Goal: Task Accomplishment & Management: Manage account settings

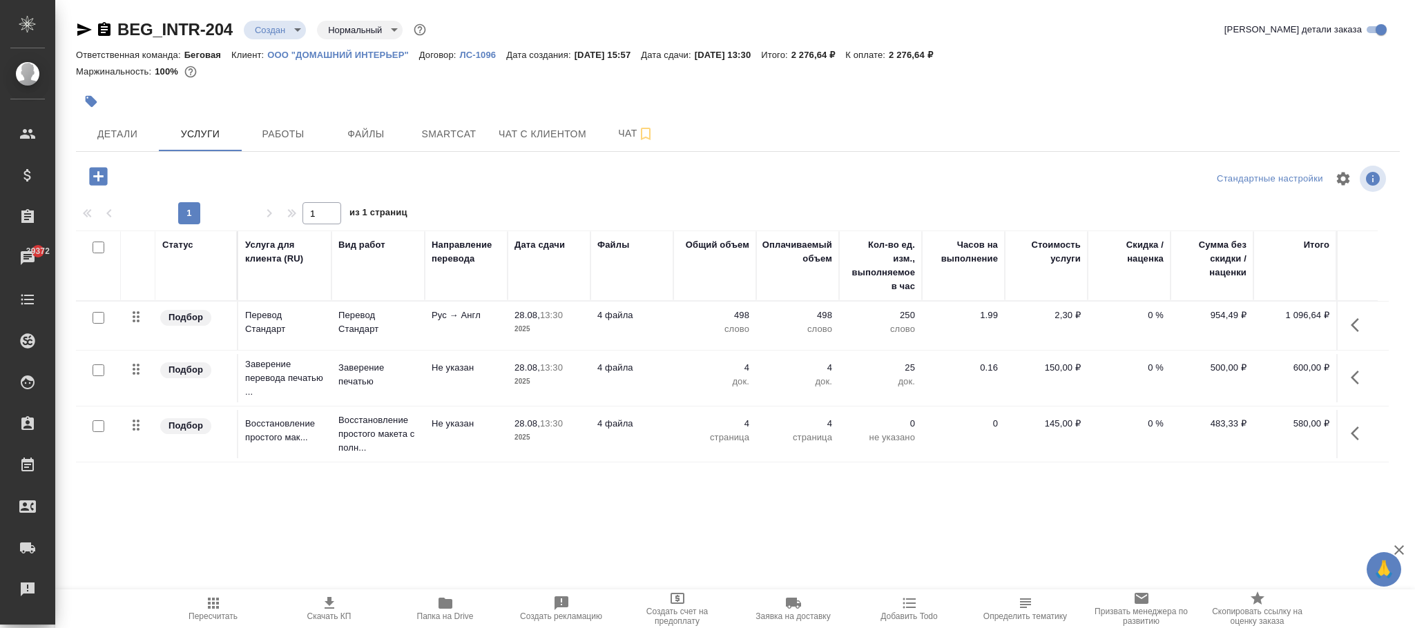
click at [210, 617] on span "Пересчитать" at bounding box center [213, 617] width 49 height 10
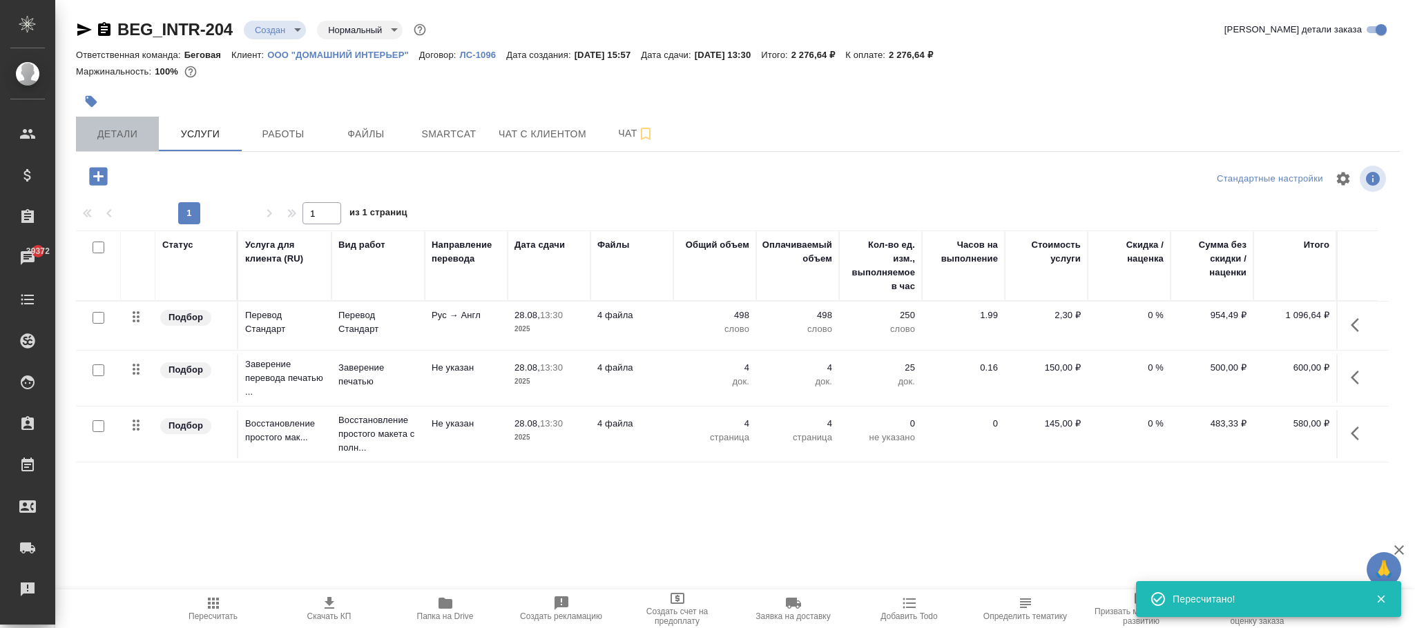
click at [116, 128] on span "Детали" at bounding box center [117, 134] width 66 height 17
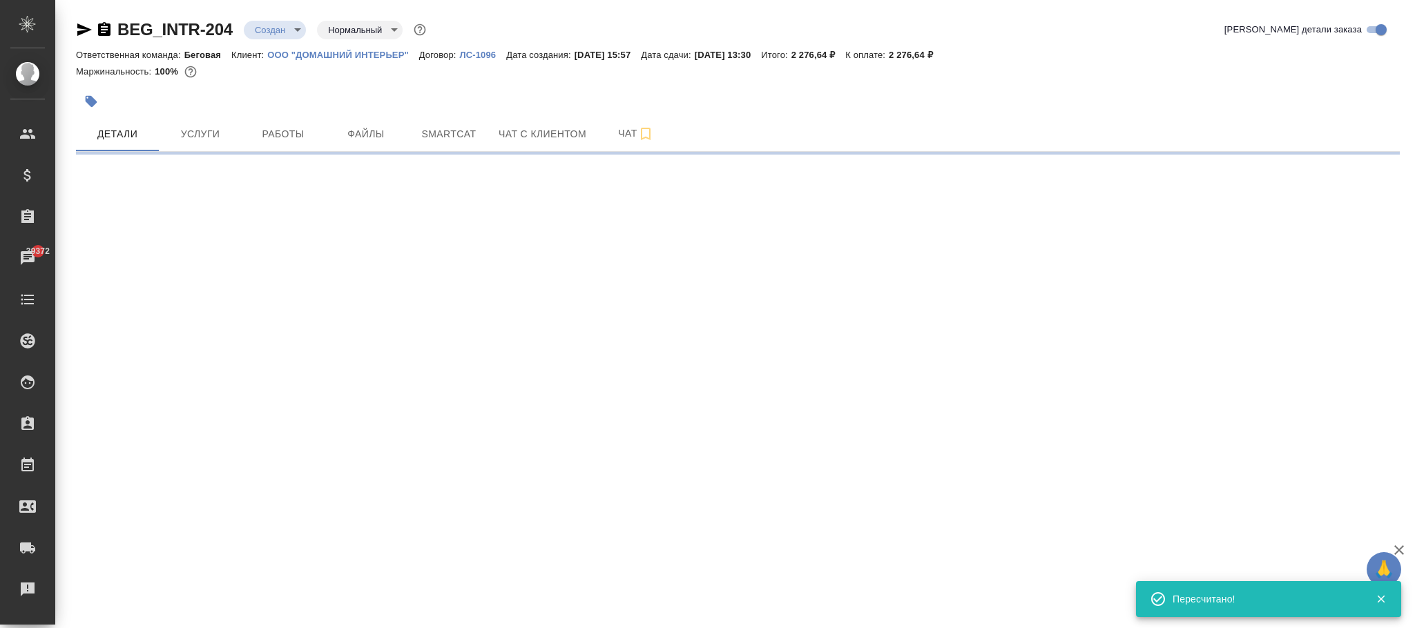
select select "RU"
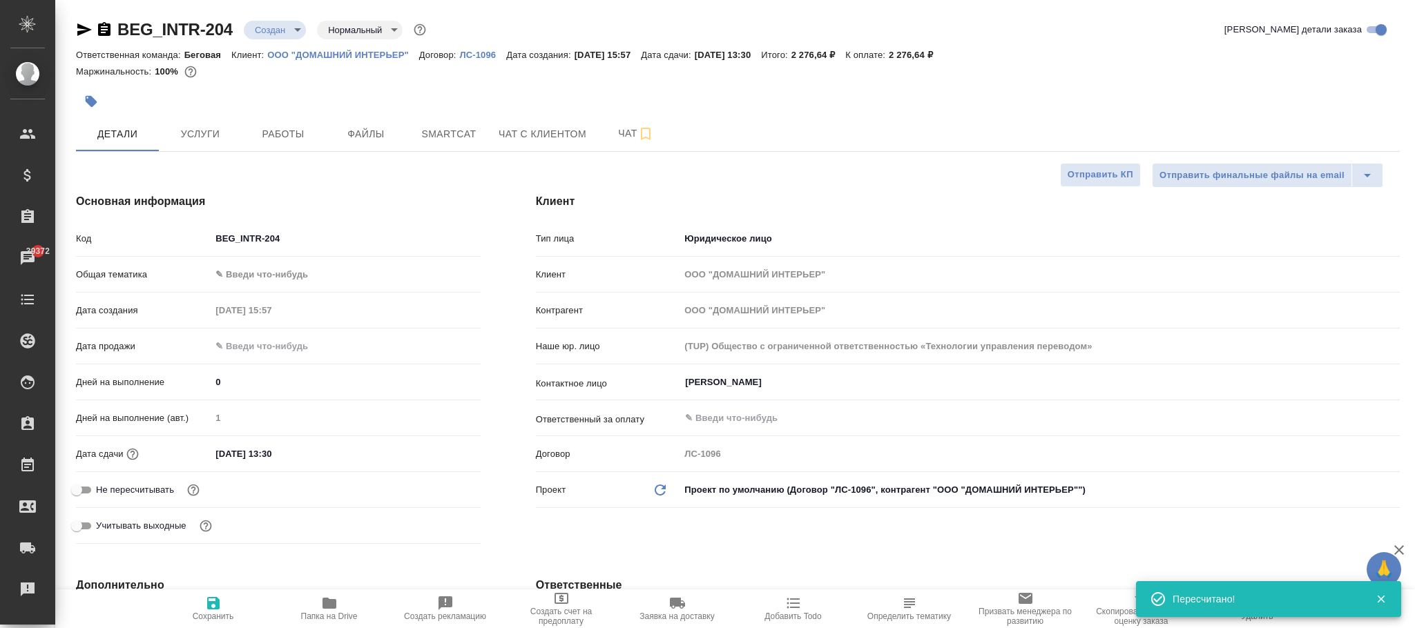
type textarea "x"
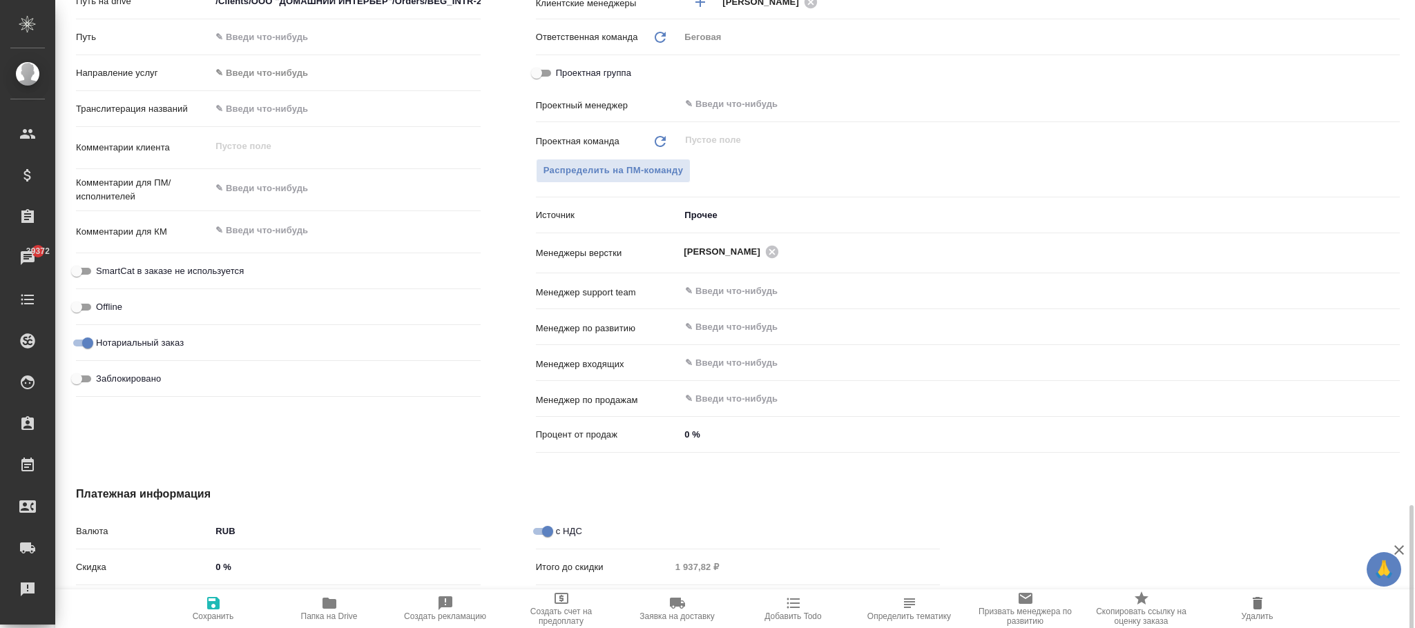
scroll to position [794, 0]
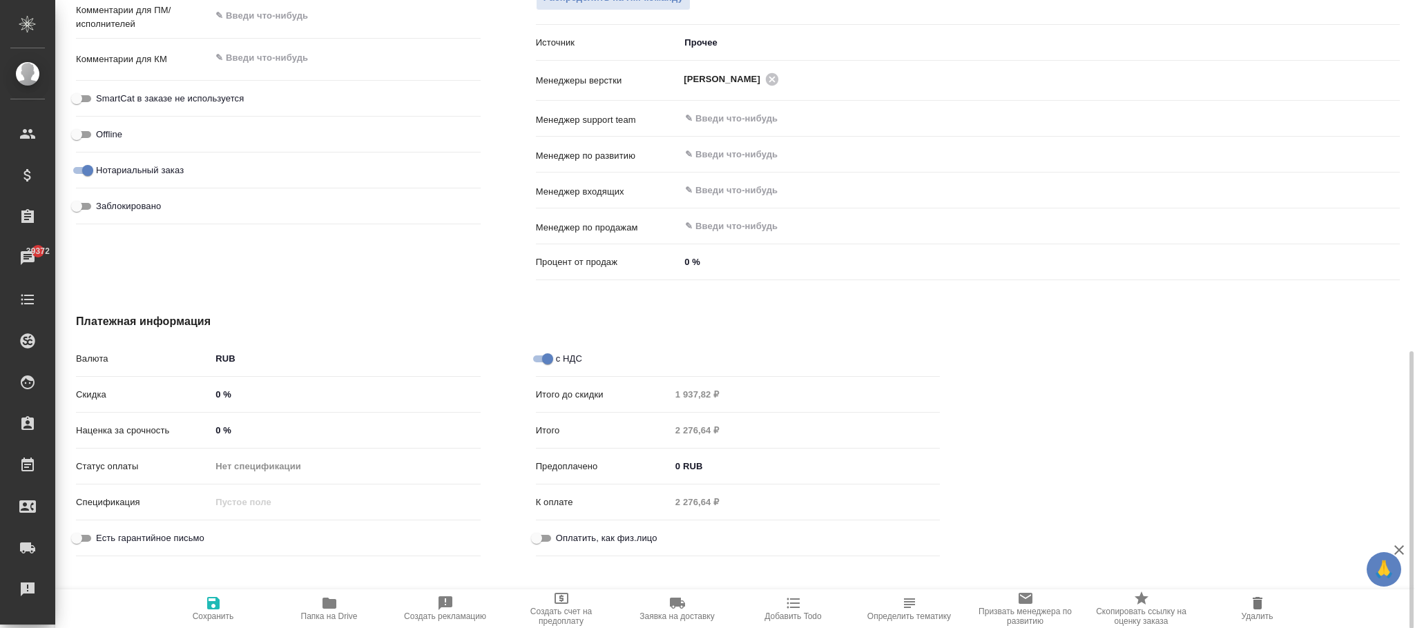
click at [539, 349] on div "с НДС" at bounding box center [738, 359] width 405 height 24
click at [539, 355] on input "с НДС" at bounding box center [548, 359] width 50 height 17
checkbox input "false"
type textarea "x"
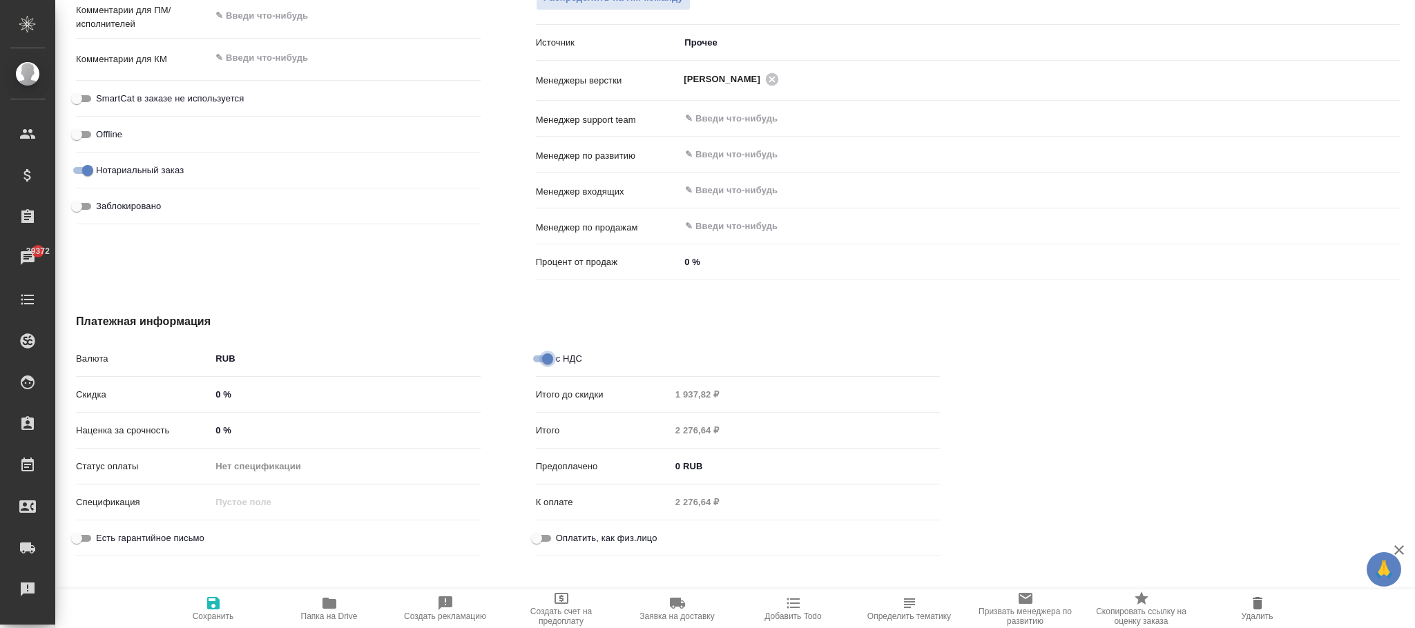
type textarea "x"
click at [213, 609] on icon "button" at bounding box center [213, 603] width 12 height 12
type textarea "x"
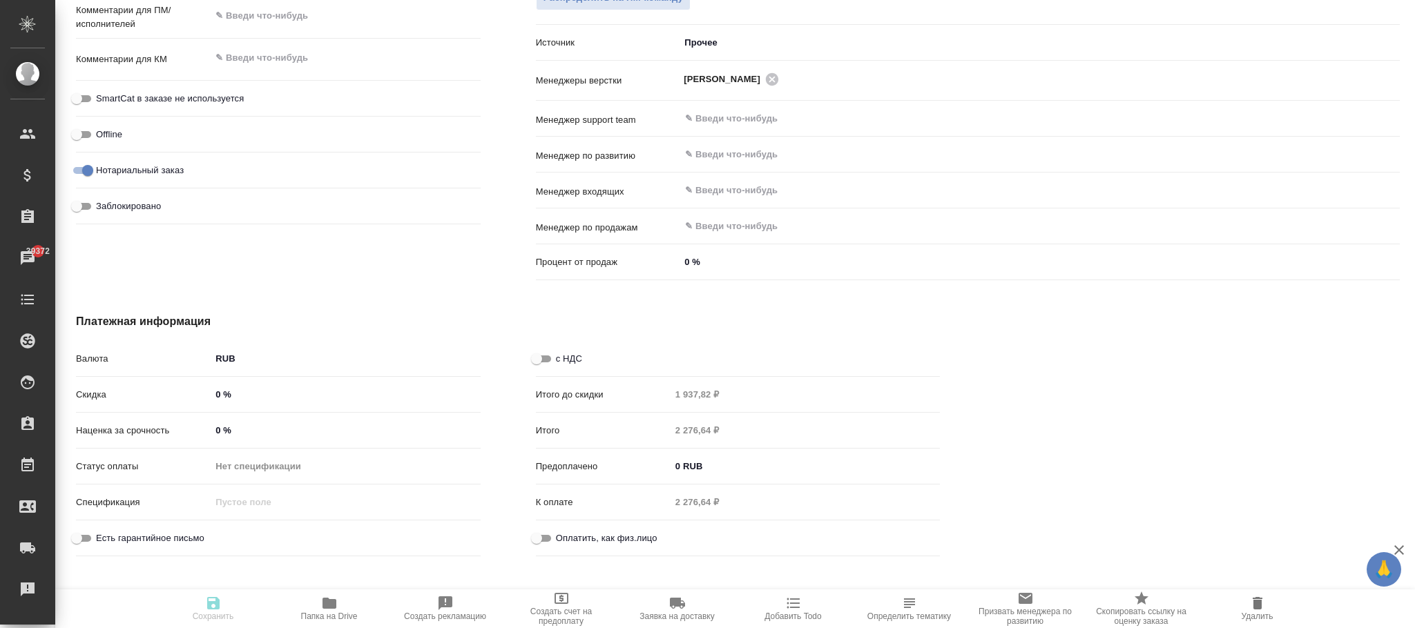
type textarea "x"
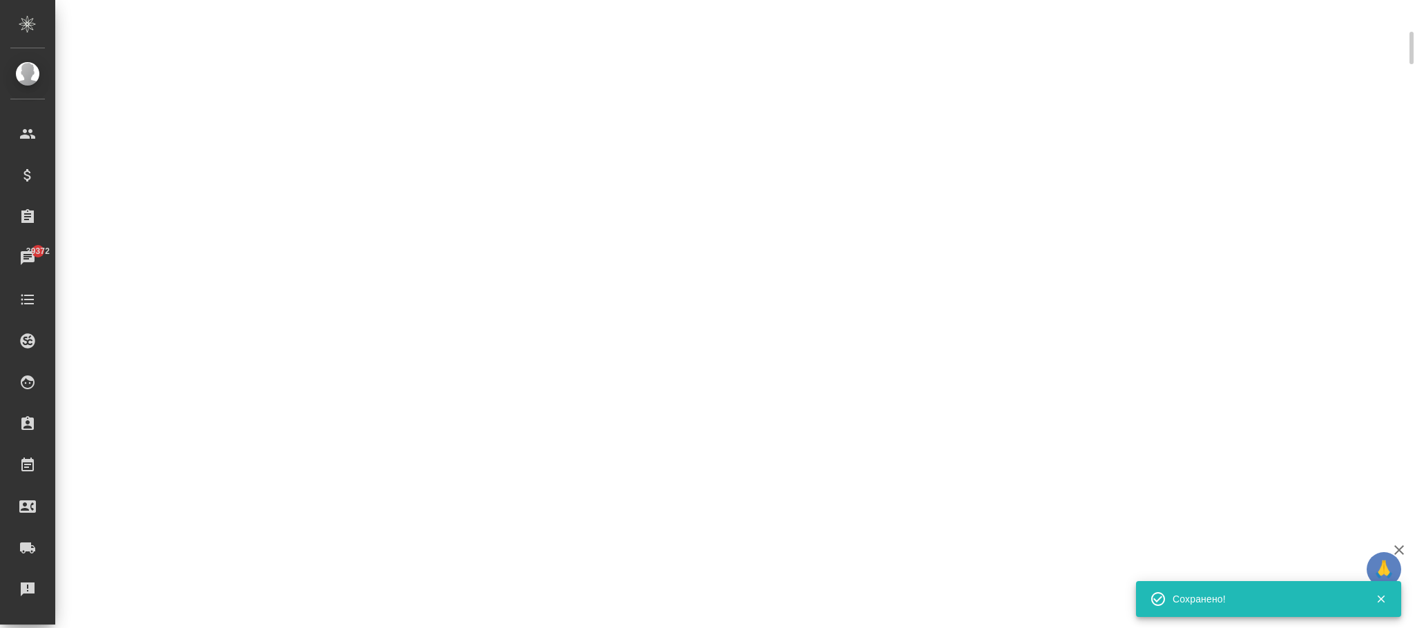
scroll to position [162, 0]
select select "RU"
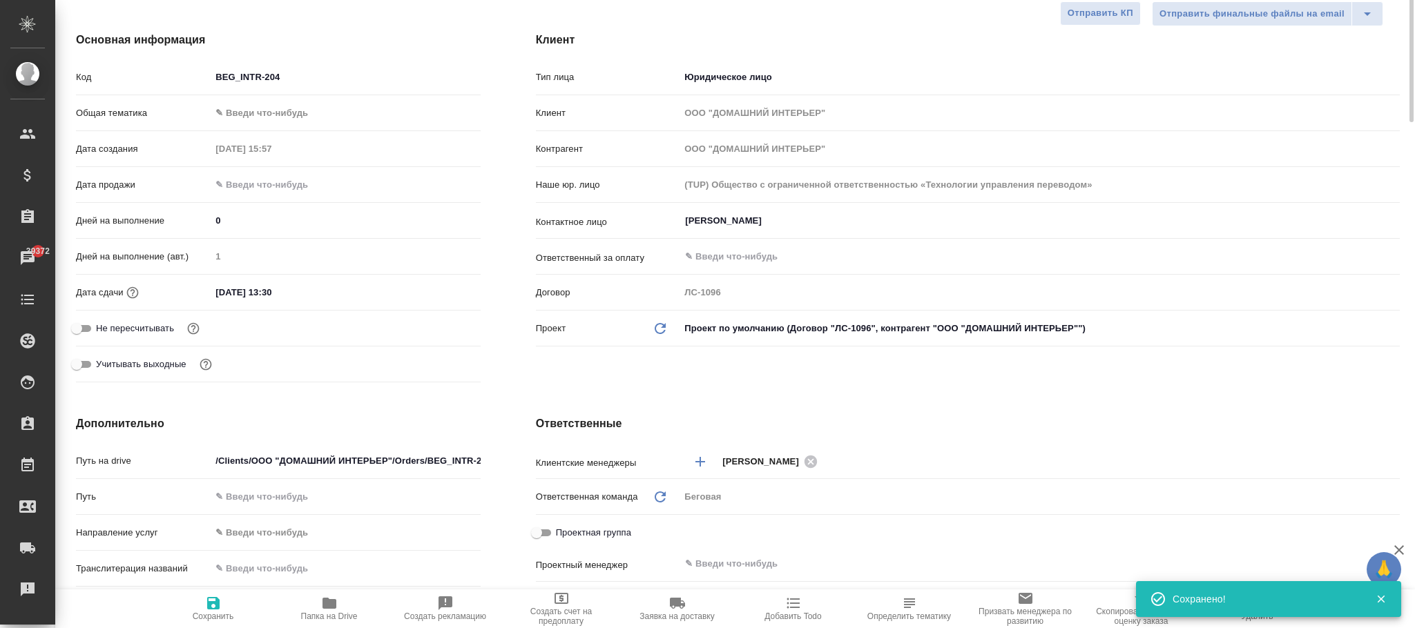
type textarea "x"
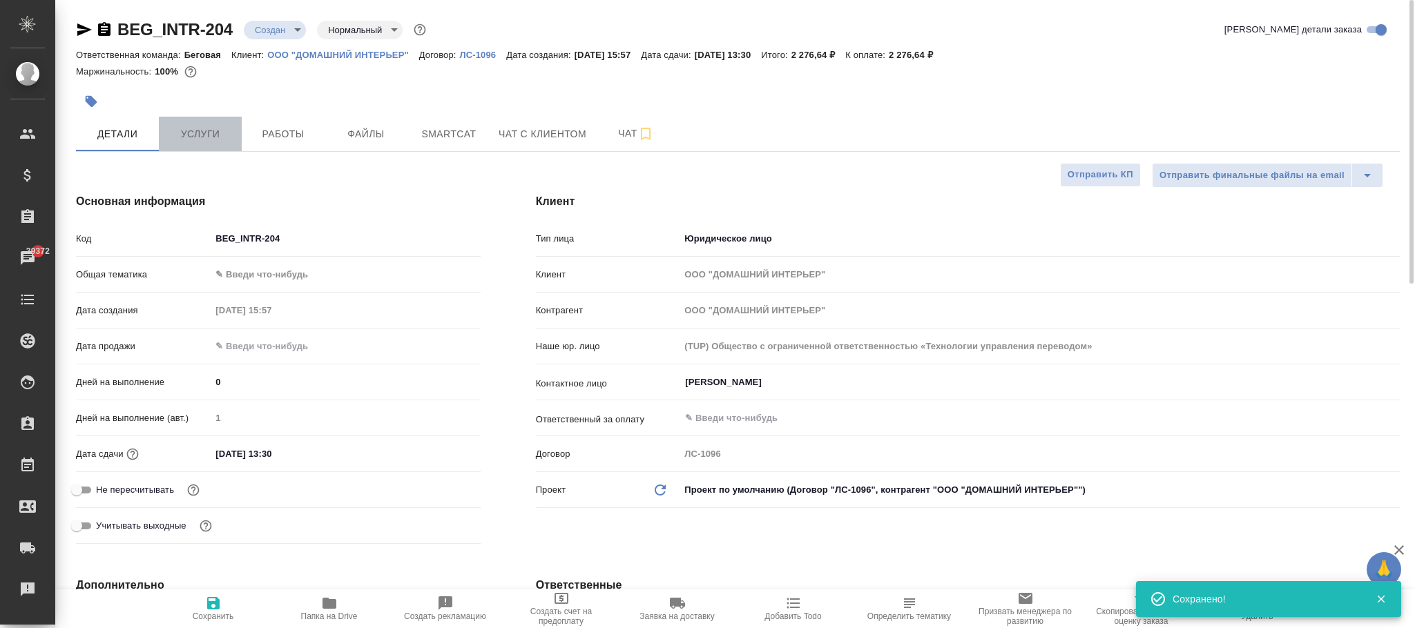
click at [210, 151] on button "Услуги" at bounding box center [200, 134] width 83 height 35
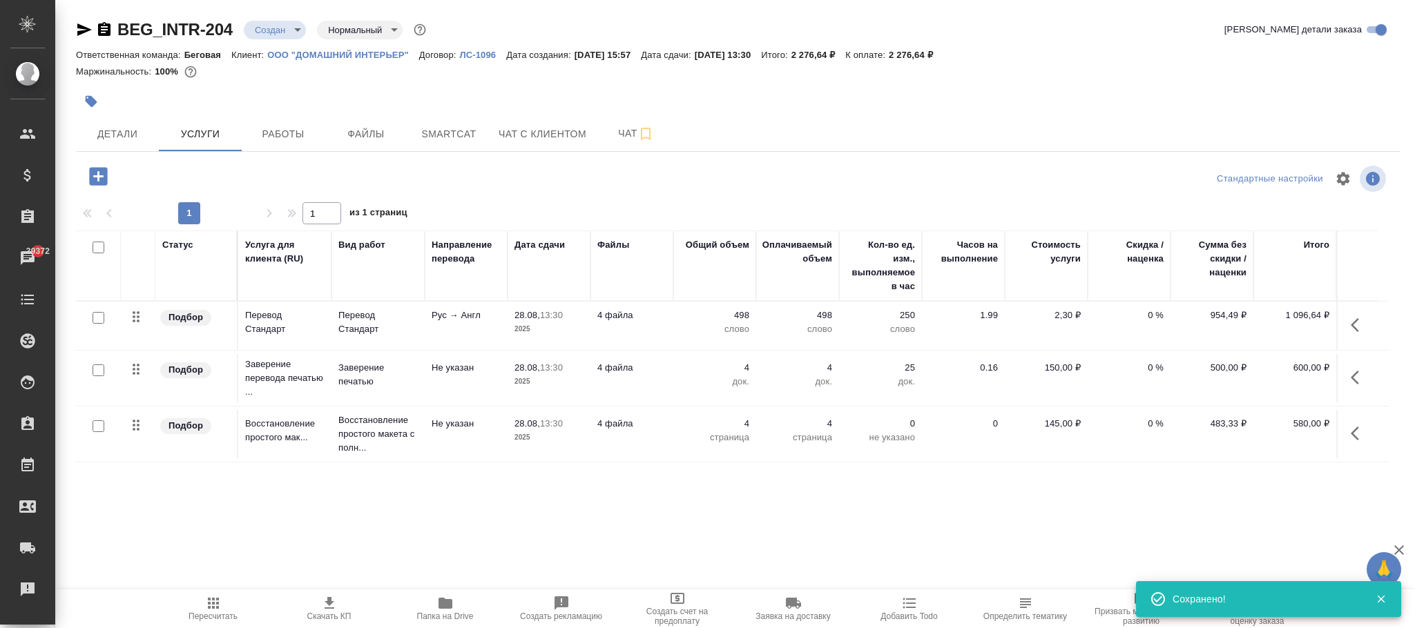
click at [222, 601] on span "Пересчитать" at bounding box center [213, 608] width 99 height 26
click at [121, 135] on span "Детали" at bounding box center [117, 134] width 66 height 17
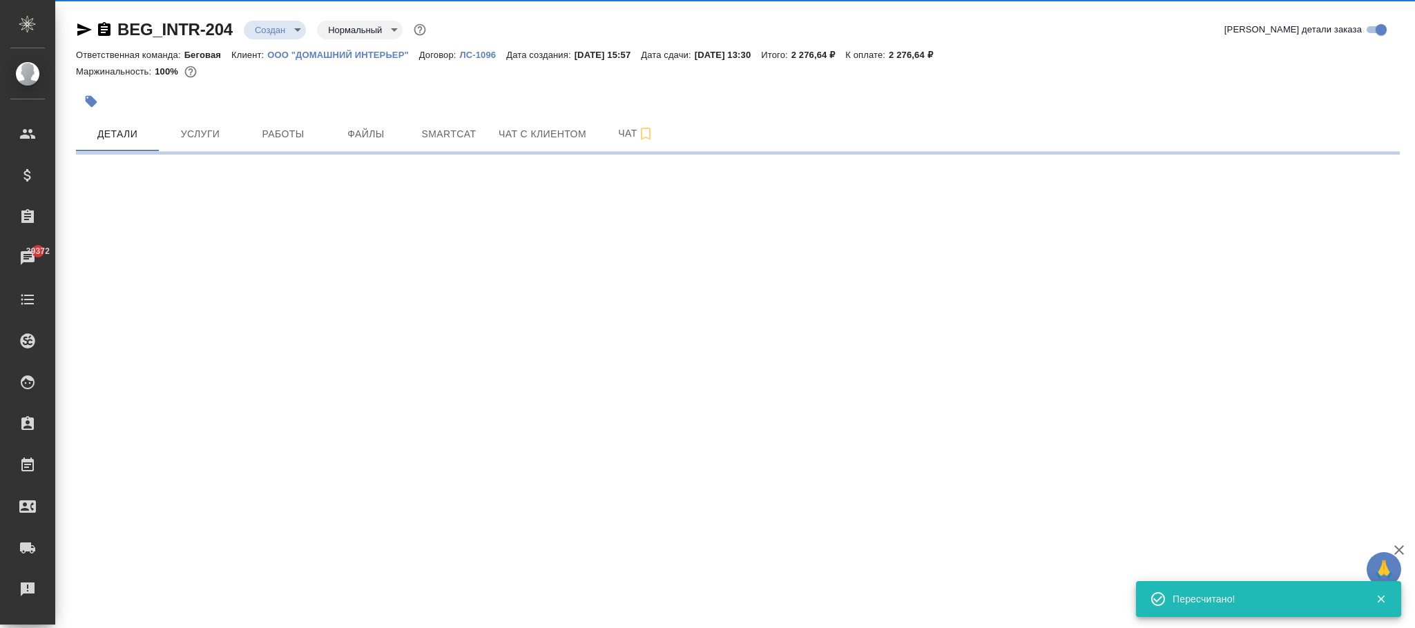
select select "RU"
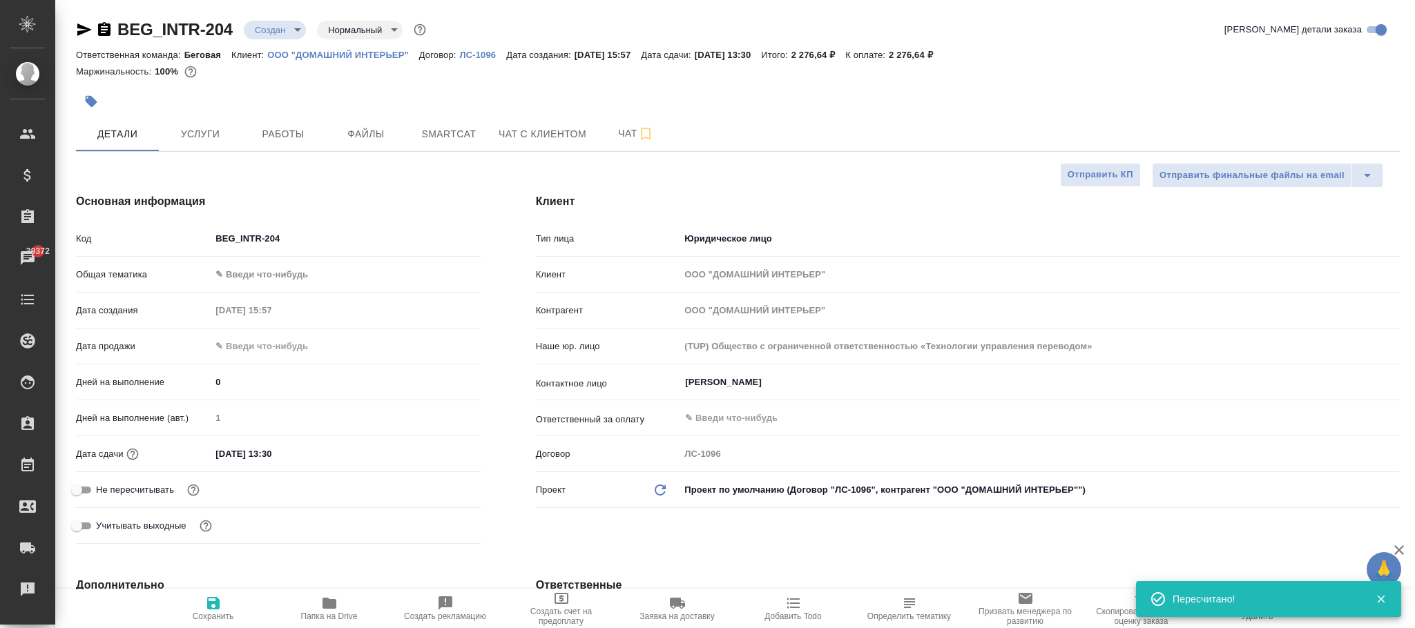
type textarea "x"
click at [220, 605] on icon "button" at bounding box center [213, 603] width 17 height 17
type textarea "x"
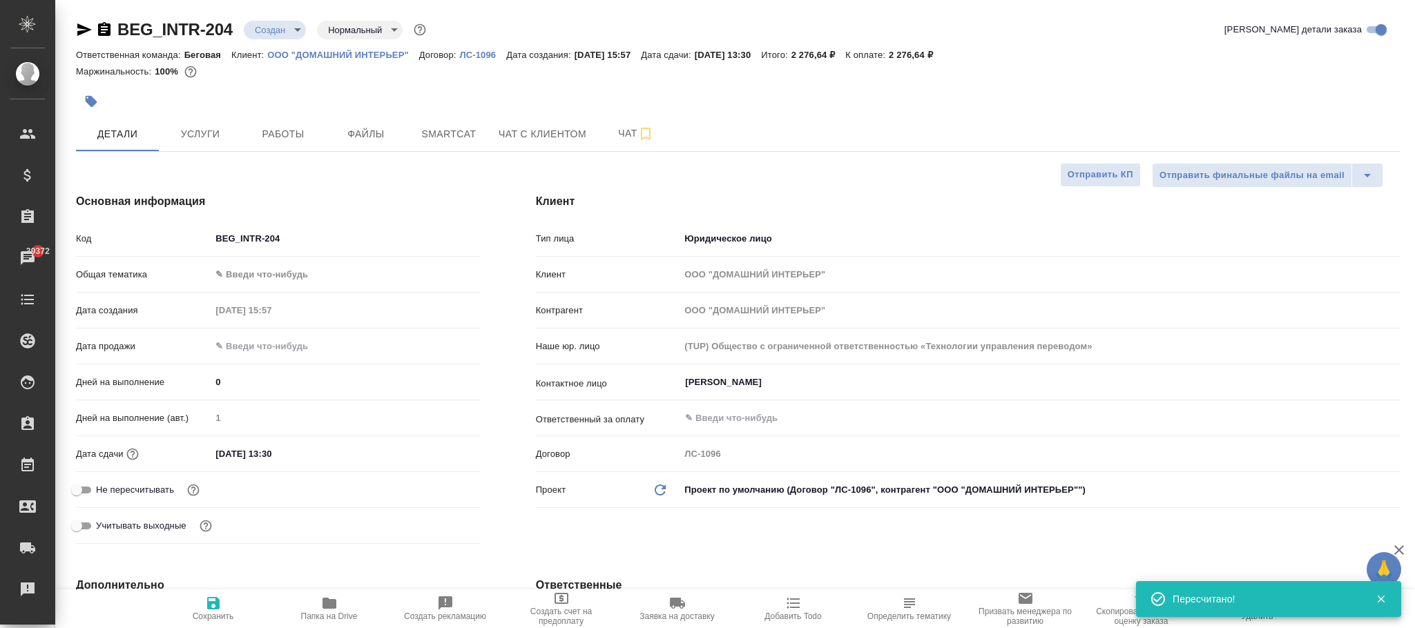
type textarea "x"
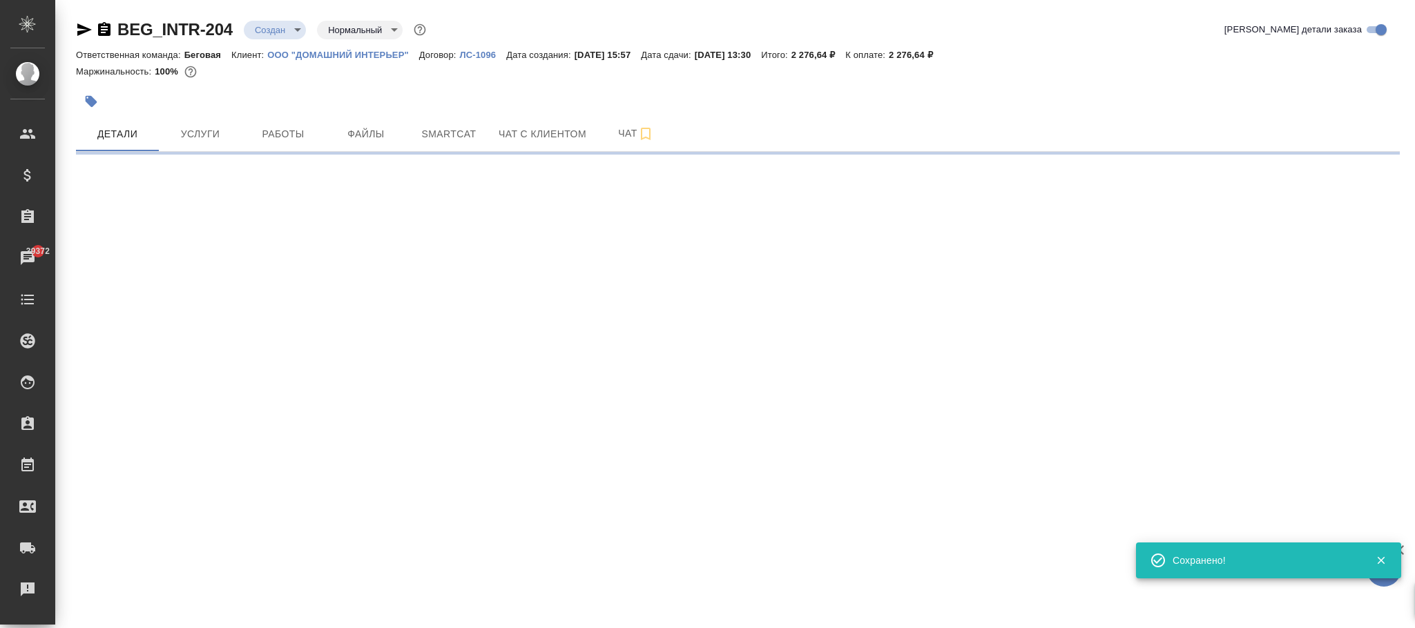
select select "RU"
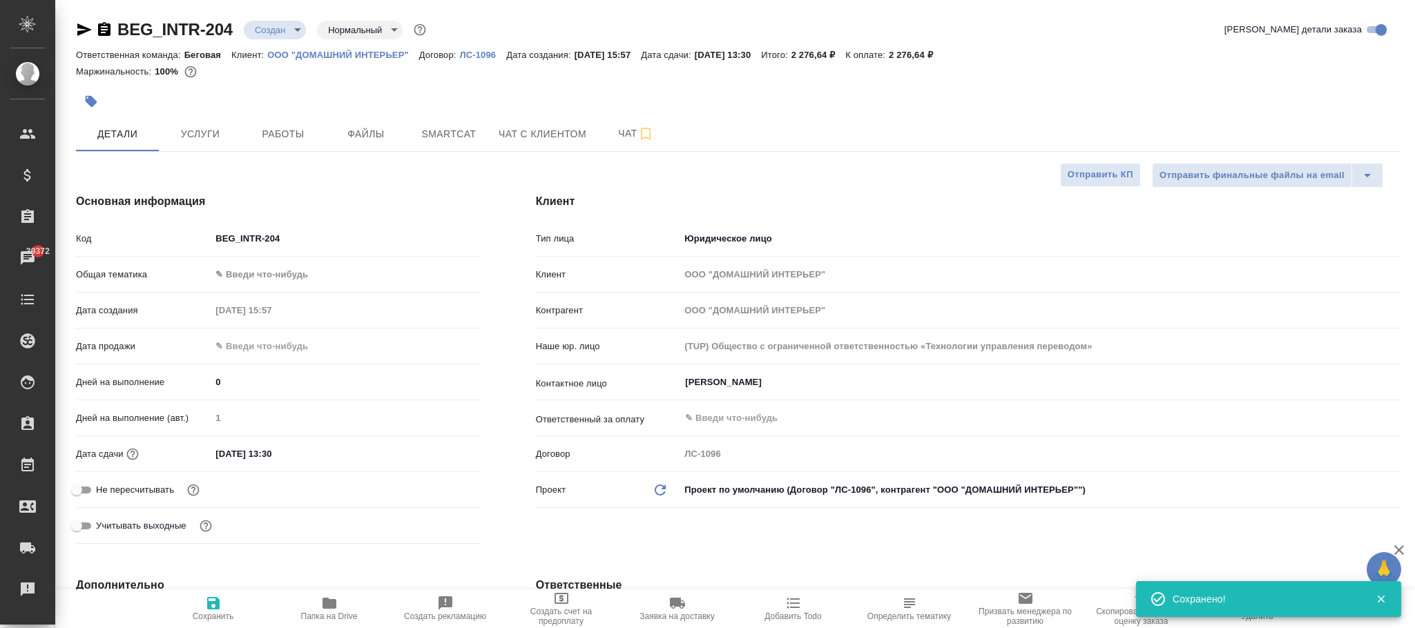
type textarea "x"
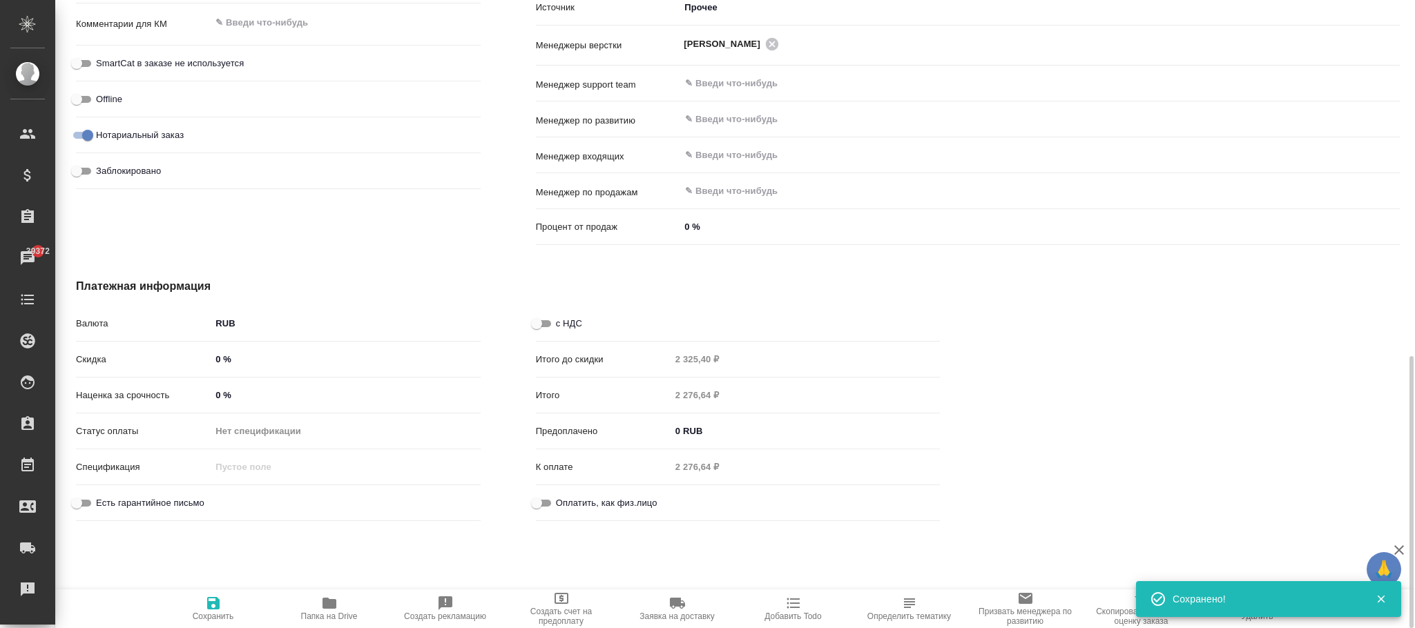
scroll to position [839, 0]
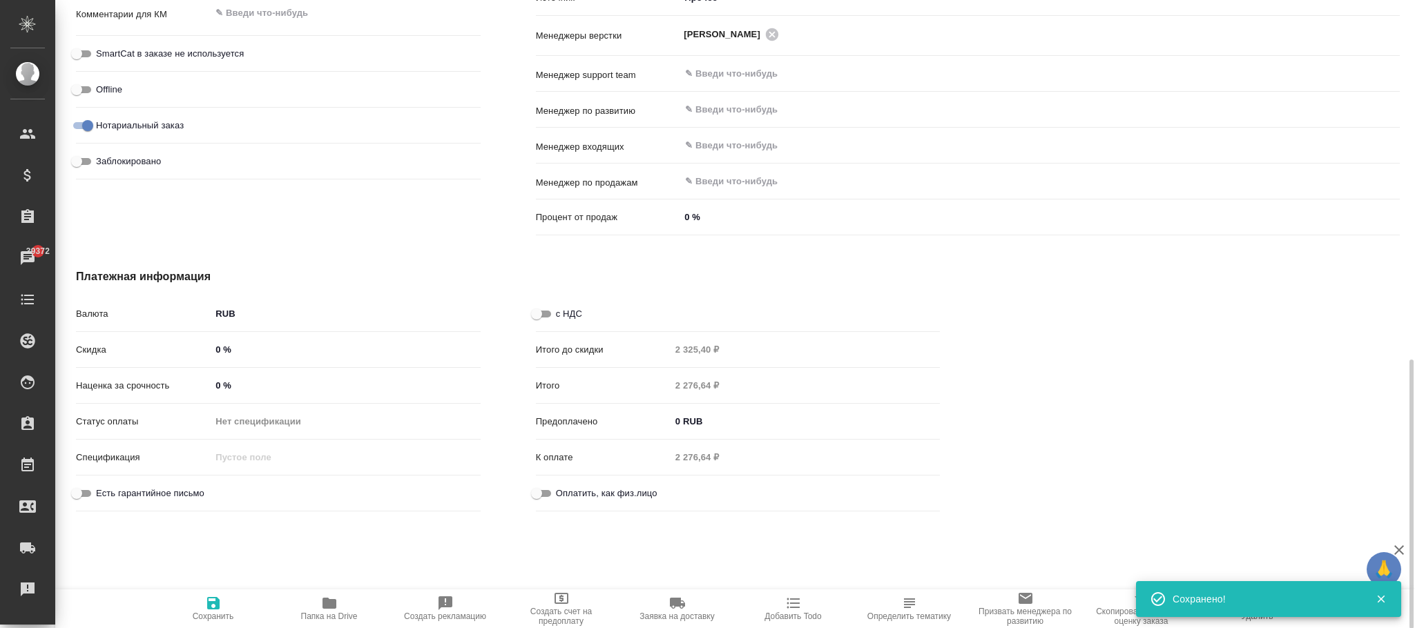
type textarea "x"
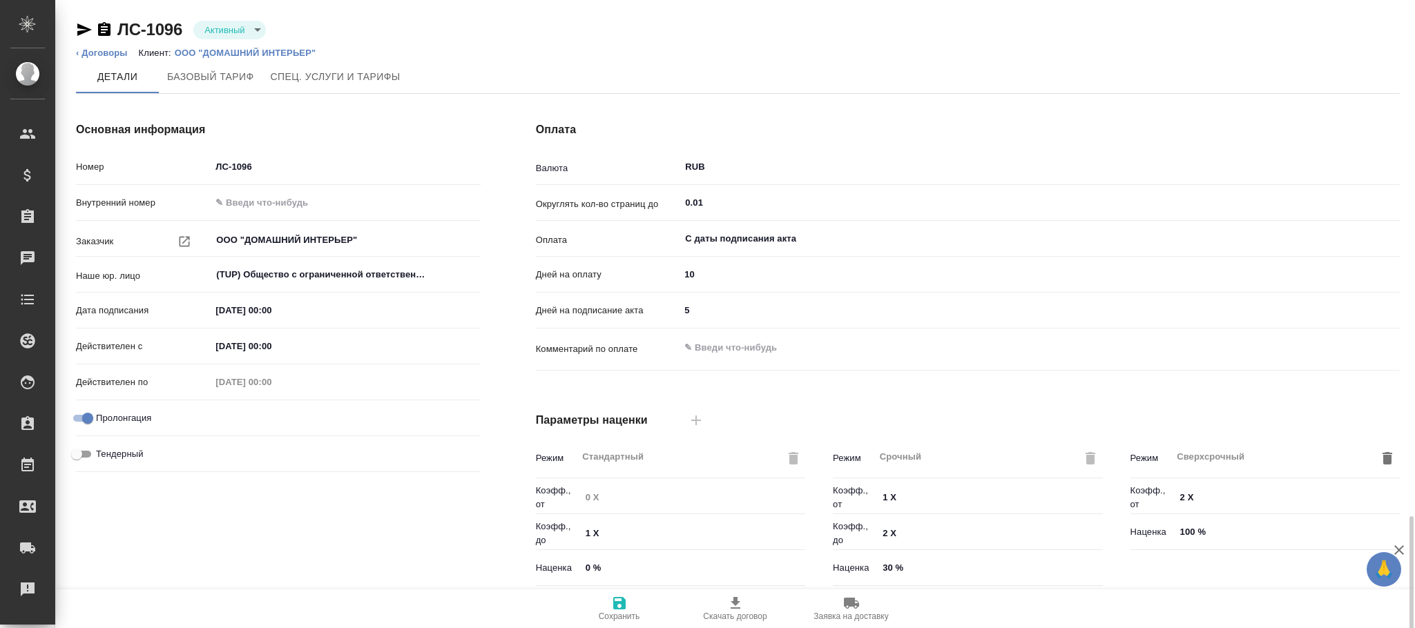
scroll to position [309, 0]
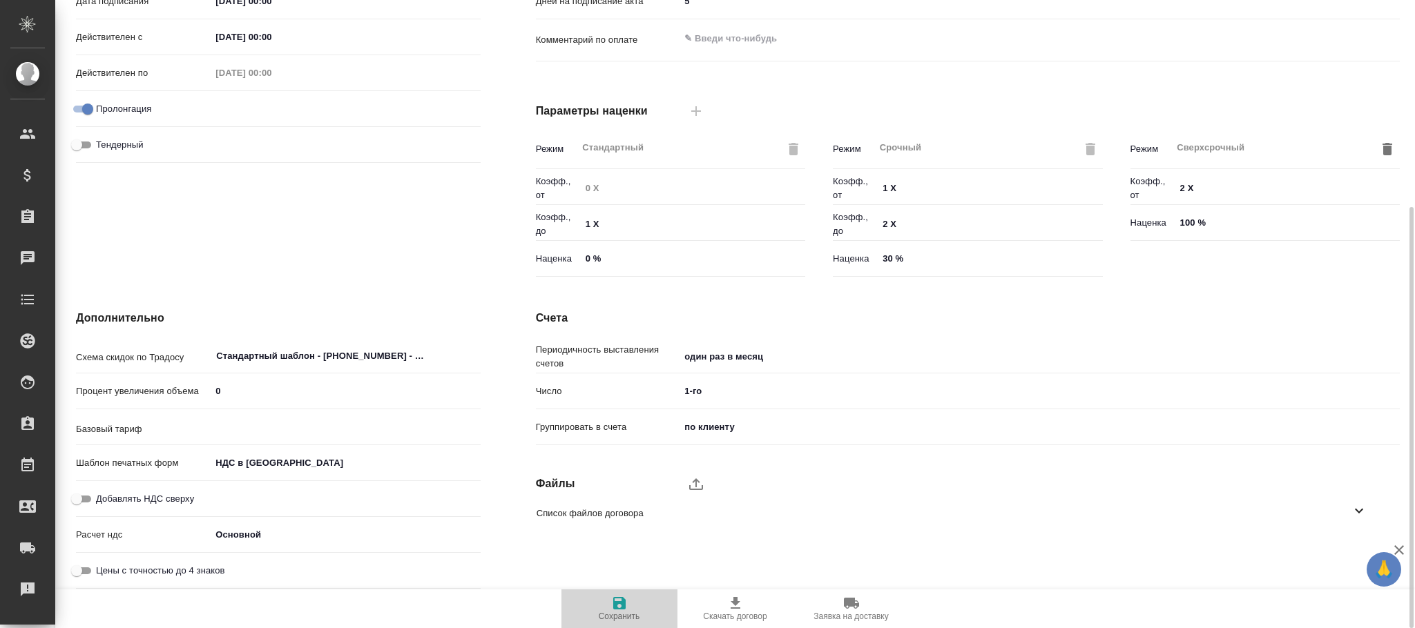
click at [617, 597] on icon "button" at bounding box center [619, 603] width 17 height 17
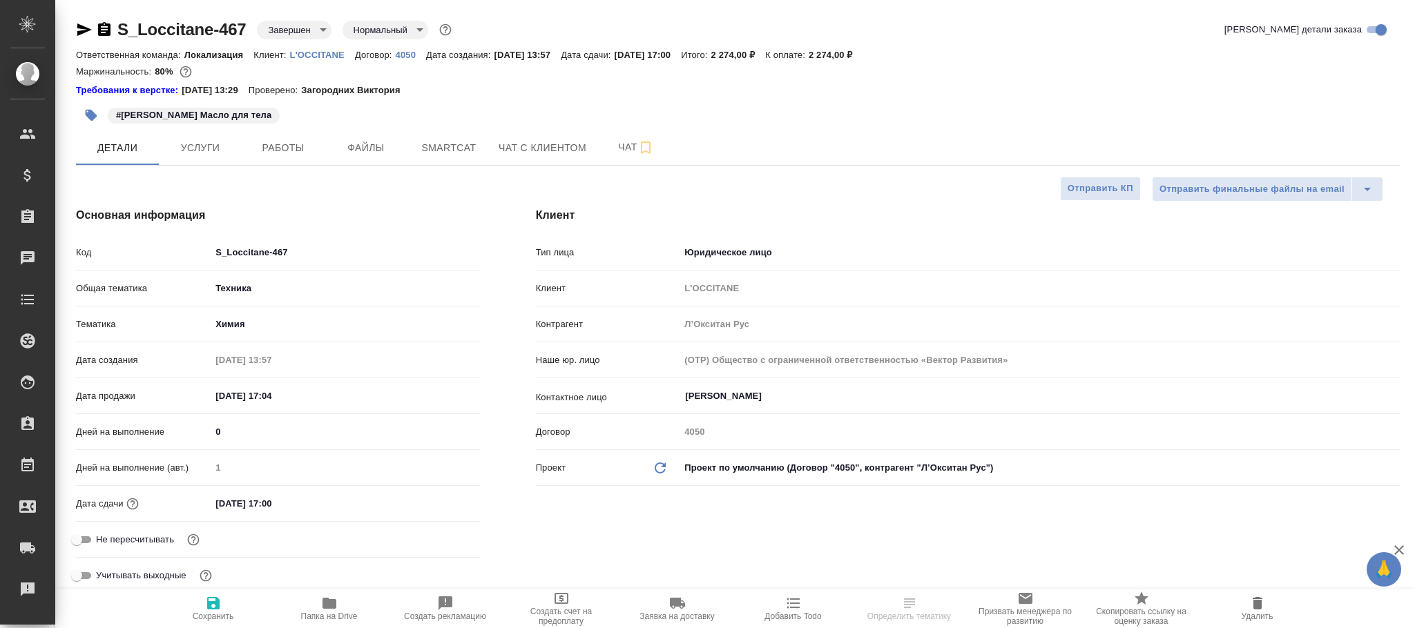
select select "RU"
click at [227, 147] on span "Услуги" at bounding box center [200, 147] width 66 height 17
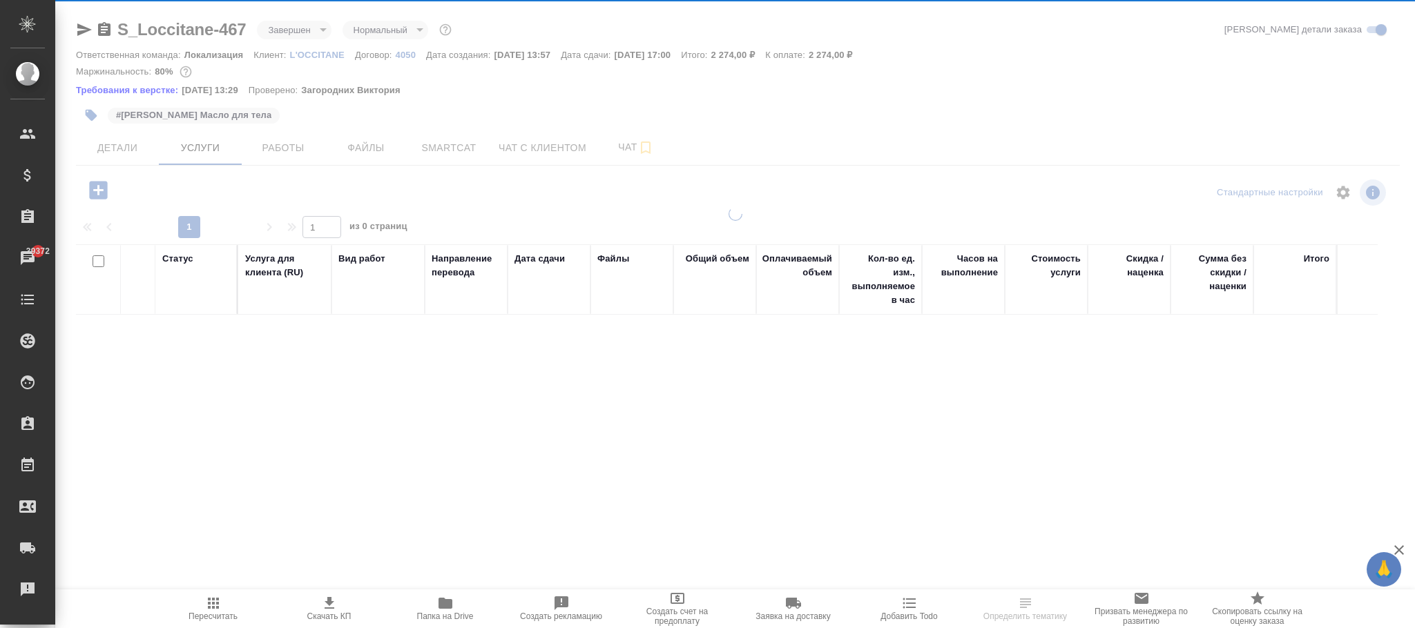
click at [293, 30] on body "🙏 .cls-1 fill:#fff; AWATERA Фокина Наталья n.fokina Клиенты Спецификации Заказы…" at bounding box center [707, 314] width 1415 height 628
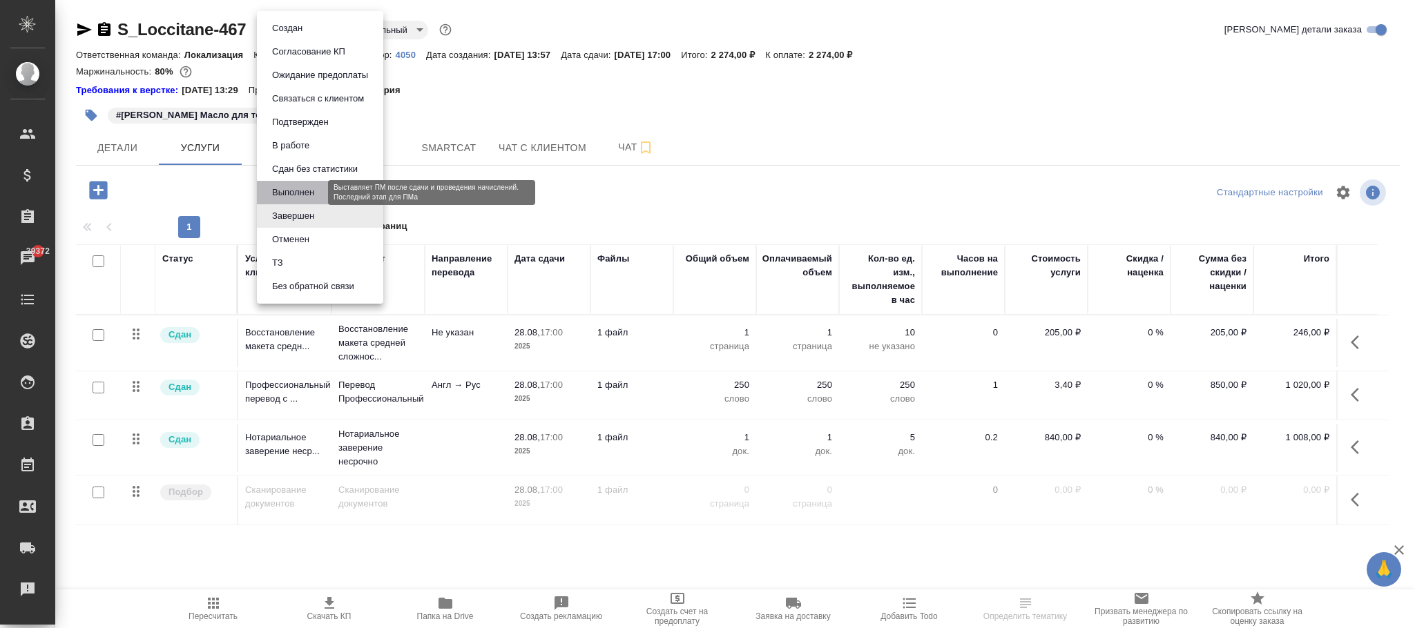
drag, startPoint x: 313, startPoint y: 193, endPoint x: 340, endPoint y: 197, distance: 27.4
click at [319, 193] on li "Выполнен" at bounding box center [320, 192] width 126 height 23
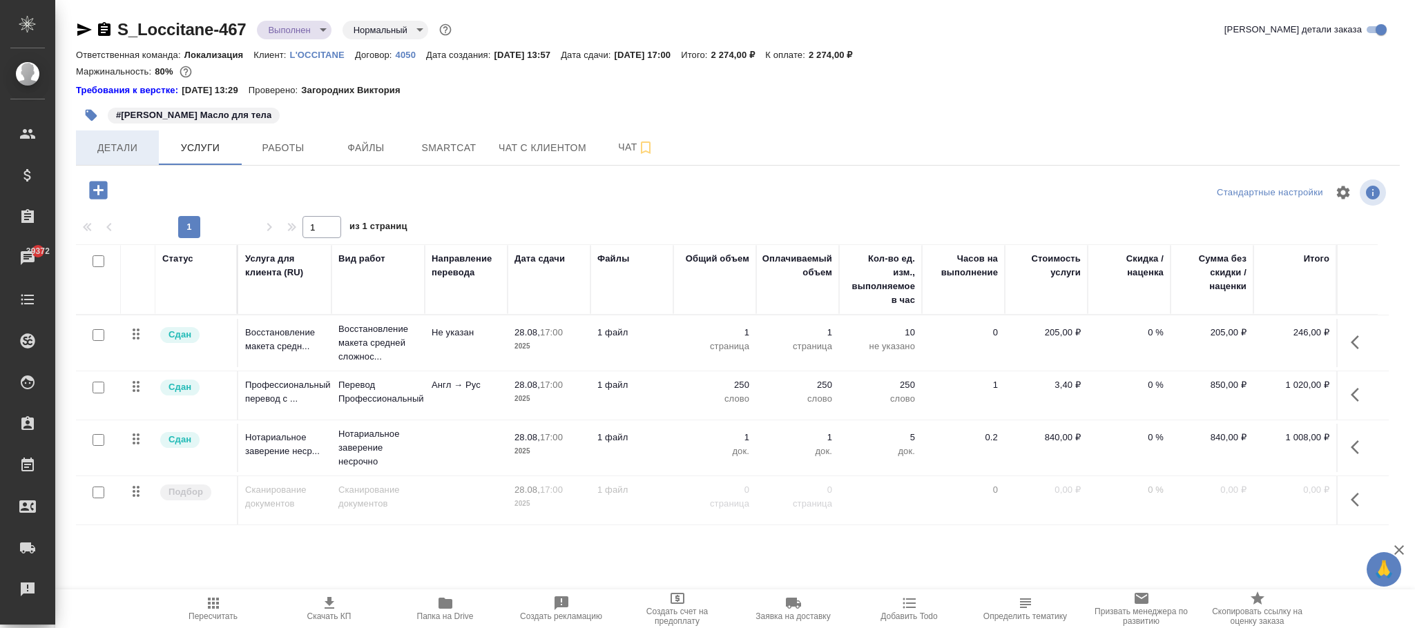
click at [110, 139] on span "Детали" at bounding box center [117, 147] width 66 height 17
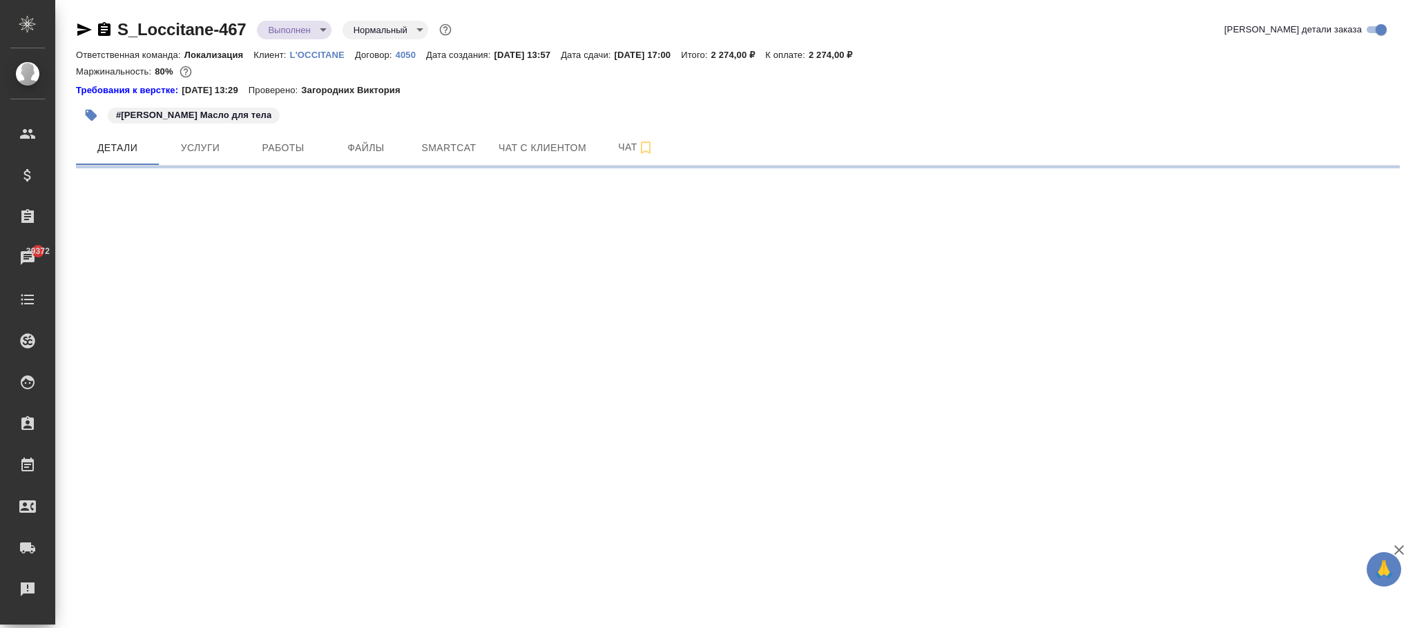
select select "RU"
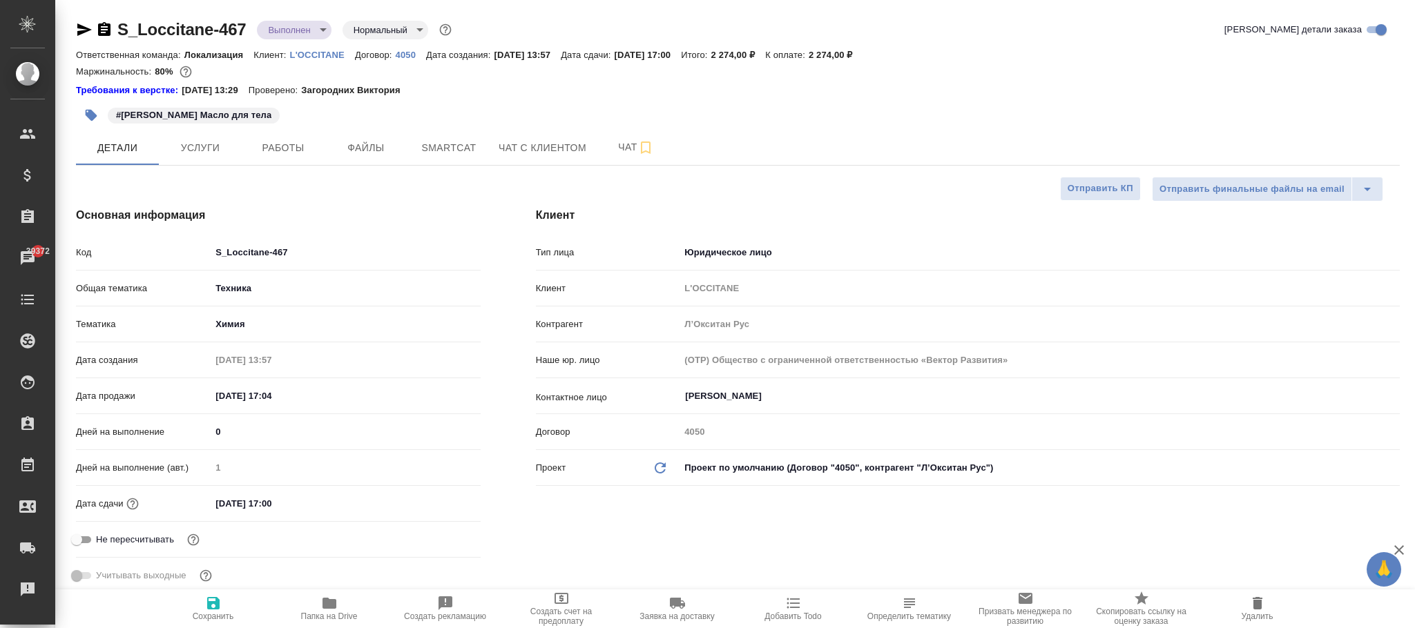
type textarea "x"
click at [207, 605] on icon "button" at bounding box center [213, 603] width 12 height 12
type textarea "x"
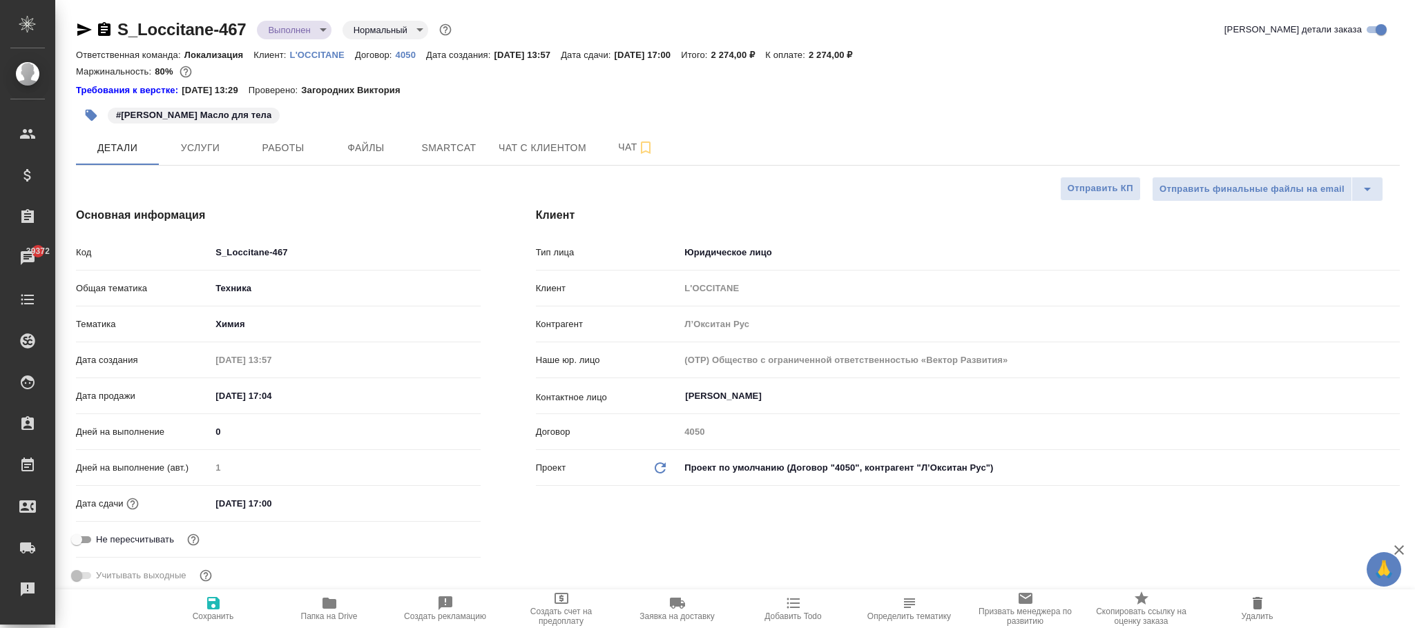
type textarea "x"
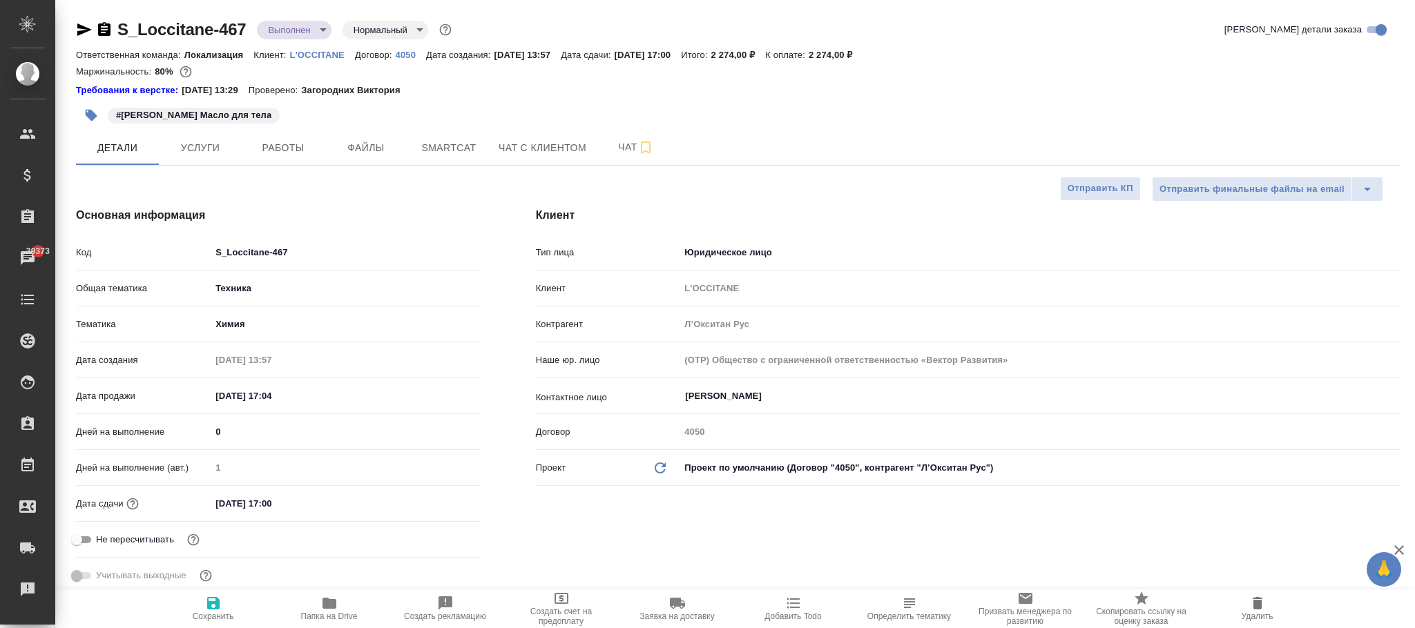
select select "RU"
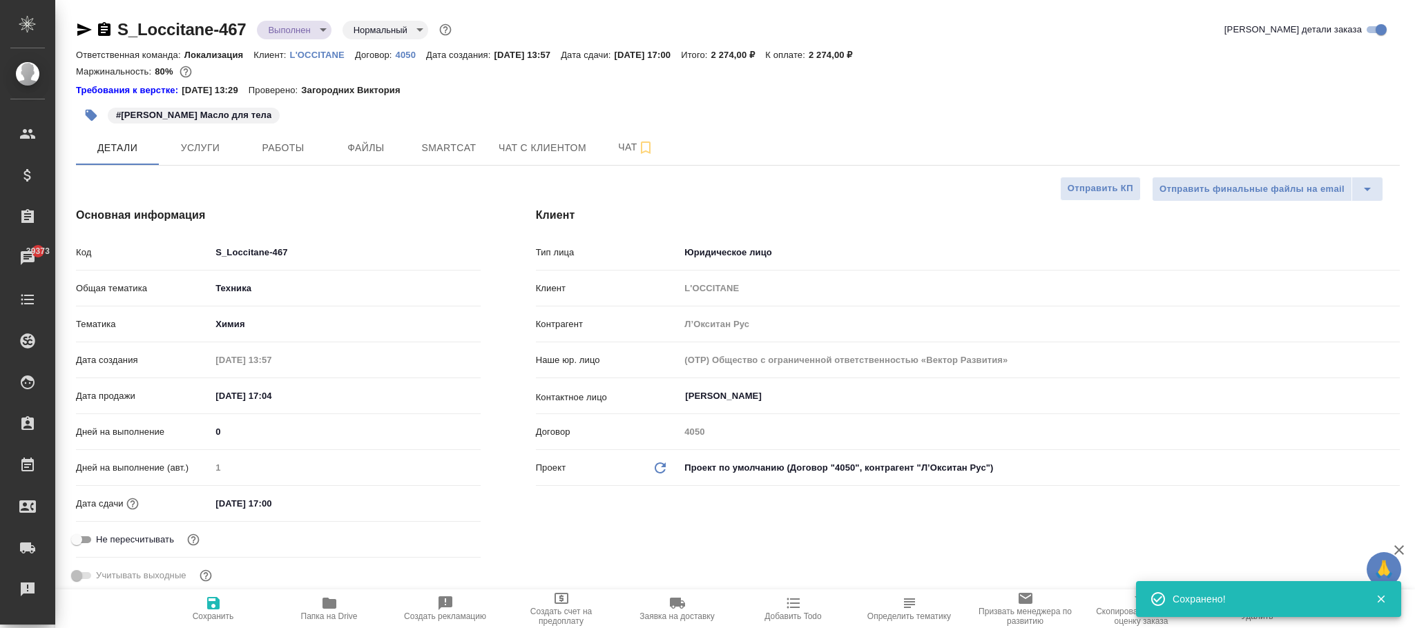
type textarea "x"
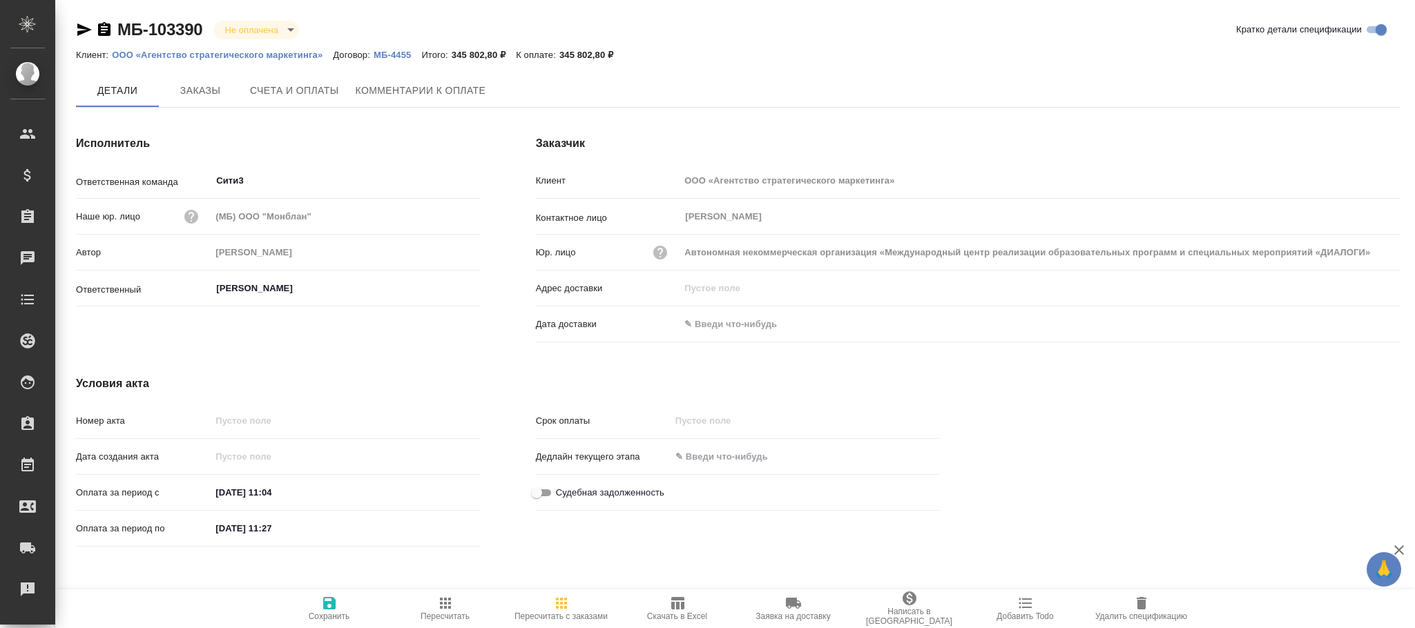
drag, startPoint x: 307, startPoint y: 81, endPoint x: 584, endPoint y: 150, distance: 285.2
click at [317, 85] on button "Счета и оплаты" at bounding box center [295, 90] width 106 height 33
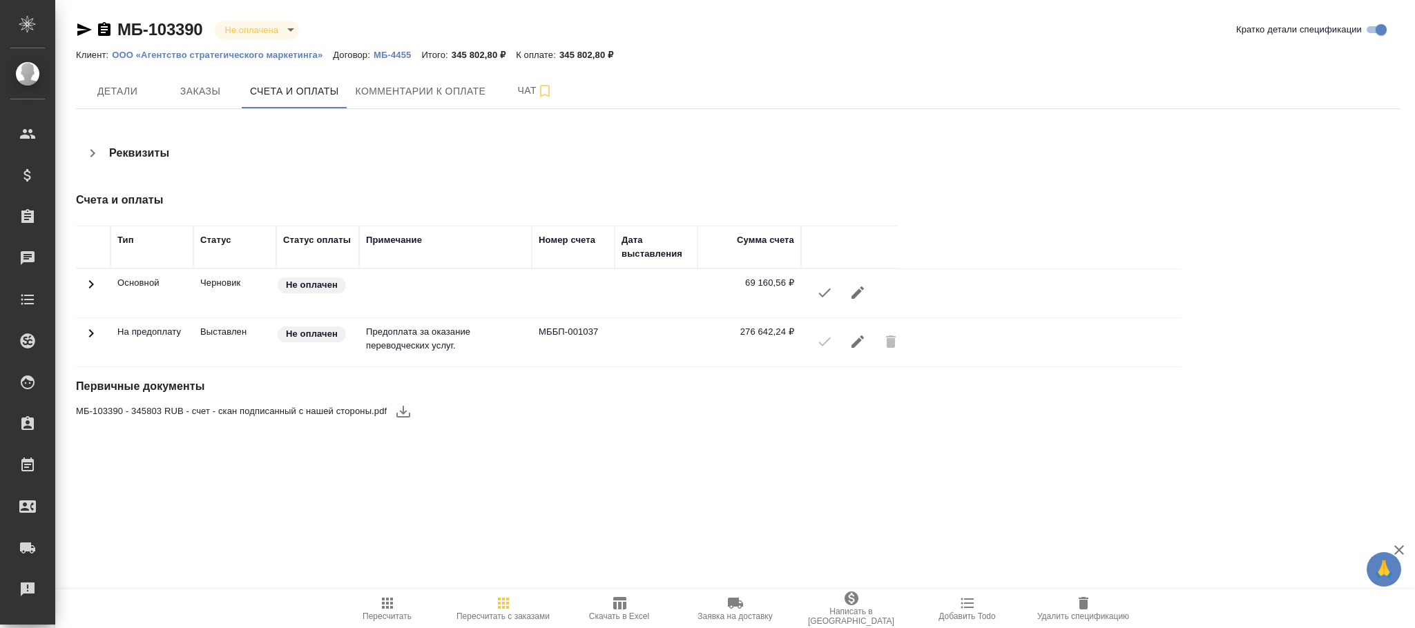
click at [98, 326] on icon at bounding box center [91, 333] width 17 height 17
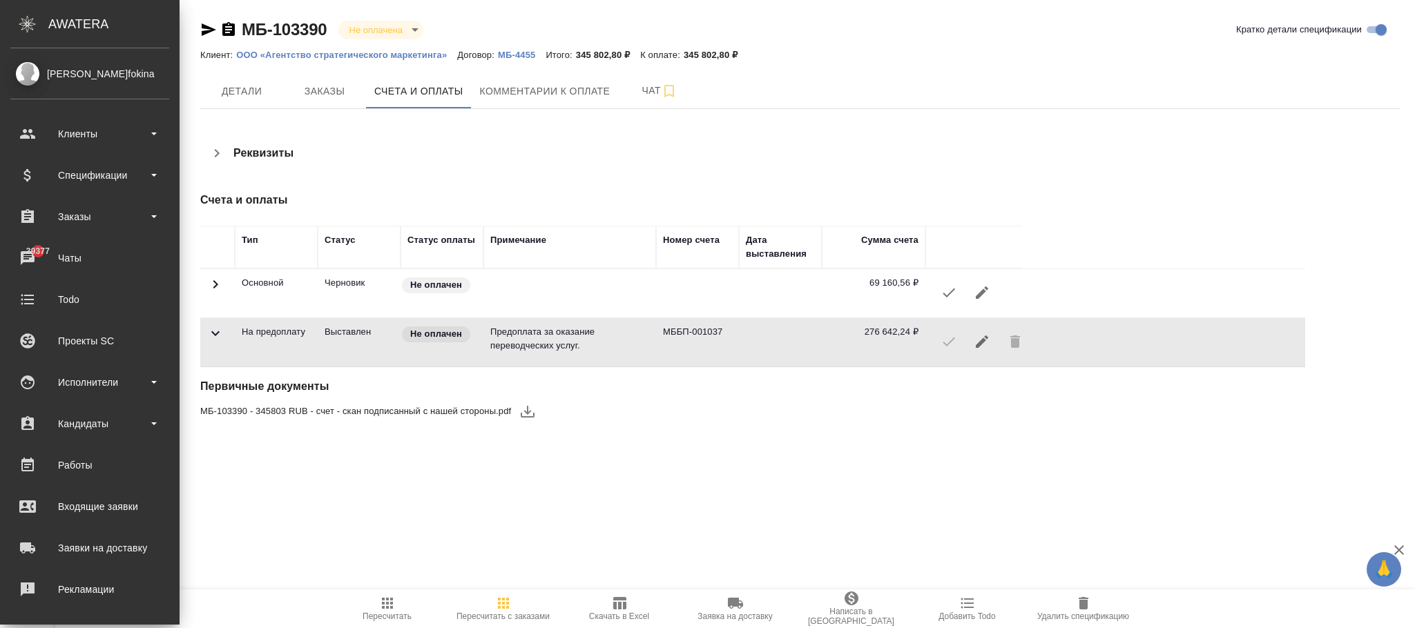
scroll to position [168, 0]
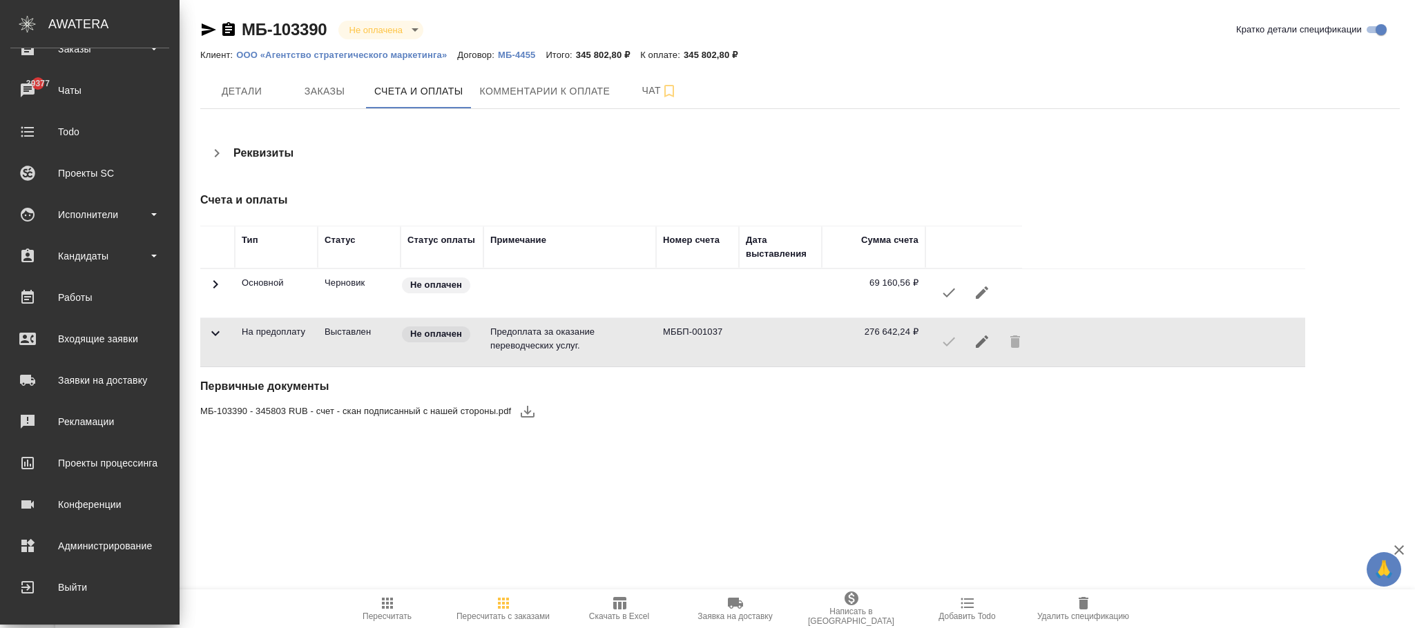
click at [145, 539] on div "Администрирование" at bounding box center [89, 546] width 159 height 21
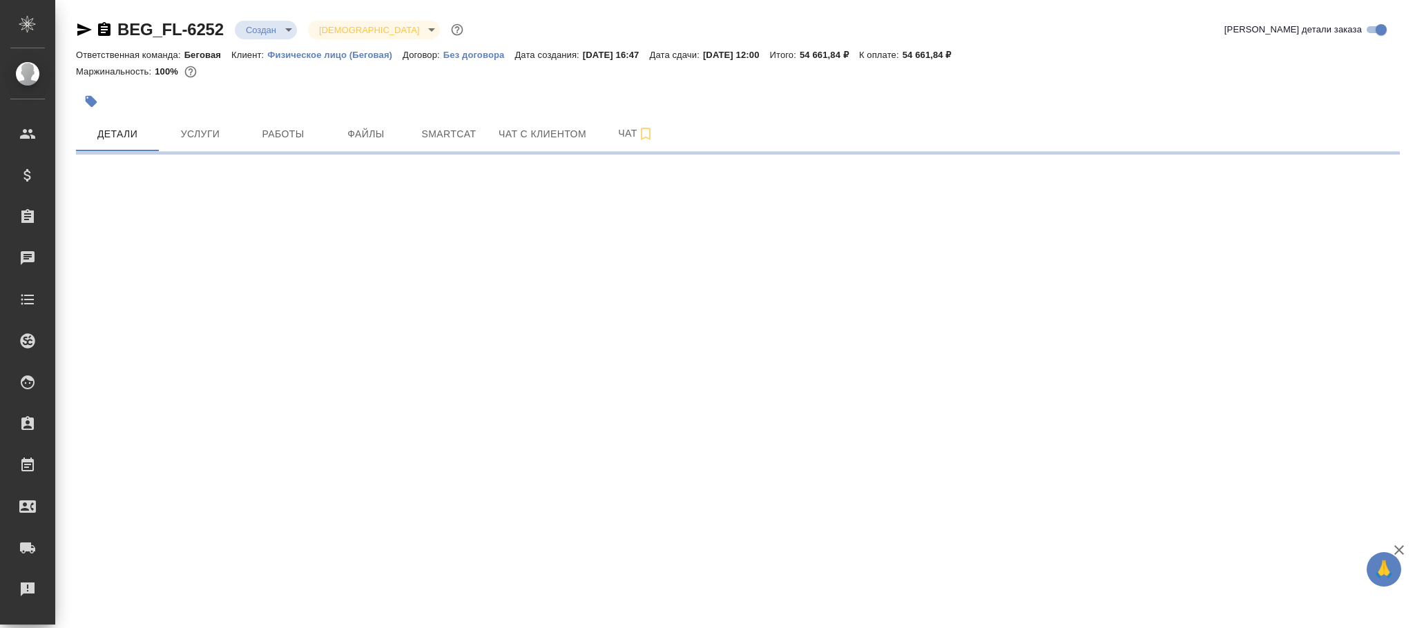
select select "RU"
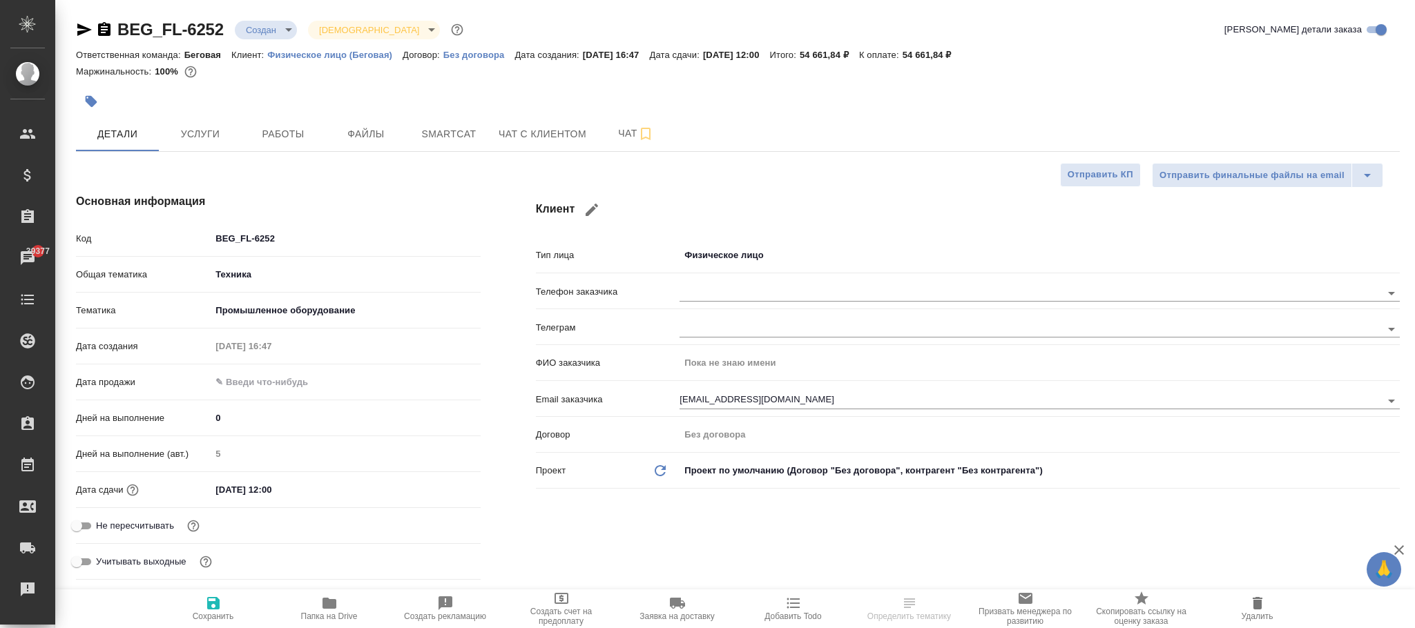
type textarea "x"
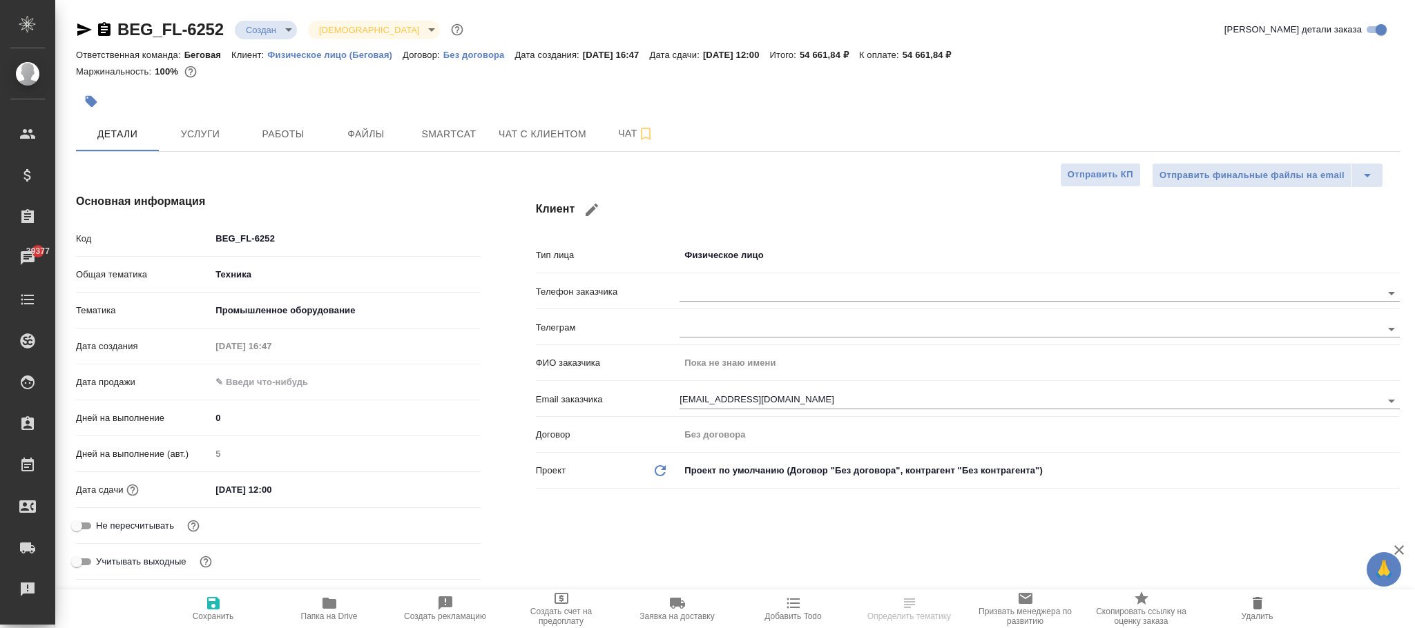
type textarea "x"
drag, startPoint x: 330, startPoint y: 253, endPoint x: 182, endPoint y: 239, distance: 148.4
click at [182, 239] on div "Код BEG_FL-6252" at bounding box center [278, 245] width 405 height 36
copy div "Код"
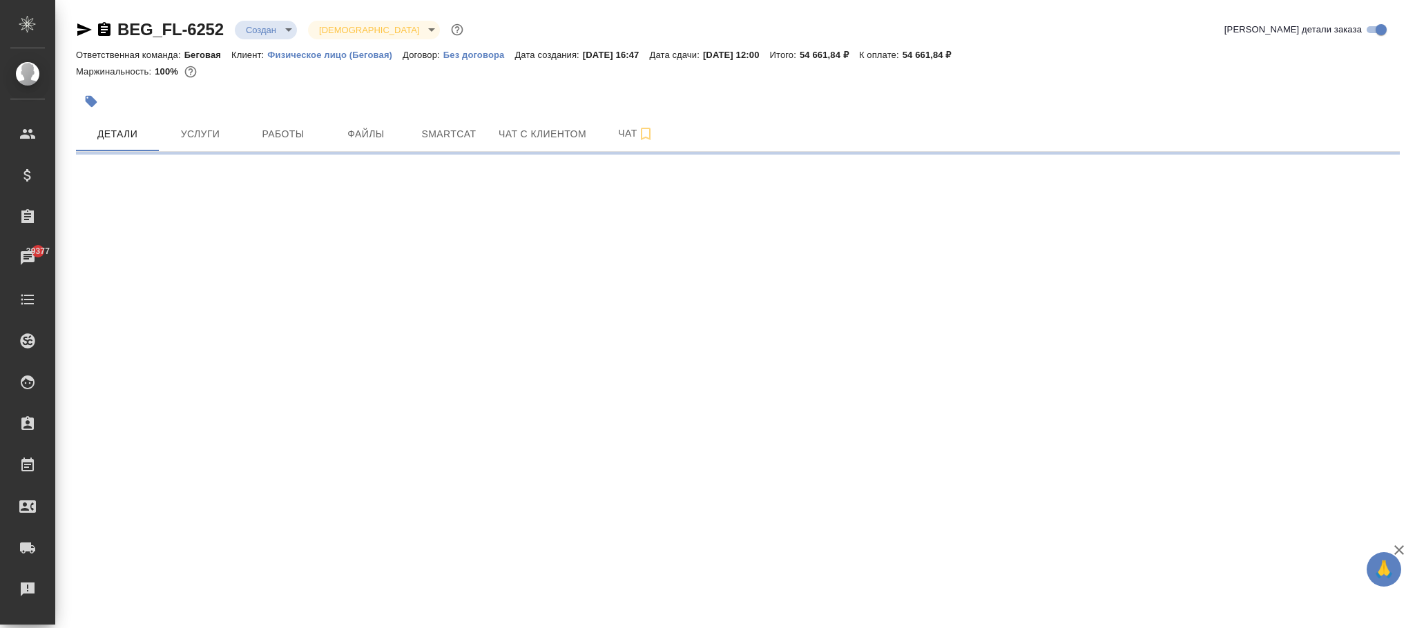
select select "RU"
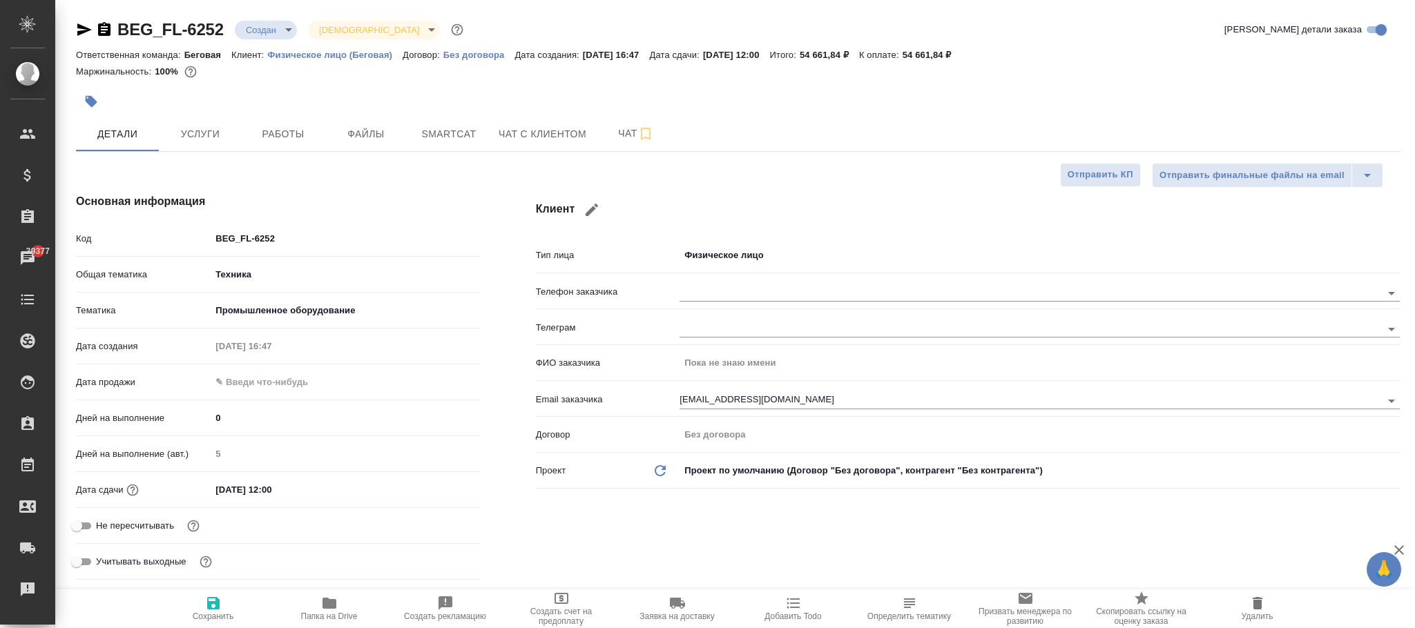
type textarea "x"
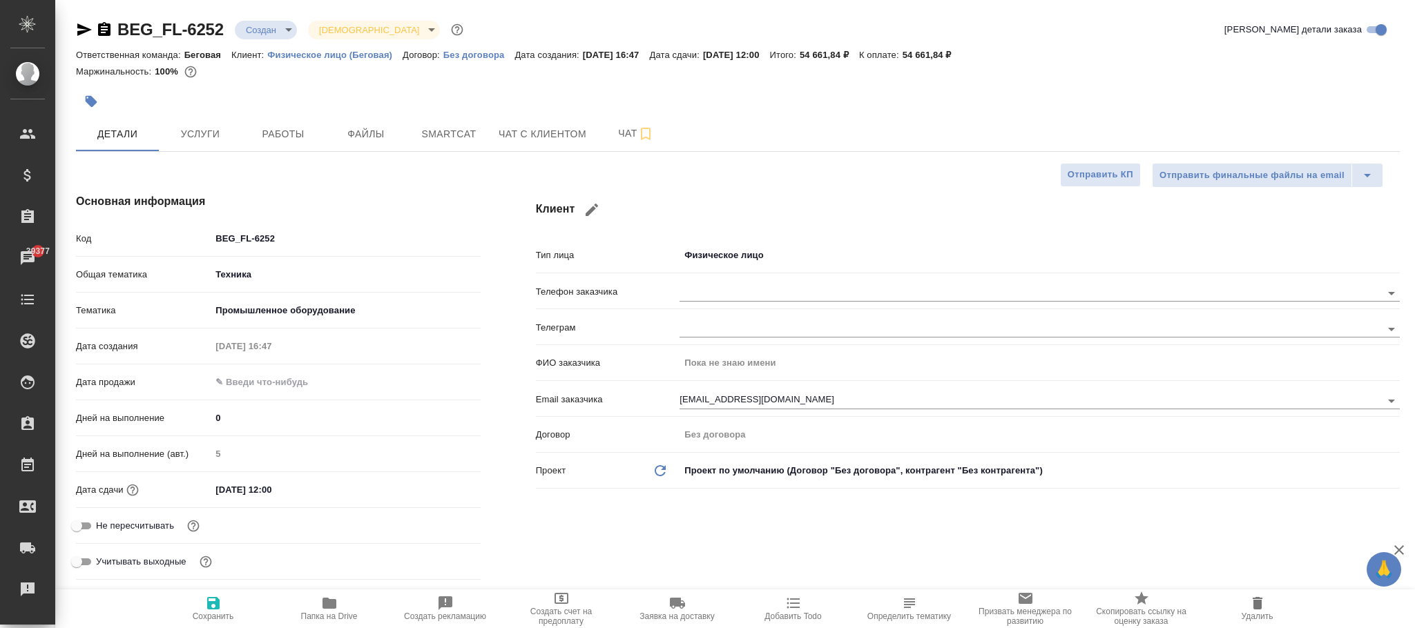
type textarea "x"
click at [116, 133] on span "Детали" at bounding box center [117, 134] width 66 height 17
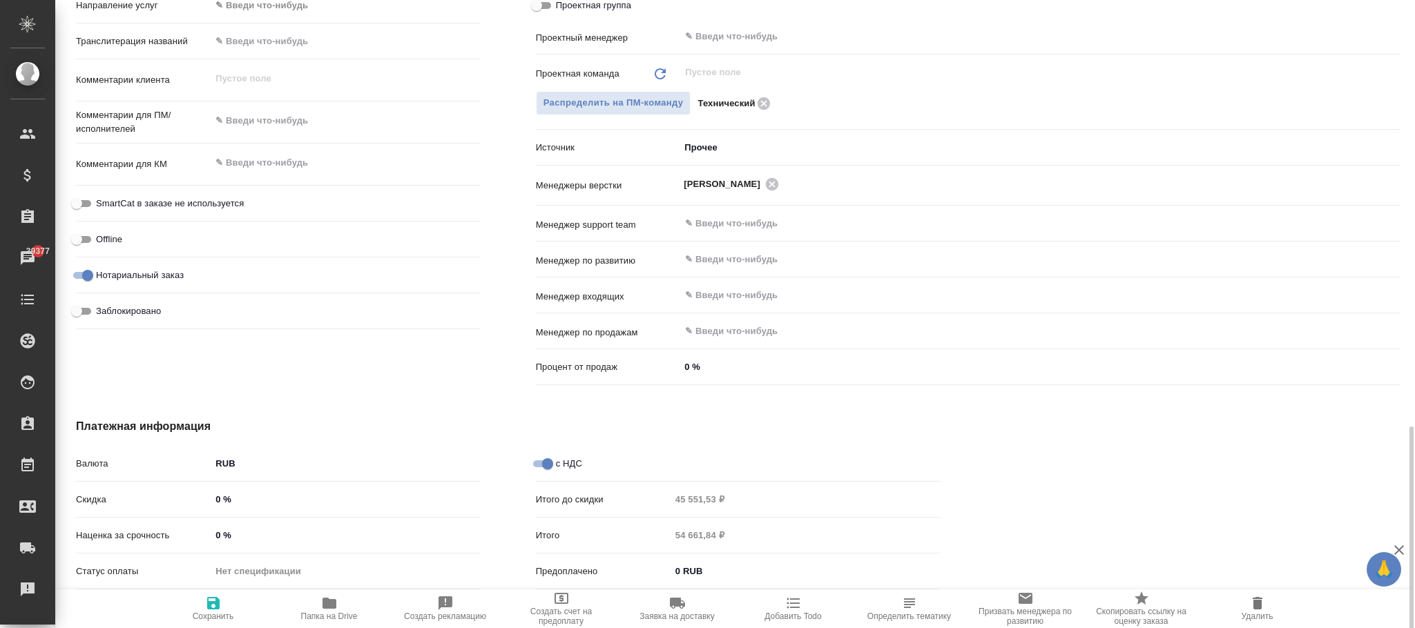
scroll to position [800, 0]
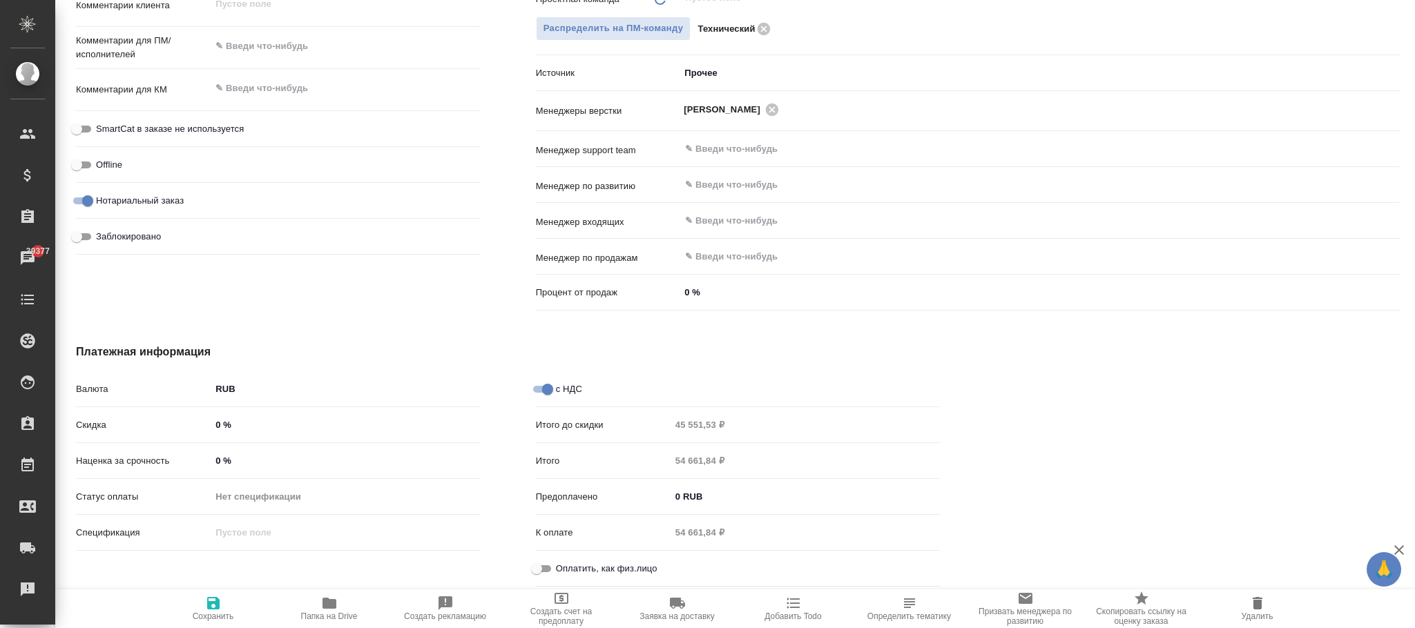
click at [205, 606] on icon "button" at bounding box center [213, 603] width 17 height 17
type textarea "x"
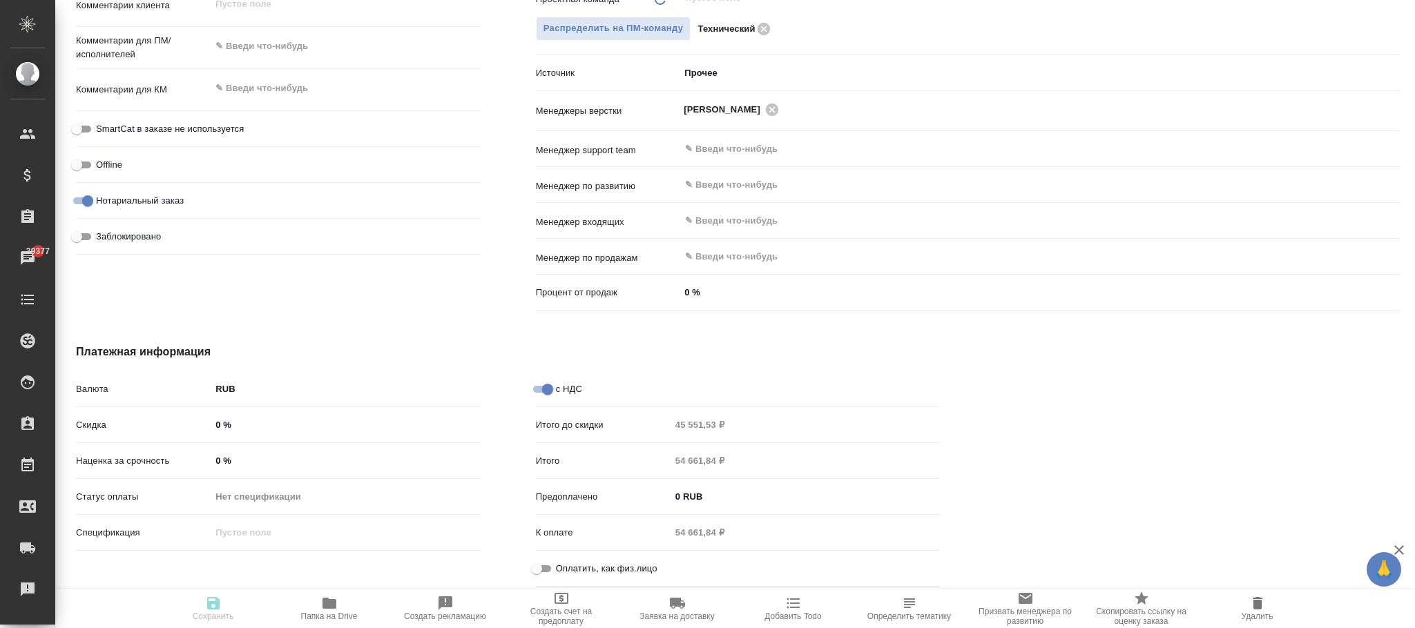
type textarea "x"
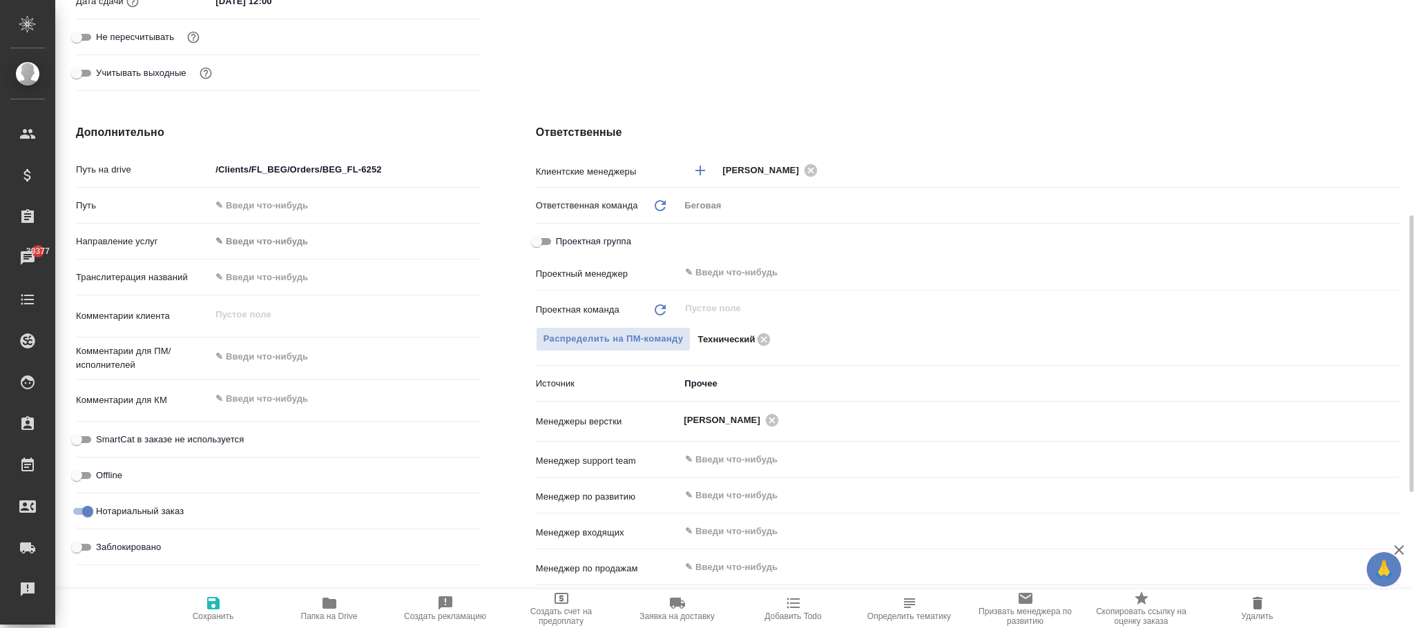
scroll to position [282, 0]
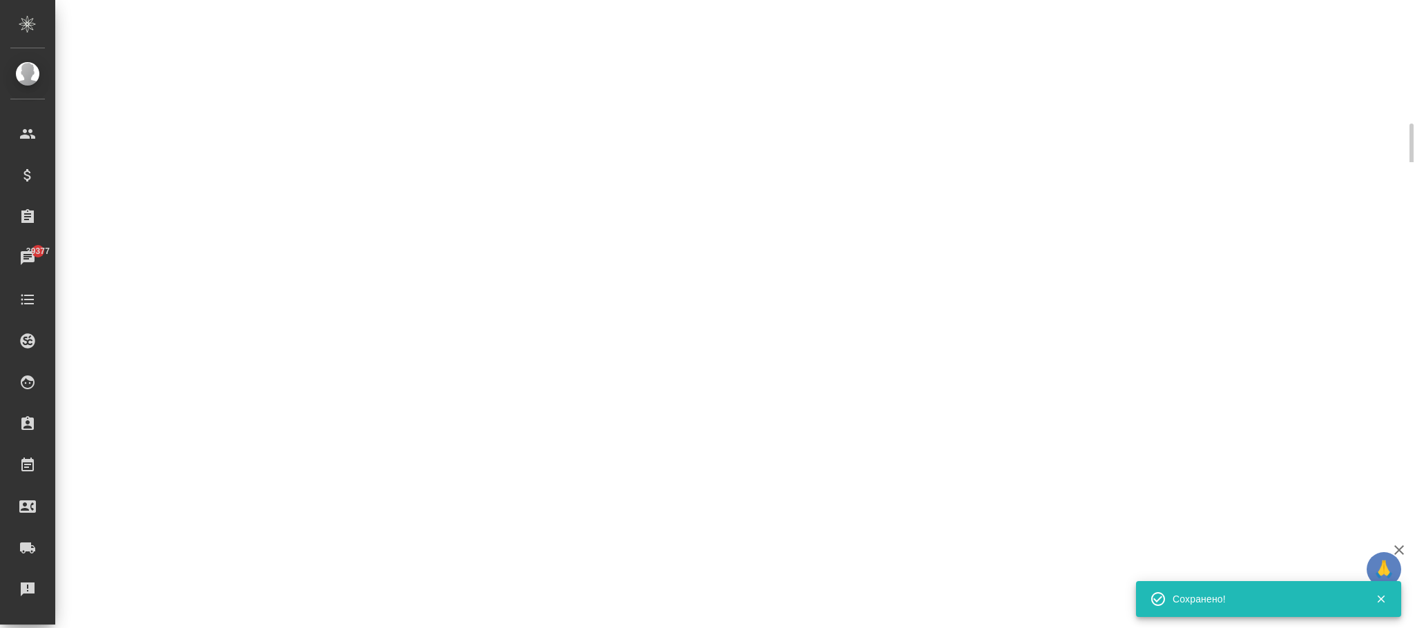
select select "RU"
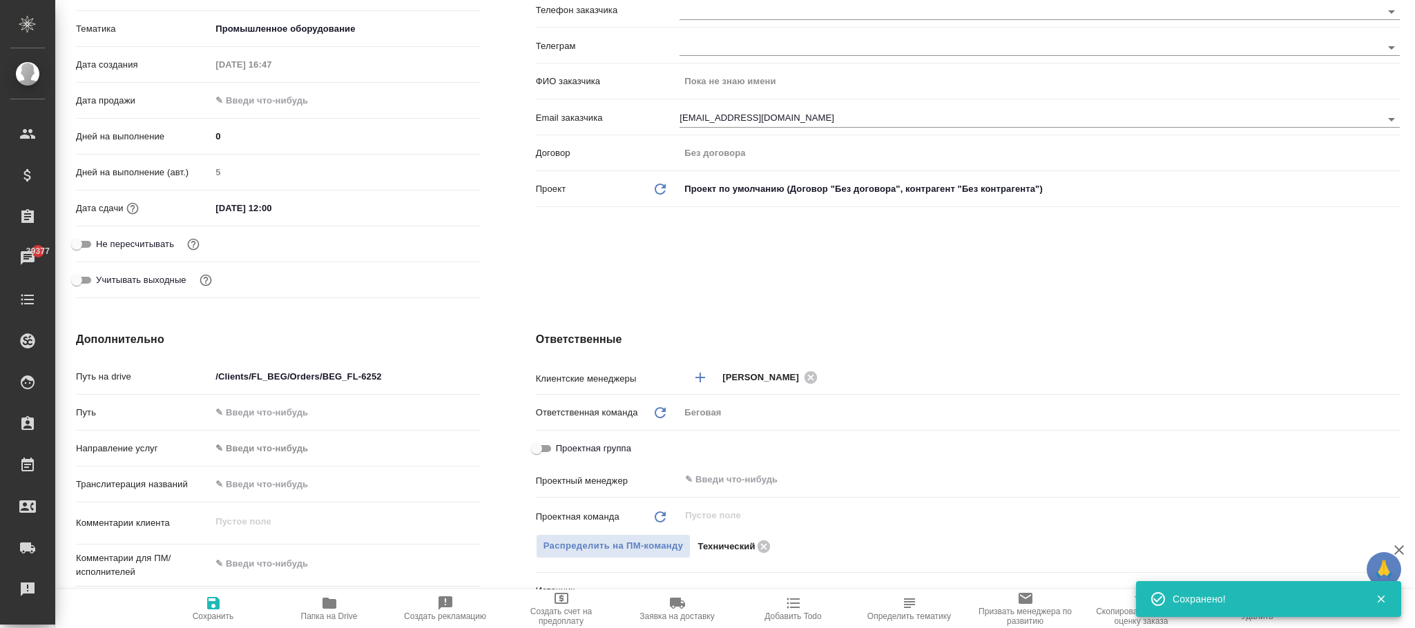
type textarea "x"
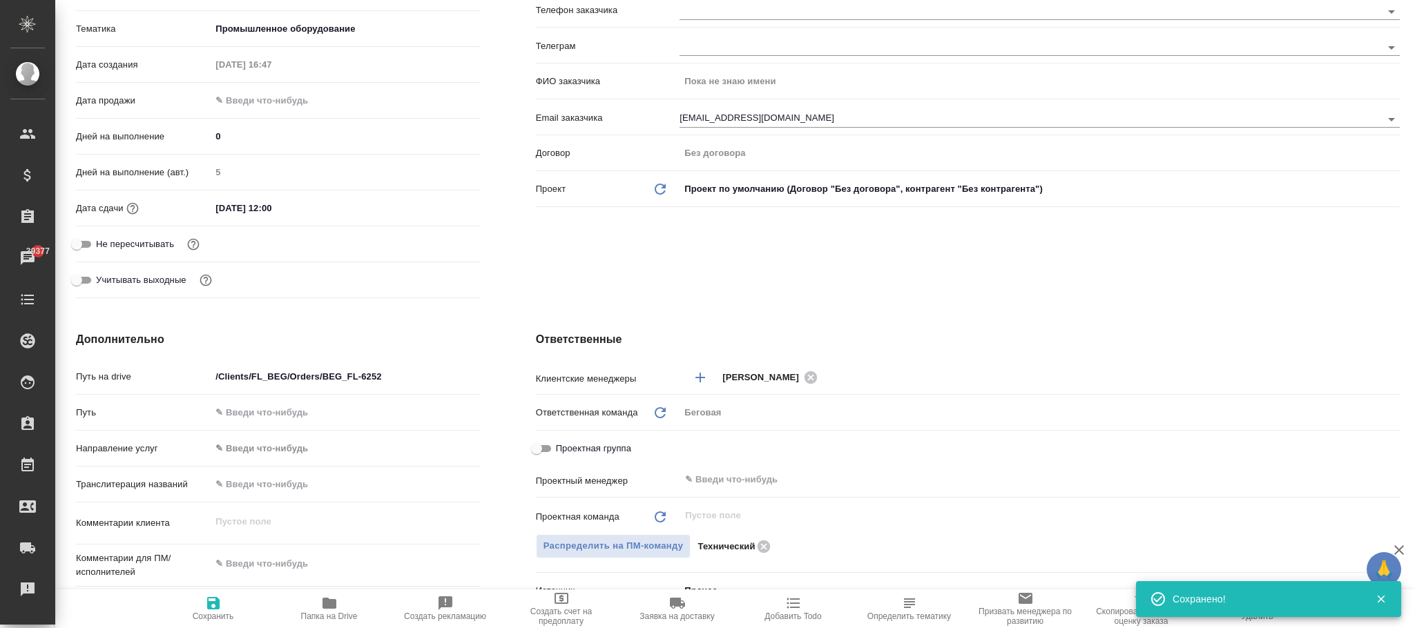
type textarea "x"
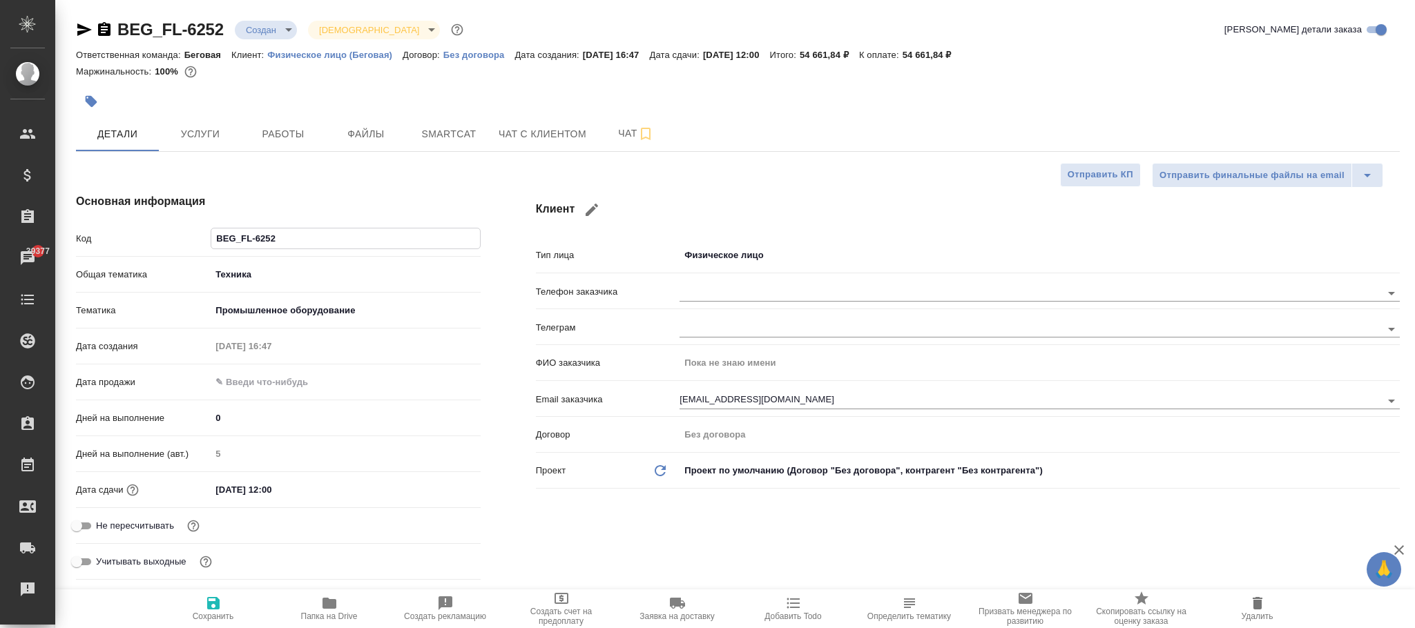
drag, startPoint x: 278, startPoint y: 240, endPoint x: 218, endPoint y: 236, distance: 59.5
click at [218, 236] on input "BEG_FL-6252" at bounding box center [345, 239] width 268 height 20
type textarea "x"
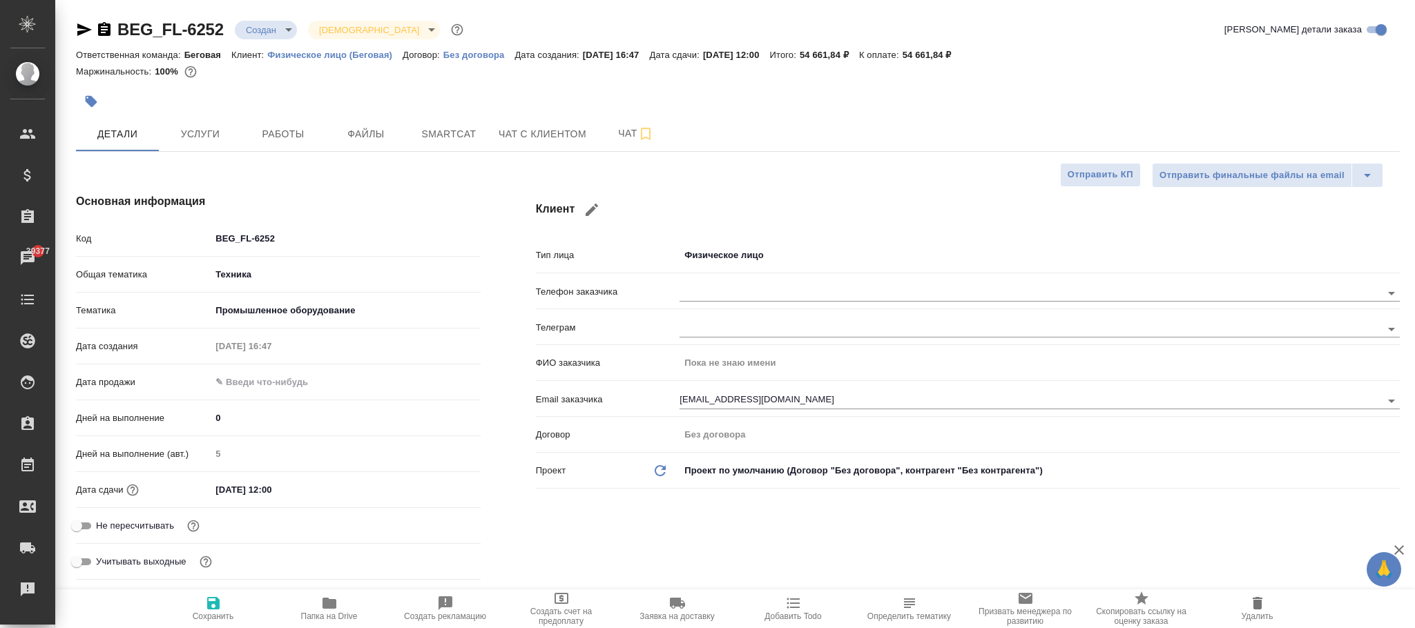
type textarea "x"
click at [757, 249] on body "🙏 .cls-1 fill:#fff; AWATERA Фокина Наталья n.fokina Клиенты Спецификации Заказы…" at bounding box center [707, 314] width 1415 height 628
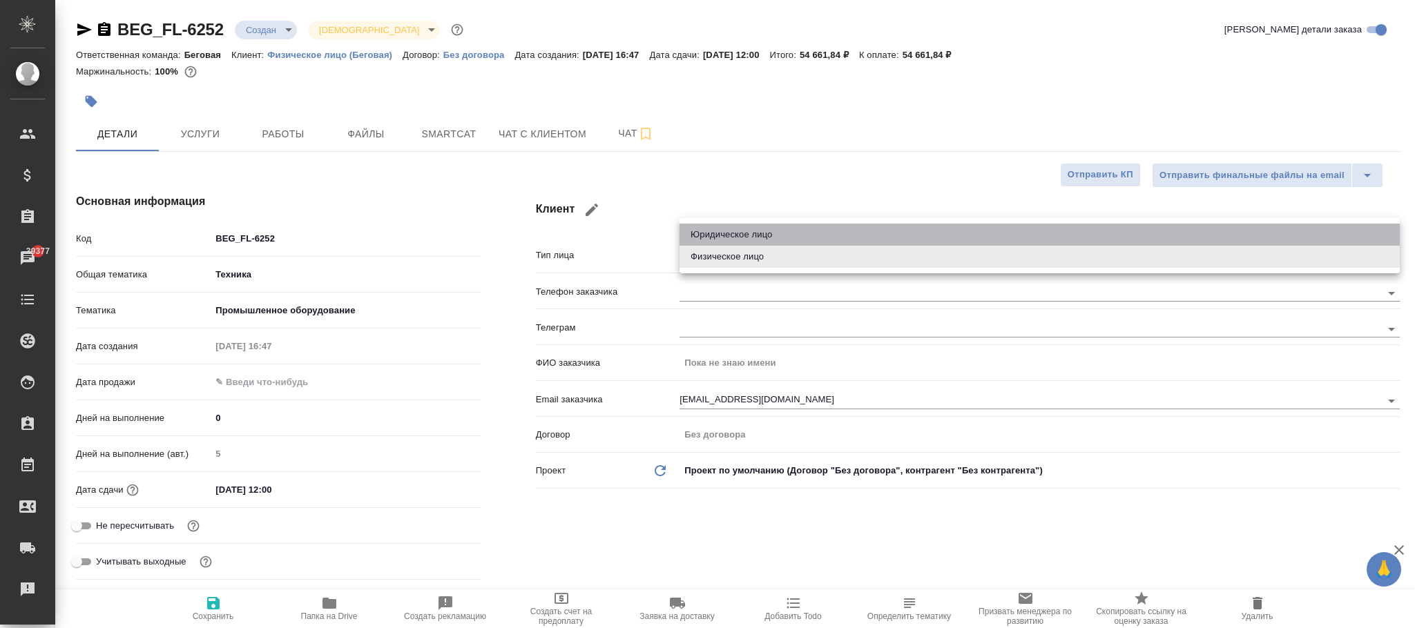
click at [759, 232] on li "Юридическое лицо" at bounding box center [1040, 235] width 720 height 22
type input "company"
type textarea "x"
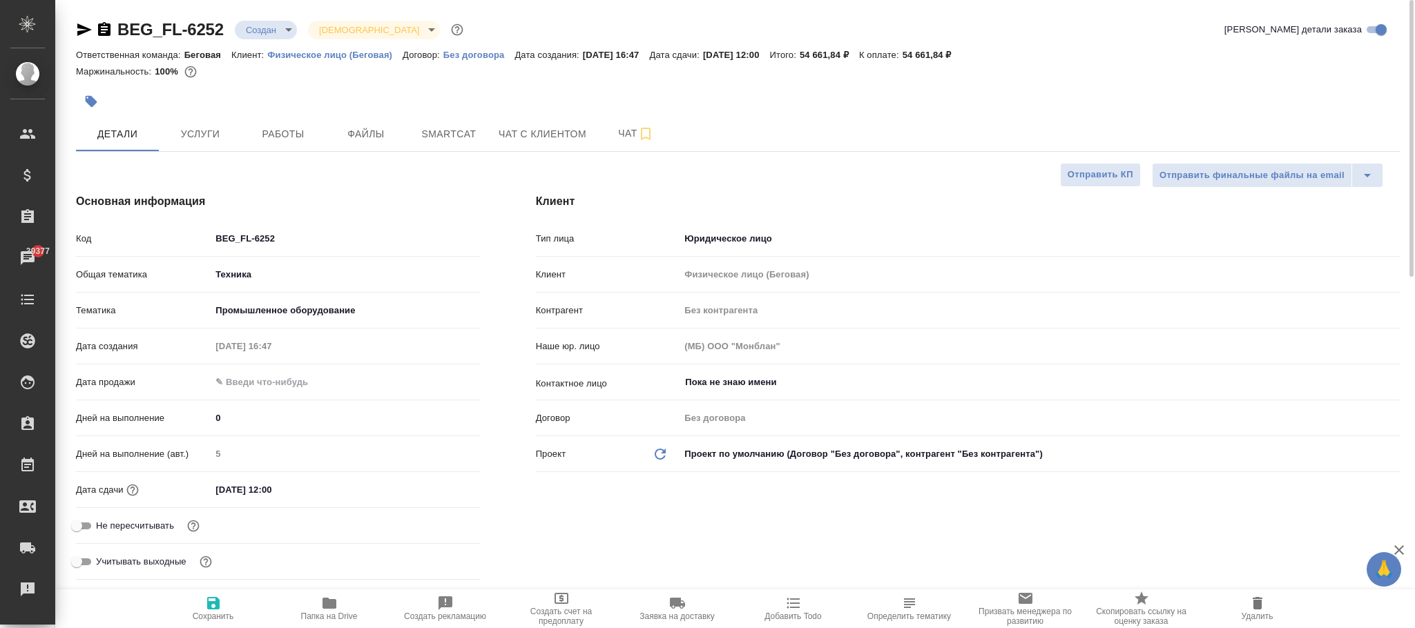
click at [659, 450] on icon "Обновить данные" at bounding box center [660, 454] width 17 height 17
type textarea "x"
click at [659, 450] on icon at bounding box center [660, 454] width 11 height 11
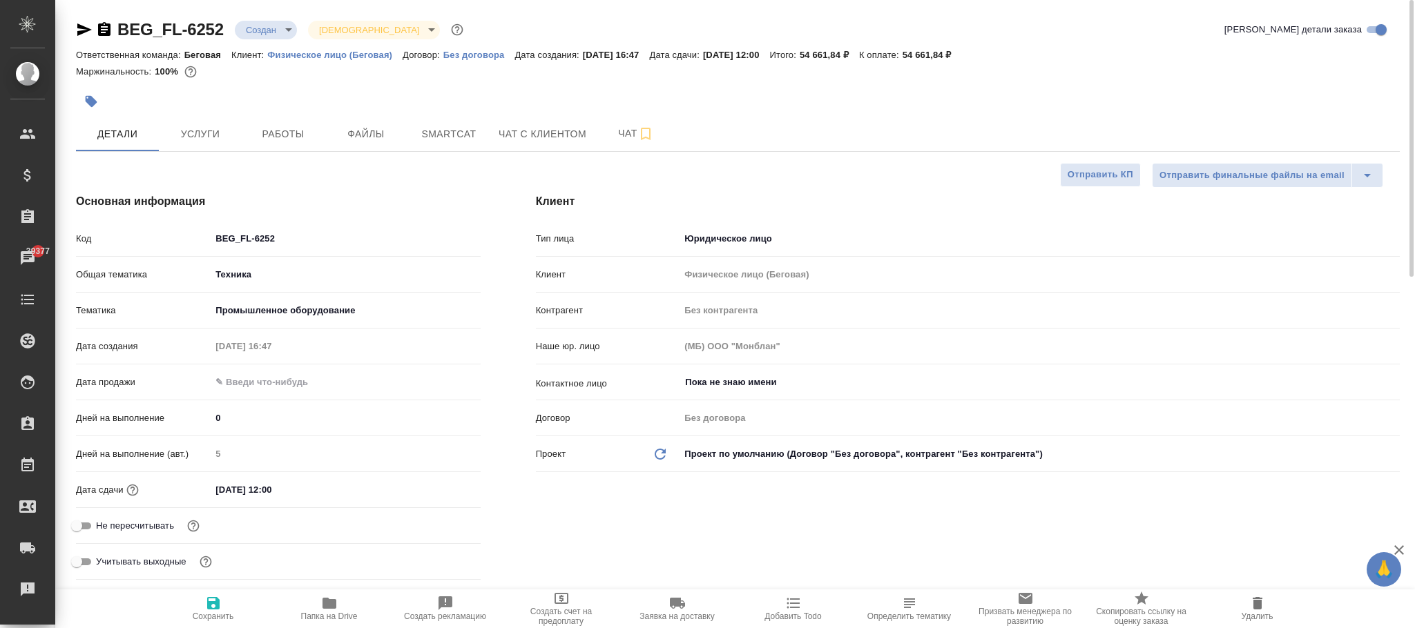
type textarea "x"
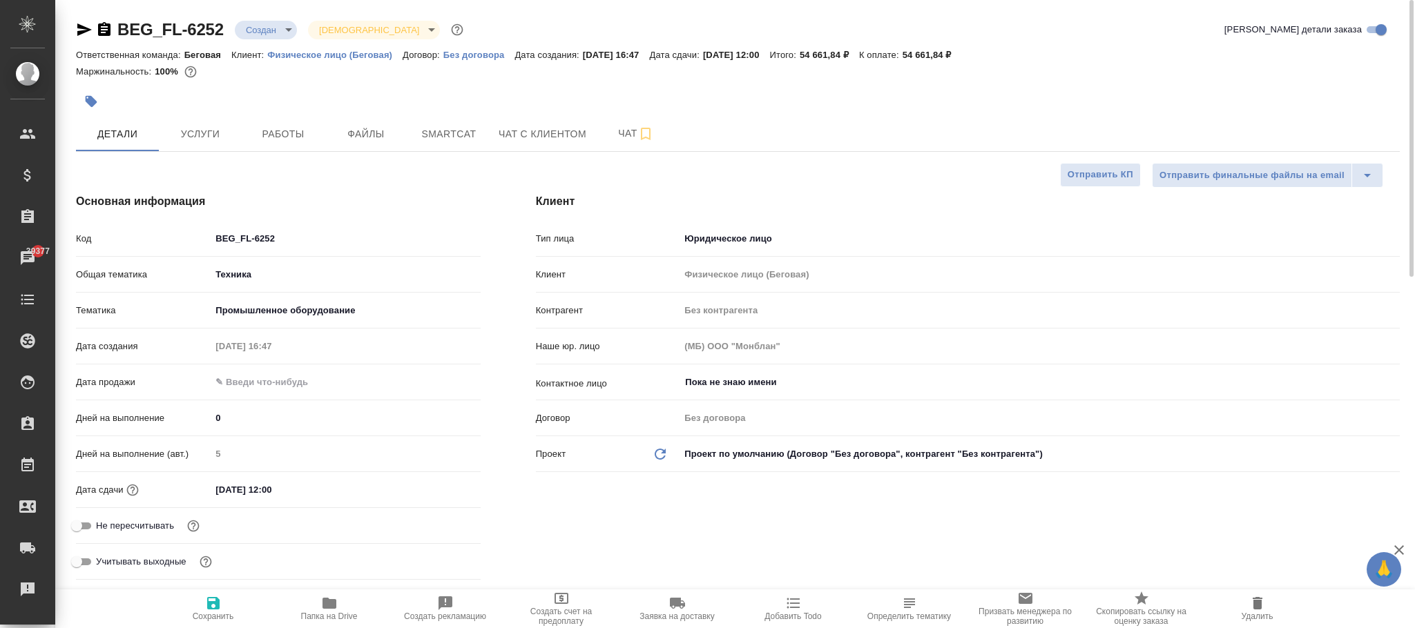
type textarea "x"
click at [218, 603] on icon "button" at bounding box center [213, 603] width 12 height 12
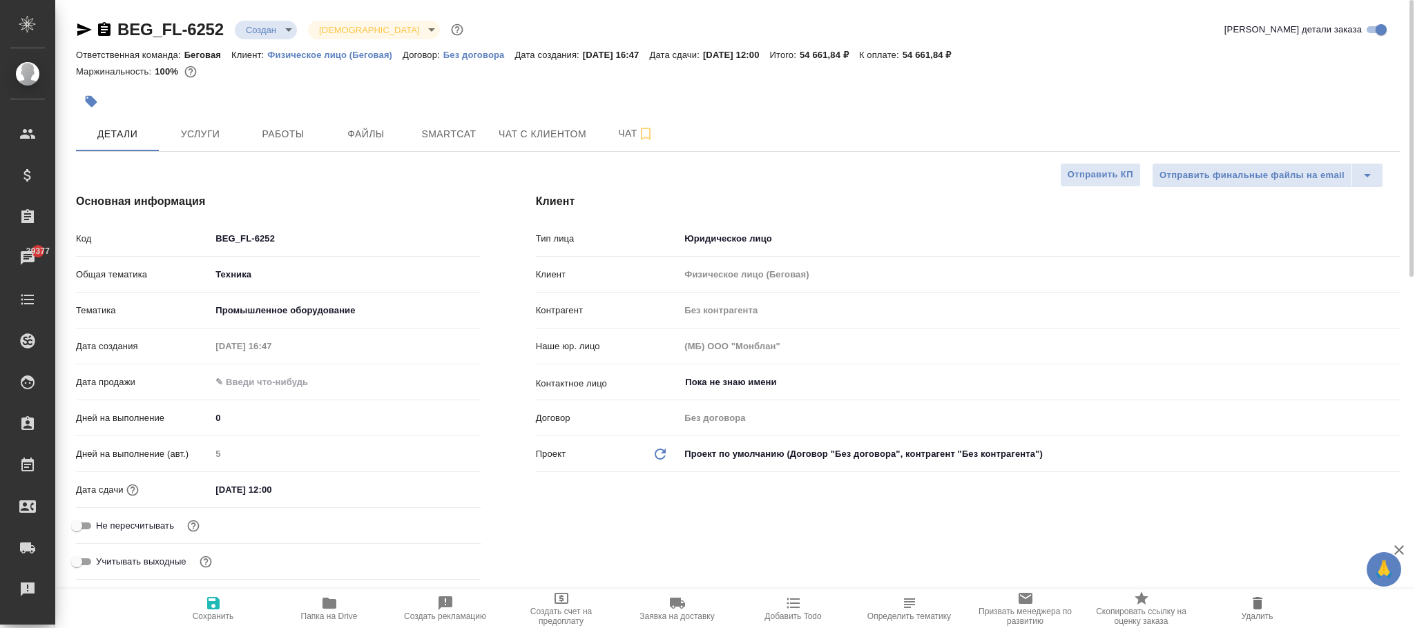
type textarea "x"
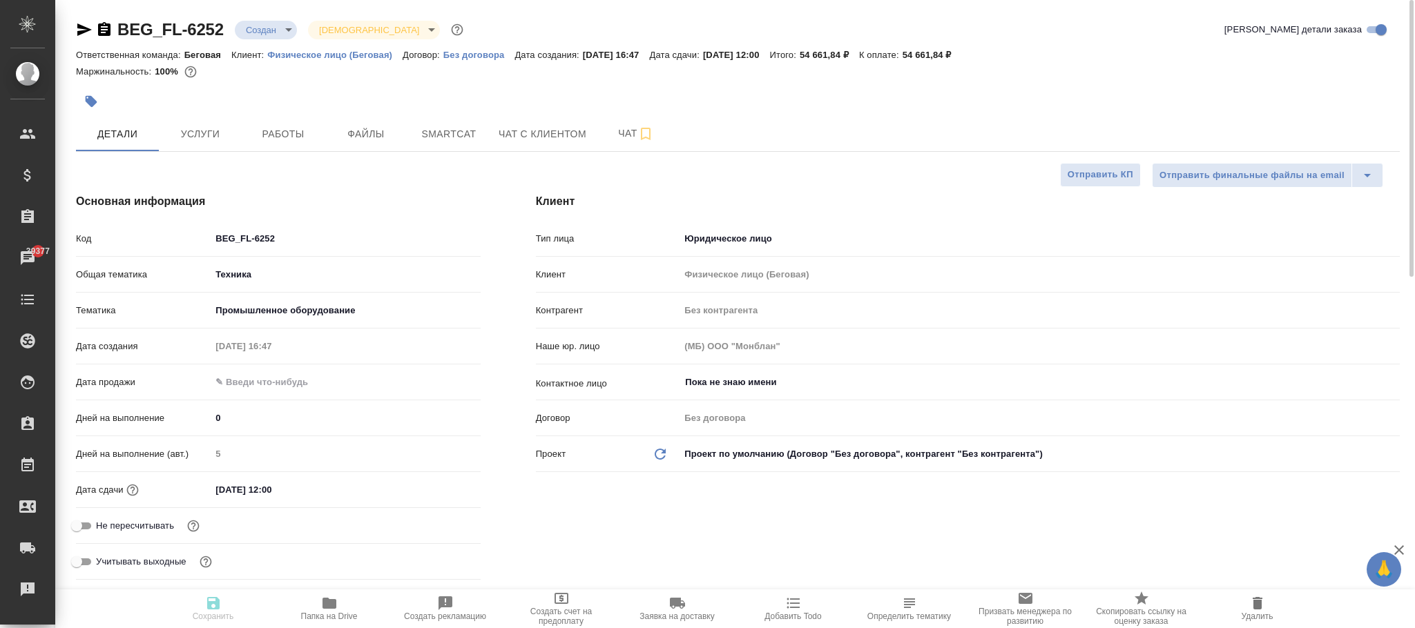
type textarea "x"
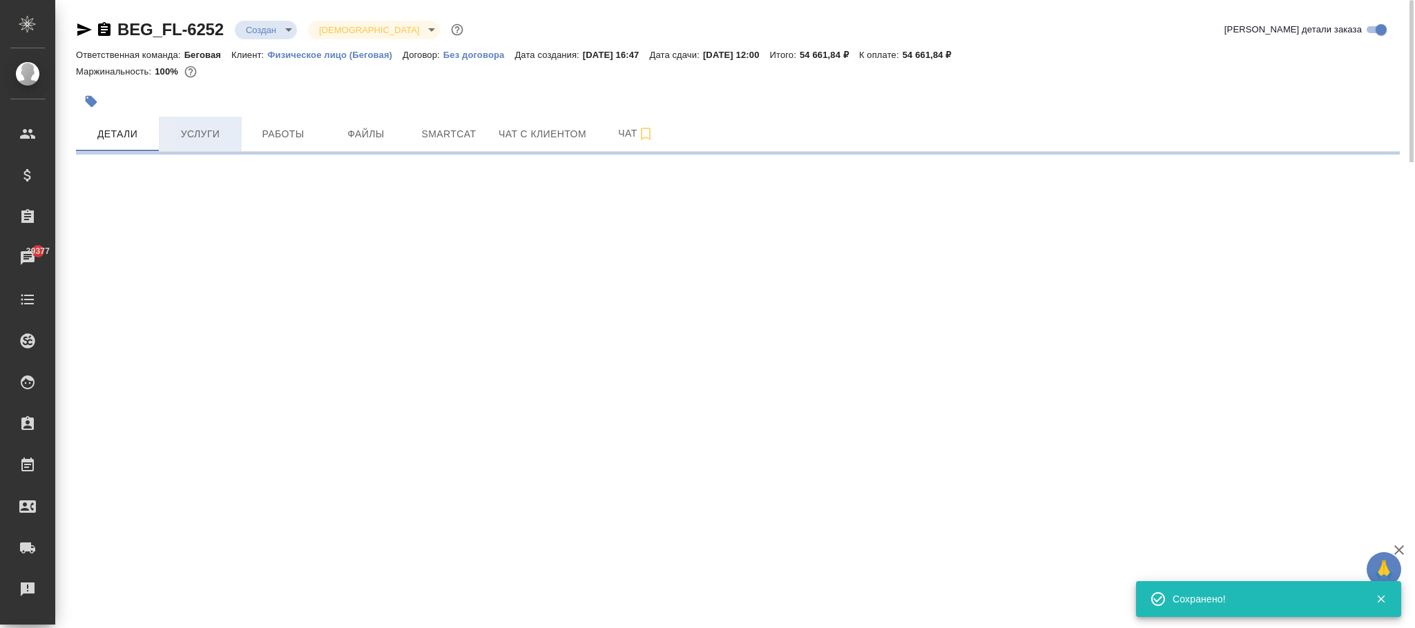
select select "RU"
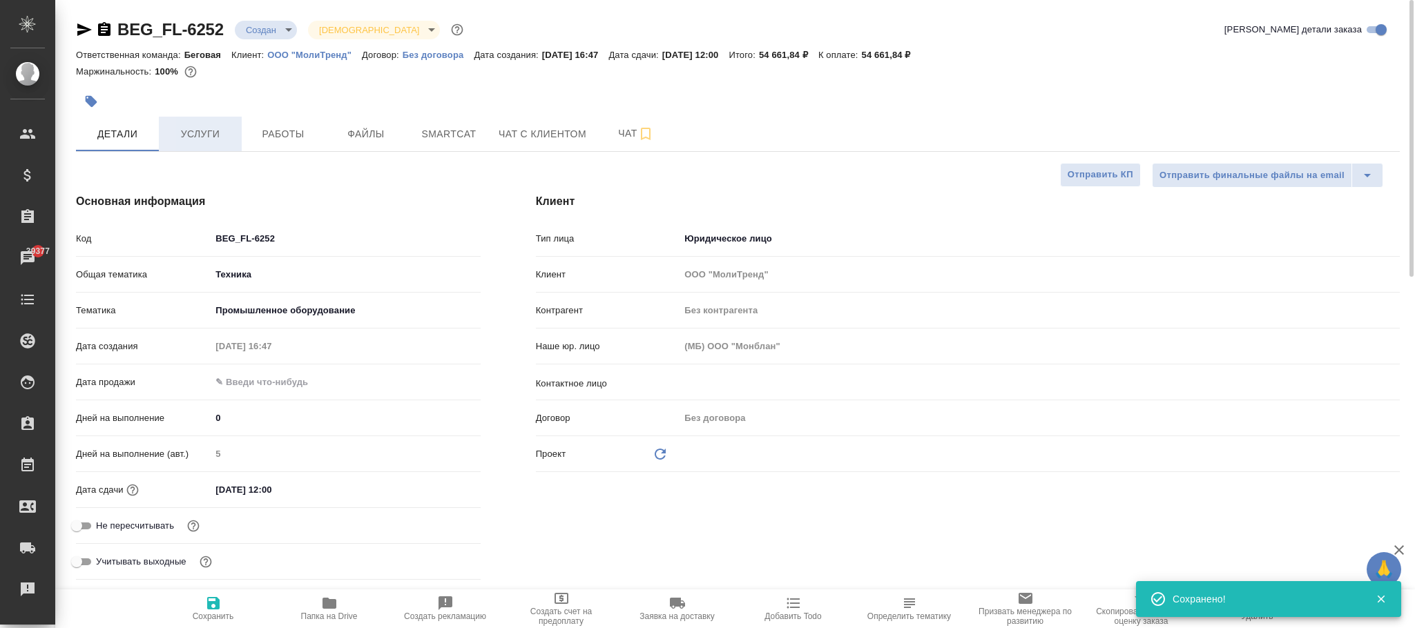
type textarea "x"
click at [204, 133] on span "Услуги" at bounding box center [200, 134] width 66 height 17
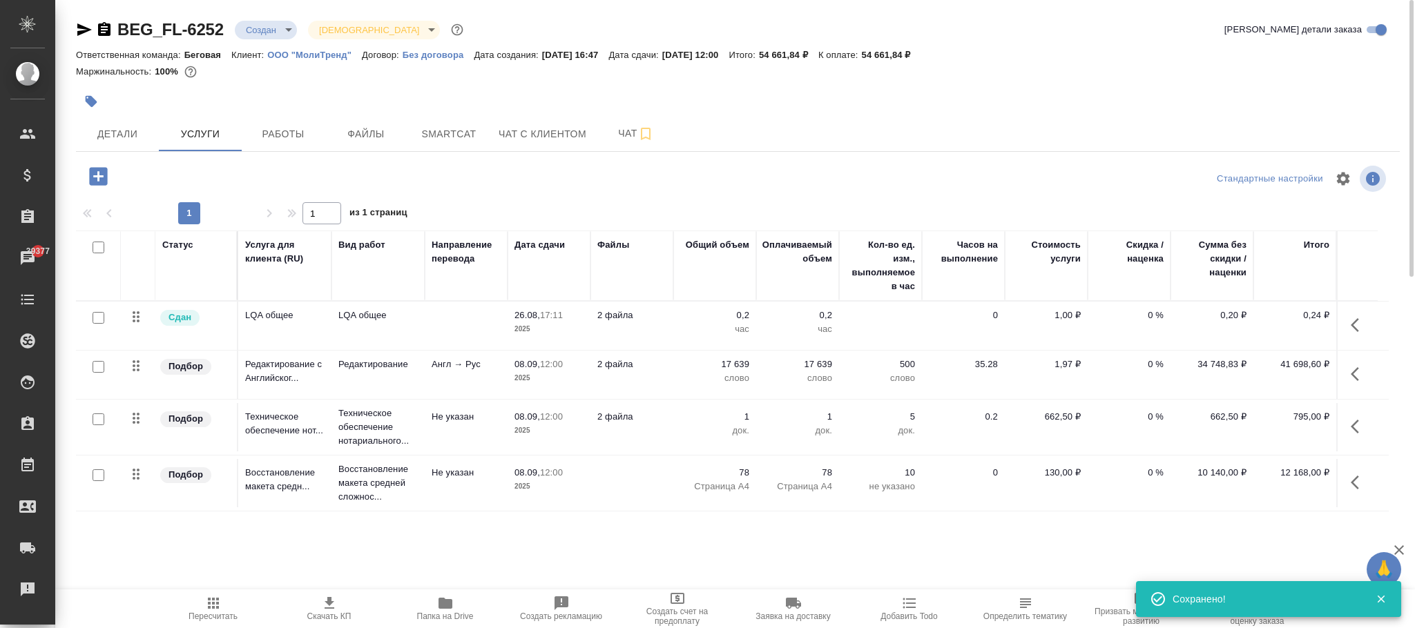
click at [216, 616] on span "Пересчитать" at bounding box center [213, 617] width 49 height 10
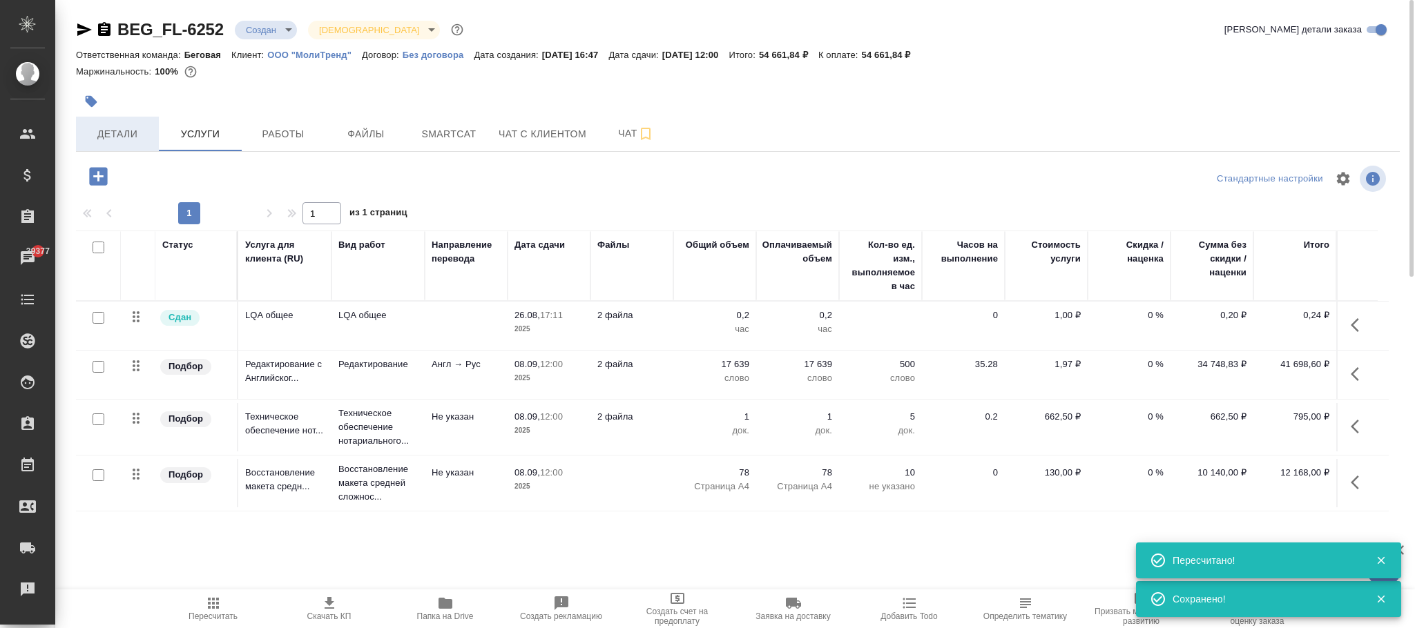
click at [120, 133] on span "Детали" at bounding box center [117, 134] width 66 height 17
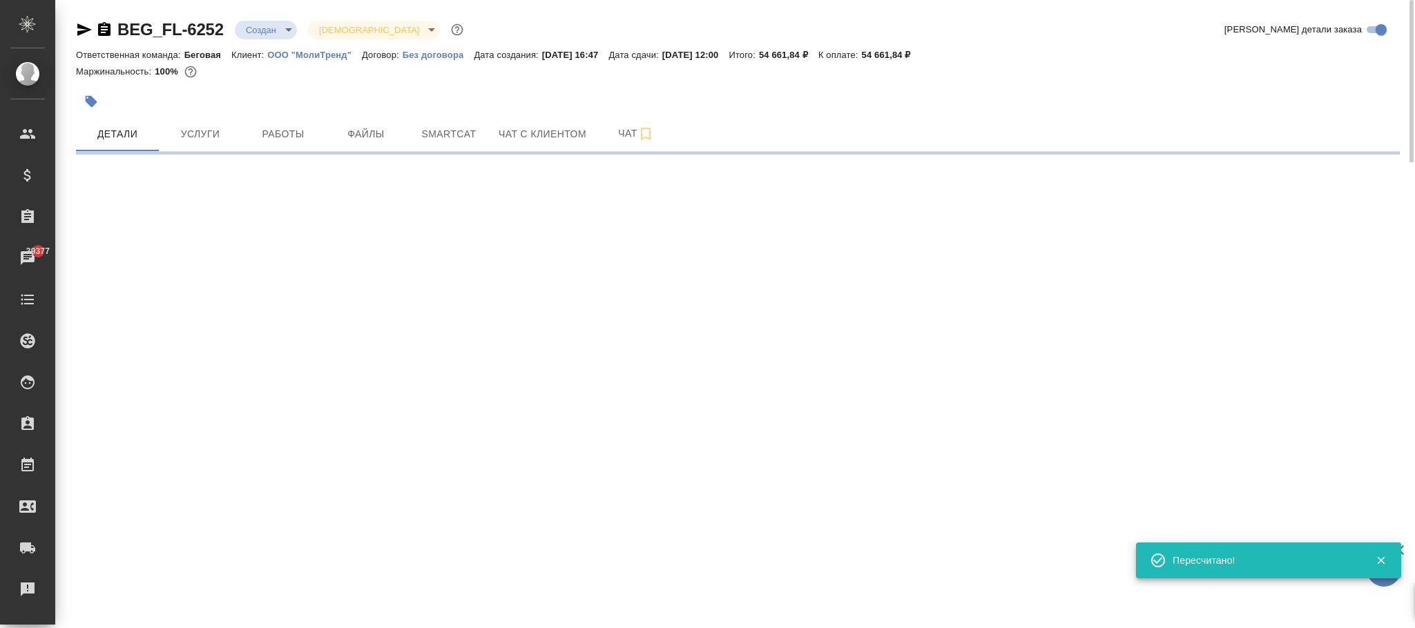
select select "RU"
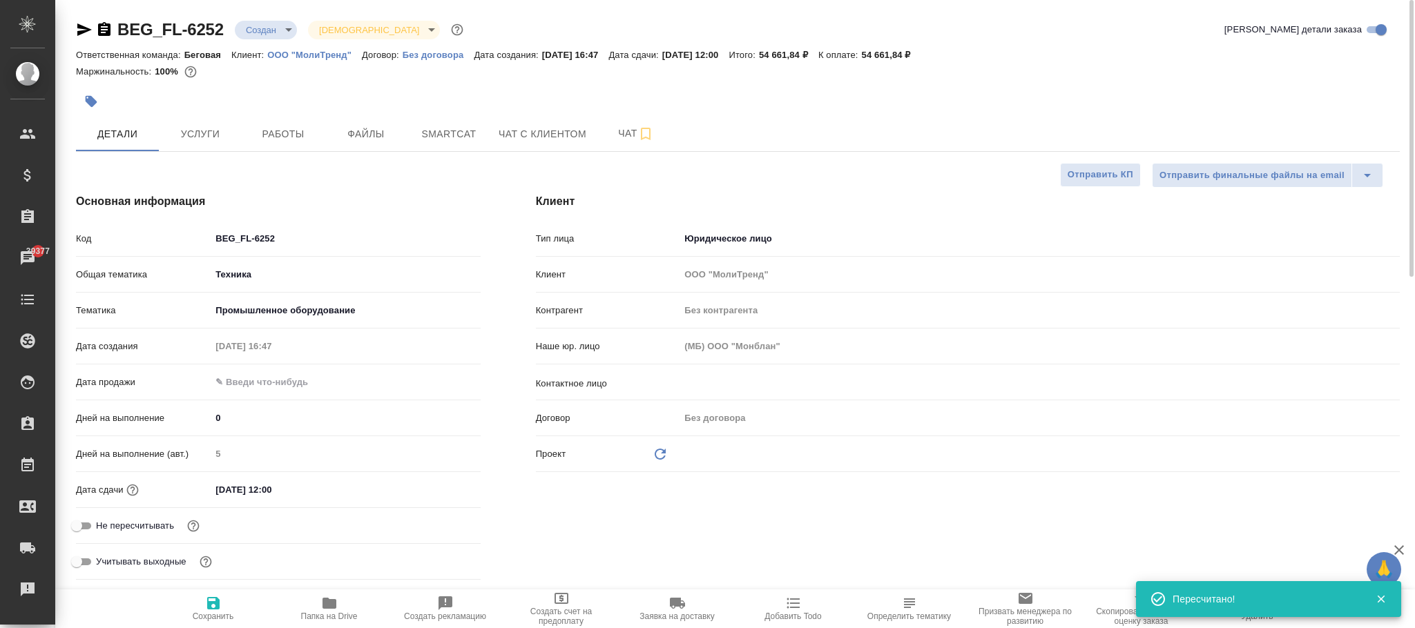
type textarea "x"
click at [222, 616] on span "Сохранить" at bounding box center [213, 617] width 41 height 10
type textarea "x"
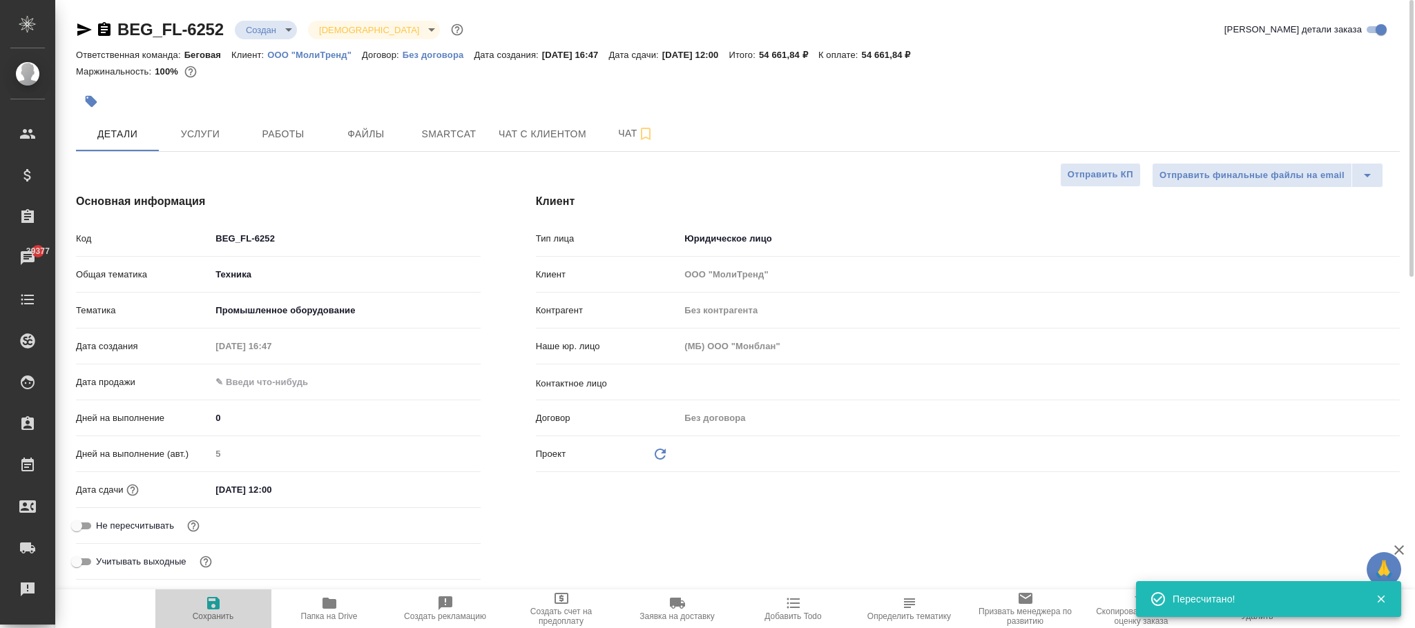
type textarea "x"
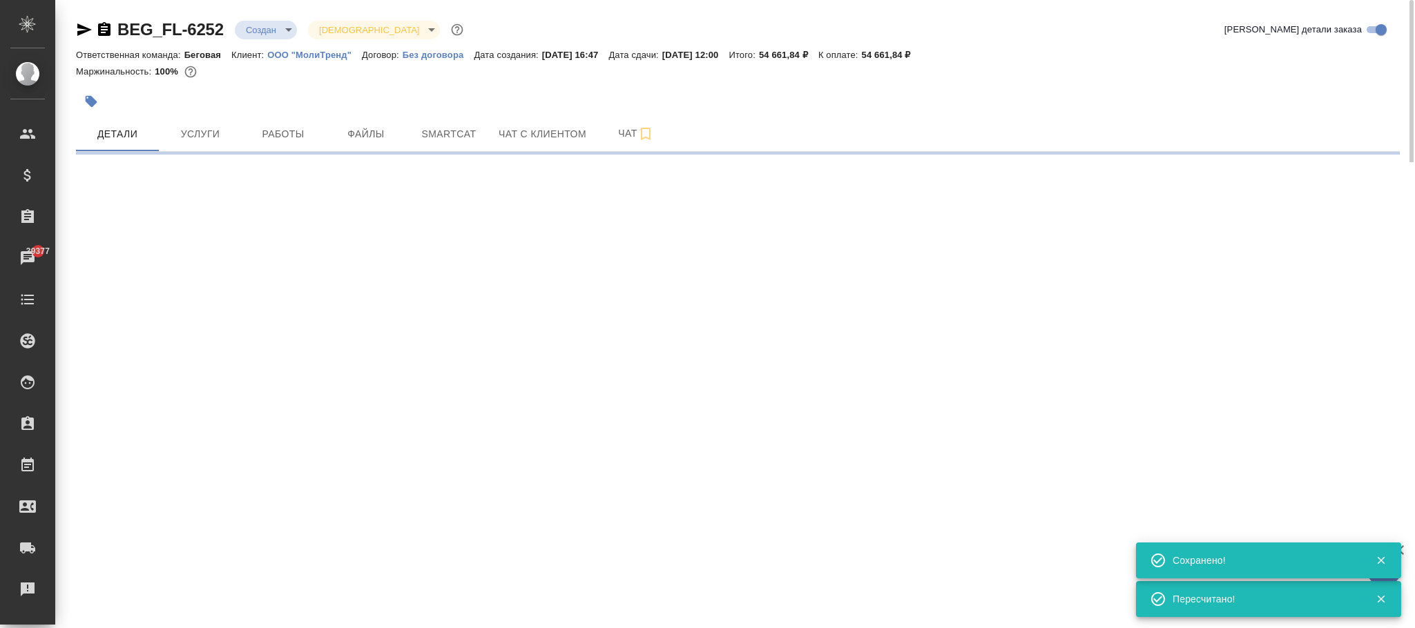
select select "RU"
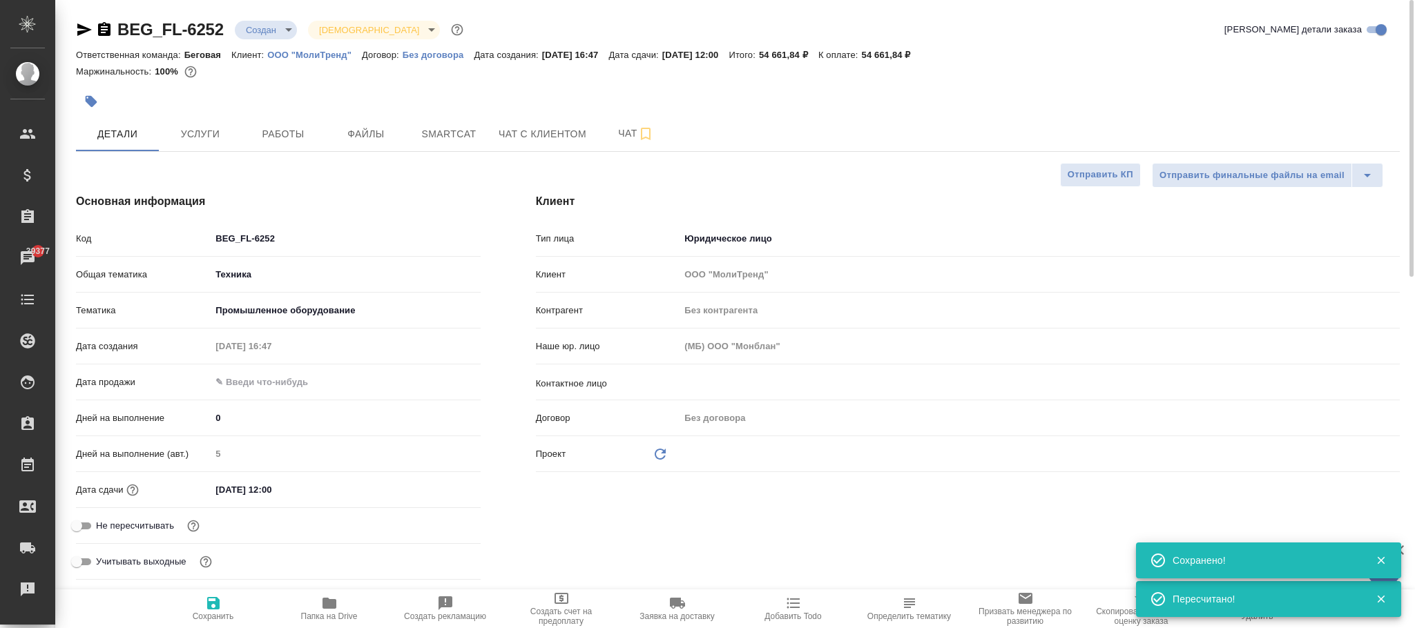
type textarea "x"
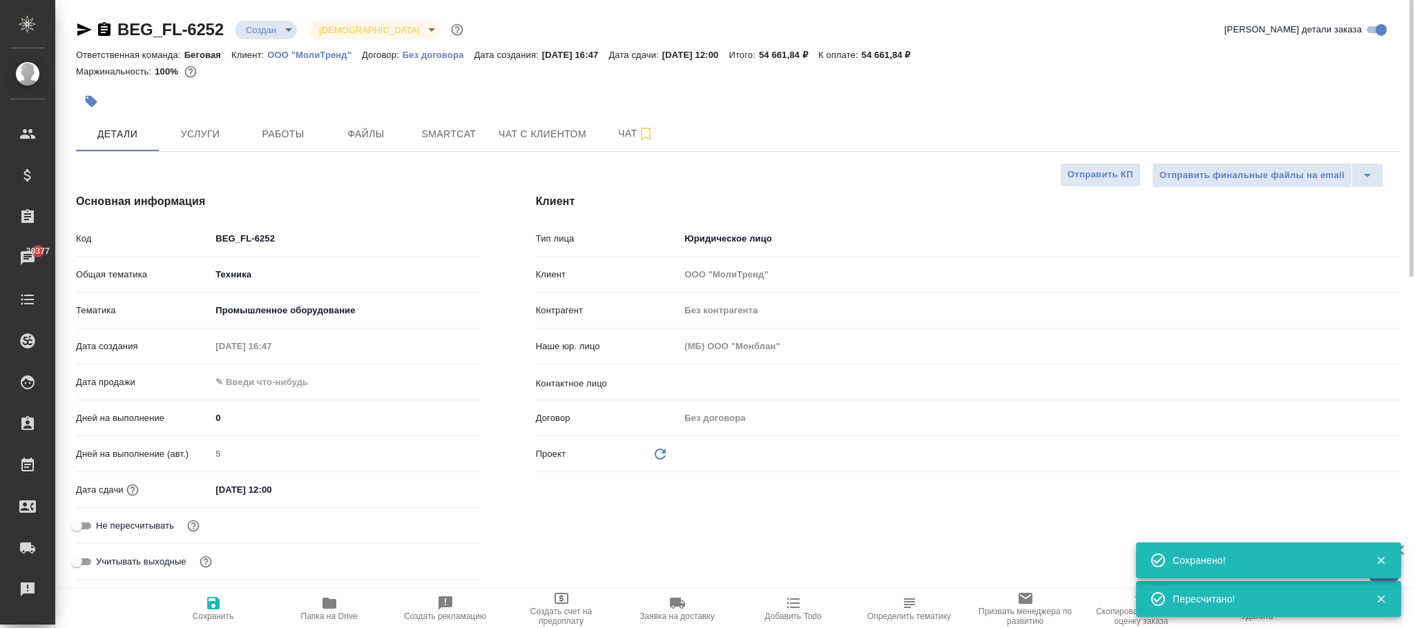
type textarea "x"
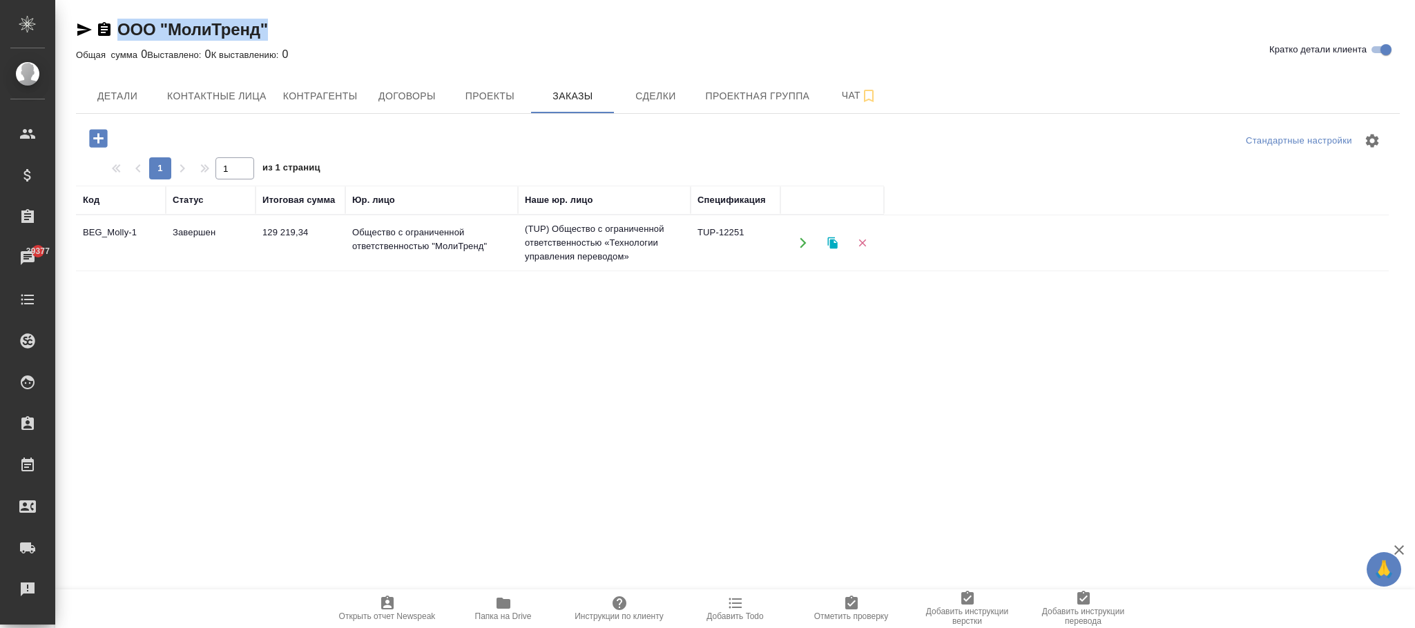
drag, startPoint x: 274, startPoint y: 25, endPoint x: 117, endPoint y: 27, distance: 157.5
click at [117, 27] on div "ООО "МолиТренд" Кратко детали клиента" at bounding box center [738, 30] width 1324 height 22
copy link "ООО "МолиТренд""
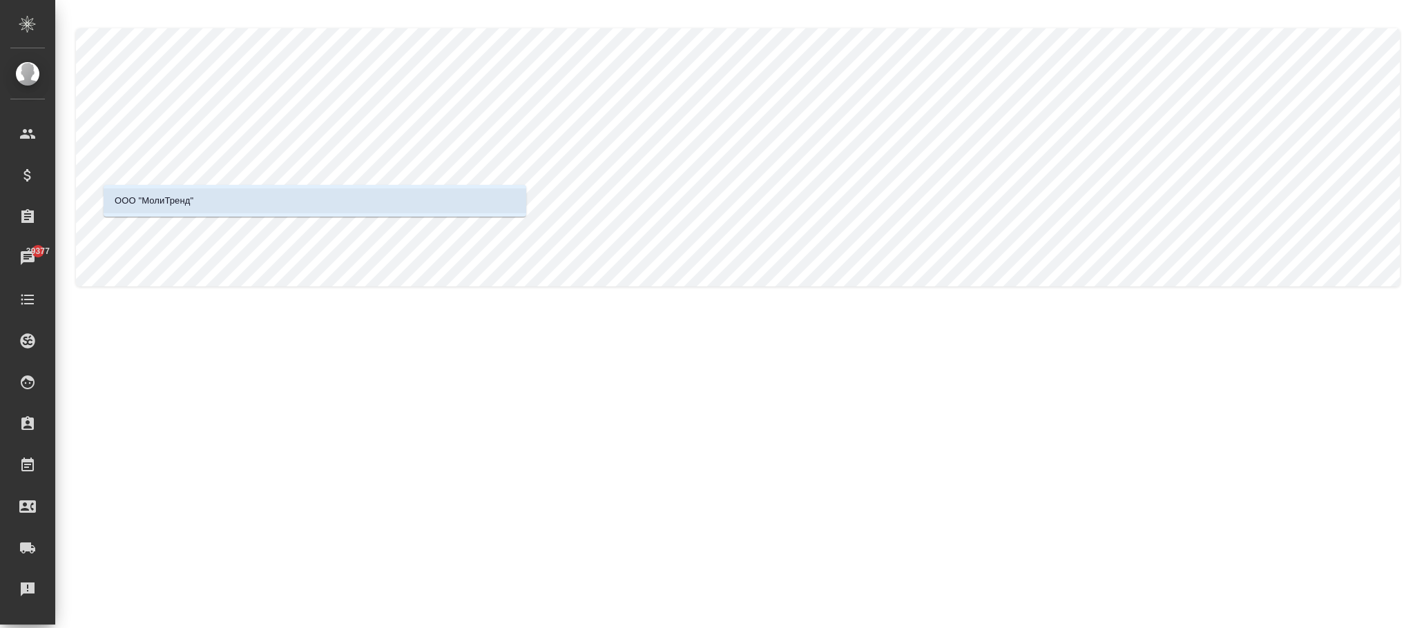
click at [284, 189] on li "ООО "МолиТренд"" at bounding box center [315, 201] width 423 height 25
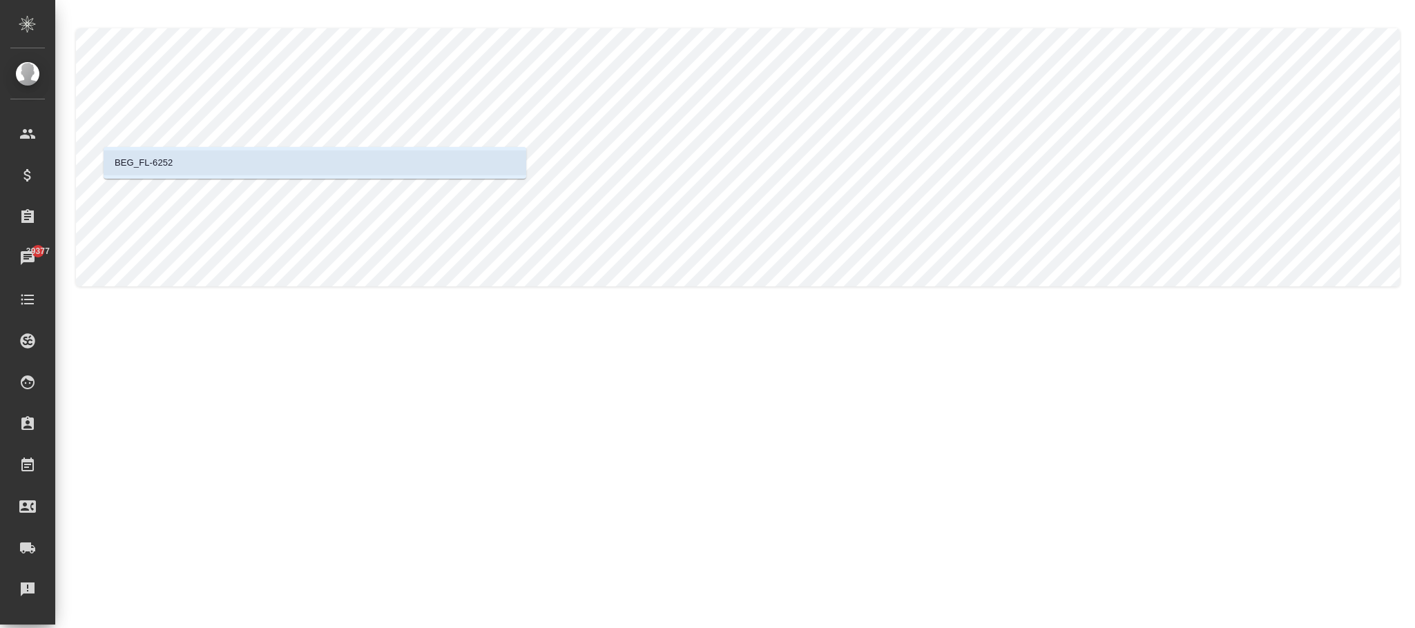
click at [411, 162] on li "BEG_FL-6252" at bounding box center [315, 163] width 423 height 25
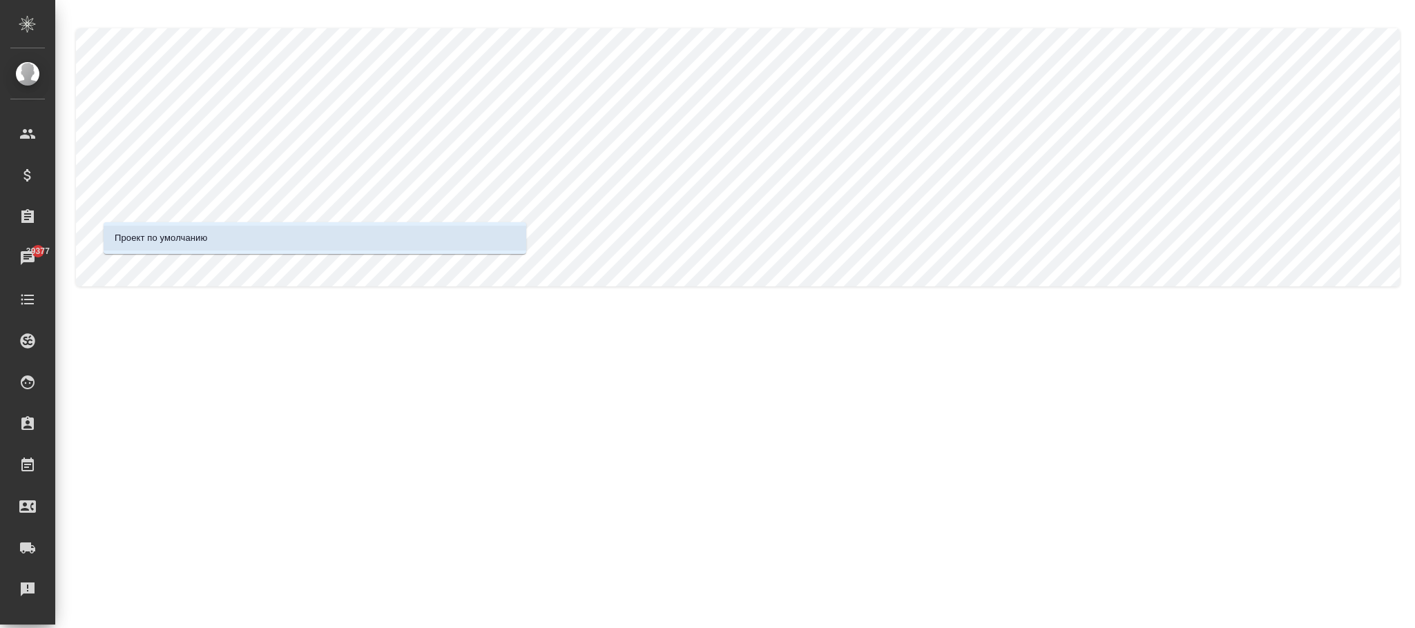
click at [285, 243] on li "Проект по умолчанию" at bounding box center [315, 238] width 423 height 25
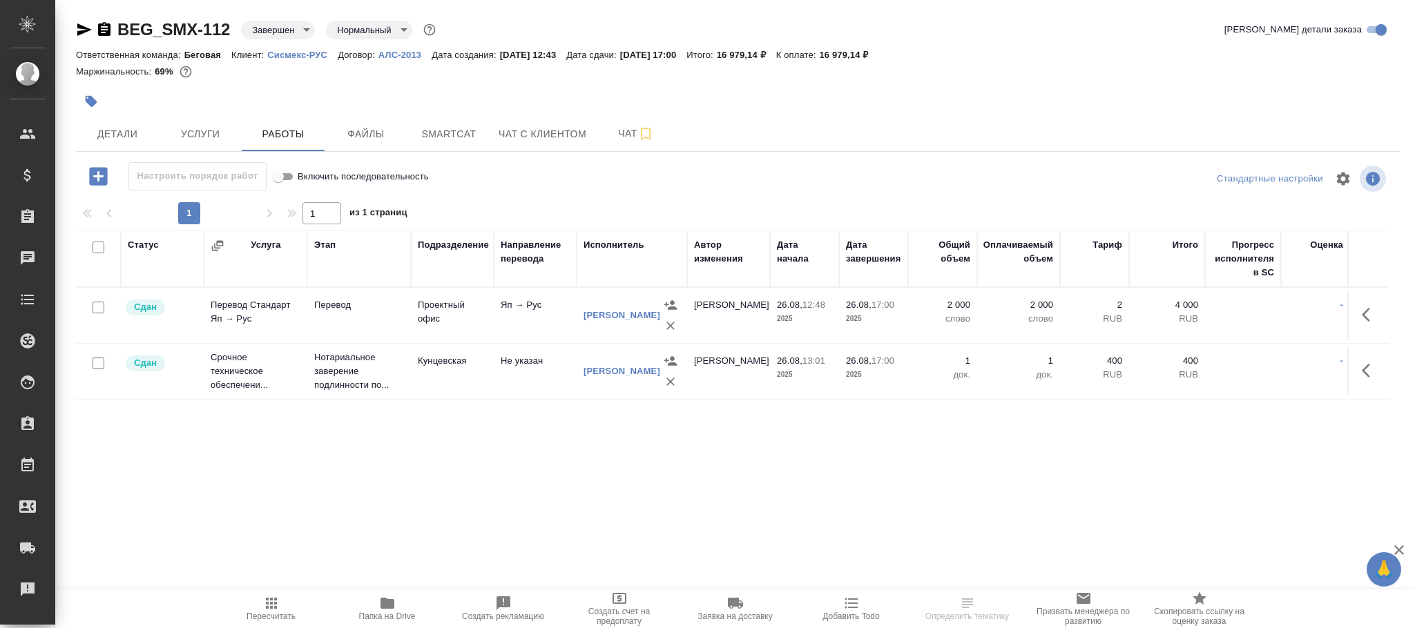
click at [273, 32] on body "🙏 .cls-1 fill:#fff; AWATERA [PERSON_NAME]fokina Клиенты Спецификации Заказы Чат…" at bounding box center [707, 314] width 1415 height 628
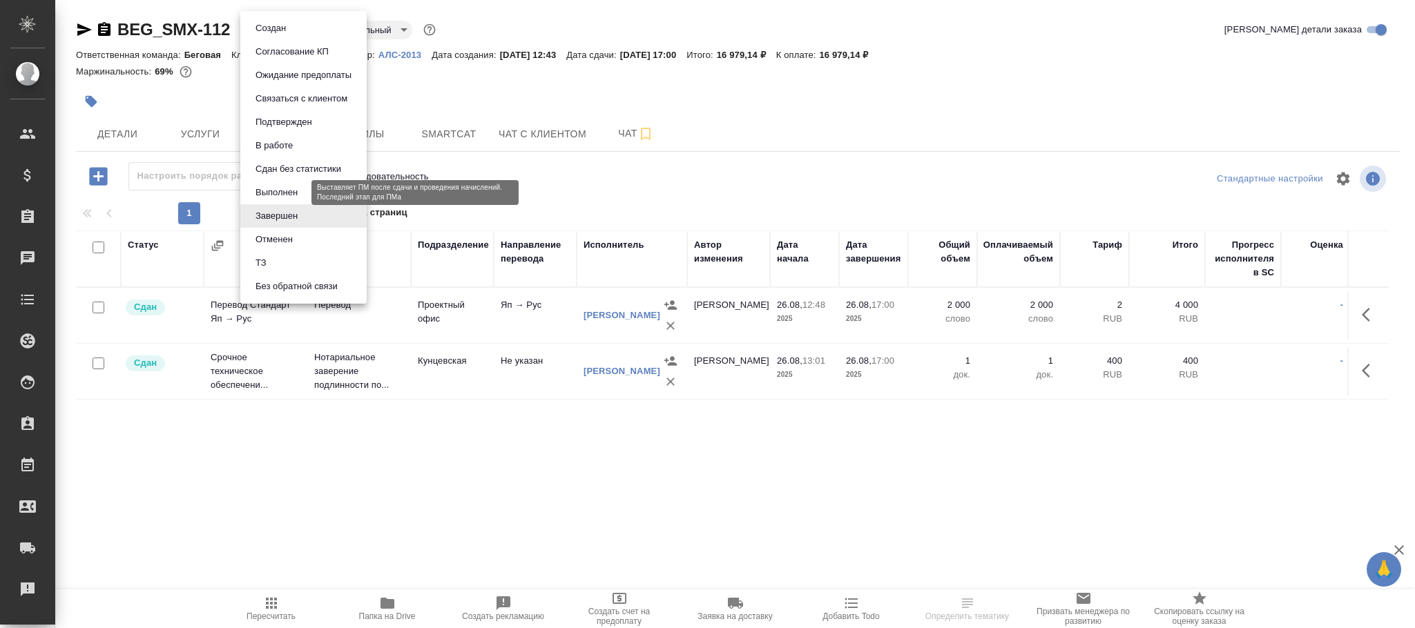
click at [294, 191] on button "Выполнен" at bounding box center [276, 192] width 50 height 15
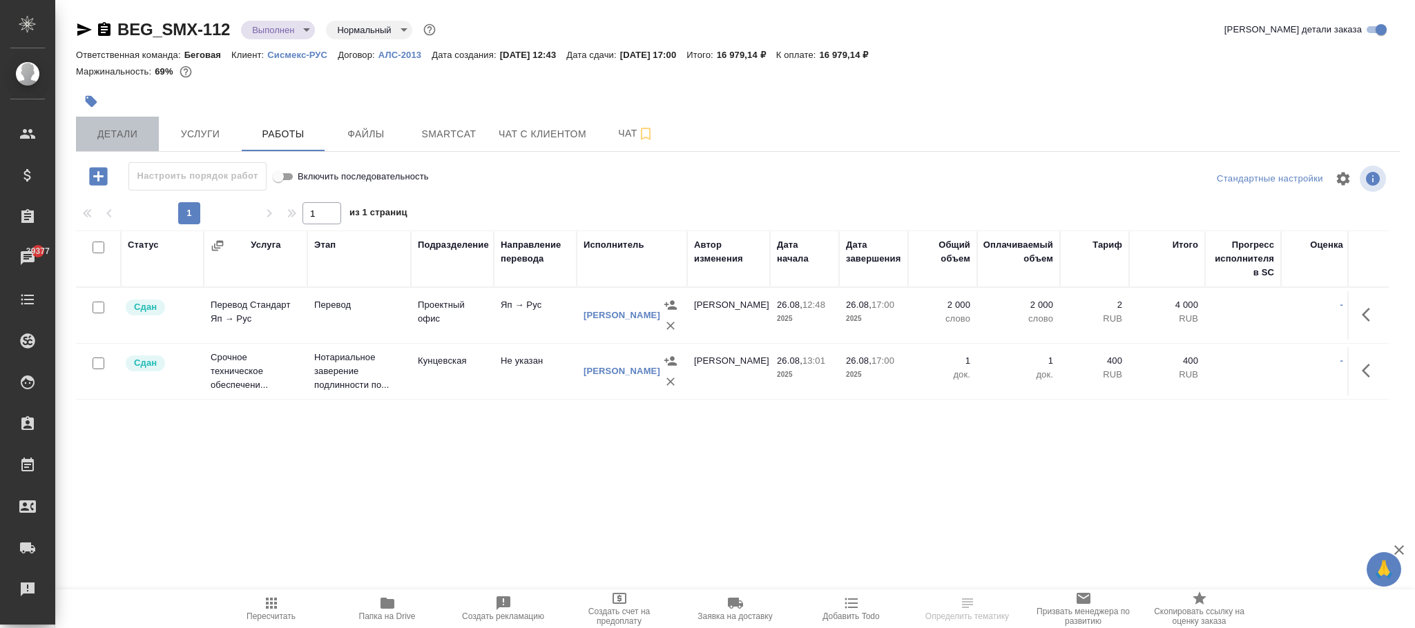
click at [137, 133] on span "Детали" at bounding box center [117, 134] width 66 height 17
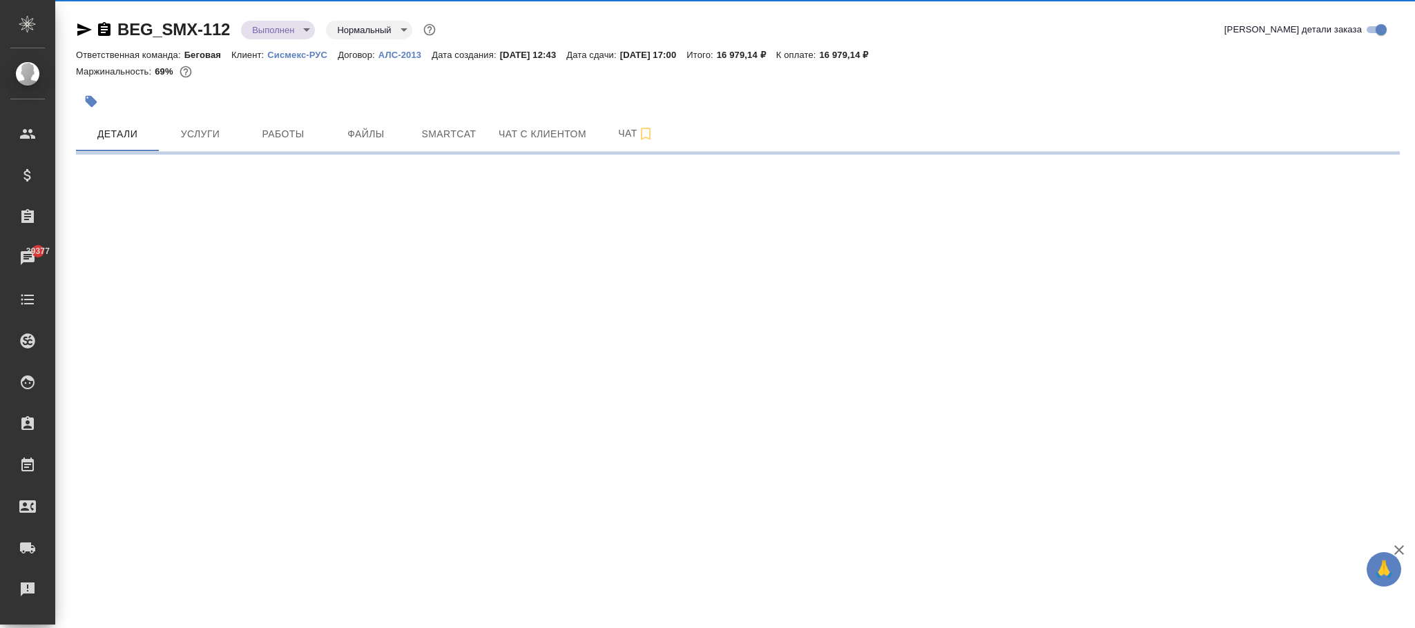
select select "RU"
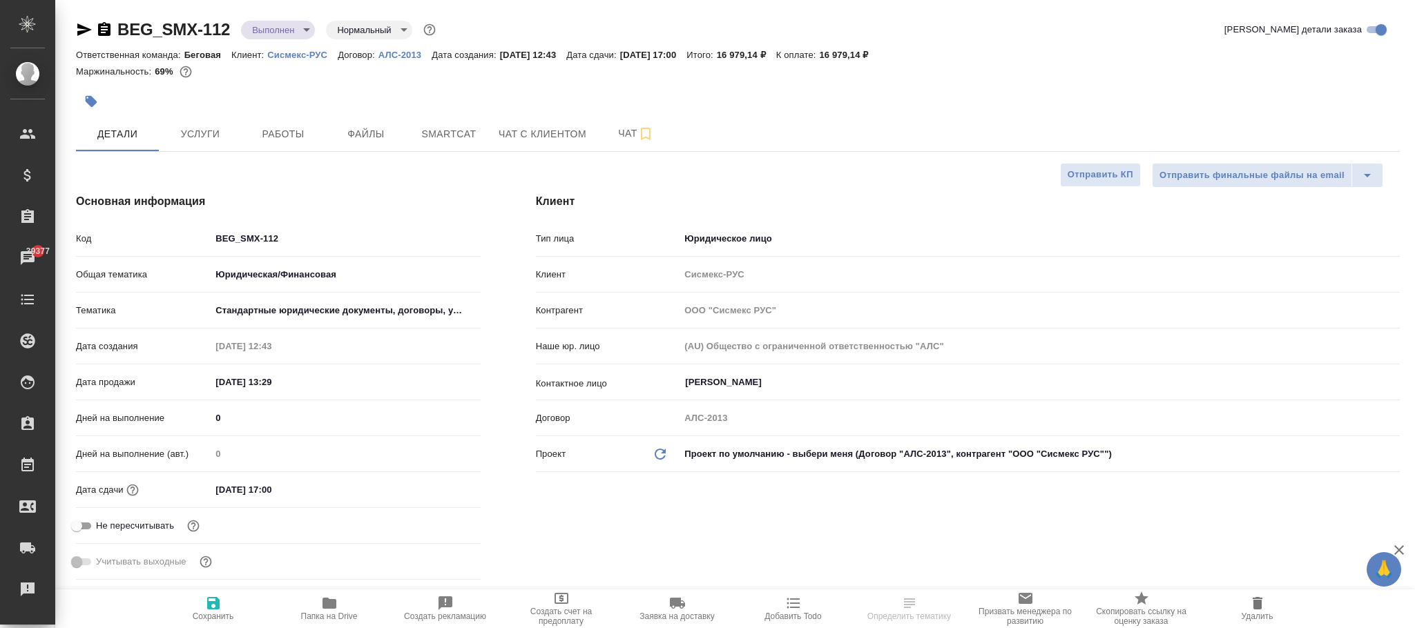
type textarea "x"
click at [231, 604] on span "Сохранить" at bounding box center [213, 608] width 99 height 26
type textarea "x"
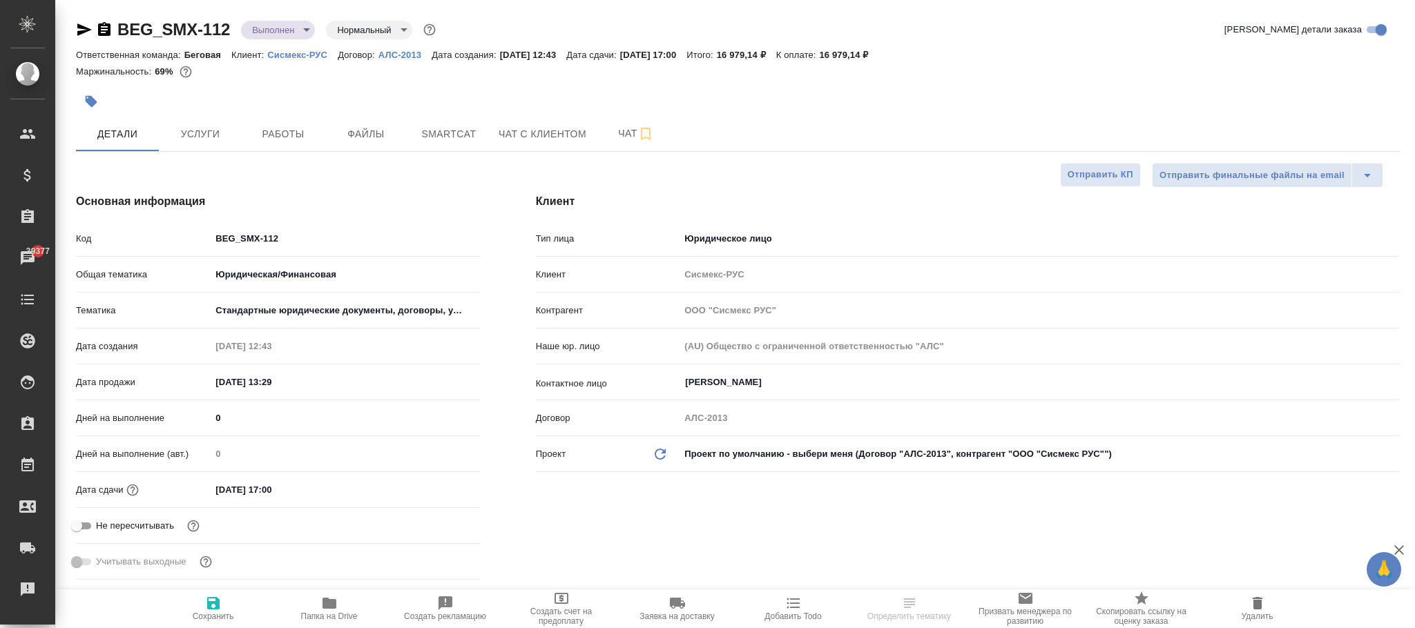
type textarea "x"
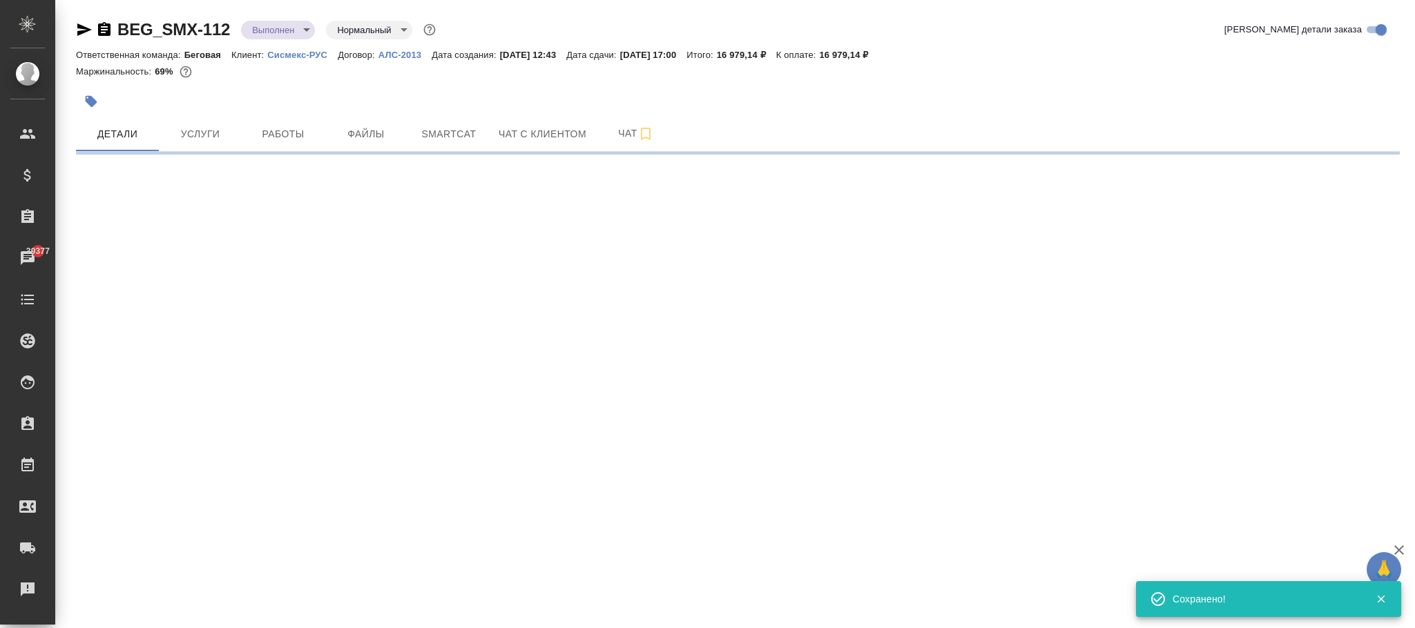
select select "RU"
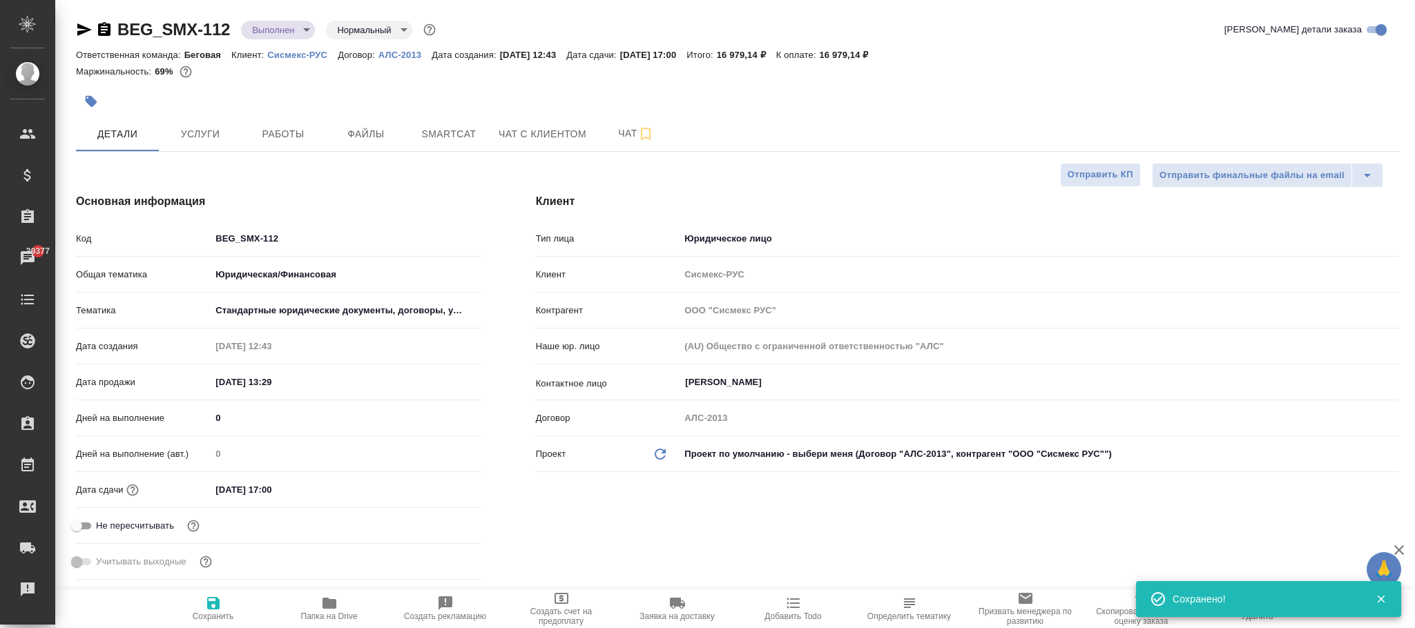
type textarea "x"
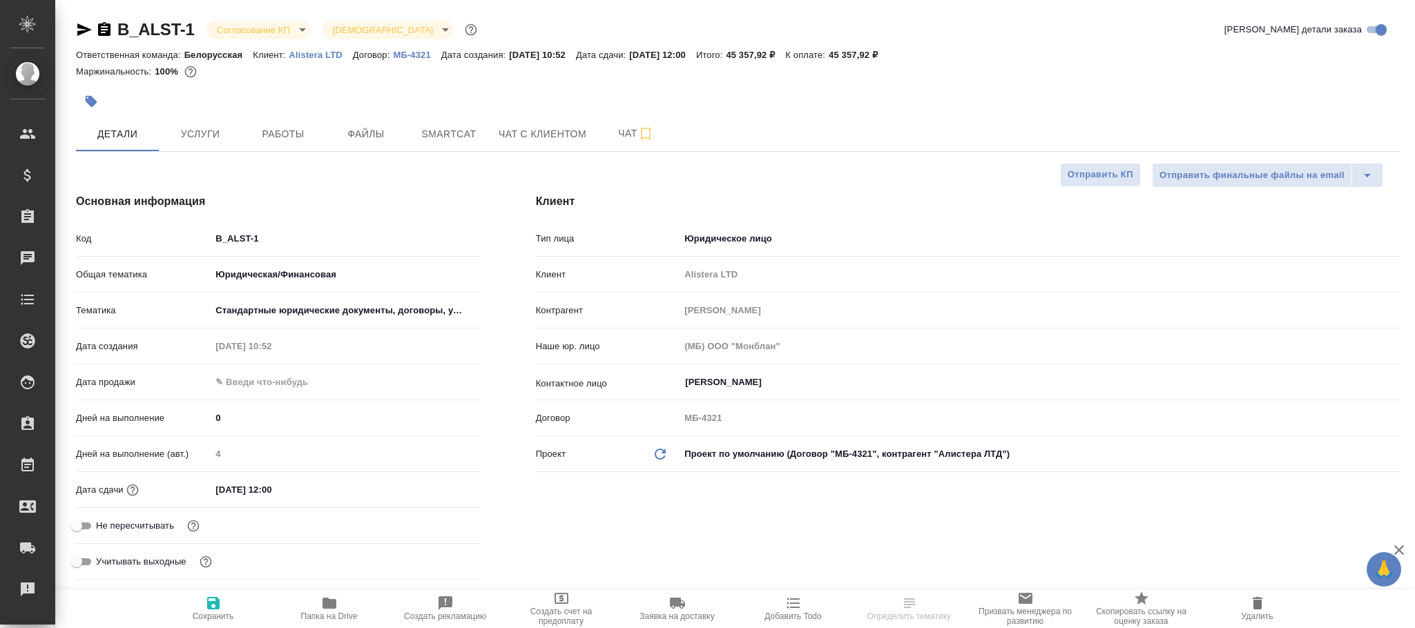
select select "RU"
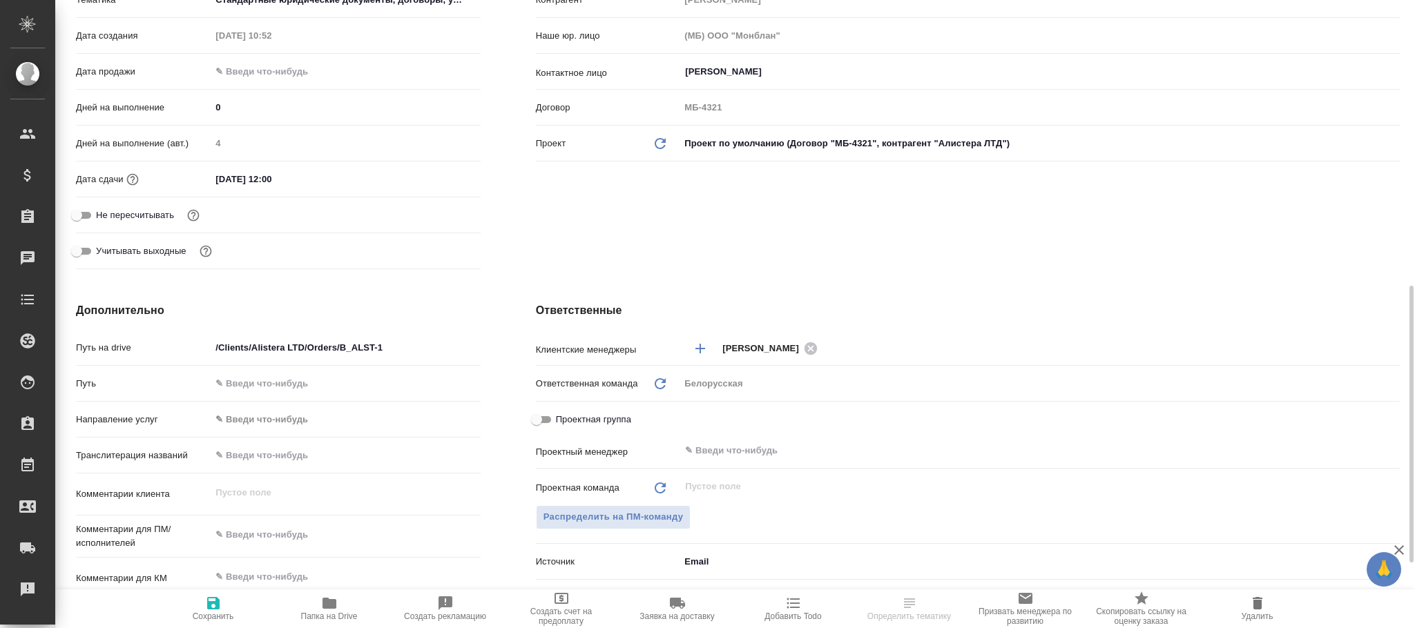
scroll to position [621, 0]
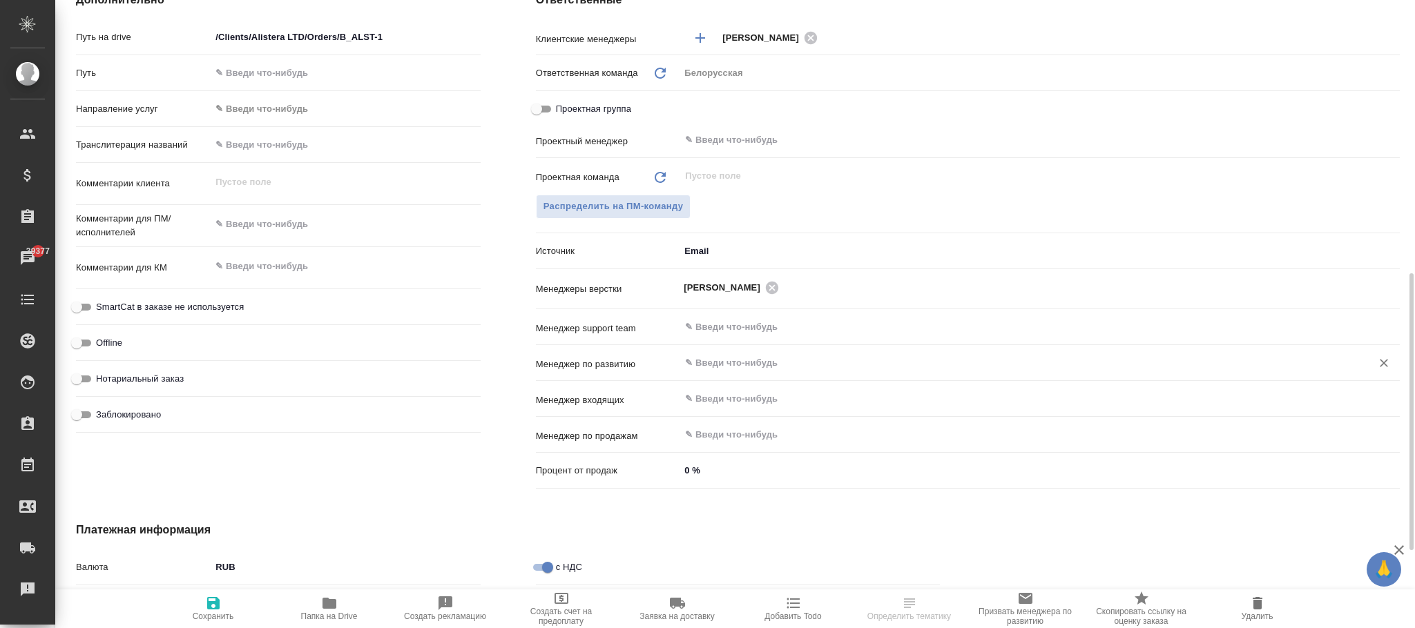
click at [733, 363] on input "text" at bounding box center [1017, 363] width 666 height 17
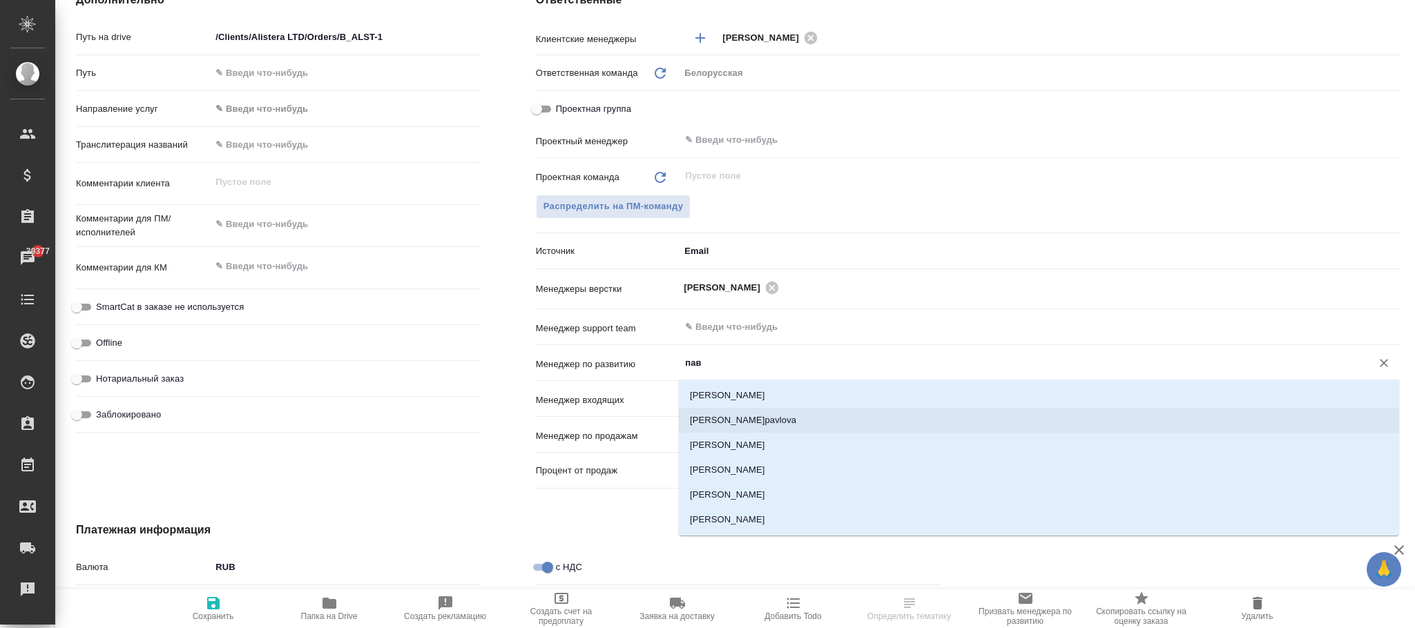
click at [819, 416] on li "[PERSON_NAME]pavlova" at bounding box center [1039, 420] width 720 height 25
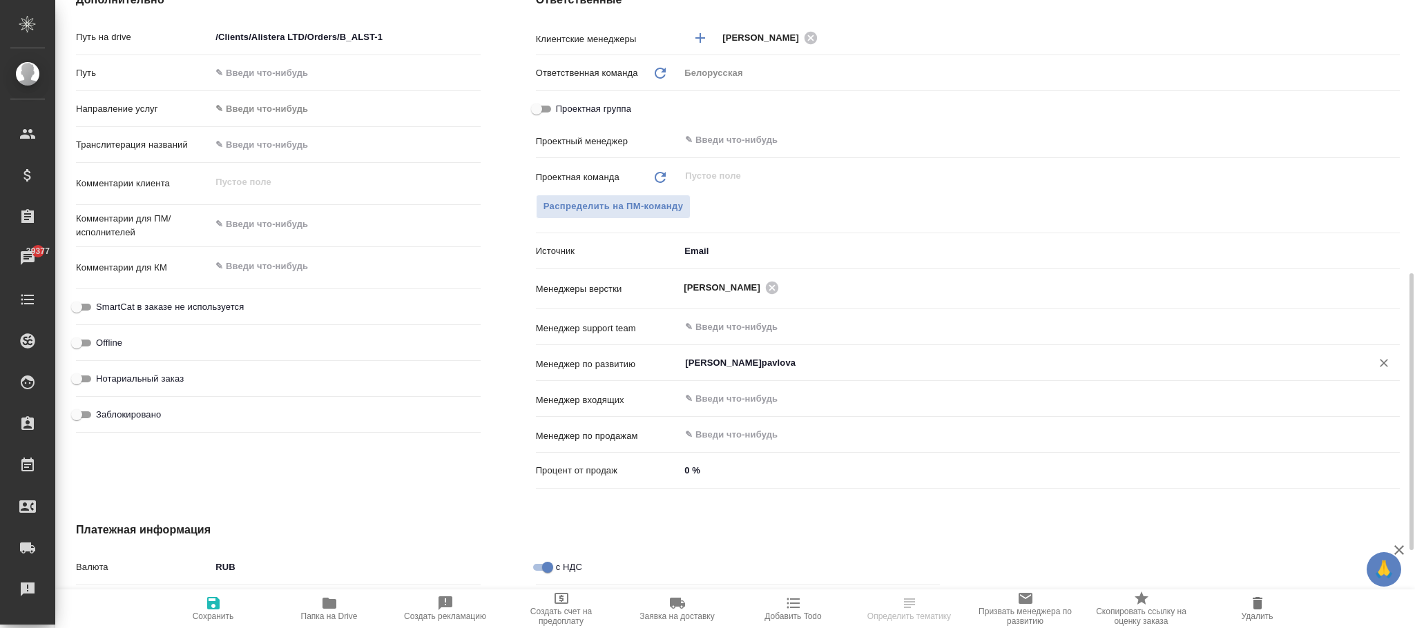
type input "[PERSON_NAME]pavlova"
click at [197, 599] on span "Сохранить" at bounding box center [213, 608] width 99 height 26
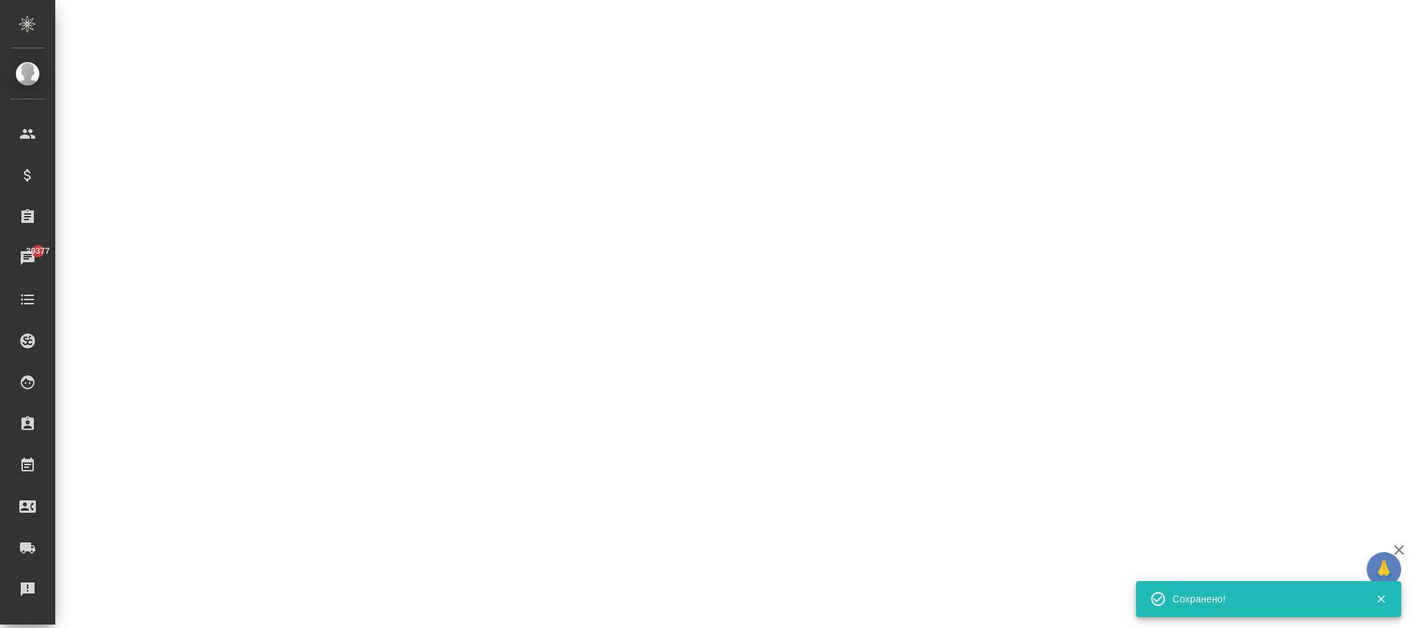
select select "RU"
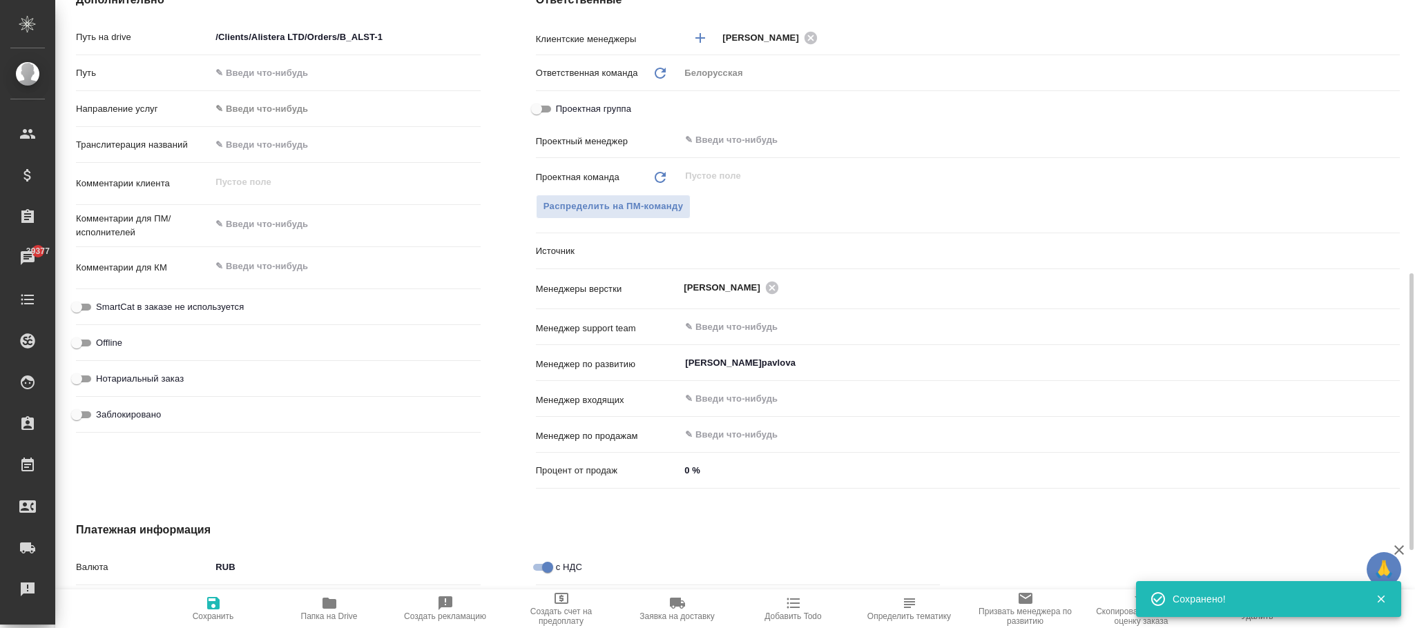
type textarea "x"
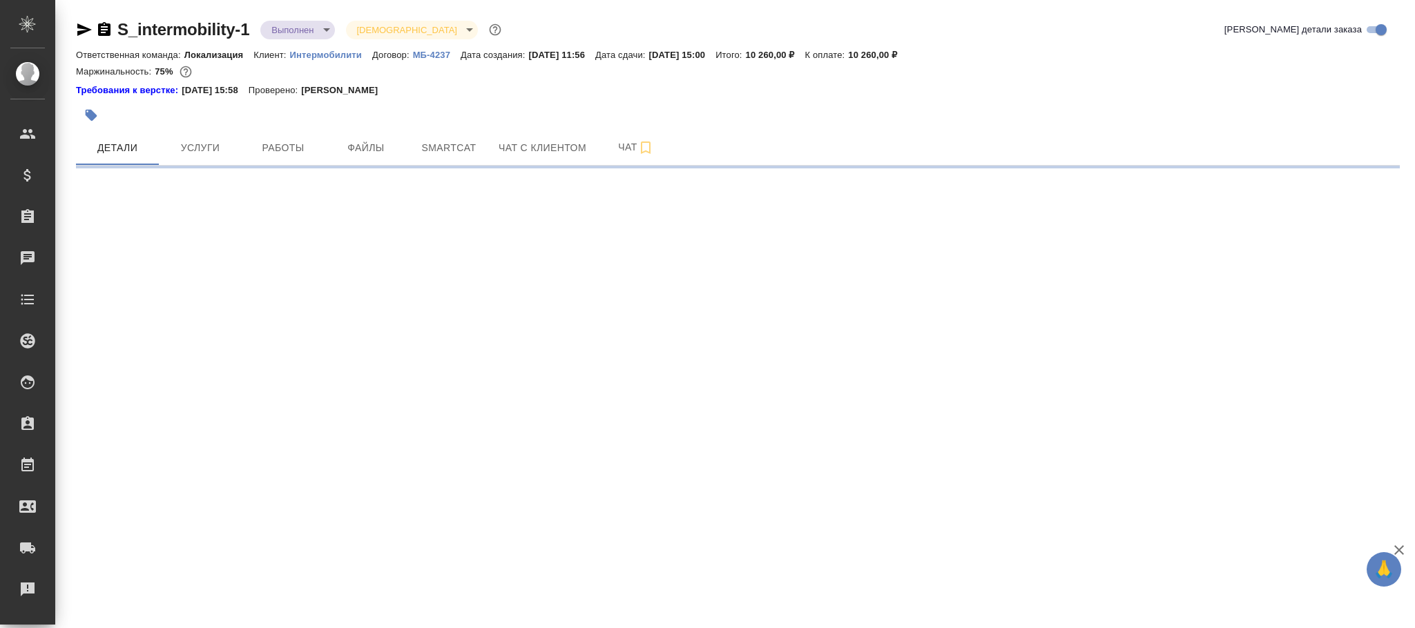
select select "RU"
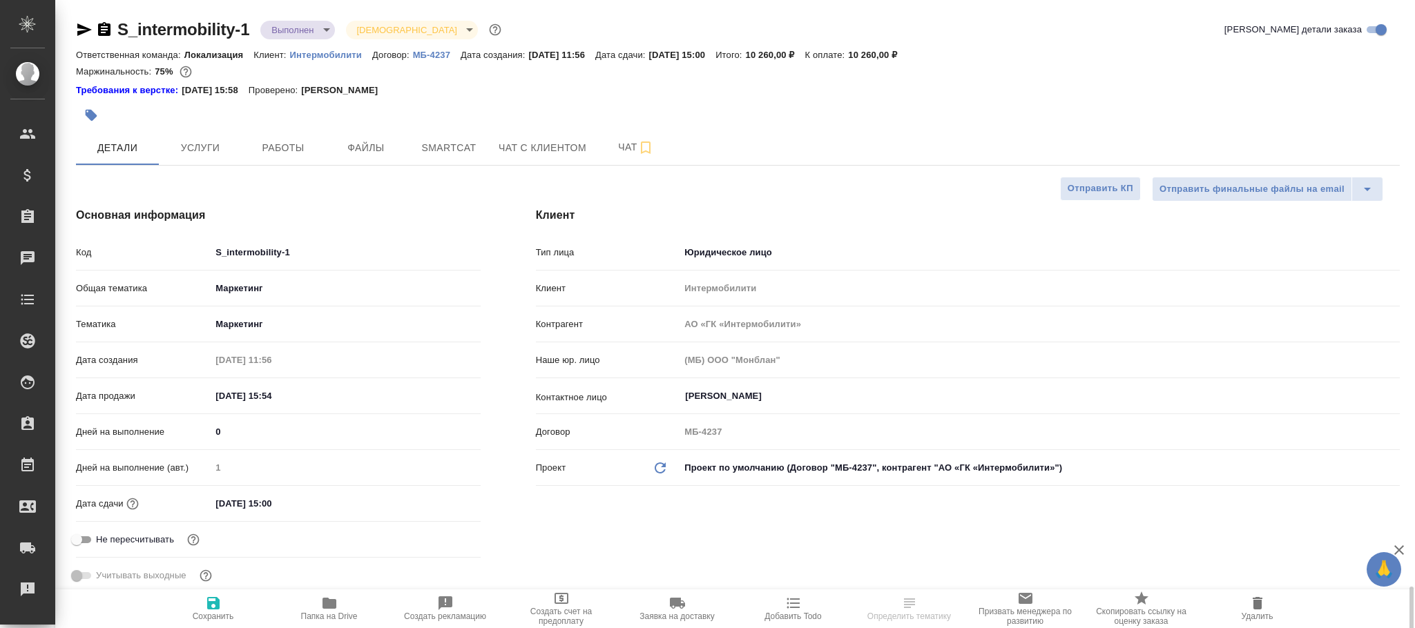
type textarea "x"
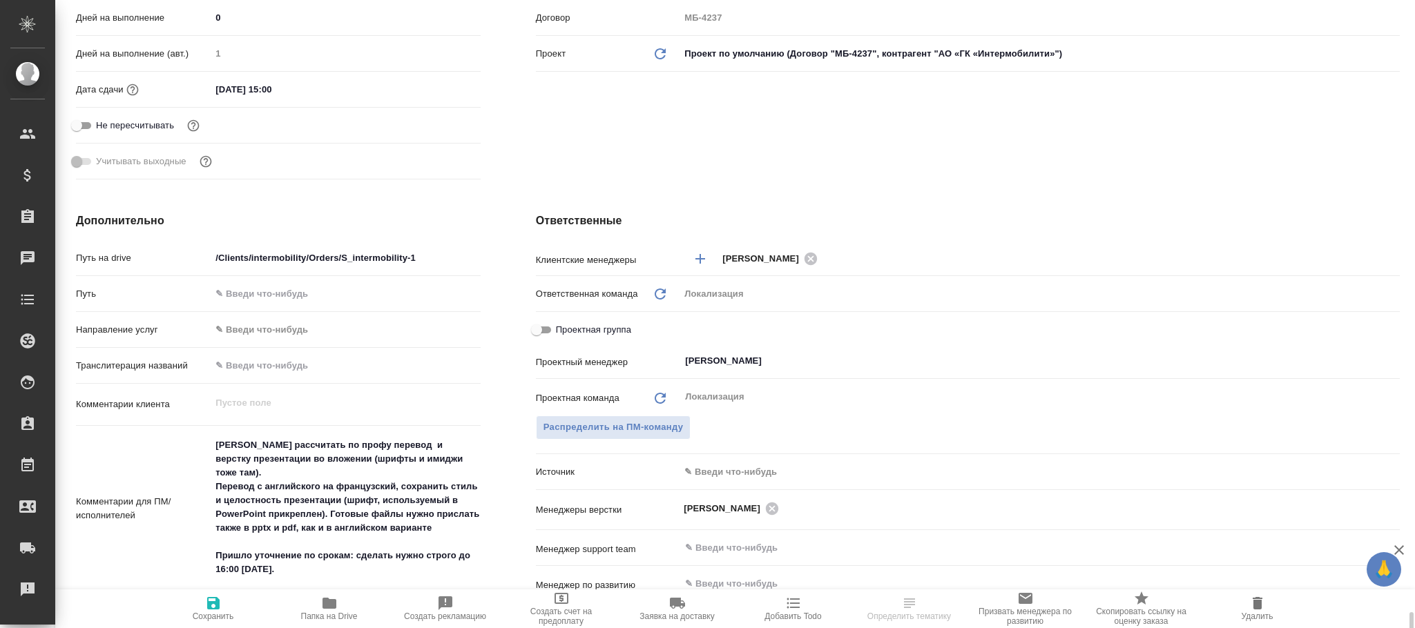
scroll to position [725, 0]
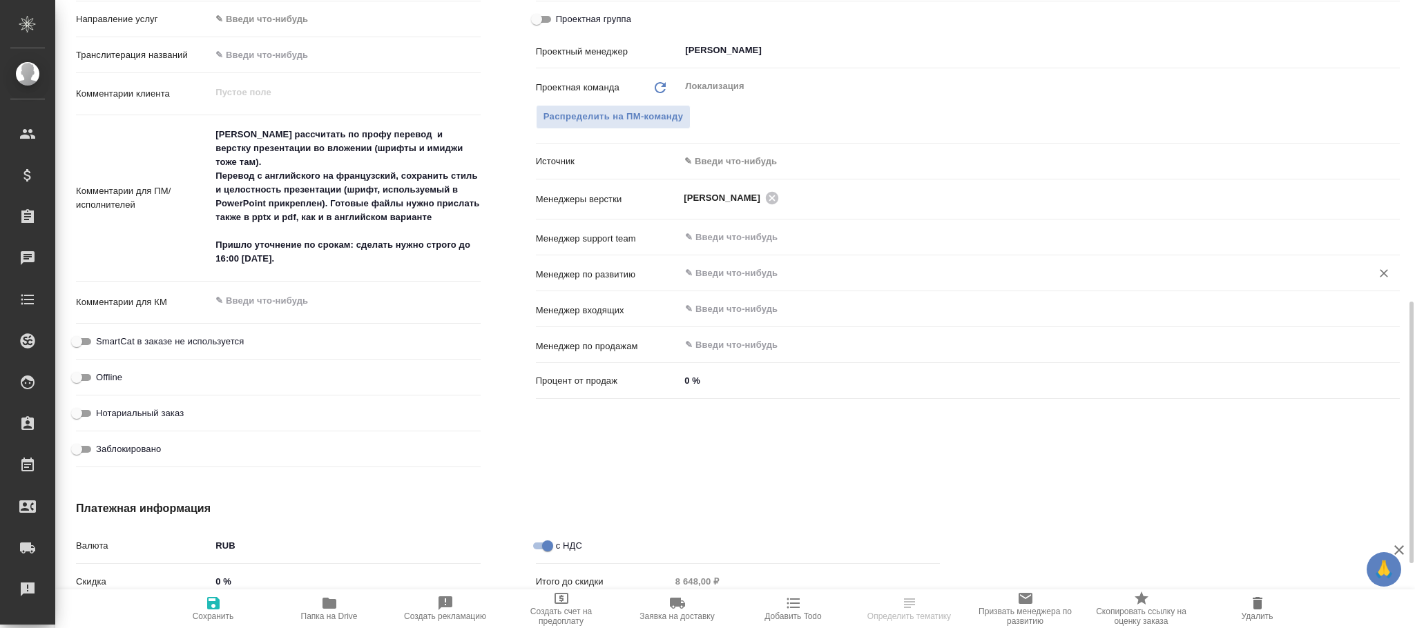
click at [767, 276] on input "text" at bounding box center [1017, 273] width 666 height 17
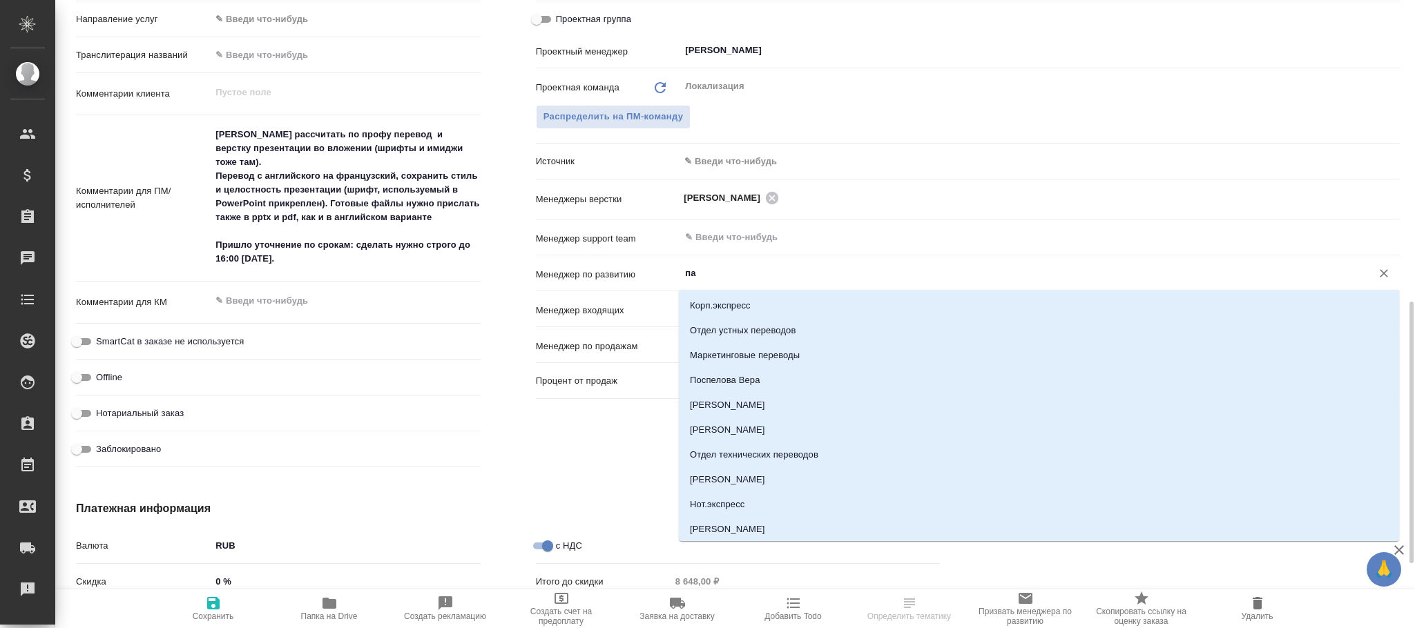
type input "пав"
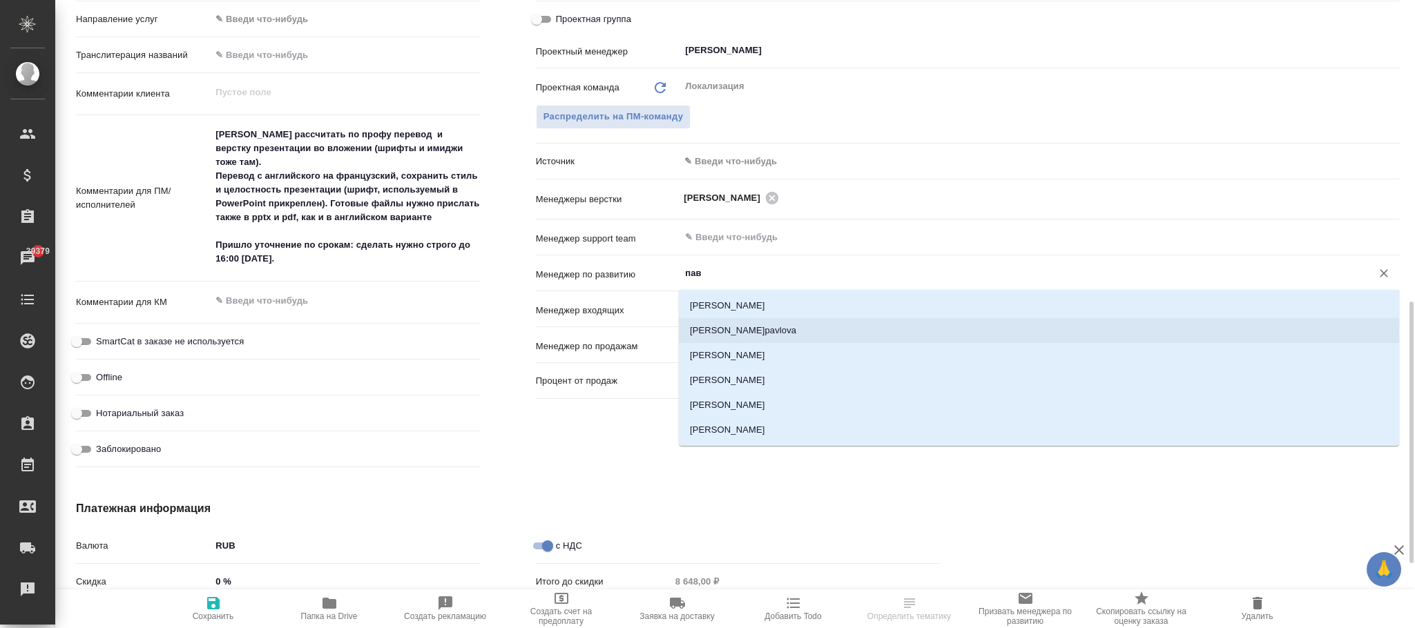
drag, startPoint x: 783, startPoint y: 330, endPoint x: 703, endPoint y: 603, distance: 284.3
click at [784, 329] on li "[PERSON_NAME]pavlova" at bounding box center [1039, 330] width 720 height 25
type textarea "x"
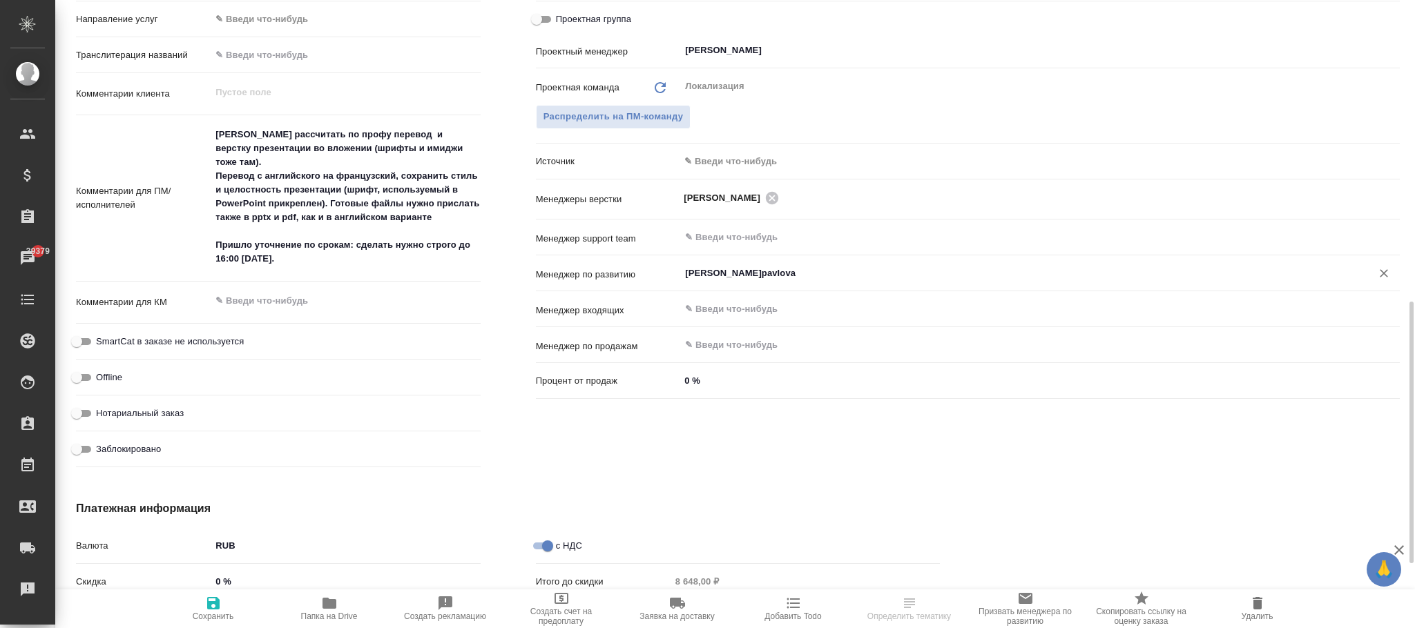
type input "Павлова Антонина a.pavlova"
click at [209, 609] on icon "button" at bounding box center [213, 603] width 12 height 12
type textarea "x"
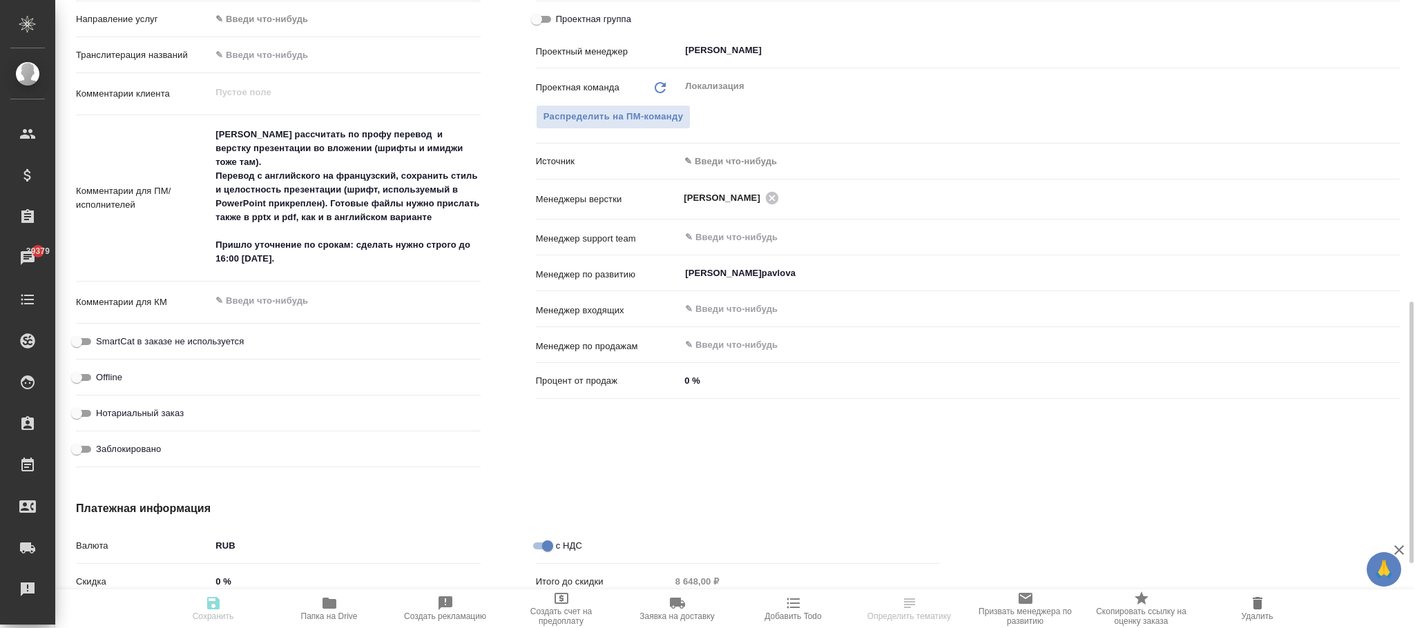
type textarea "x"
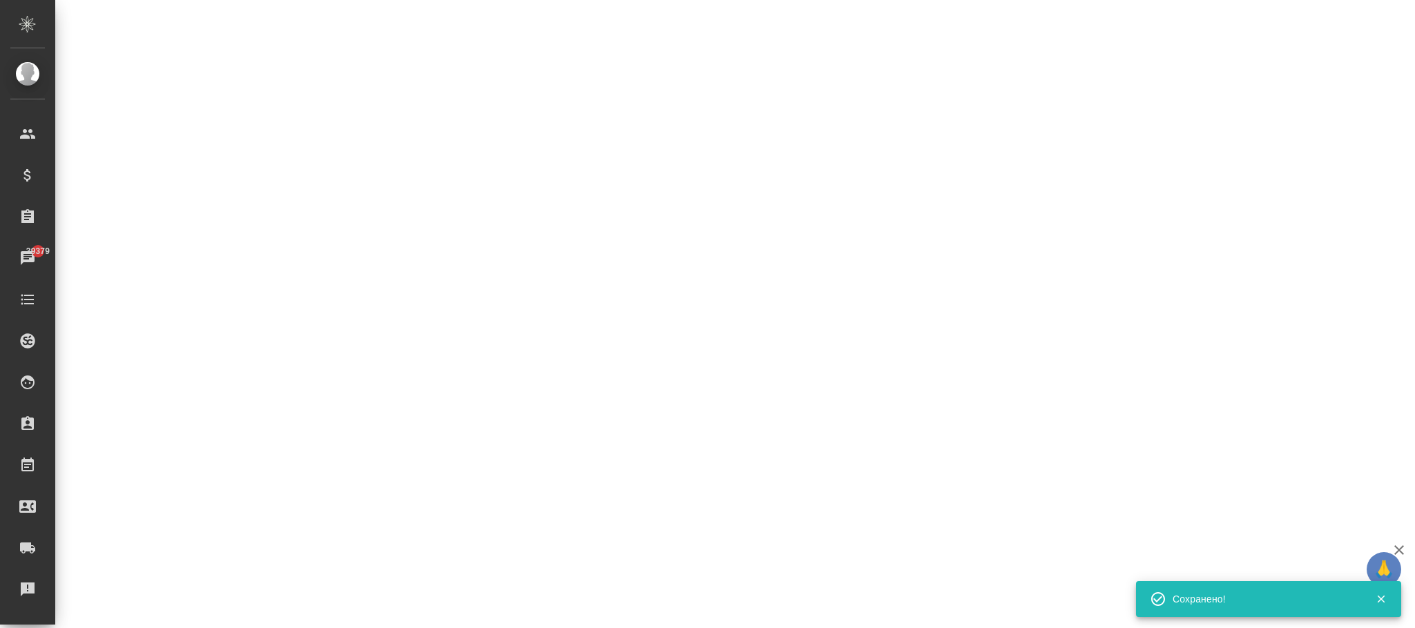
select select "RU"
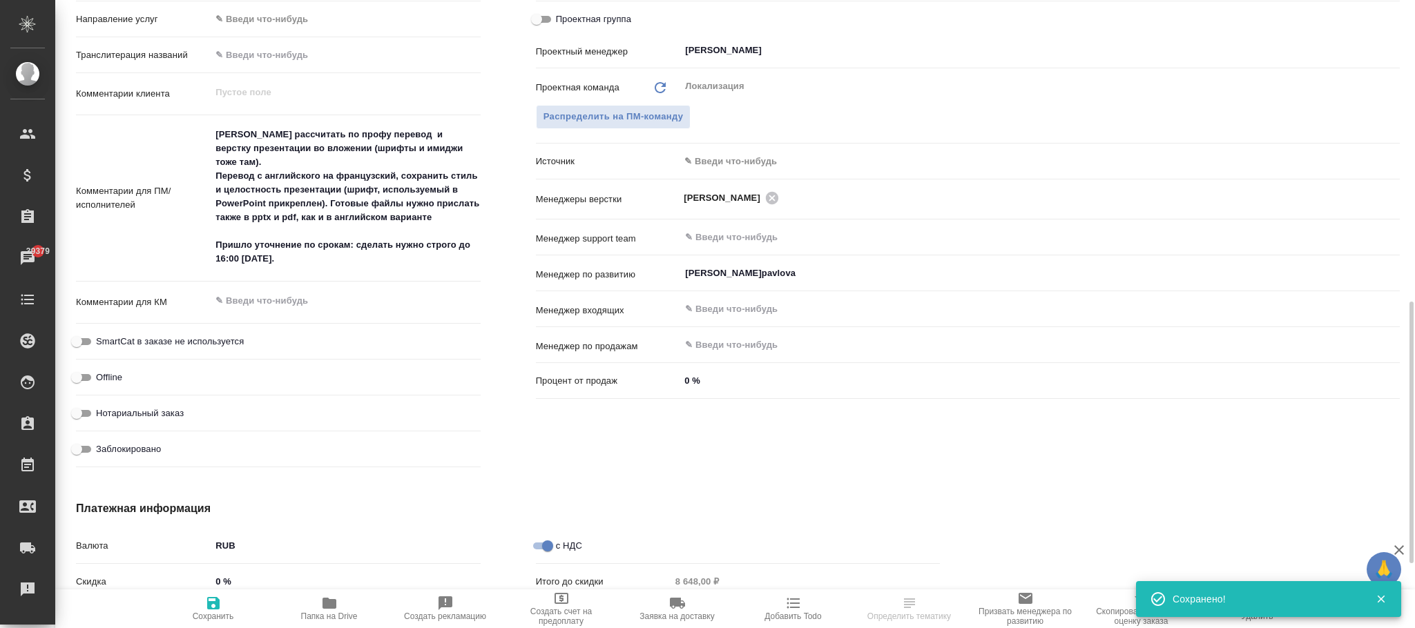
type textarea "x"
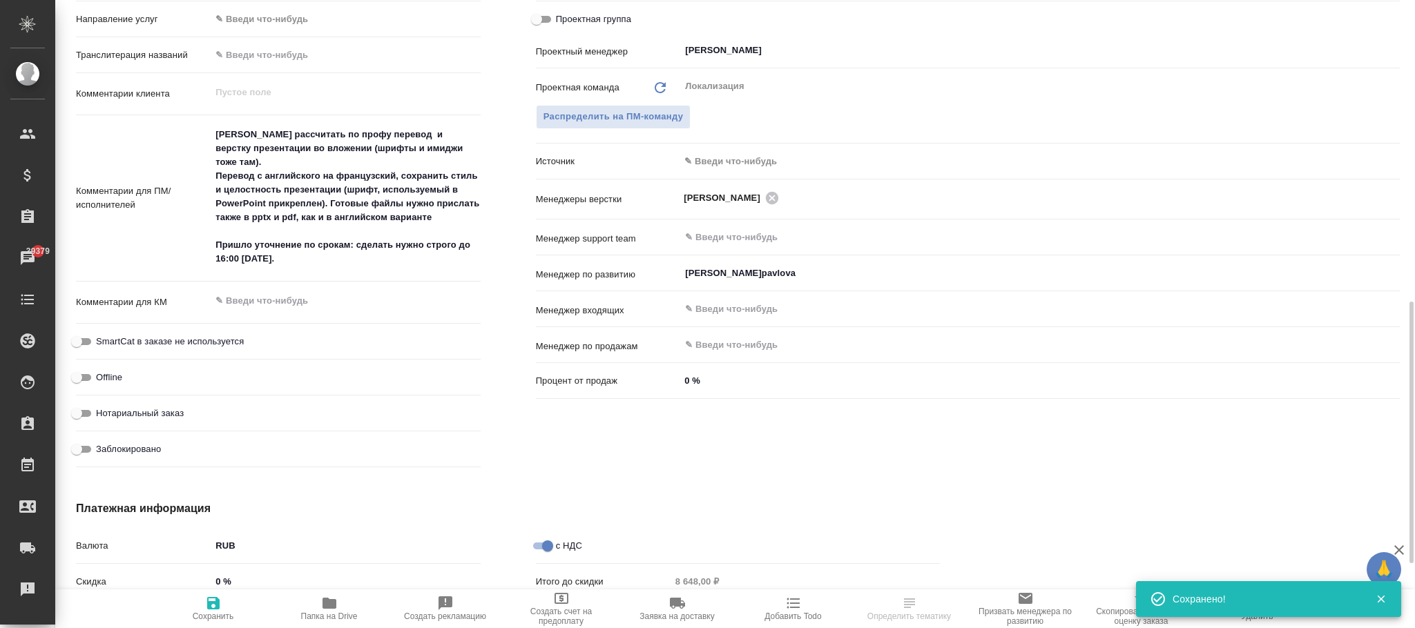
type textarea "x"
select select "RU"
type textarea "x"
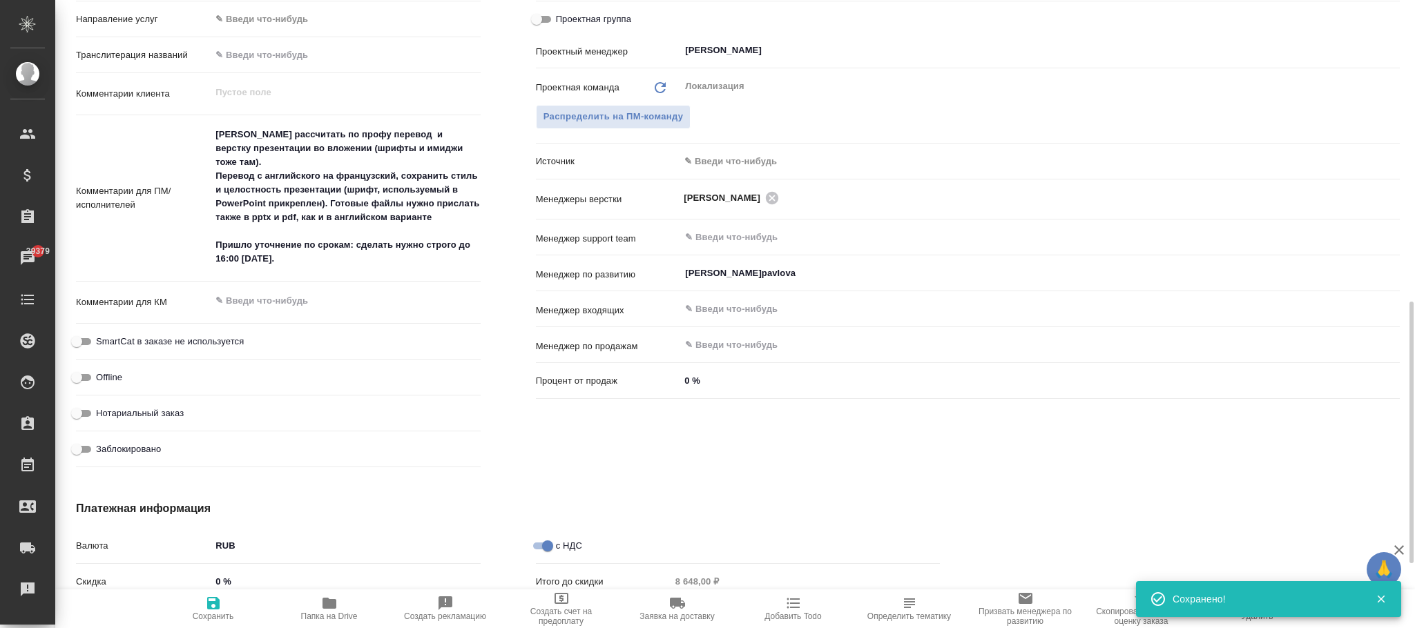
type textarea "x"
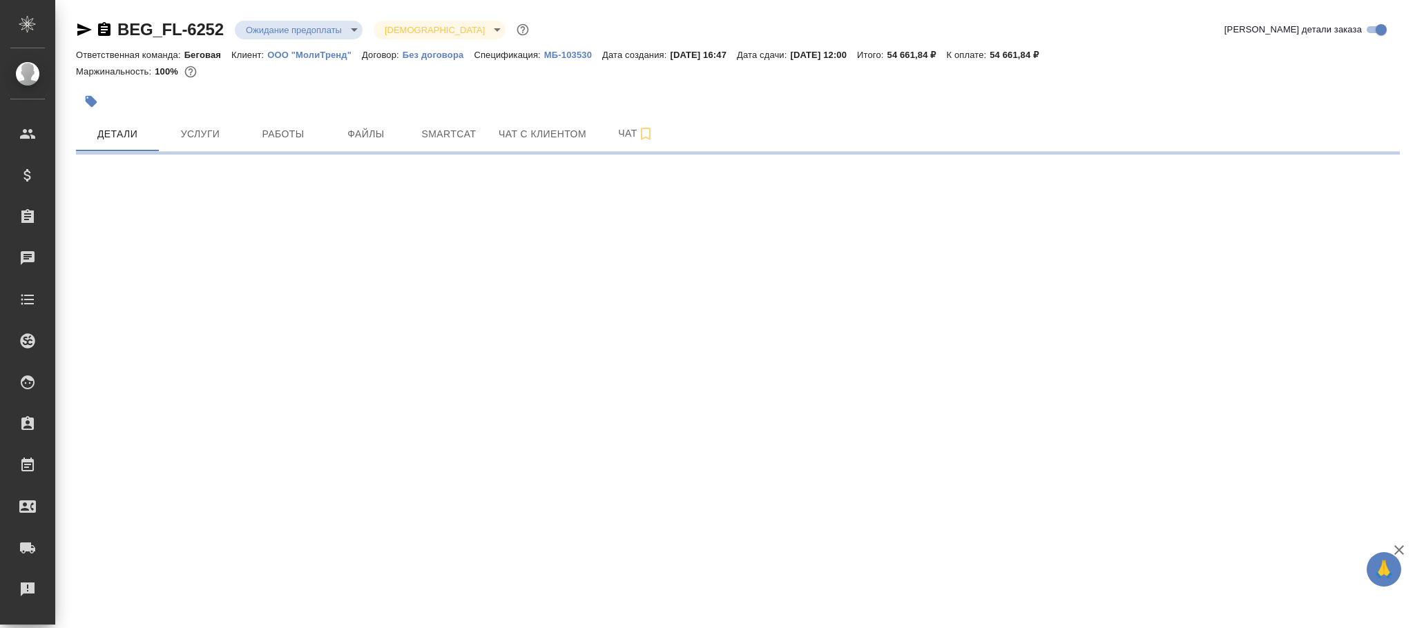
select select "RU"
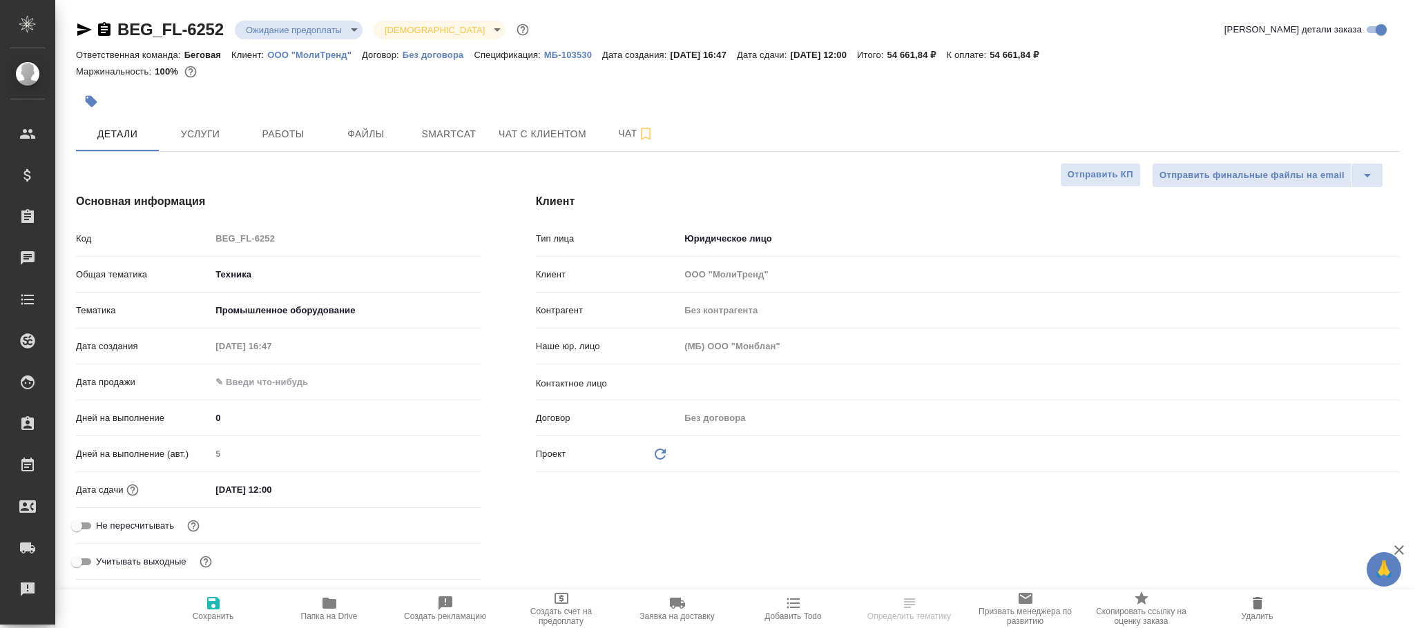
type textarea "x"
click at [659, 450] on icon at bounding box center [660, 454] width 11 height 11
type textarea "x"
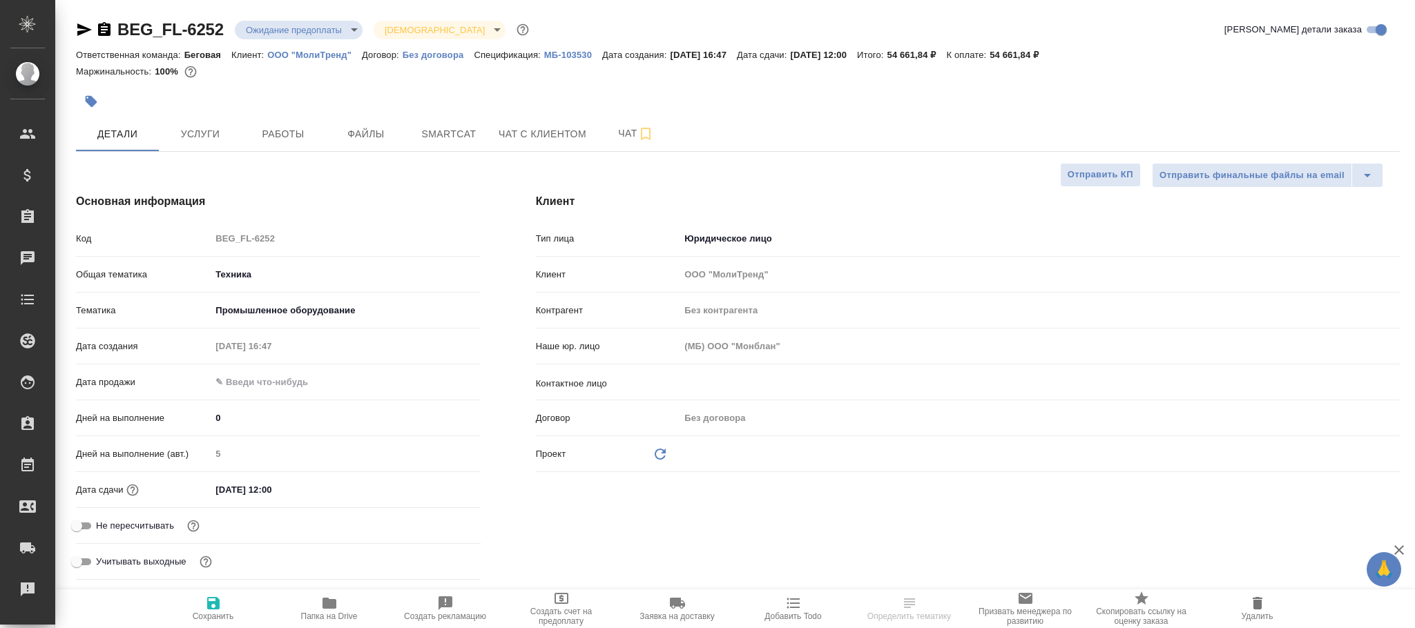
type textarea "x"
click at [659, 450] on icon at bounding box center [660, 454] width 11 height 11
type textarea "x"
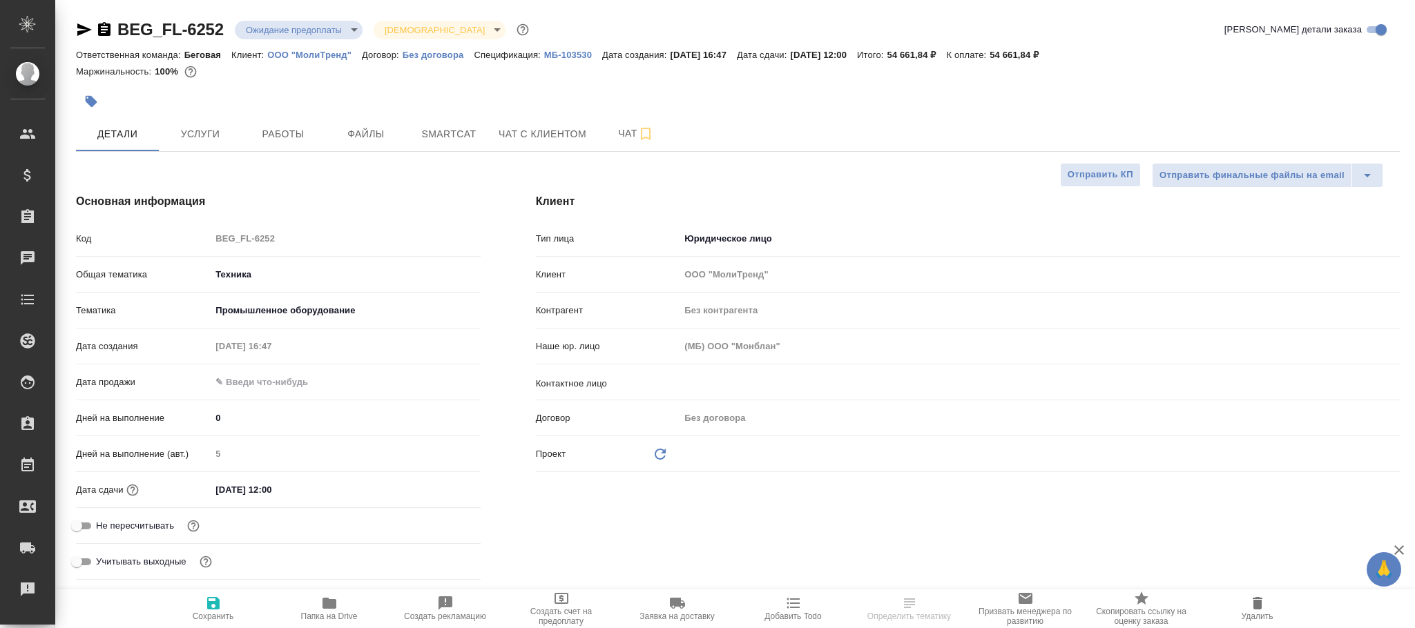
type textarea "x"
click at [659, 450] on icon at bounding box center [660, 454] width 11 height 11
type textarea "x"
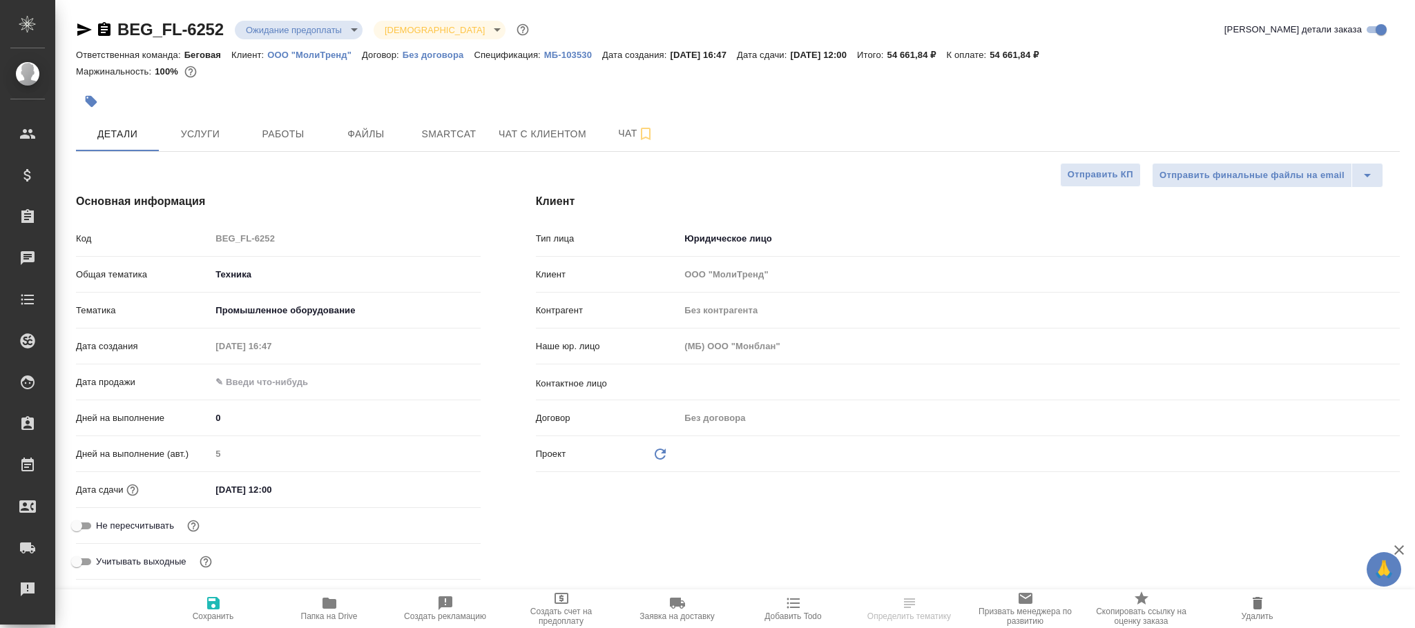
type textarea "x"
click at [662, 450] on icon at bounding box center [660, 454] width 11 height 11
type textarea "x"
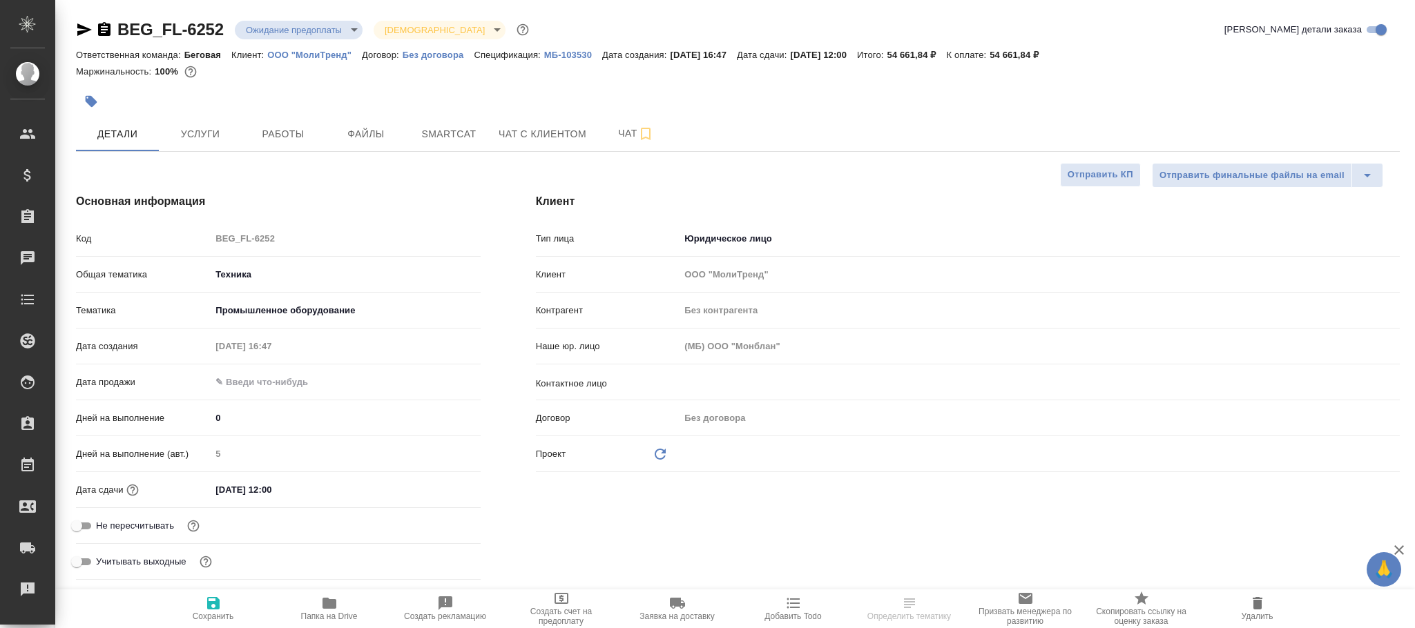
type textarea "x"
click at [662, 450] on icon at bounding box center [660, 454] width 11 height 11
type textarea "x"
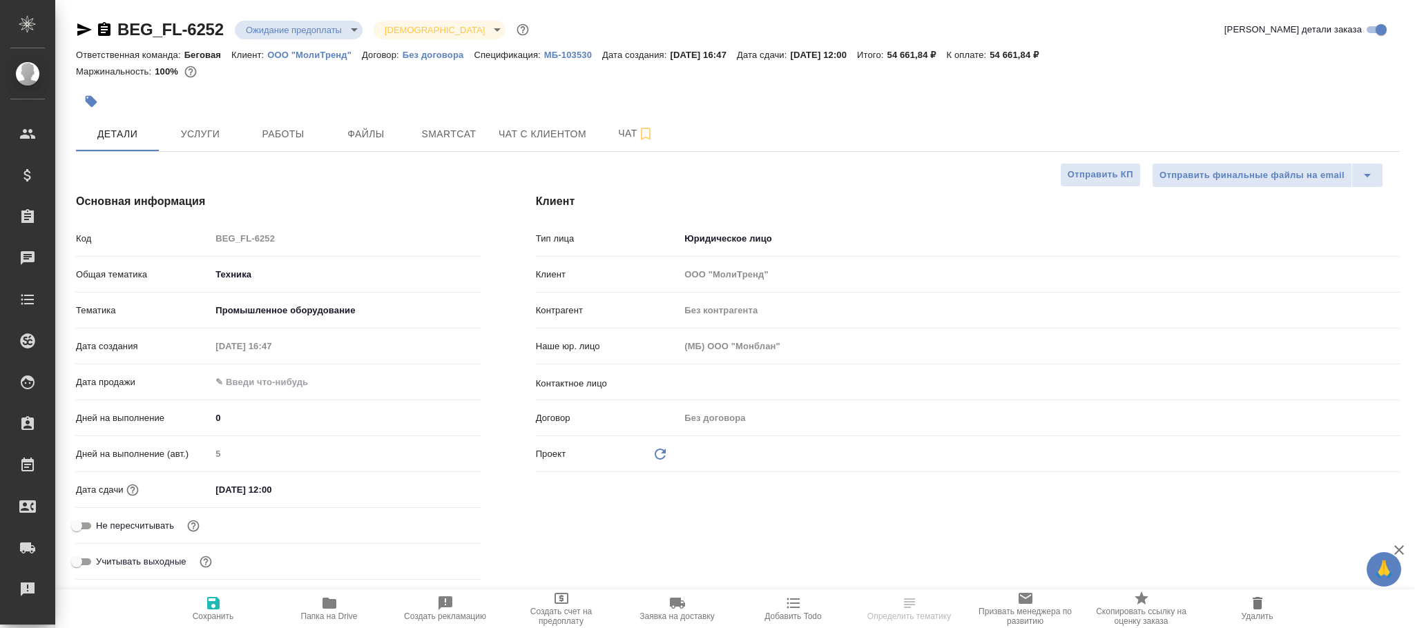
type textarea "x"
click at [717, 446] on div "​" at bounding box center [1040, 454] width 720 height 23
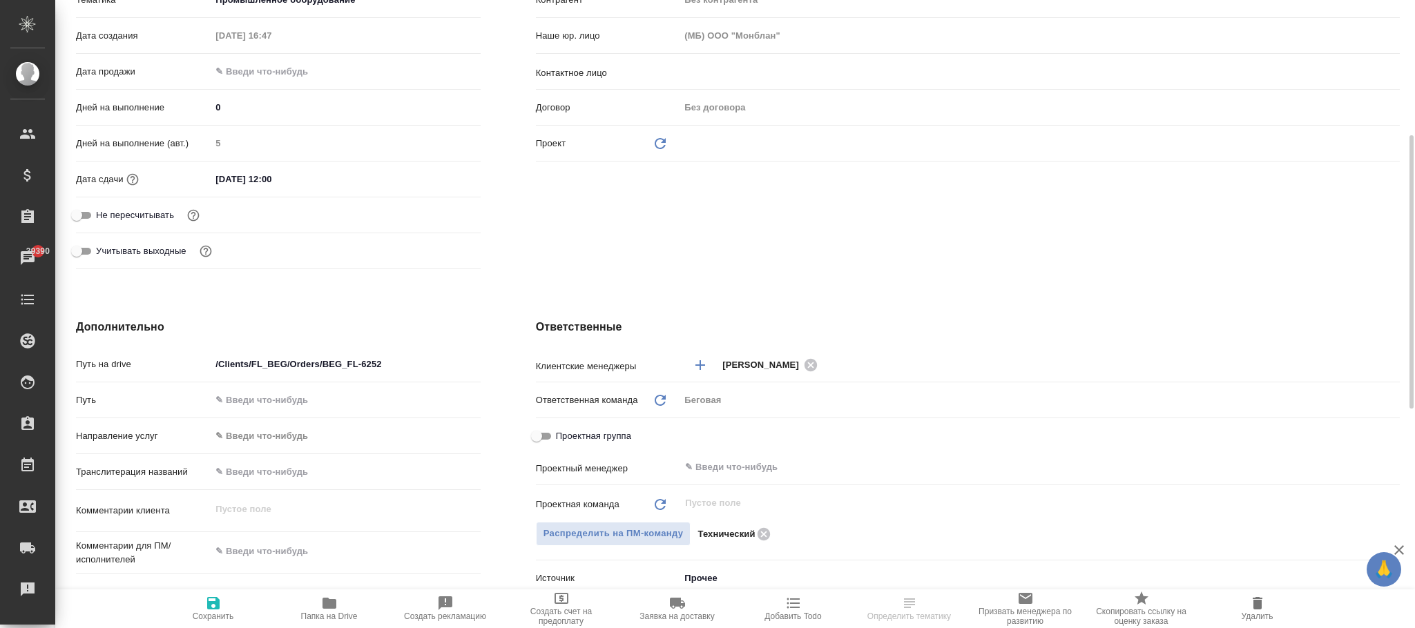
scroll to position [621, 0]
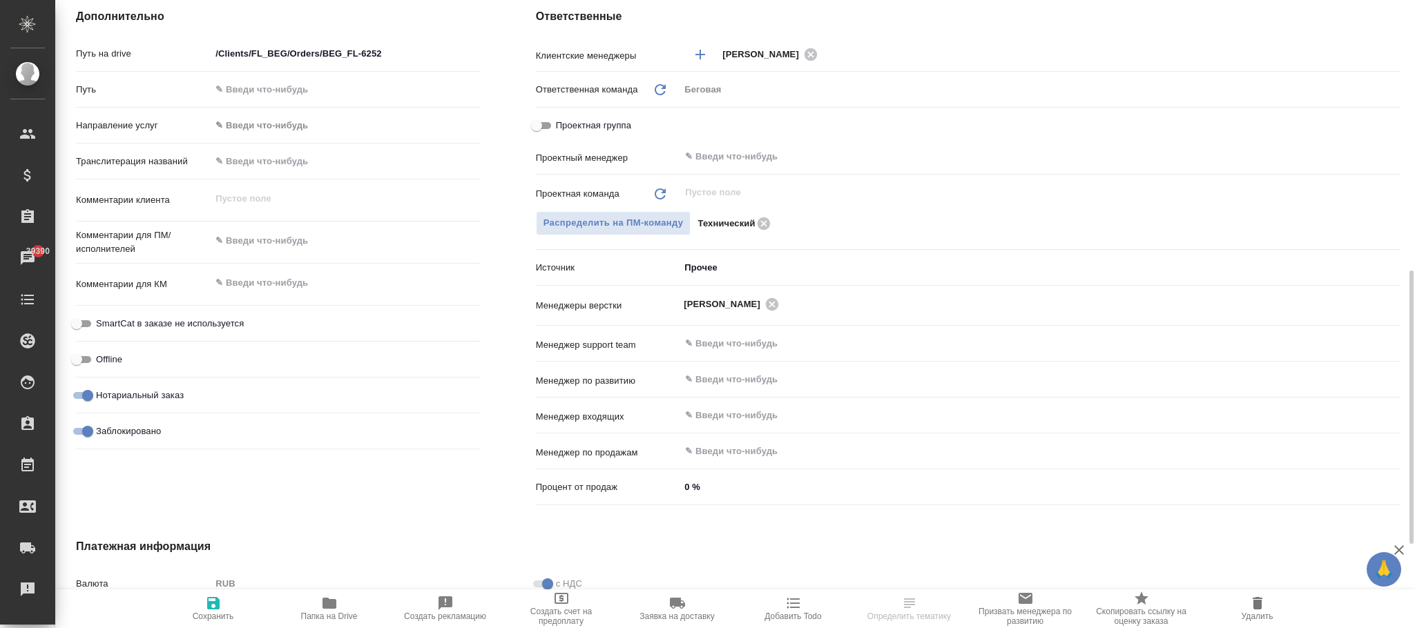
click at [71, 427] on input "Заблокировано" at bounding box center [88, 431] width 50 height 17
checkbox input "false"
type textarea "x"
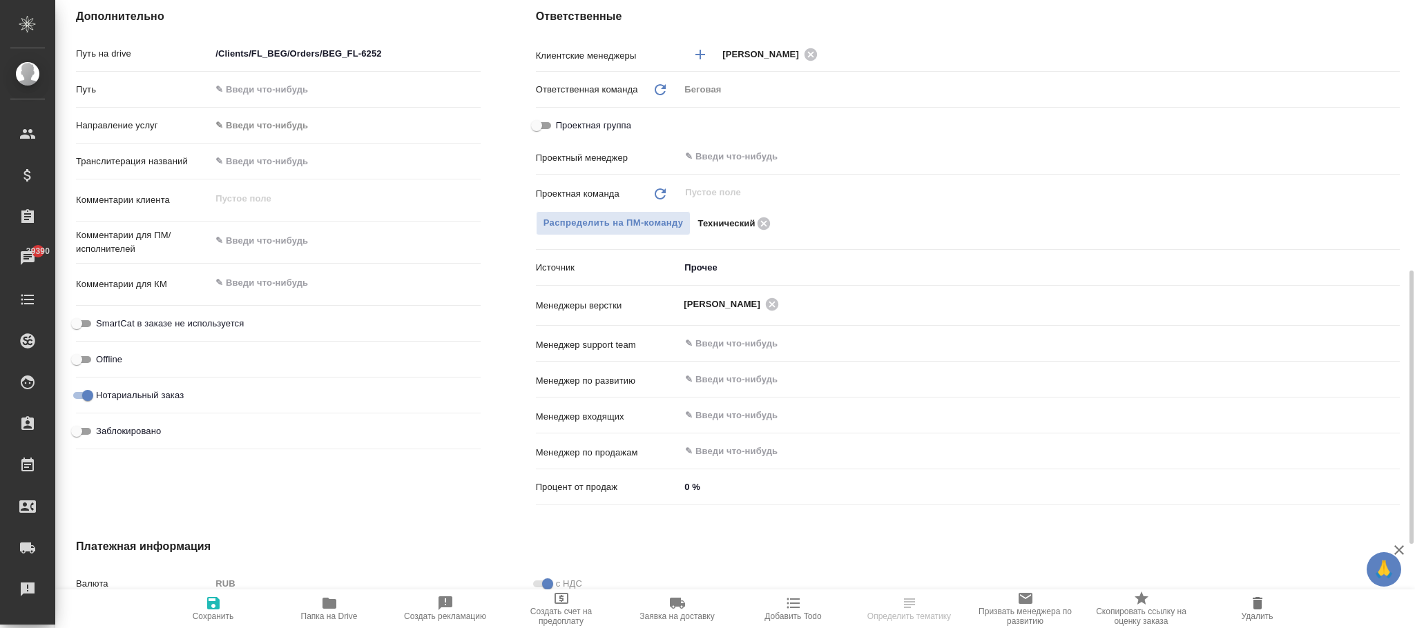
click at [212, 615] on span "Сохранить" at bounding box center [213, 617] width 41 height 10
type textarea "x"
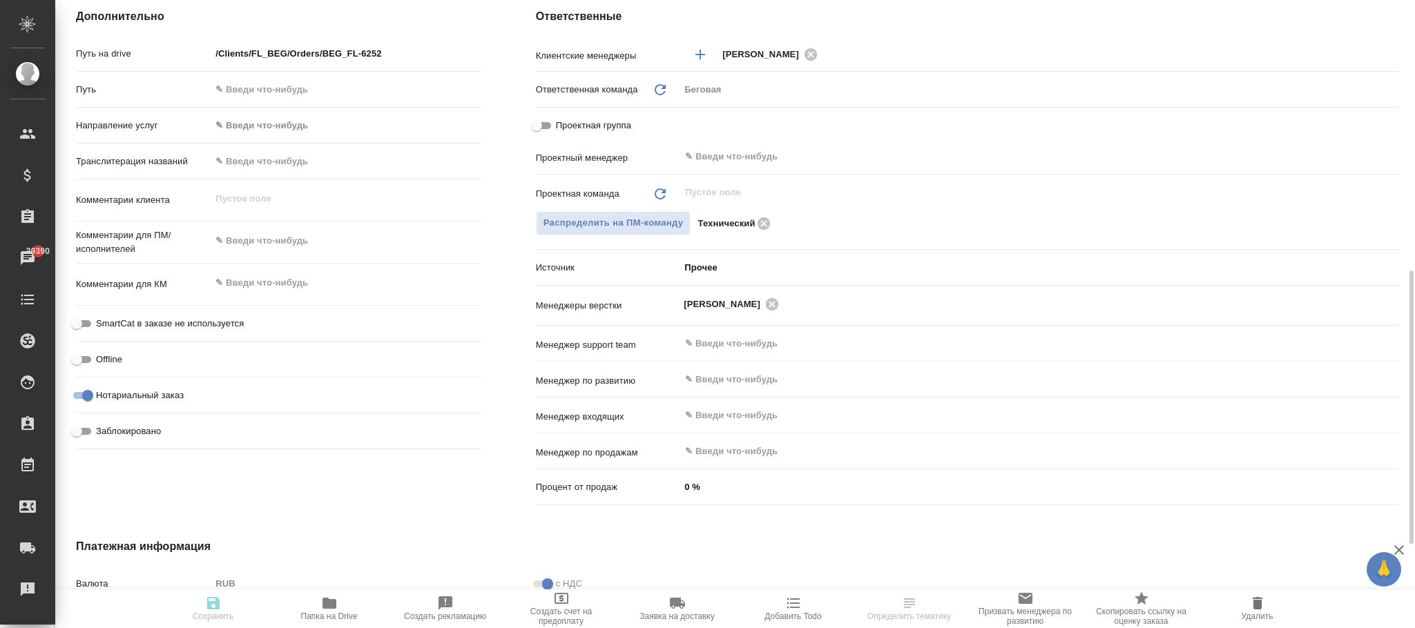
type textarea "x"
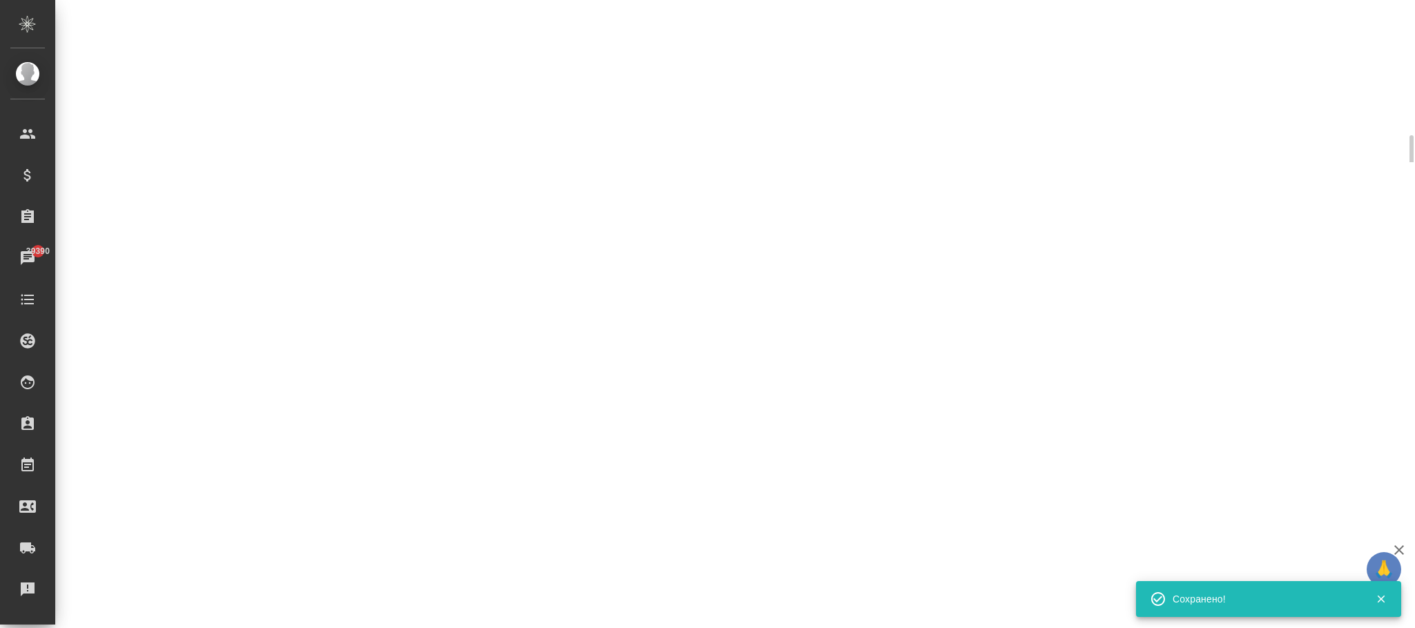
select select "RU"
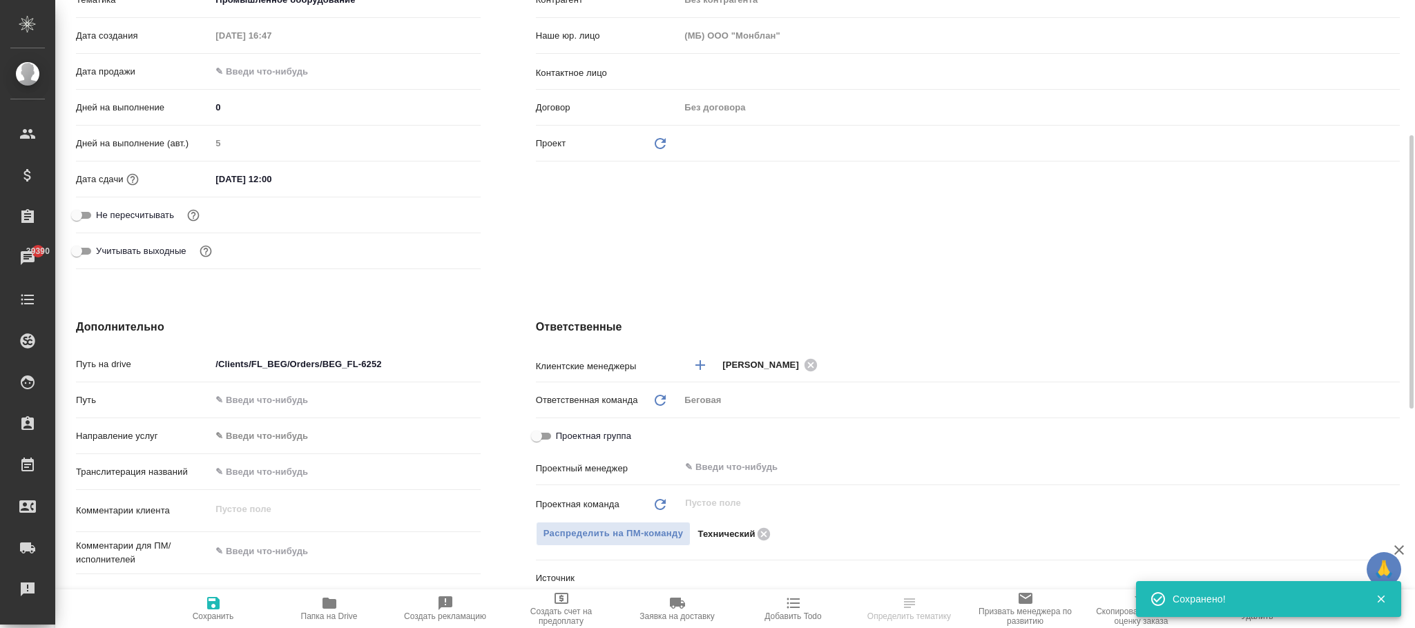
type textarea "x"
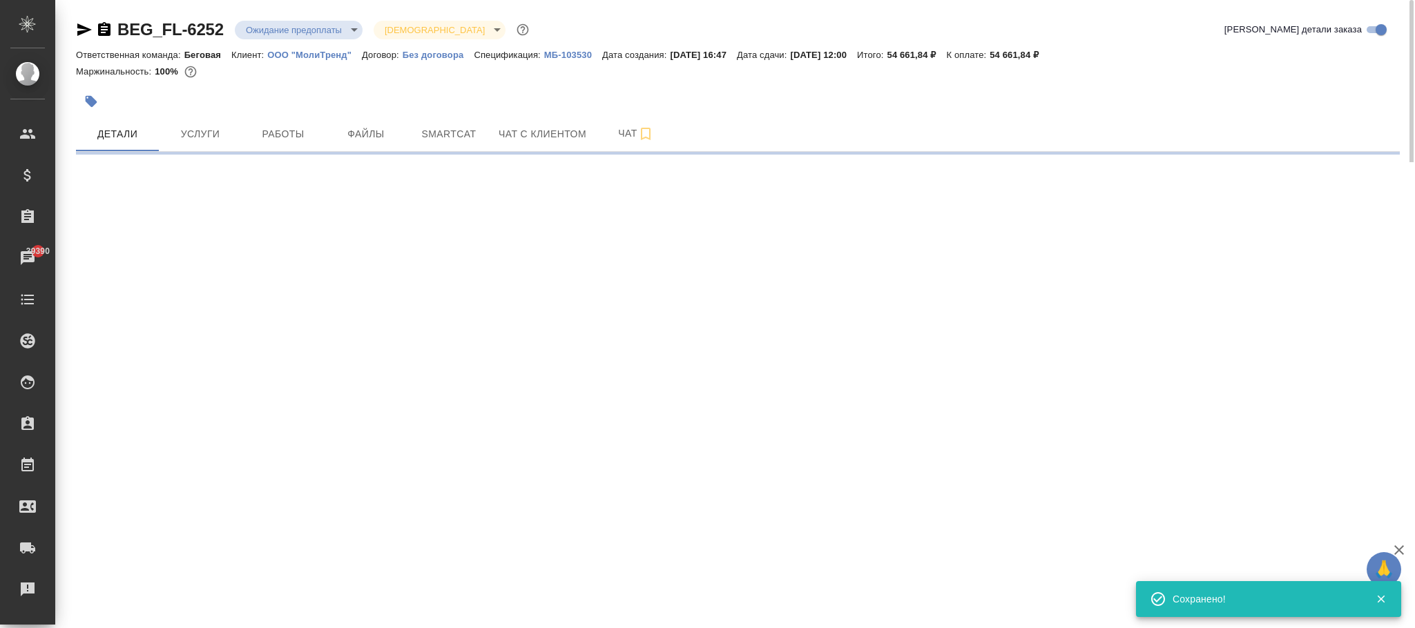
select select "RU"
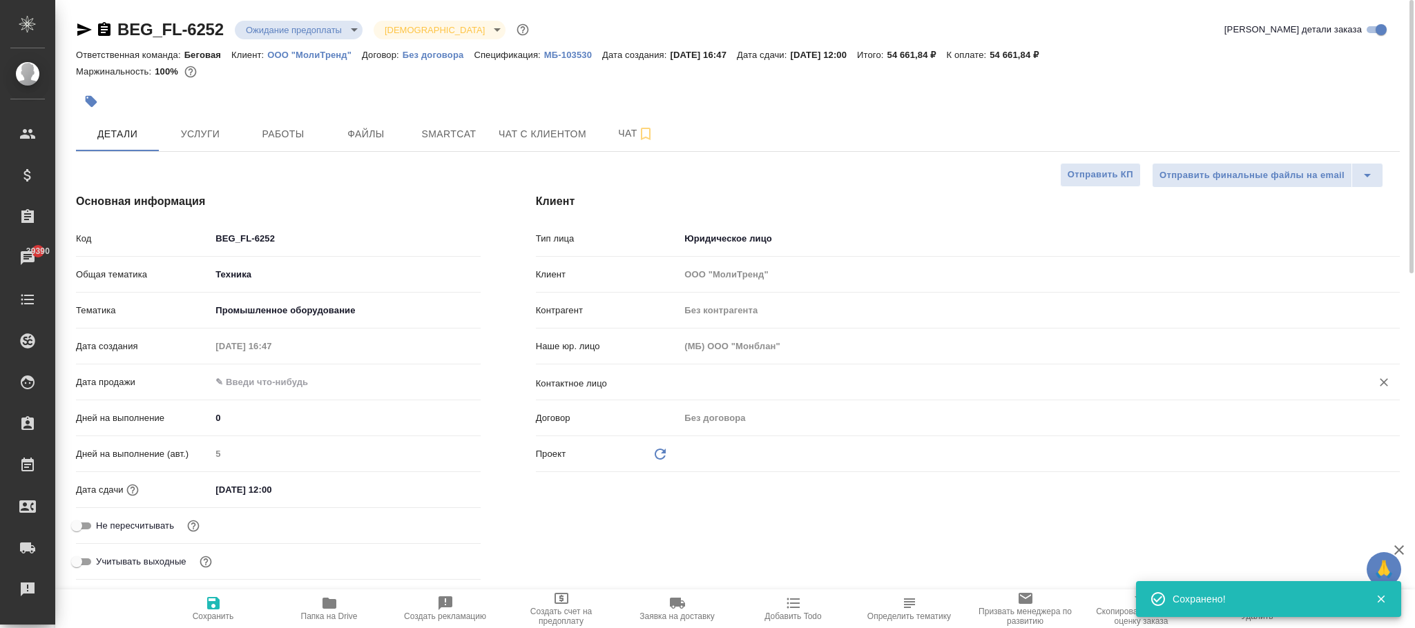
type textarea "x"
click at [740, 441] on div "Договор Без договора" at bounding box center [968, 424] width 864 height 36
click at [740, 456] on body "🙏 .cls-1 fill:#fff; AWATERA Фокина Наталья n.fokina Клиенты Спецификации Заказы…" at bounding box center [707, 314] width 1415 height 628
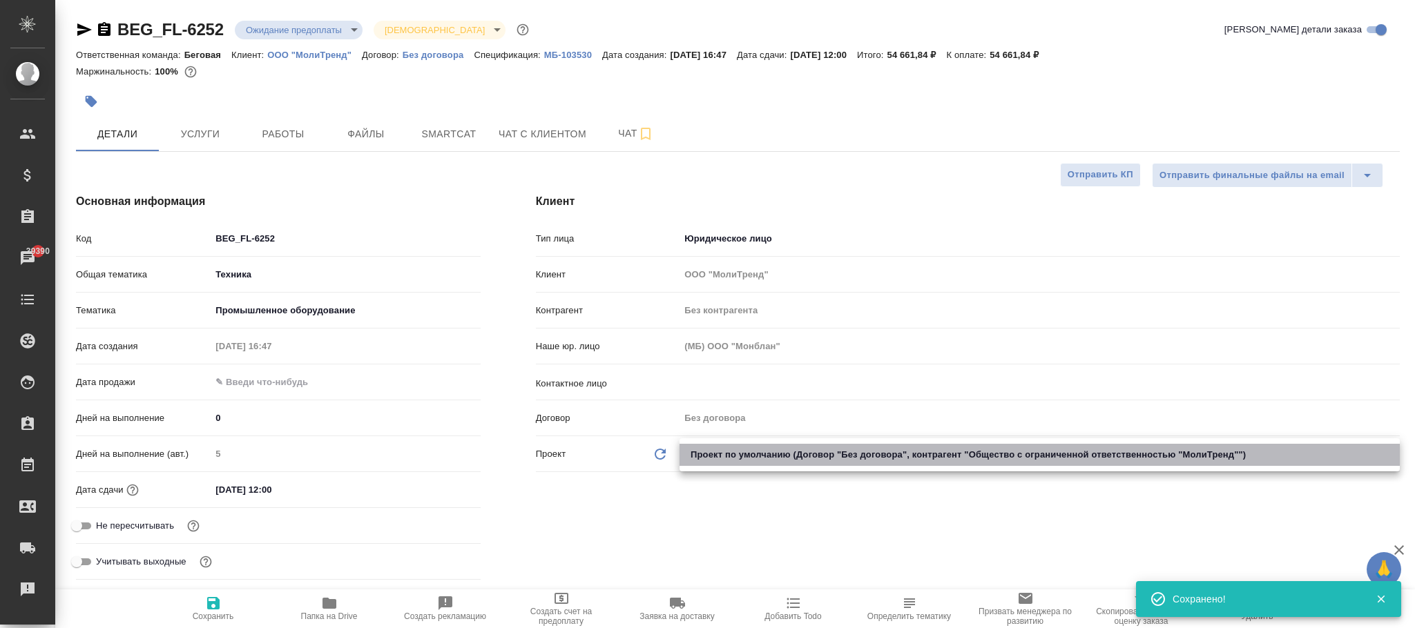
click at [755, 460] on li "Проект по умолчанию (Договор "Без договора", контрагент "Общество с ограниченно…" at bounding box center [1040, 455] width 720 height 22
type input "6409aa99d5c2237e491817d8"
type textarea "x"
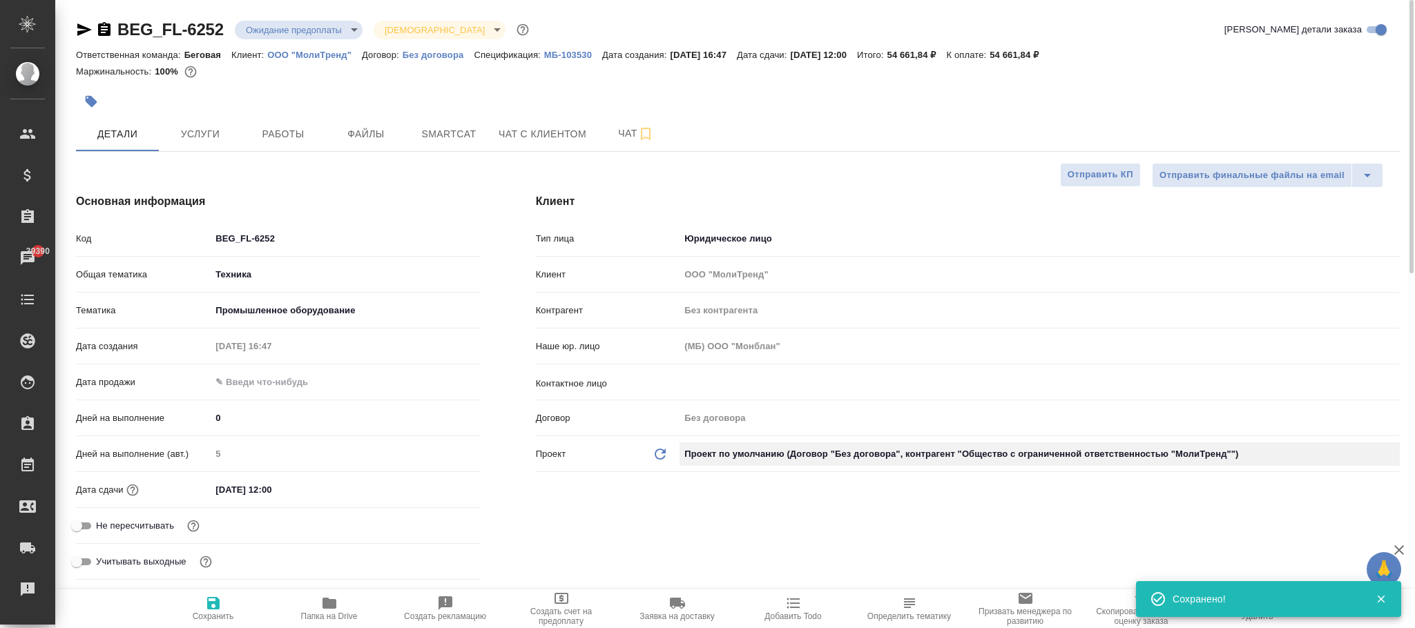
type input "Общество с ограниченной ответственностью "МолиТренд""
type input "(-)"
type textarea "x"
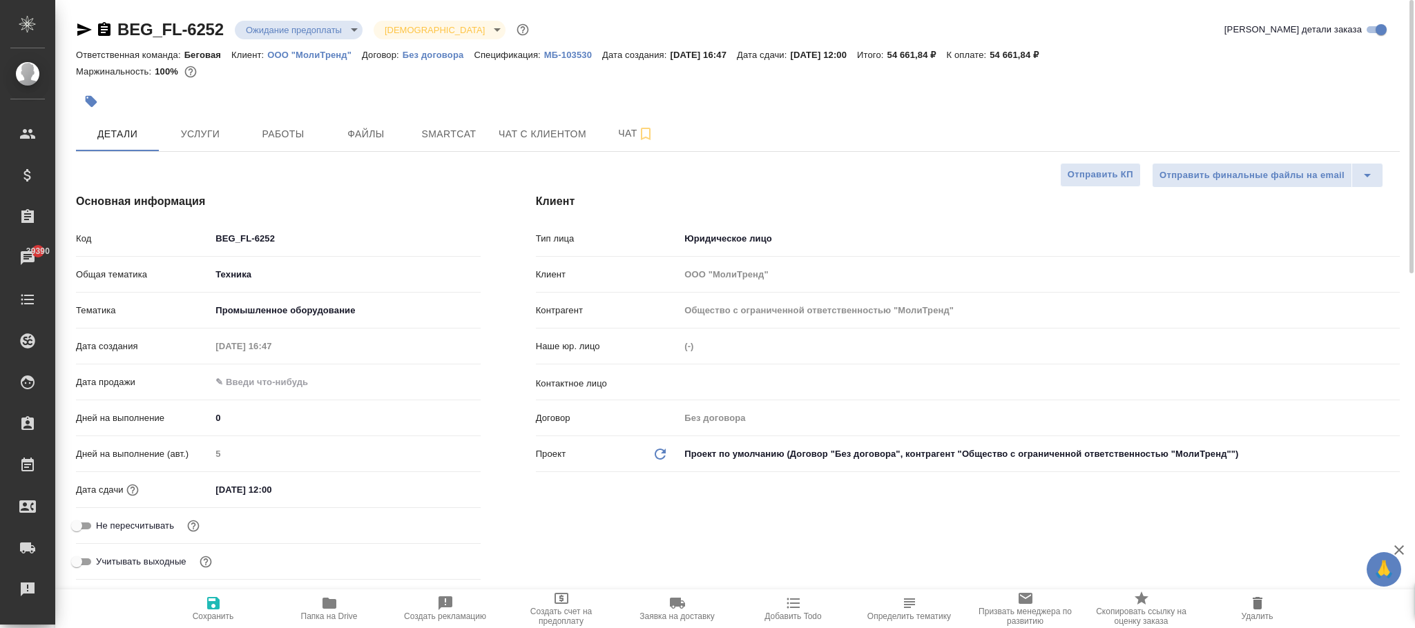
click at [666, 452] on icon "Обновить данные" at bounding box center [660, 454] width 17 height 17
type textarea "x"
click at [666, 452] on icon "Обновить данные" at bounding box center [660, 454] width 17 height 17
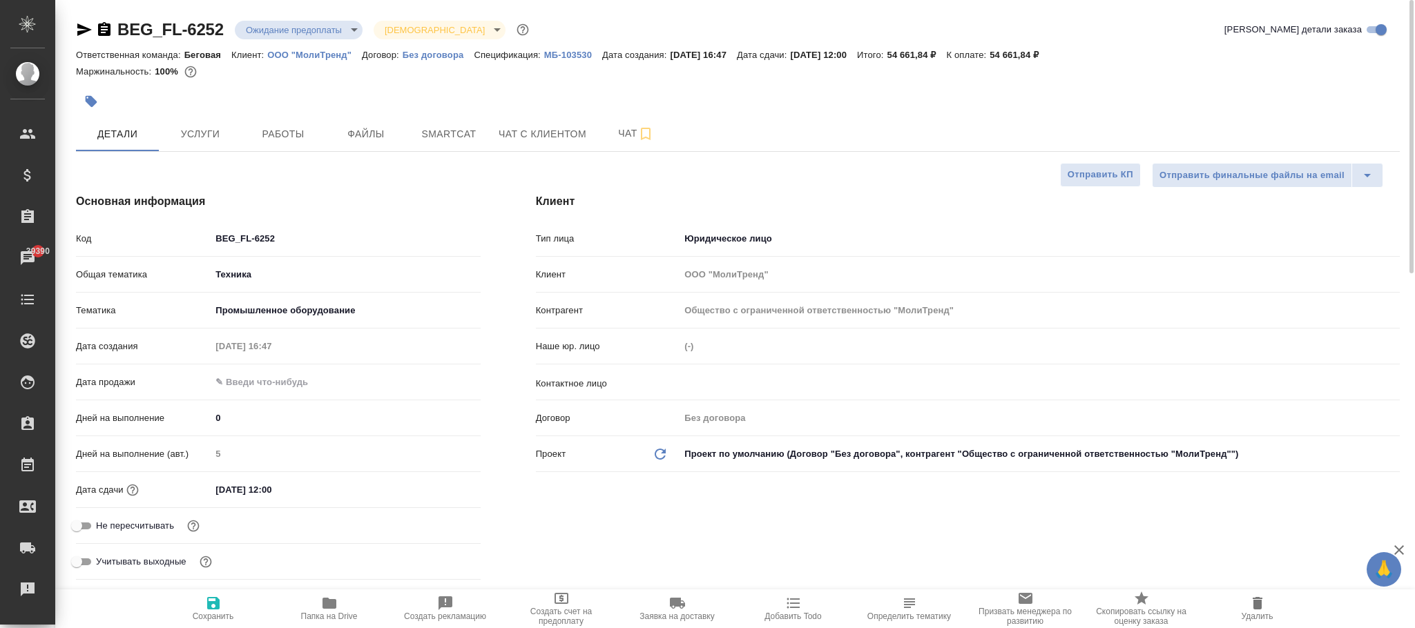
type textarea "x"
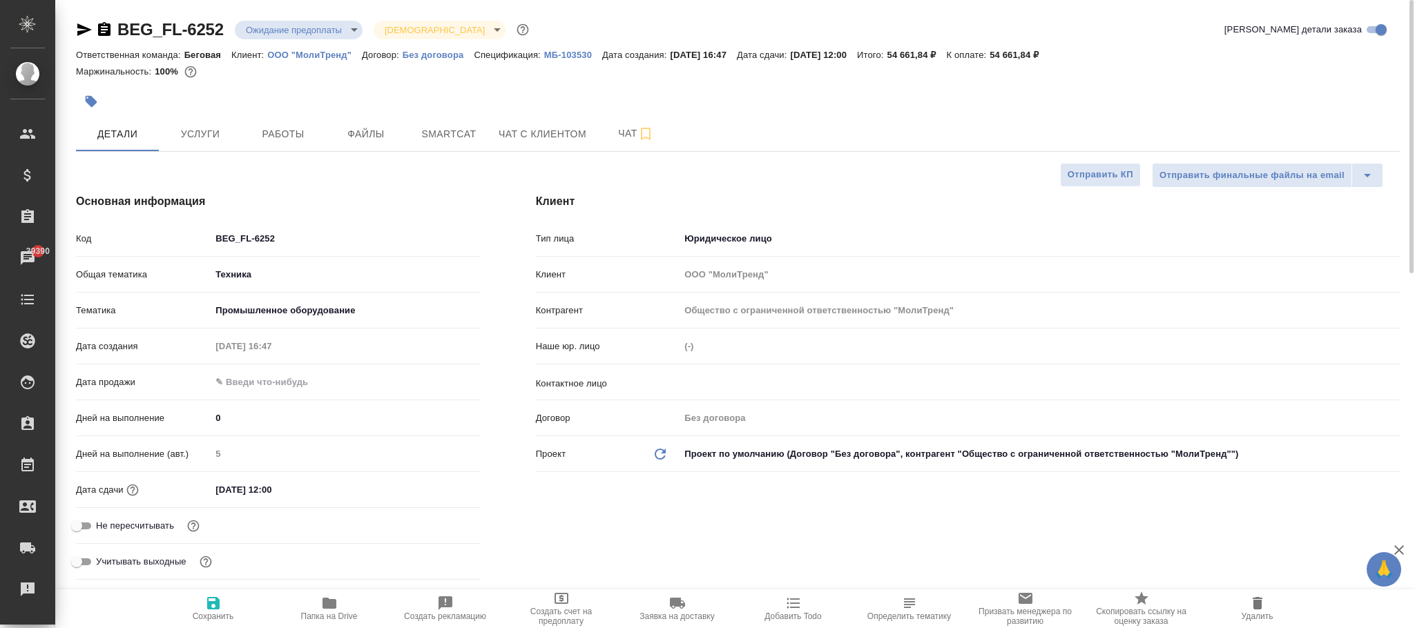
type textarea "x"
click at [577, 54] on p "МБ-103530" at bounding box center [573, 55] width 58 height 10
type textarea "x"
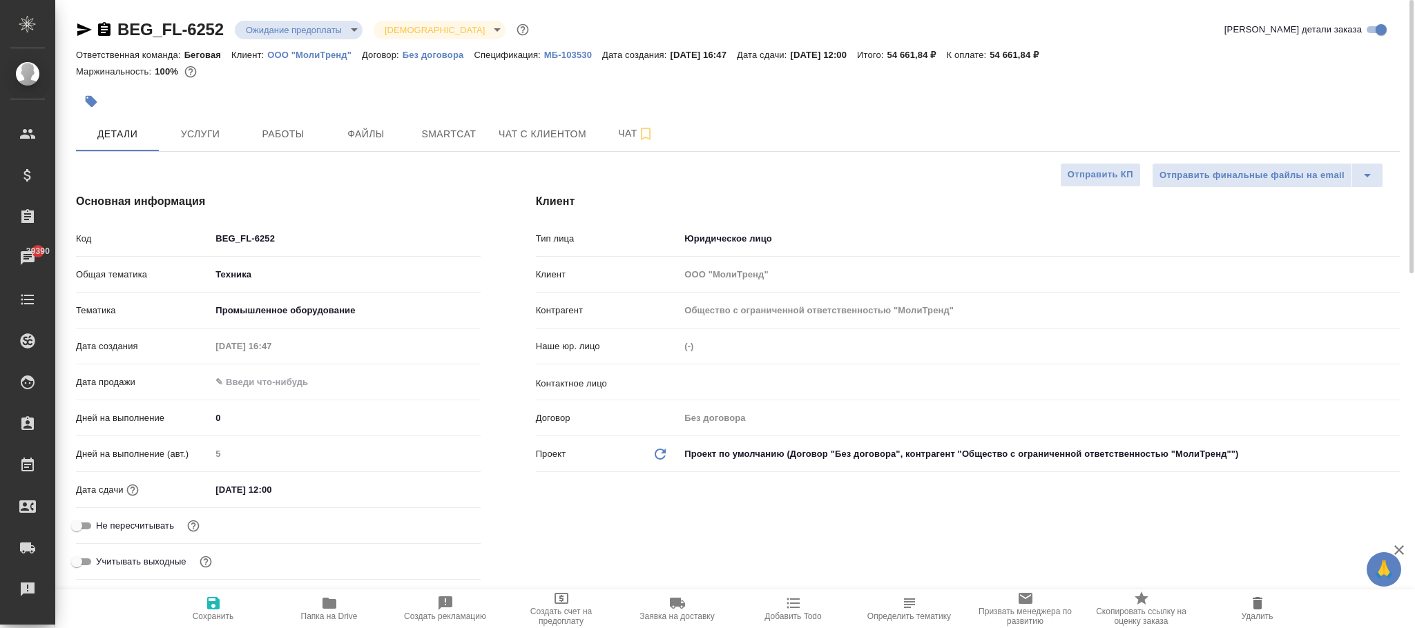
type textarea "x"
click at [440, 55] on p "Без договора" at bounding box center [439, 55] width 72 height 10
type textarea "x"
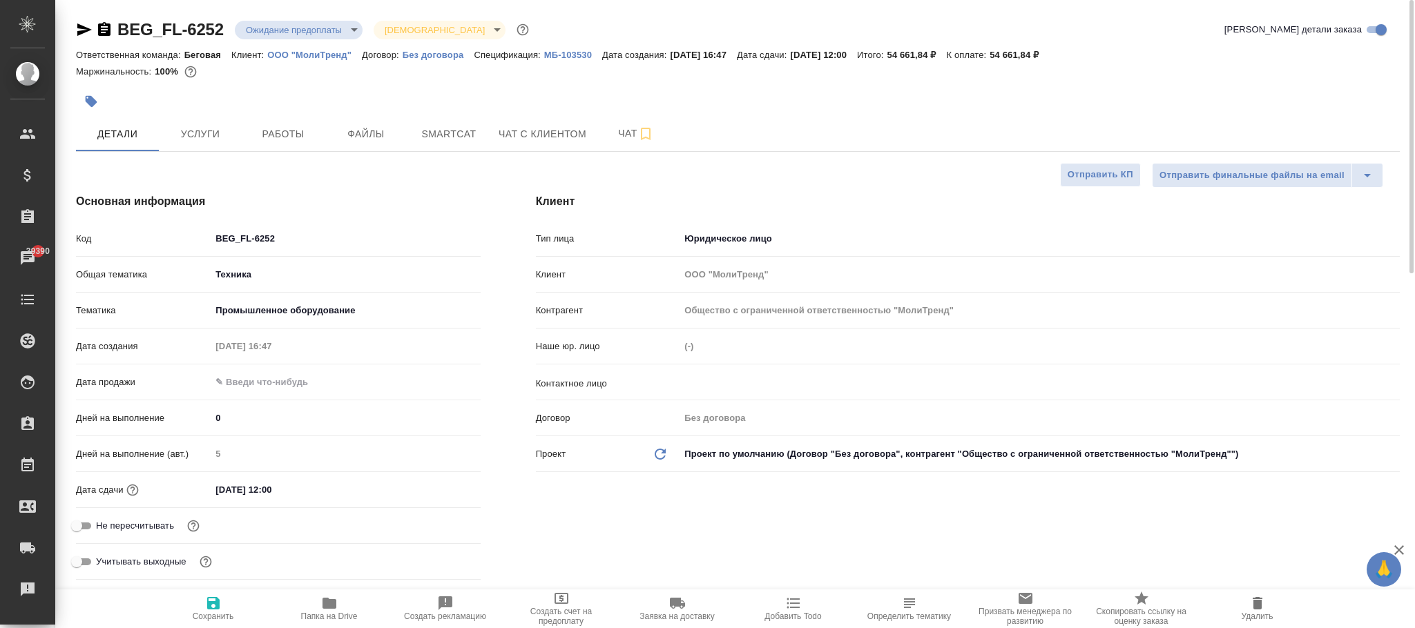
type textarea "x"
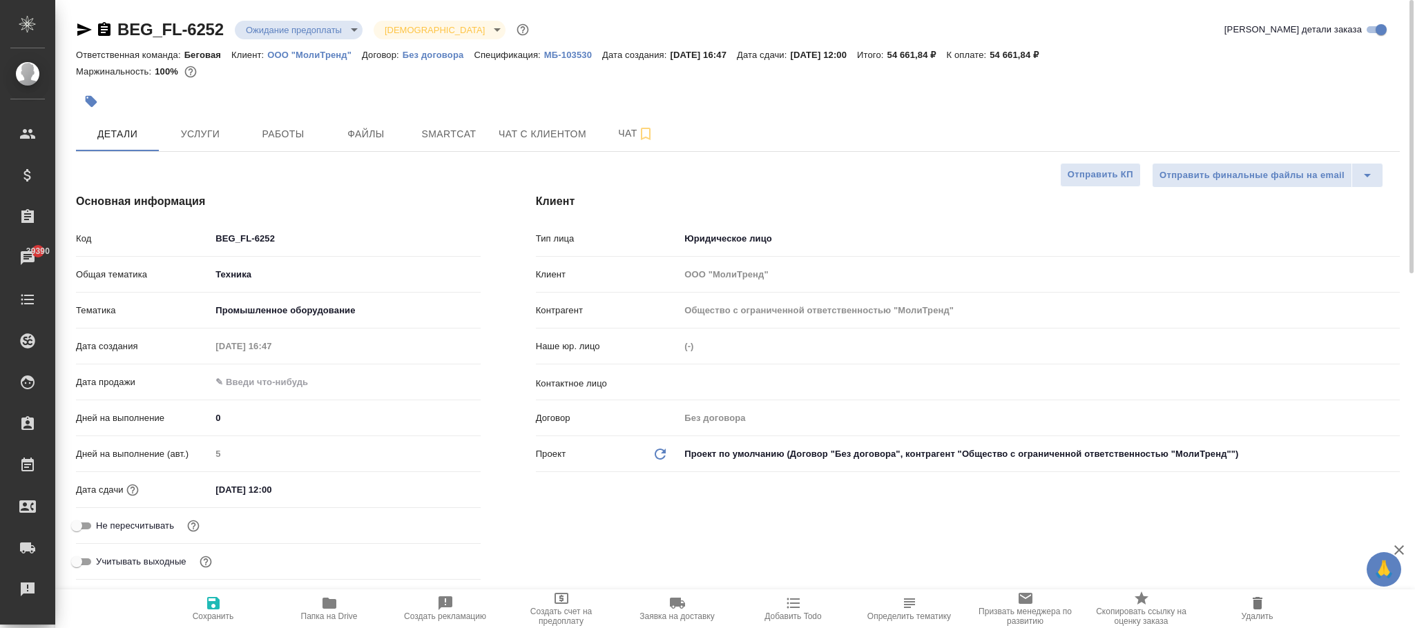
click at [664, 454] on icon "Обновить данные" at bounding box center [660, 454] width 17 height 17
type textarea "x"
click at [664, 454] on icon "Обновить данные" at bounding box center [660, 454] width 17 height 17
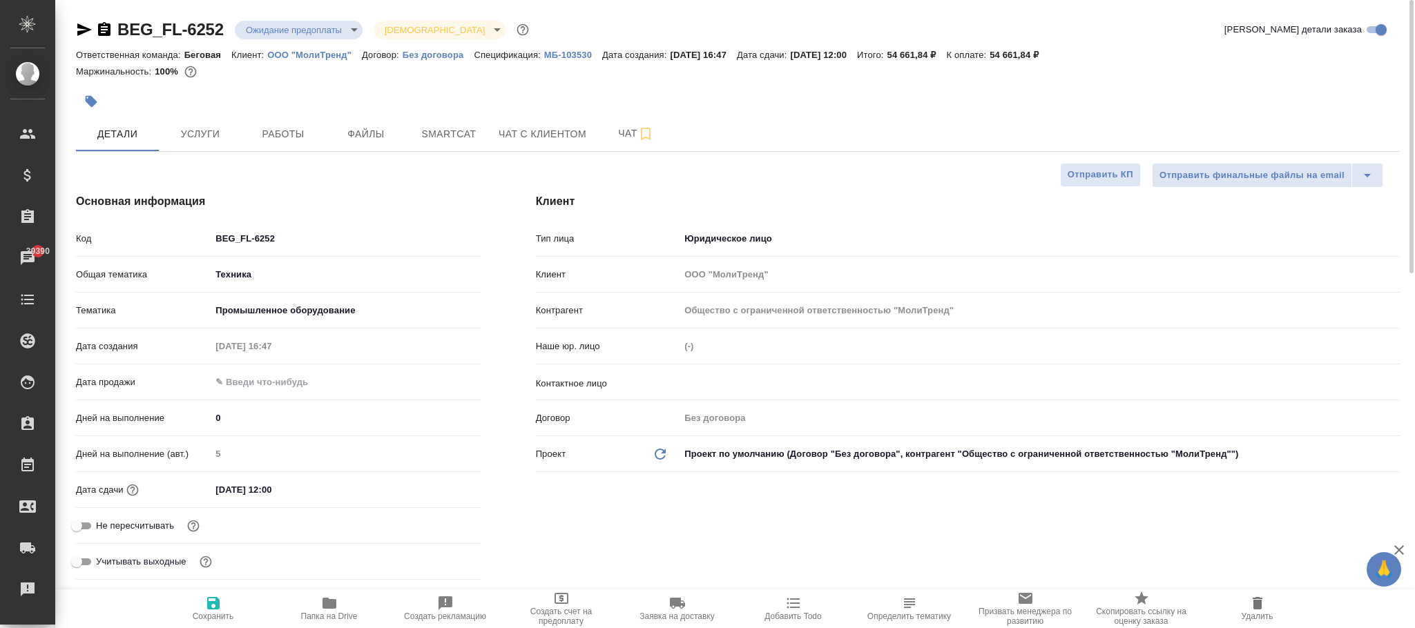
type textarea "x"
click at [664, 454] on icon "Обновить данные" at bounding box center [660, 454] width 17 height 17
type textarea "x"
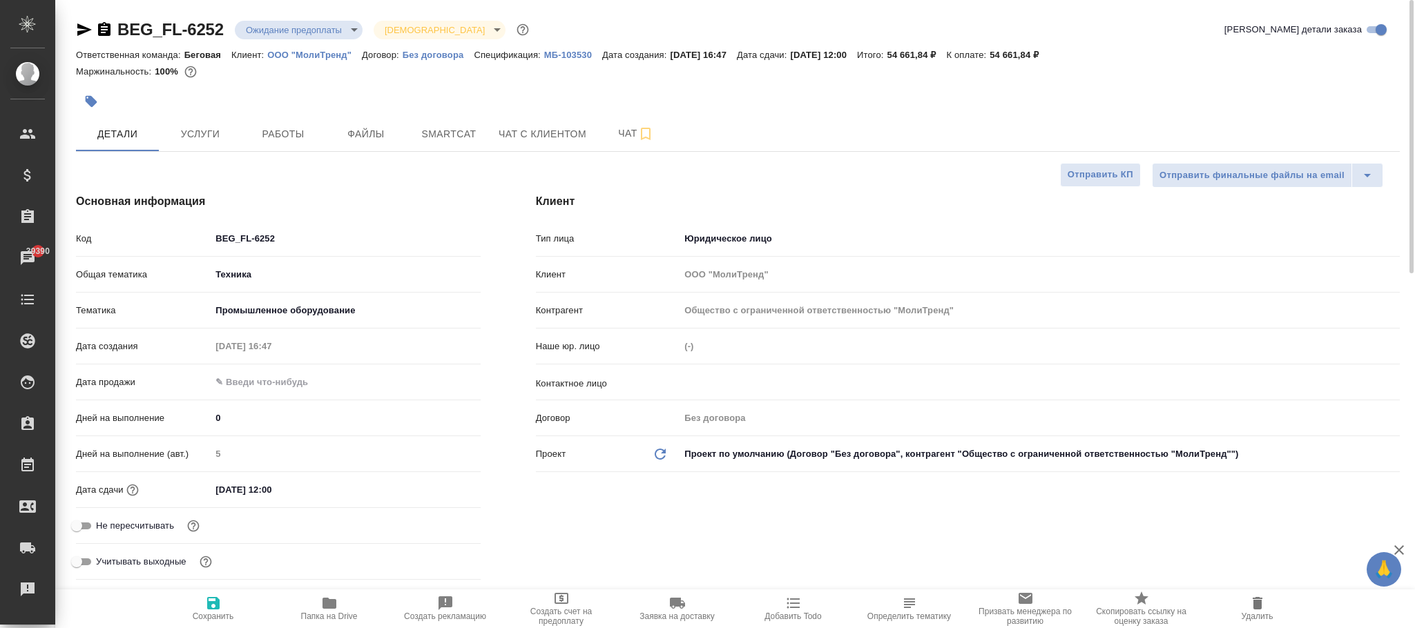
type textarea "x"
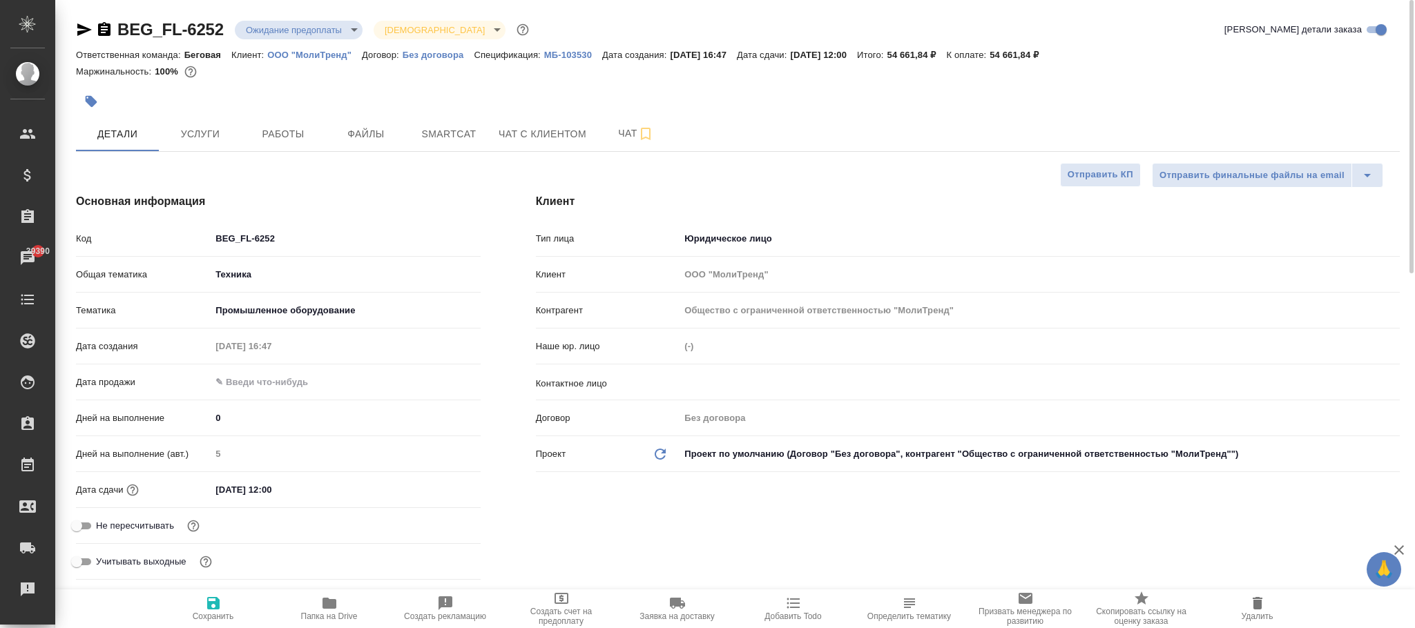
click at [664, 454] on icon "Обновить данные" at bounding box center [660, 454] width 17 height 17
type textarea "x"
click at [664, 454] on icon "Обновить данные" at bounding box center [660, 454] width 17 height 17
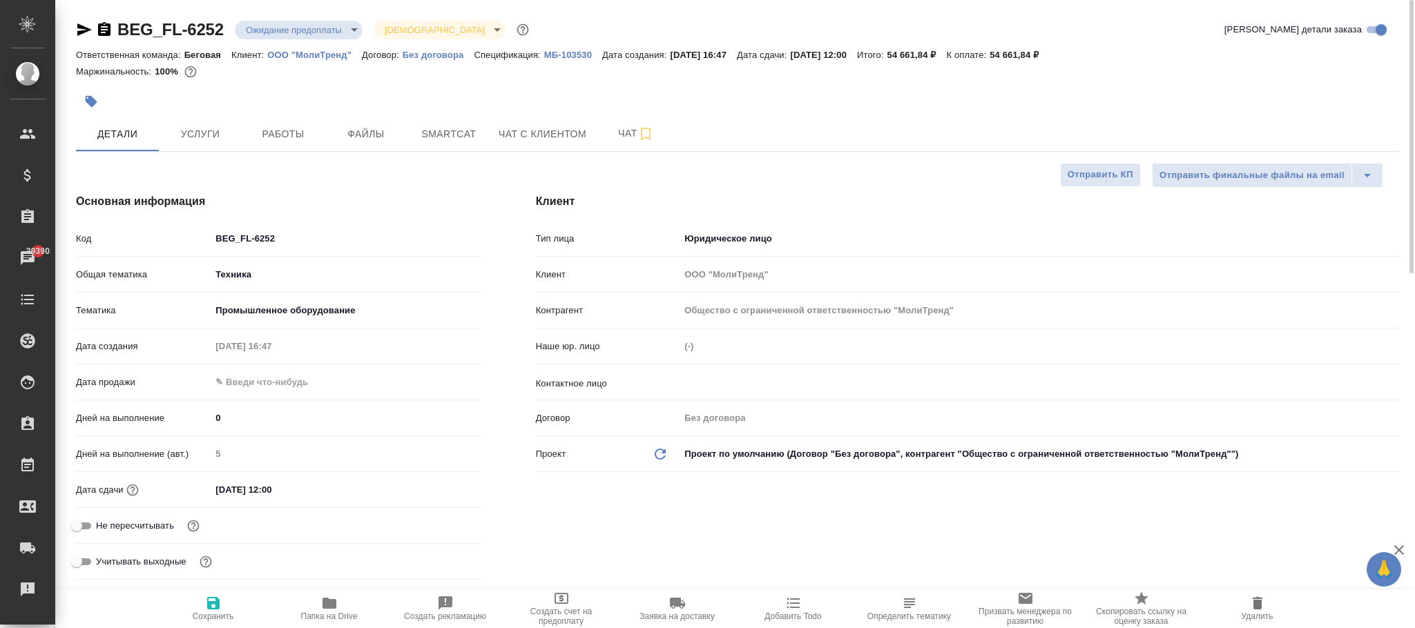
type textarea "x"
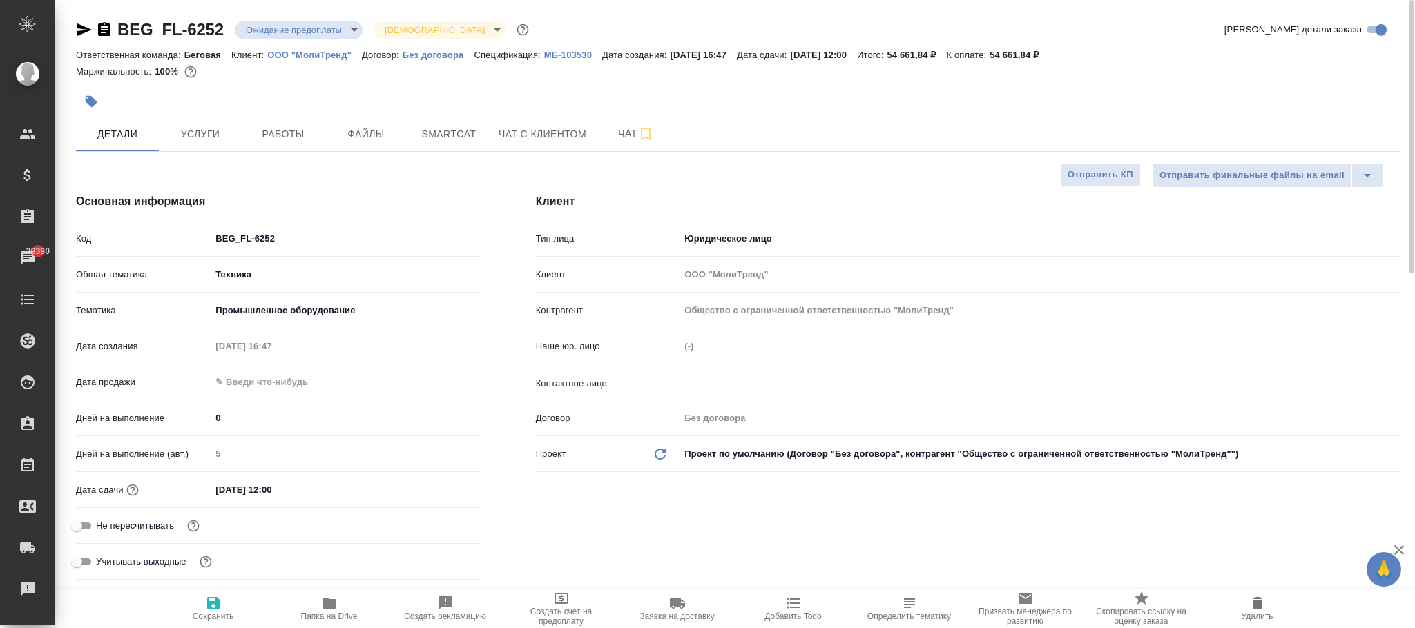
type textarea "x"
click at [816, 461] on body "🙏 .cls-1 fill:#fff; AWATERA Фокина Наталья n.fokina Клиенты Спецификации Заказы…" at bounding box center [707, 314] width 1415 height 628
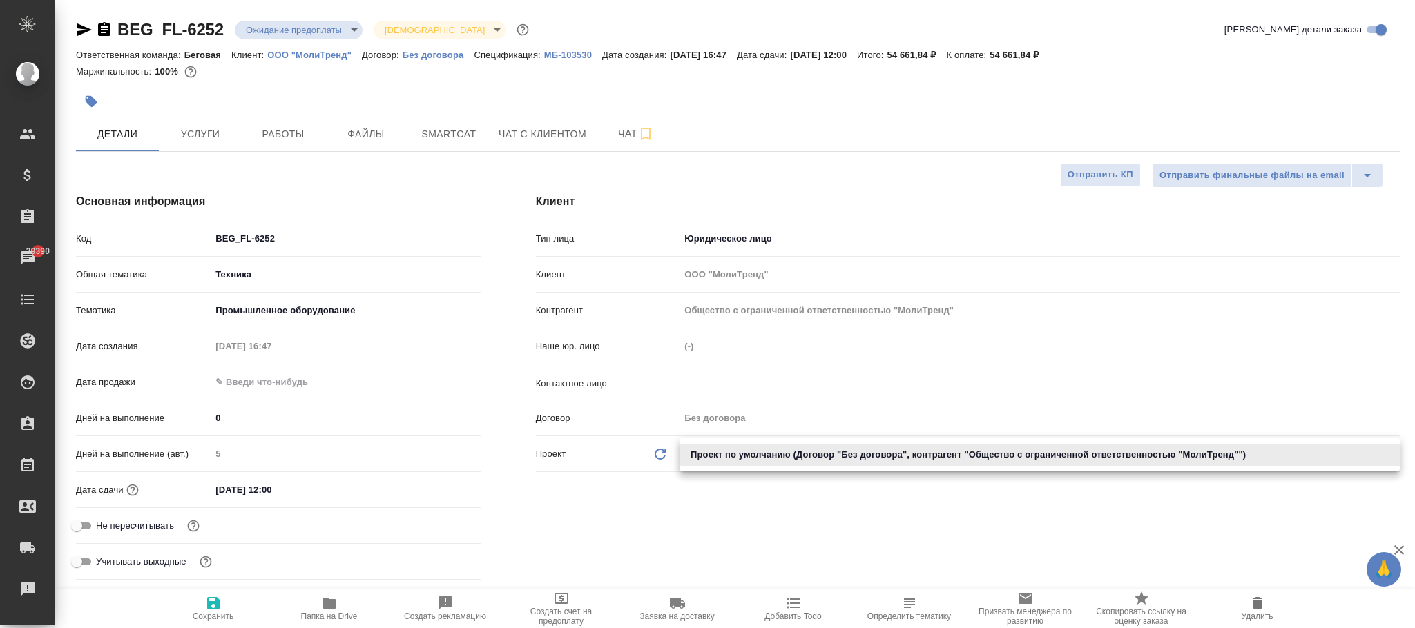
click at [793, 456] on li "Проект по умолчанию (Договор "Без договора", контрагент "Общество с ограниченно…" at bounding box center [1040, 455] width 720 height 22
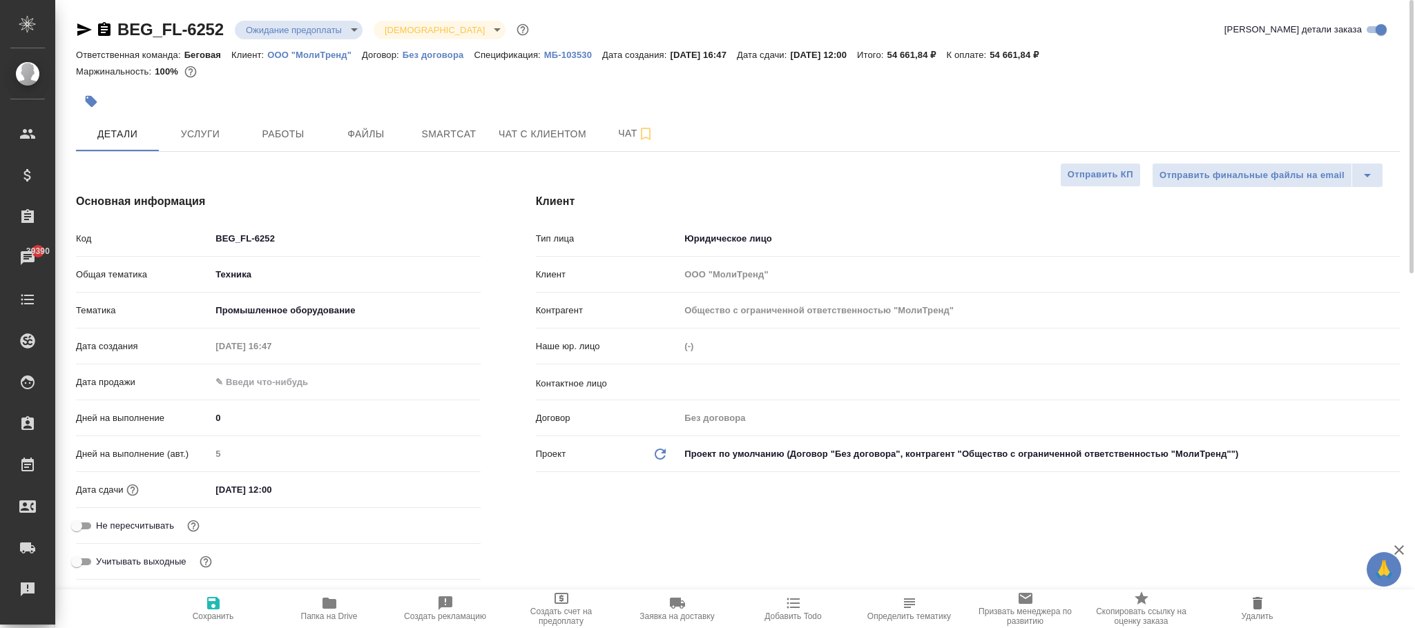
click at [336, 50] on link "ООО "МолиТренд"" at bounding box center [314, 54] width 95 height 12
type textarea "x"
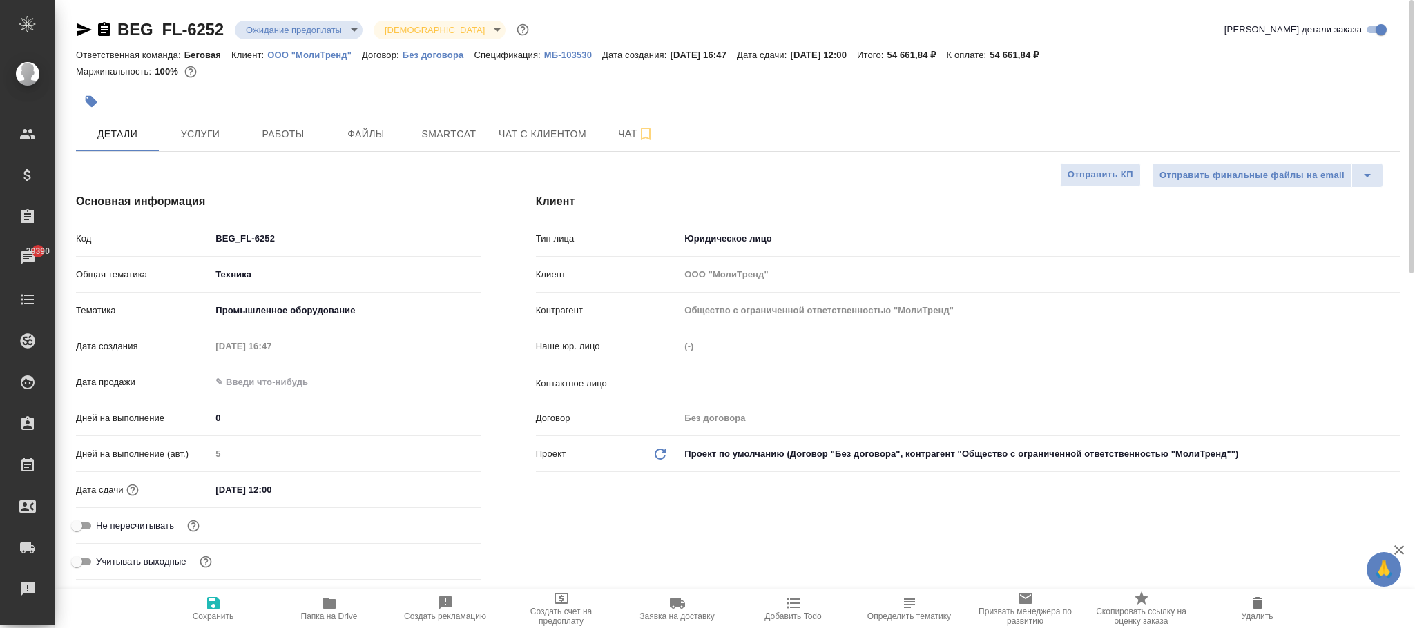
type textarea "x"
click at [717, 456] on body "🙏 .cls-1 fill:#fff; AWATERA Фокина Наталья n.fokina Клиенты Спецификации Заказы…" at bounding box center [707, 314] width 1415 height 628
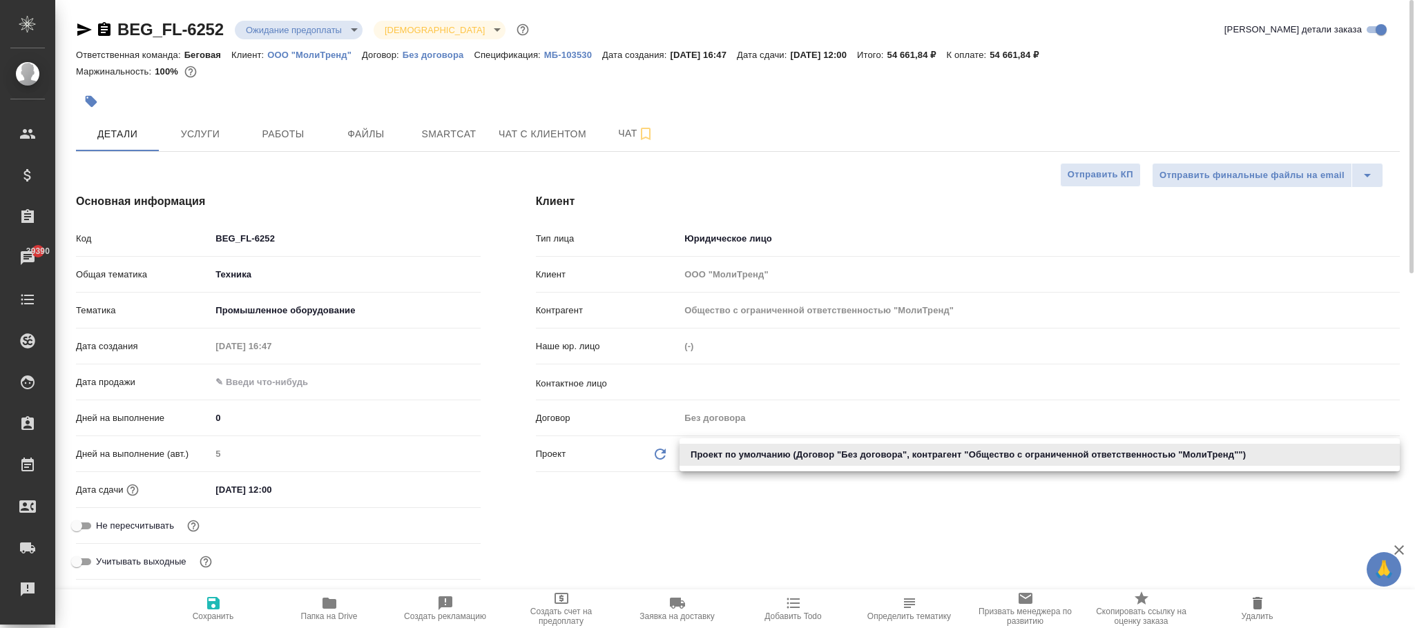
click at [715, 456] on li "Проект по умолчанию (Договор "Без договора", контрагент "Общество с ограниченно…" at bounding box center [1040, 455] width 720 height 22
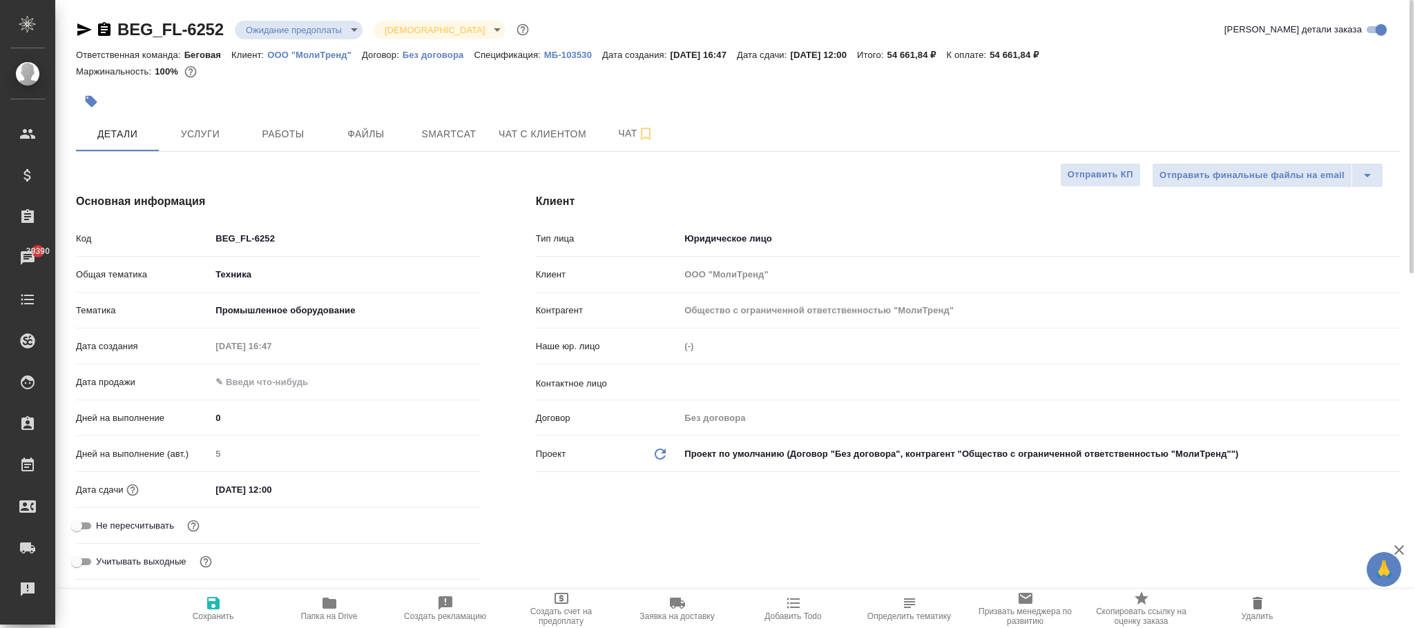
click at [675, 454] on div "Проект Обновить данные" at bounding box center [608, 454] width 144 height 17
drag, startPoint x: 670, startPoint y: 454, endPoint x: 659, endPoint y: 450, distance: 11.6
click at [669, 454] on div "Проект Обновить данные" at bounding box center [608, 454] width 144 height 17
click at [657, 450] on icon "Обновить данные" at bounding box center [660, 454] width 17 height 17
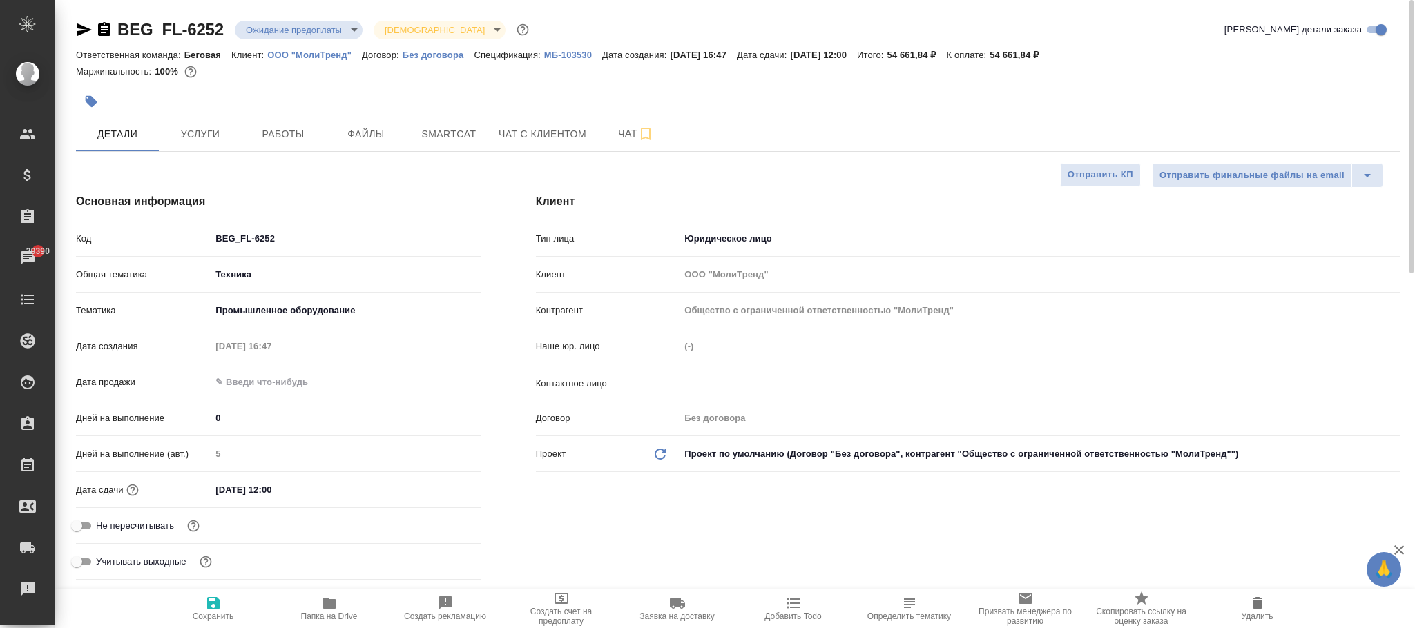
type textarea "x"
click at [657, 450] on icon "Обновить данные" at bounding box center [660, 454] width 17 height 17
type input "(МБ) ООО "Монблан""
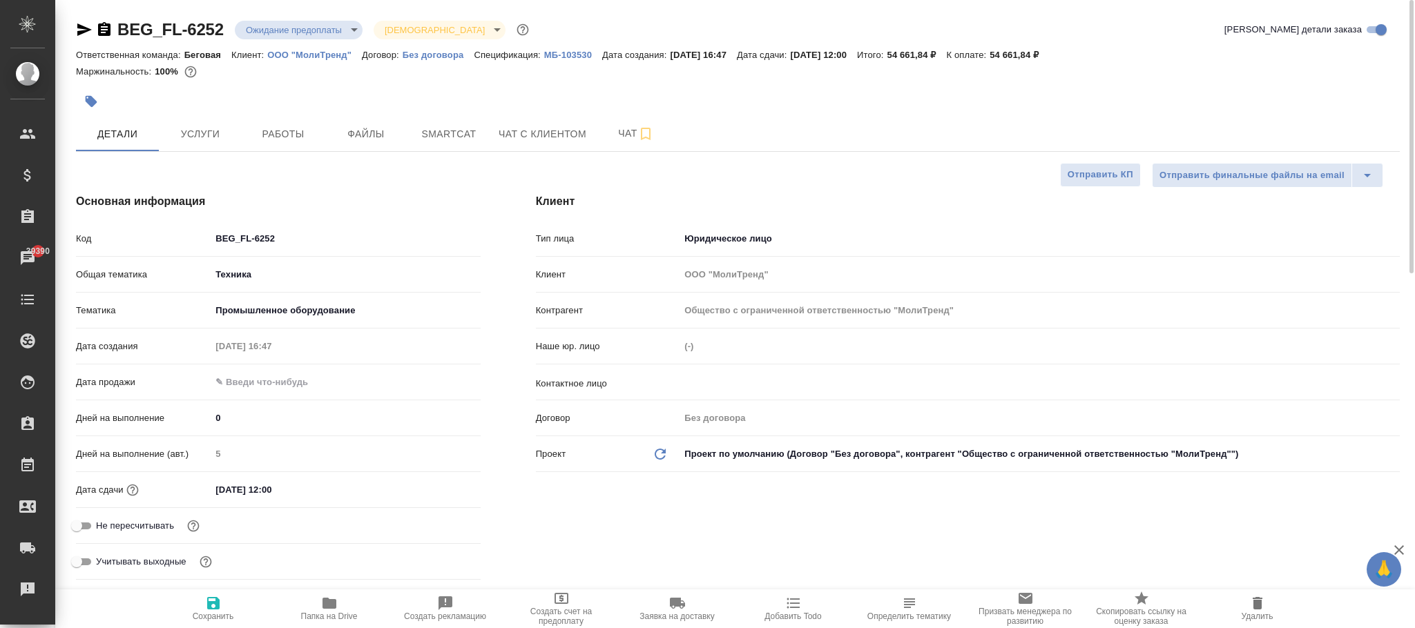
type textarea "x"
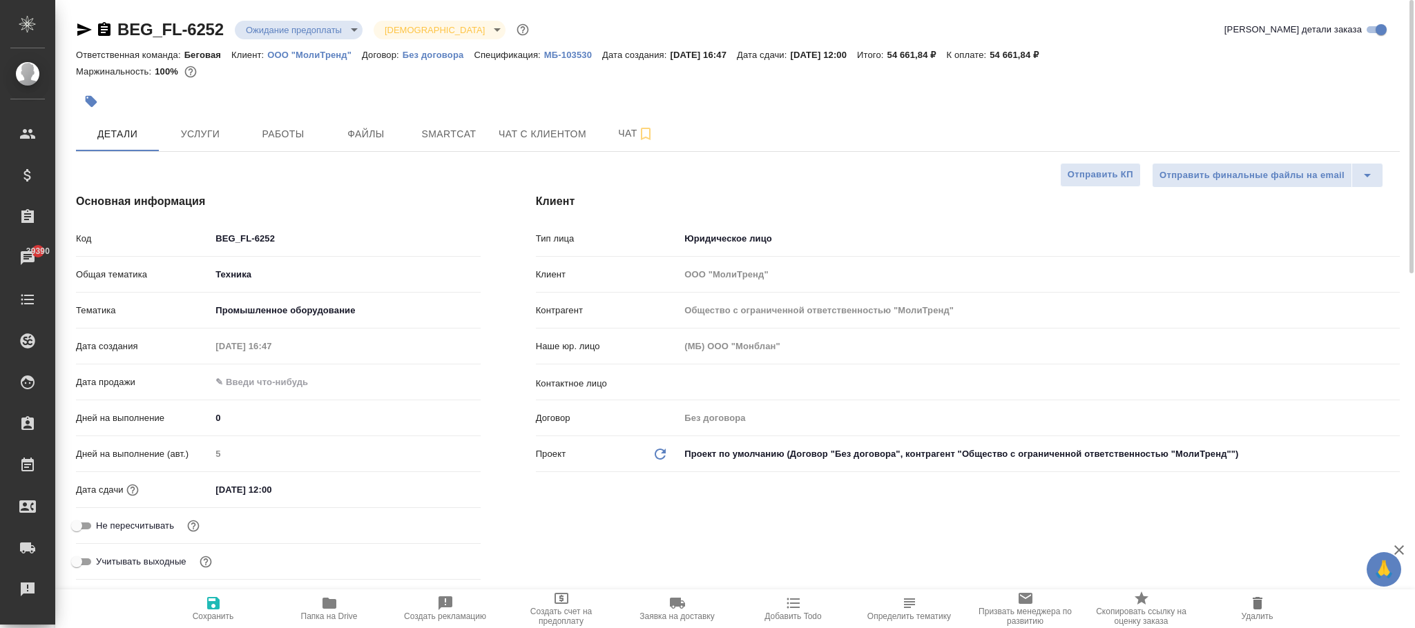
type textarea "x"
drag, startPoint x: 205, startPoint y: 607, endPoint x: 786, endPoint y: 430, distance: 607.3
click at [205, 608] on icon "button" at bounding box center [213, 603] width 17 height 17
type textarea "x"
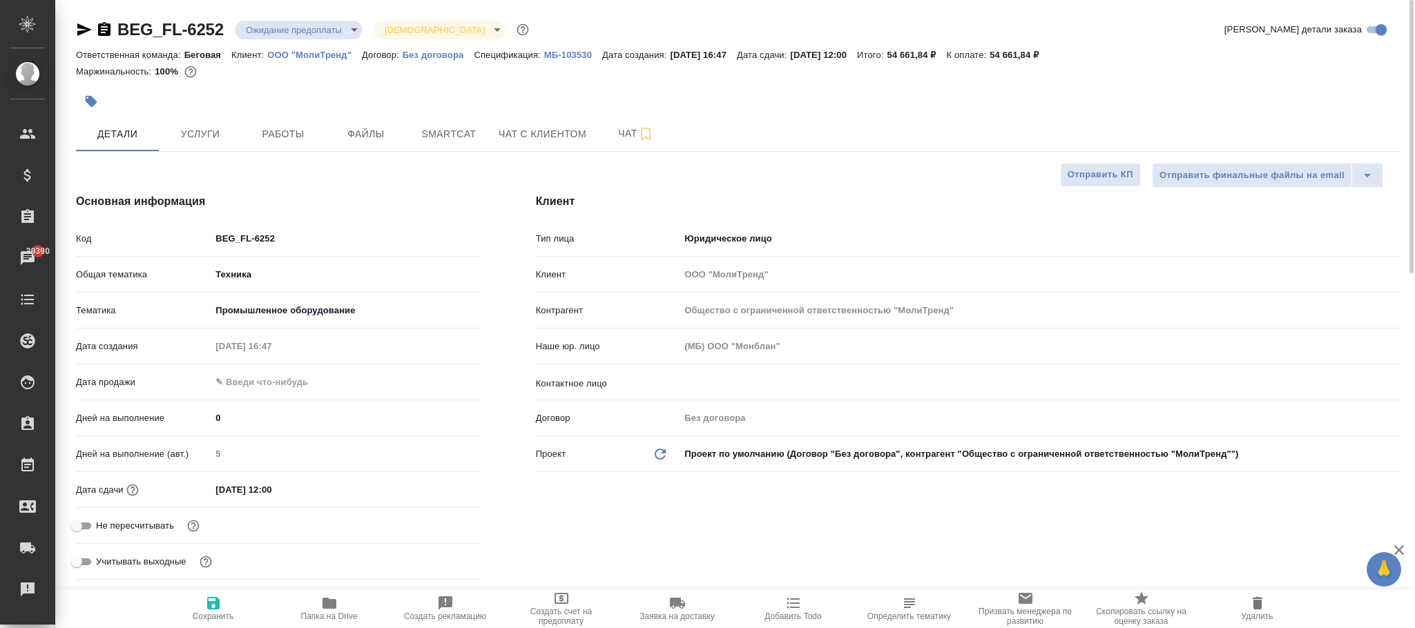
type textarea "x"
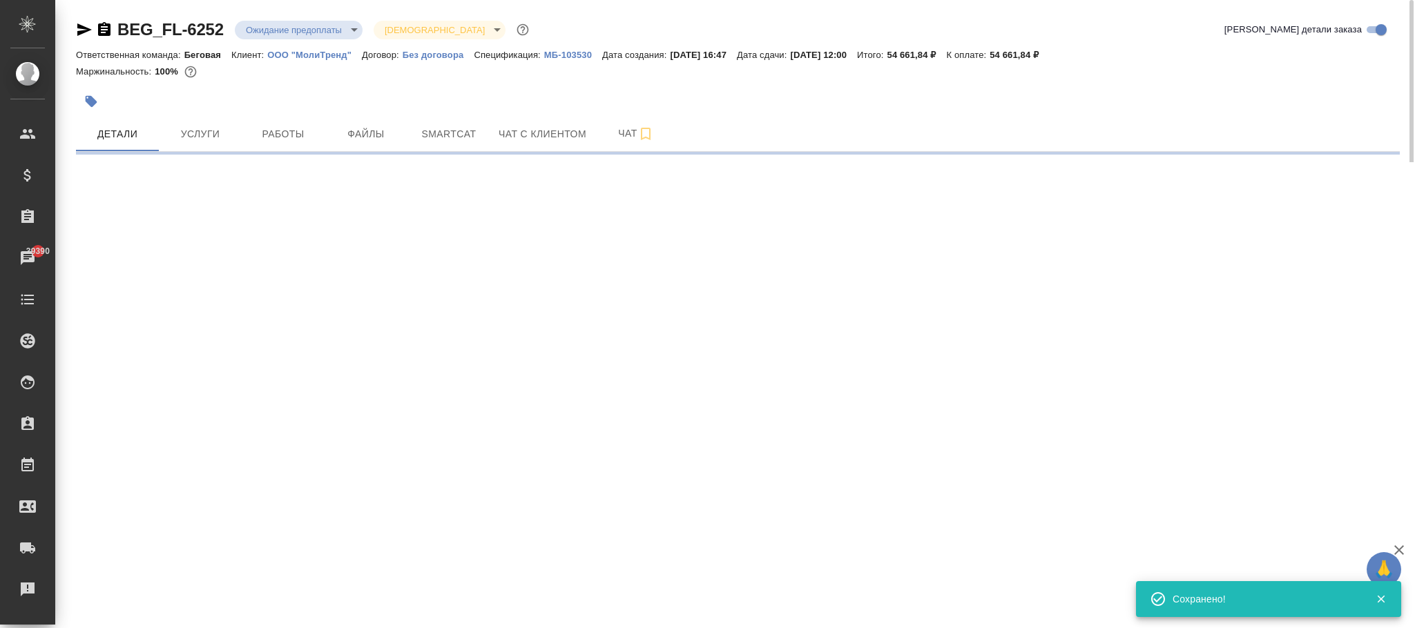
select select "RU"
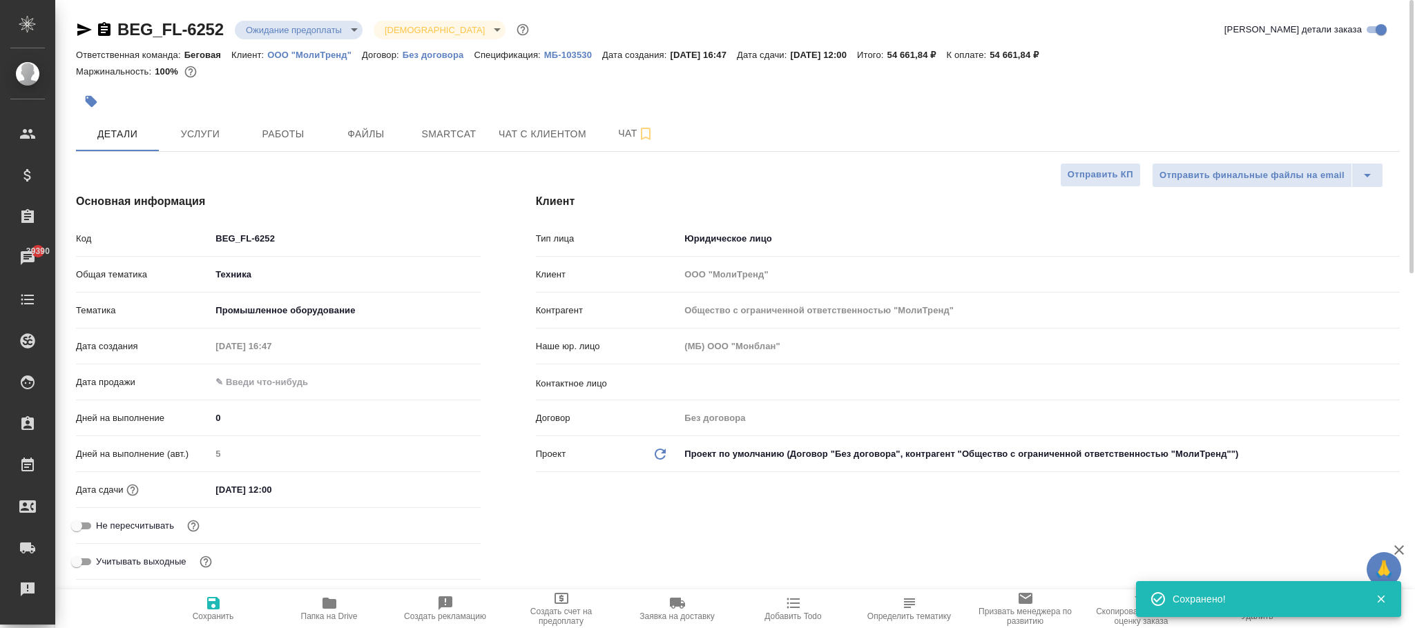
type textarea "x"
click at [204, 135] on span "Услуги" at bounding box center [200, 134] width 66 height 17
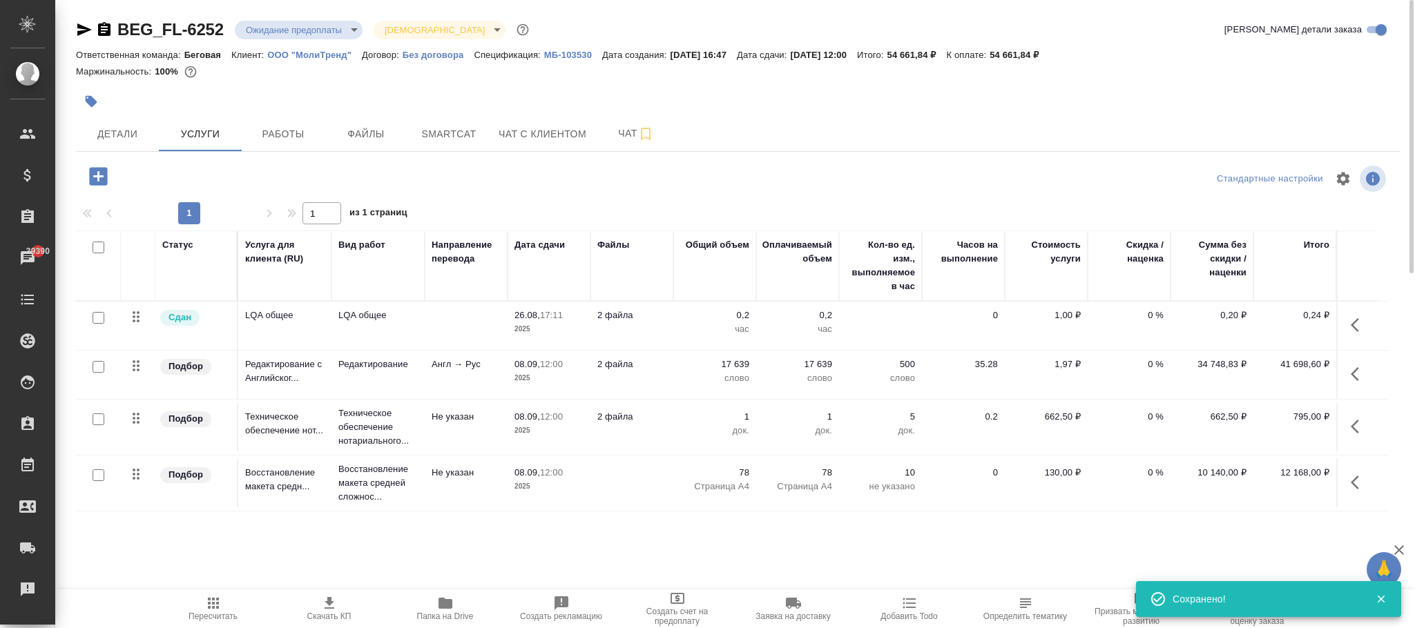
click at [218, 609] on icon "button" at bounding box center [213, 603] width 17 height 17
click at [226, 612] on span "Пересчитать" at bounding box center [213, 617] width 49 height 10
drag, startPoint x: 126, startPoint y: 131, endPoint x: 186, endPoint y: 148, distance: 62.3
click at [126, 133] on span "Детали" at bounding box center [117, 134] width 66 height 17
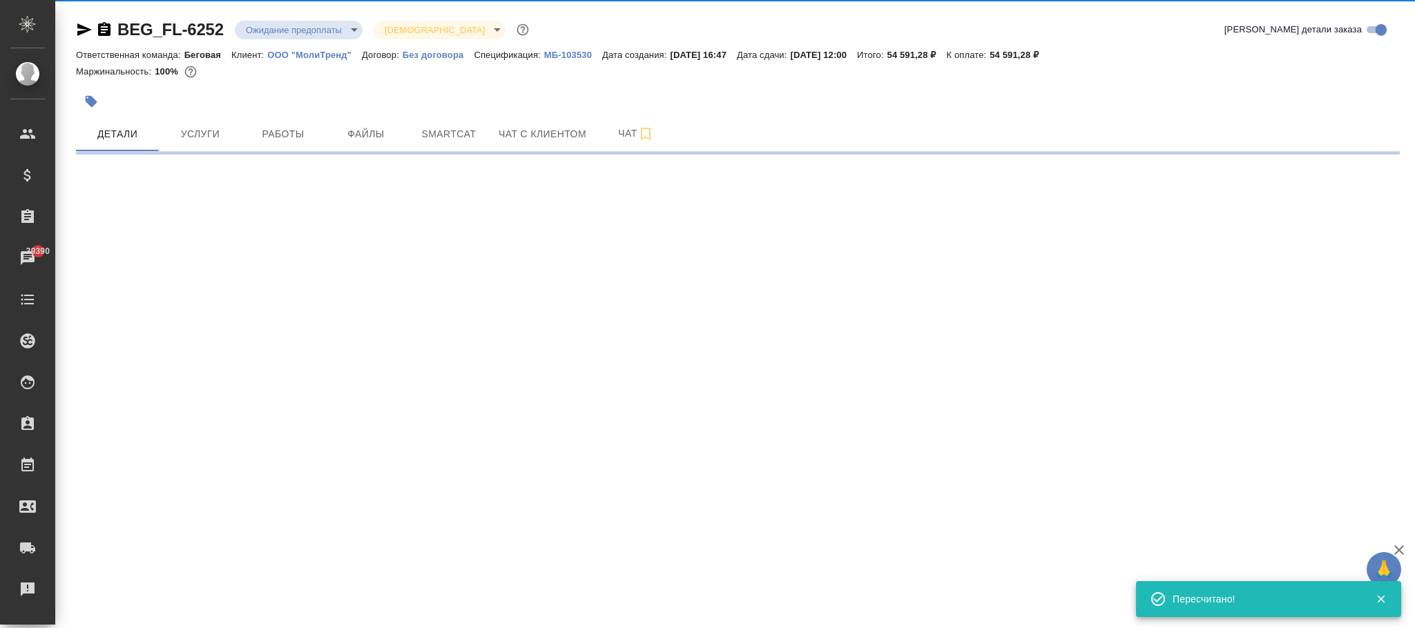
select select "RU"
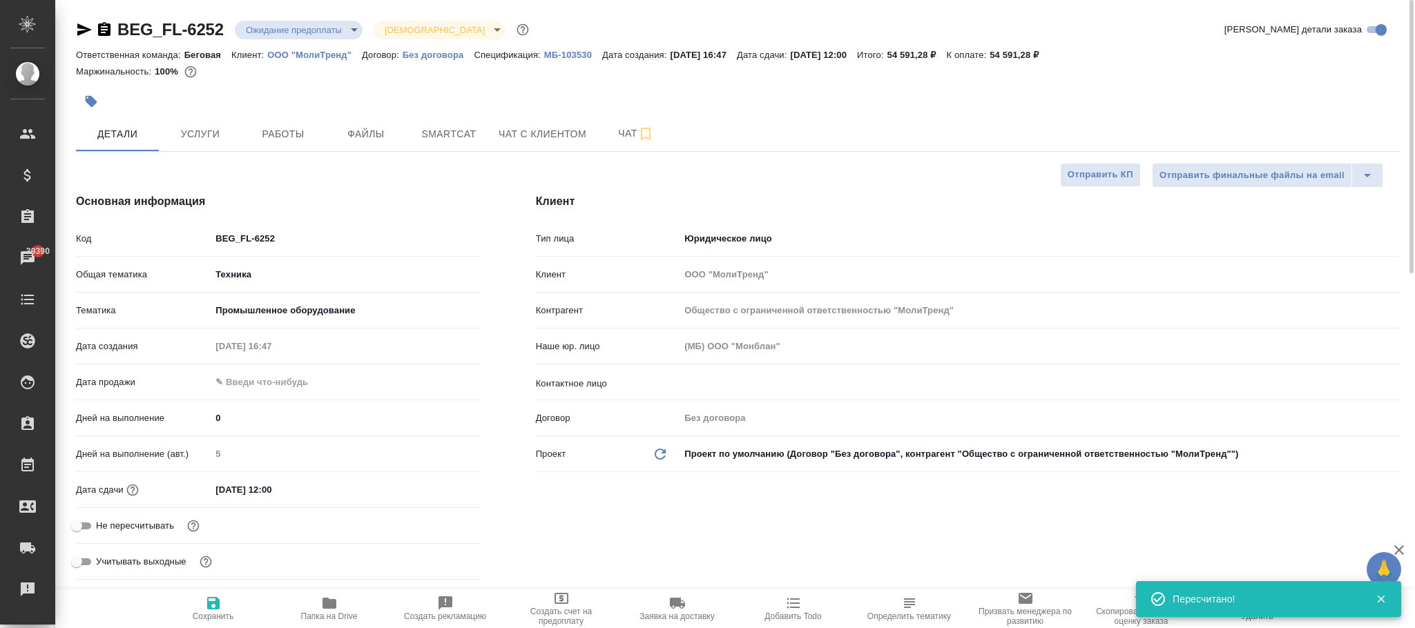
type textarea "x"
click at [222, 599] on span "Сохранить" at bounding box center [213, 608] width 99 height 26
type textarea "x"
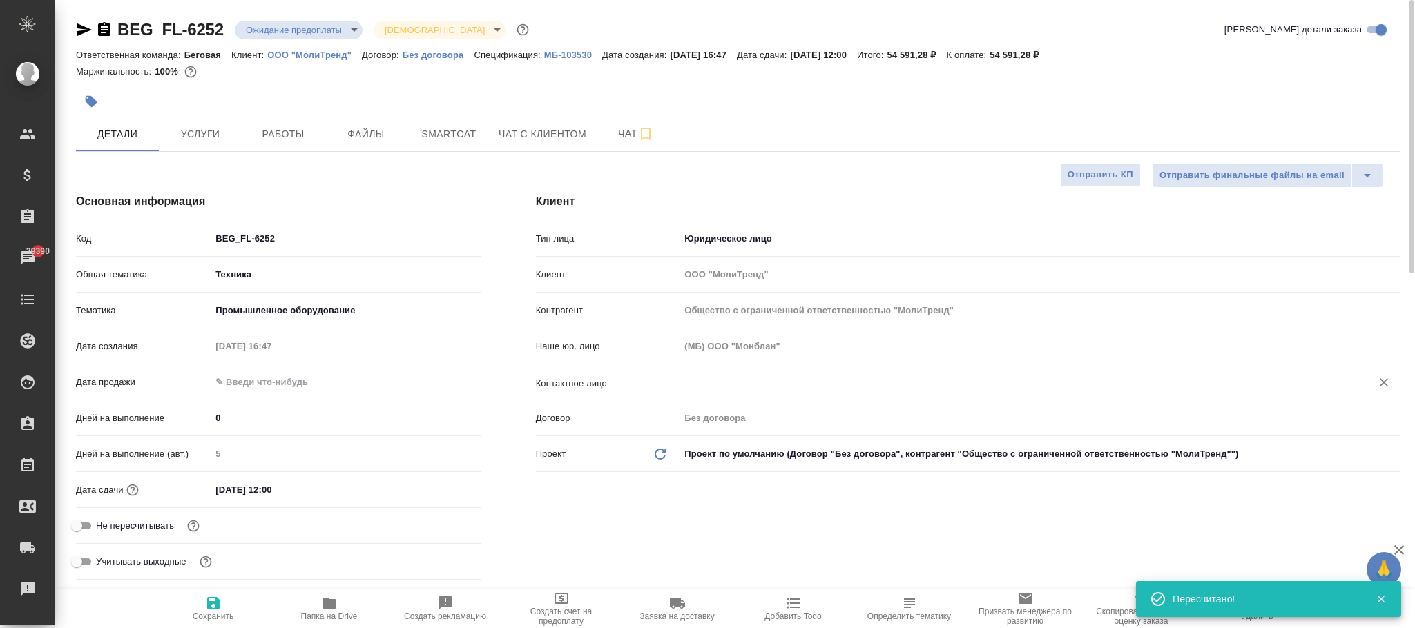
type textarea "x"
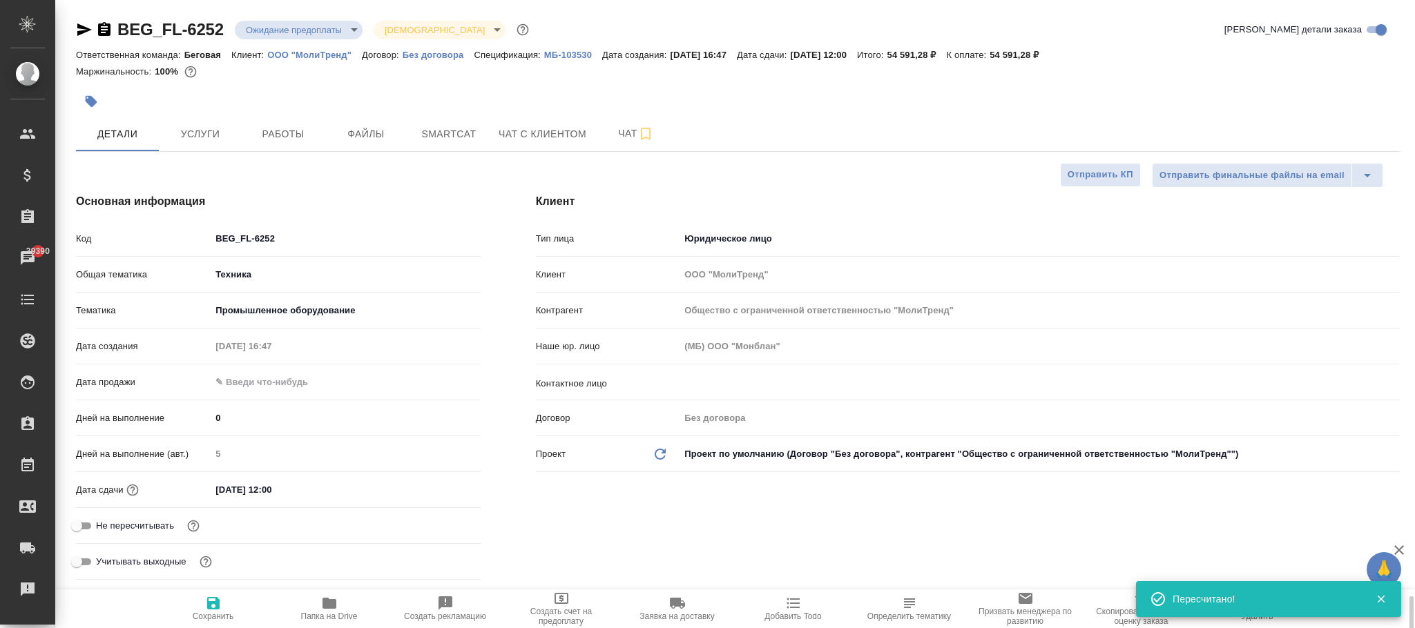
scroll to position [414, 0]
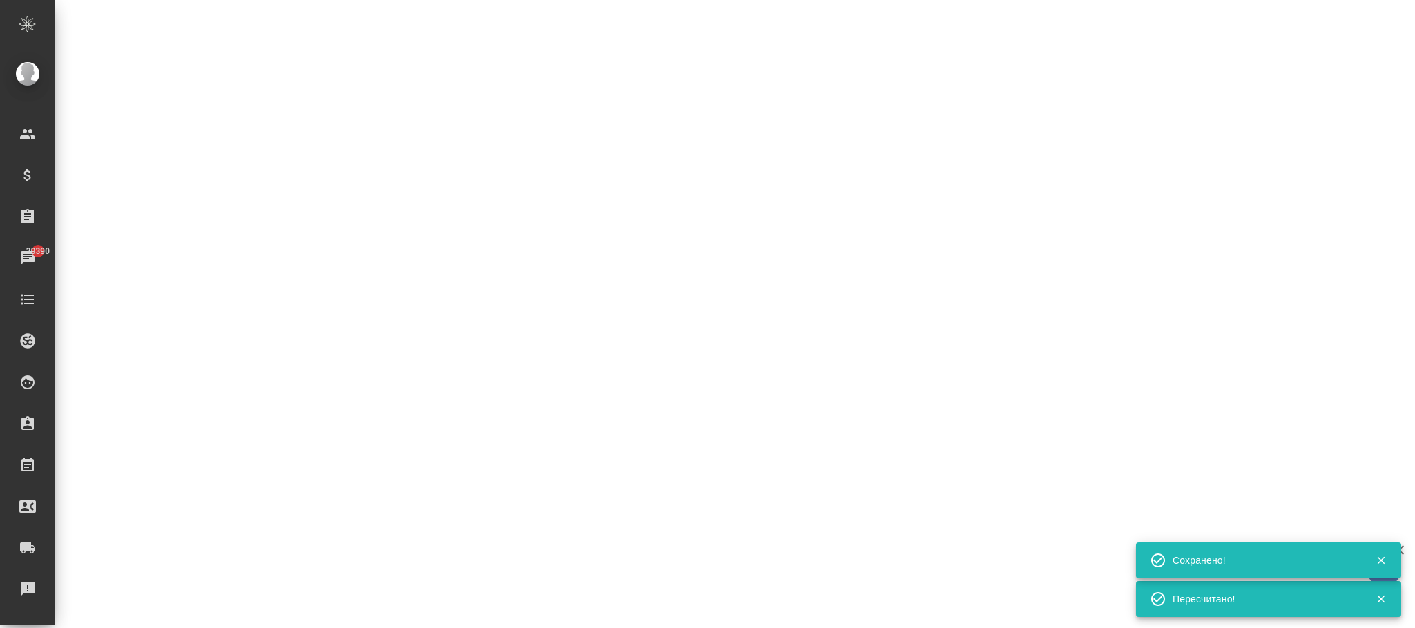
select select "RU"
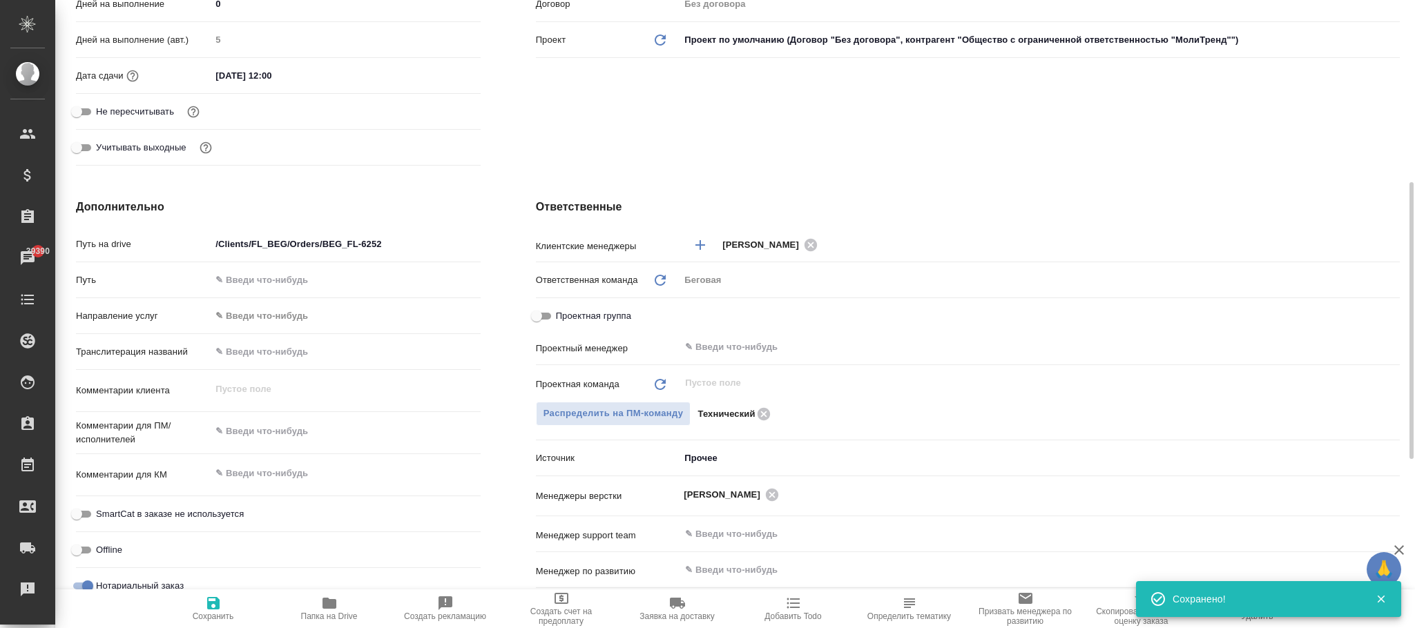
type textarea "x"
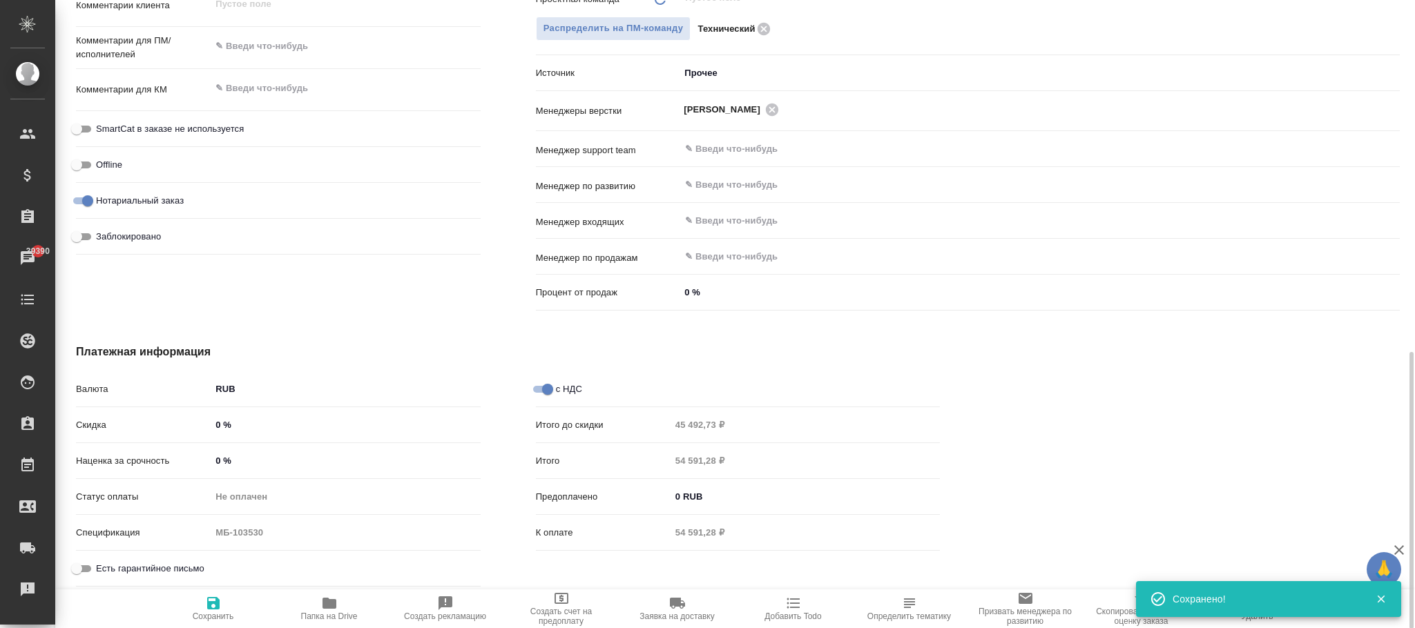
type textarea "x"
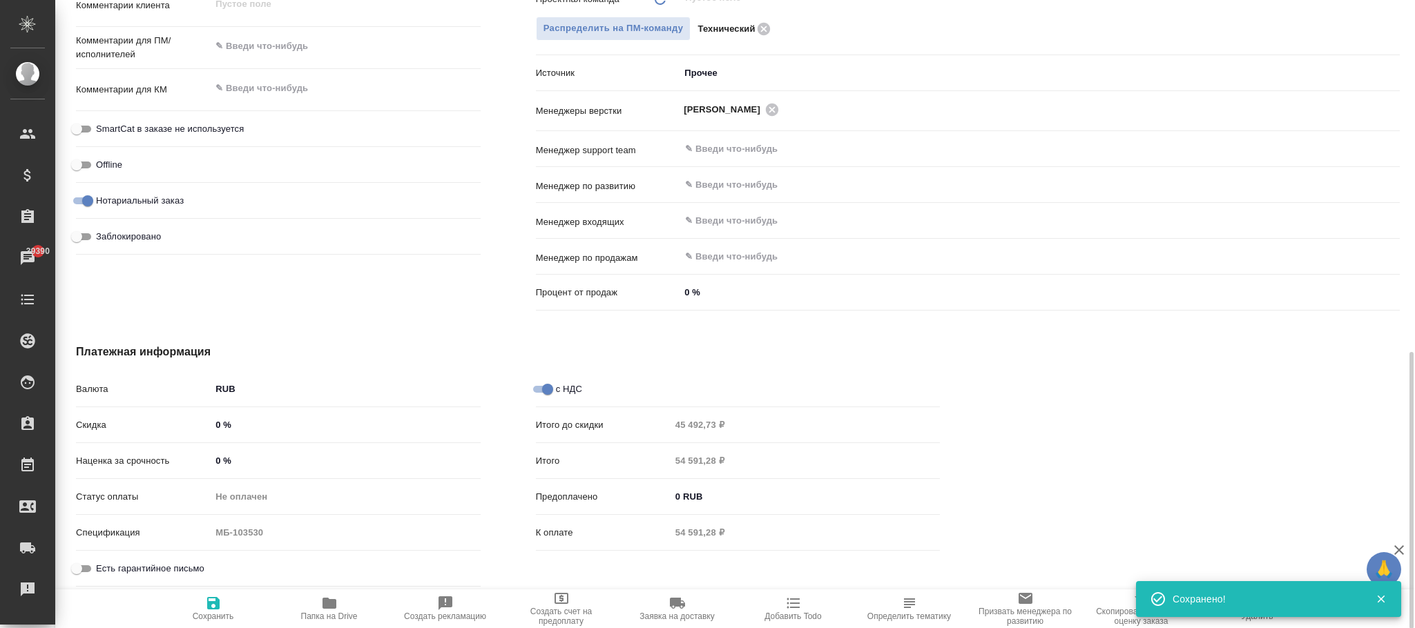
type textarea "x"
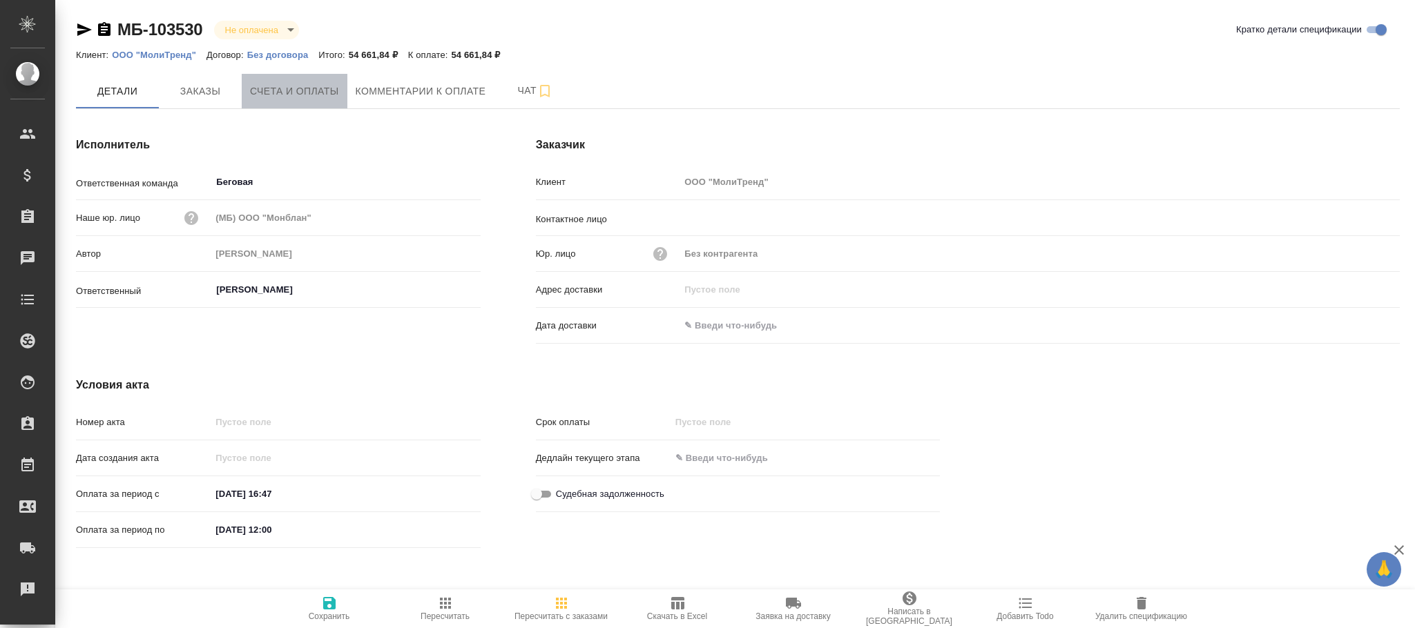
click at [287, 97] on span "Счета и оплаты" at bounding box center [294, 91] width 89 height 17
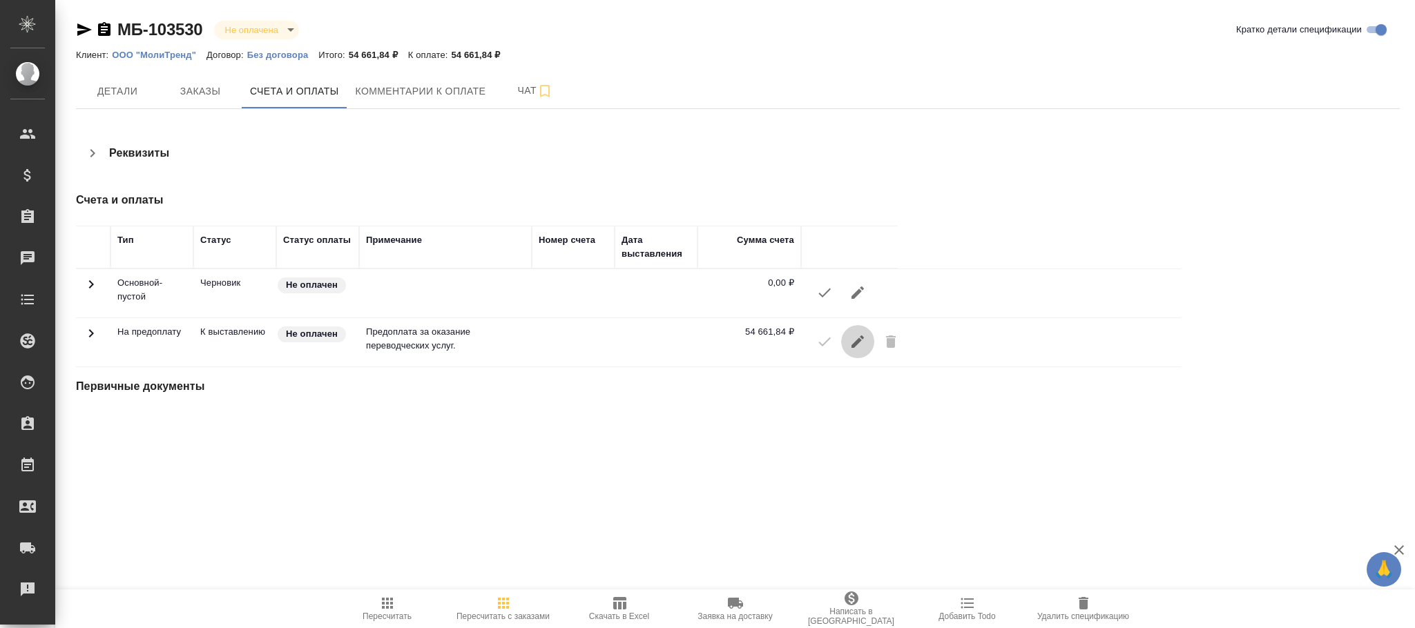
click at [849, 345] on icon "button" at bounding box center [857, 342] width 17 height 17
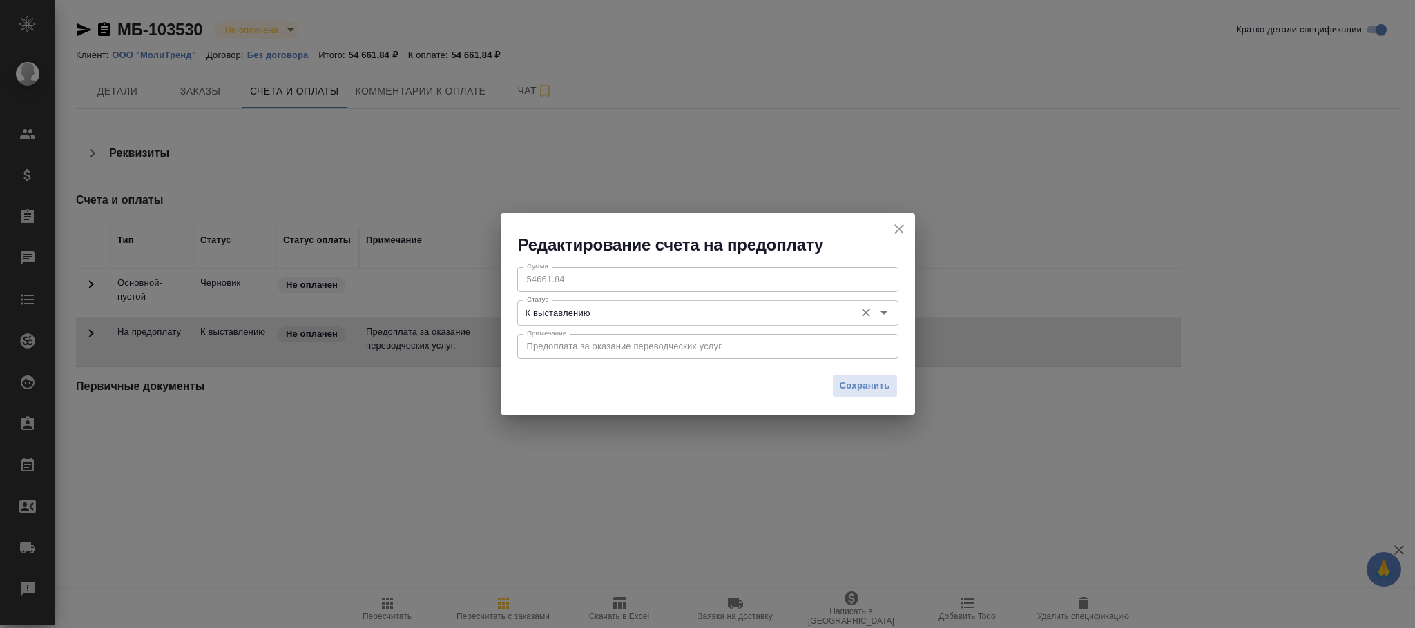
click at [641, 302] on div "К выставлению Статус" at bounding box center [707, 312] width 381 height 25
click at [593, 305] on input "К выставлению" at bounding box center [684, 313] width 327 height 17
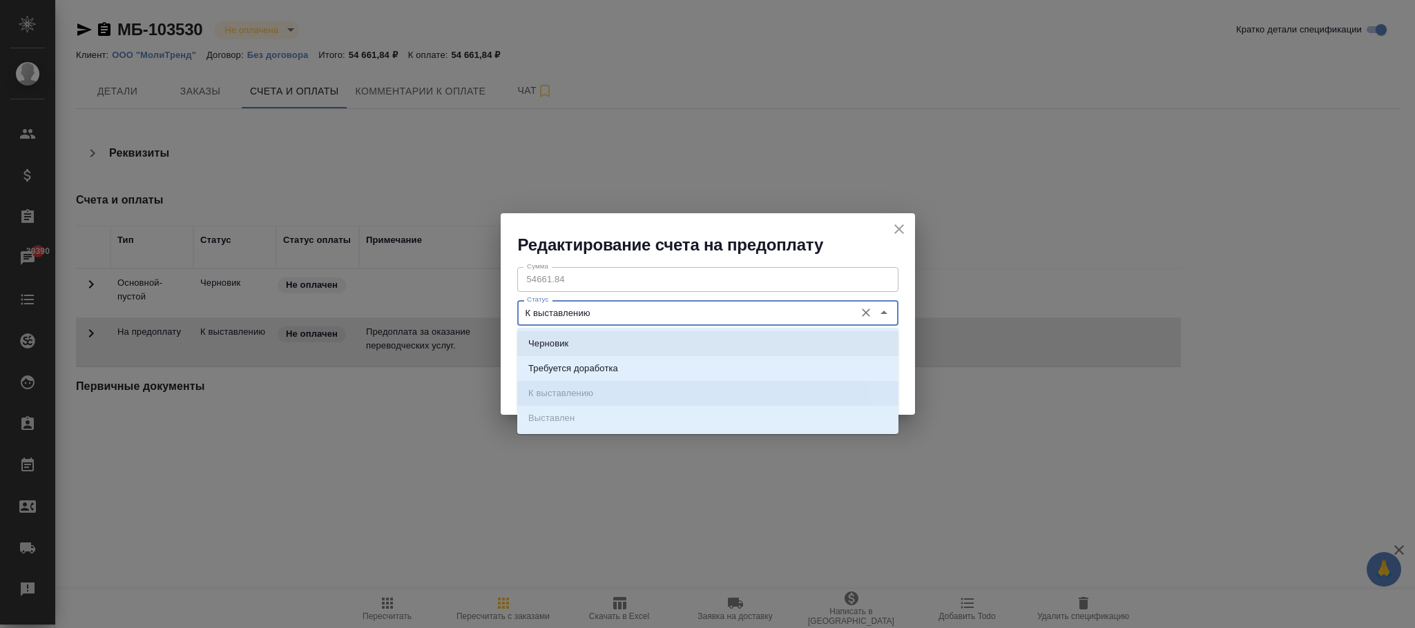
click at [582, 347] on li "Черновик" at bounding box center [707, 343] width 381 height 25
type input "Черновик"
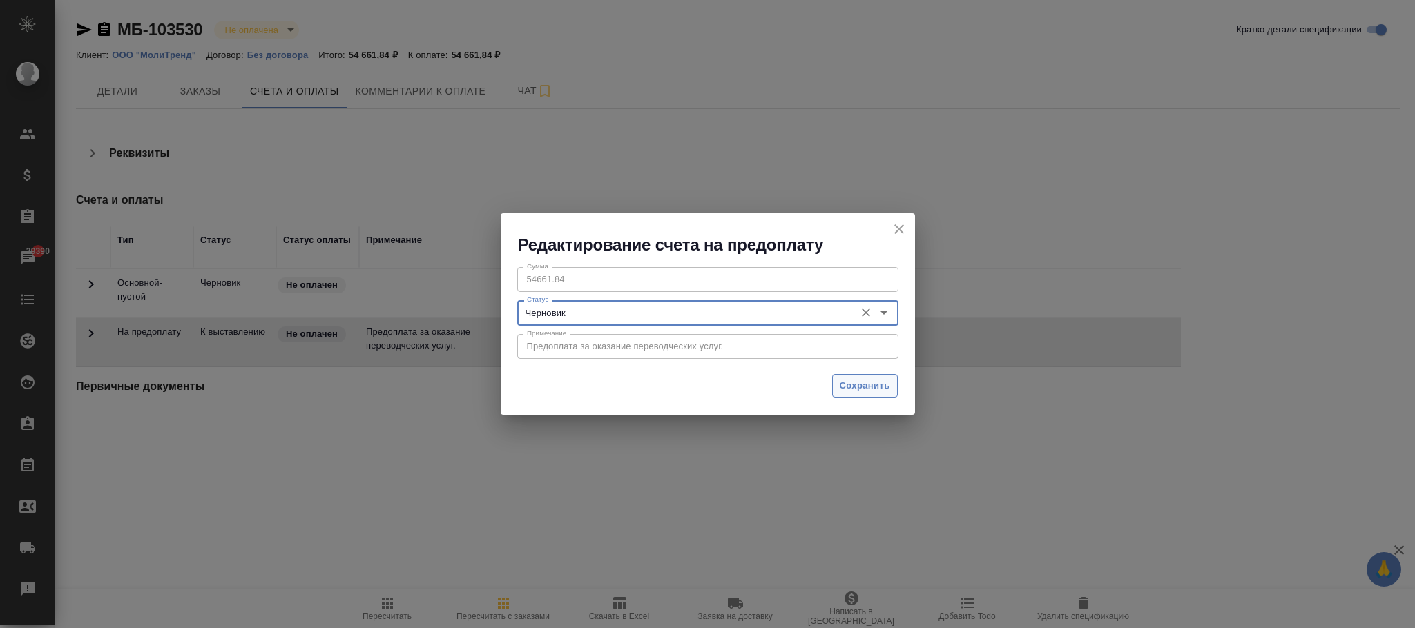
click at [871, 392] on span "Сохранить" at bounding box center [865, 386] width 50 height 16
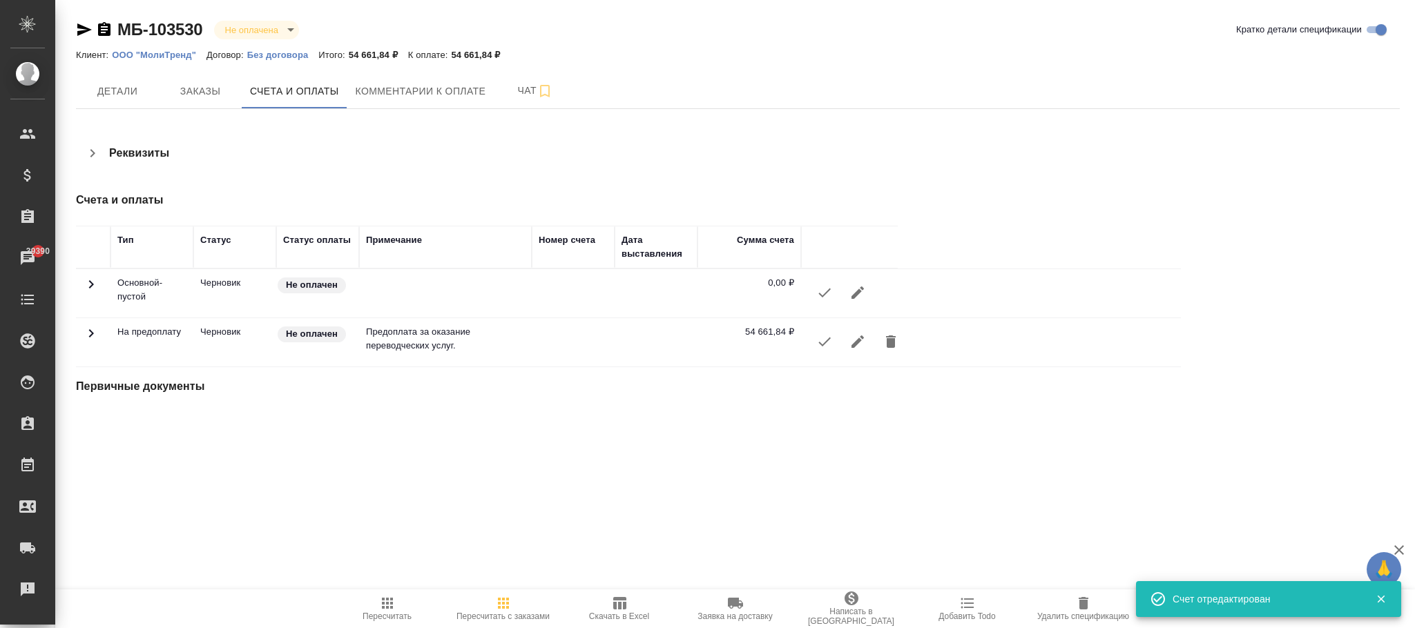
click at [885, 348] on icon "button" at bounding box center [891, 342] width 17 height 17
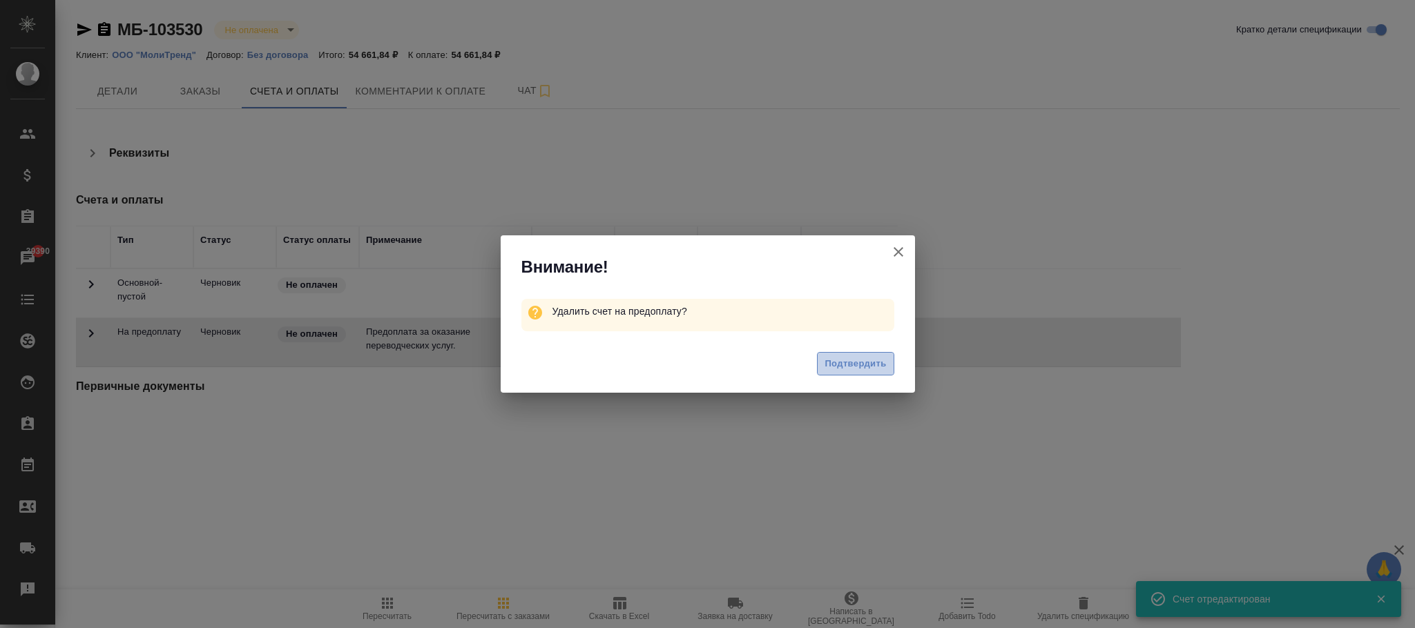
click at [871, 367] on span "Подтвердить" at bounding box center [855, 364] width 61 height 16
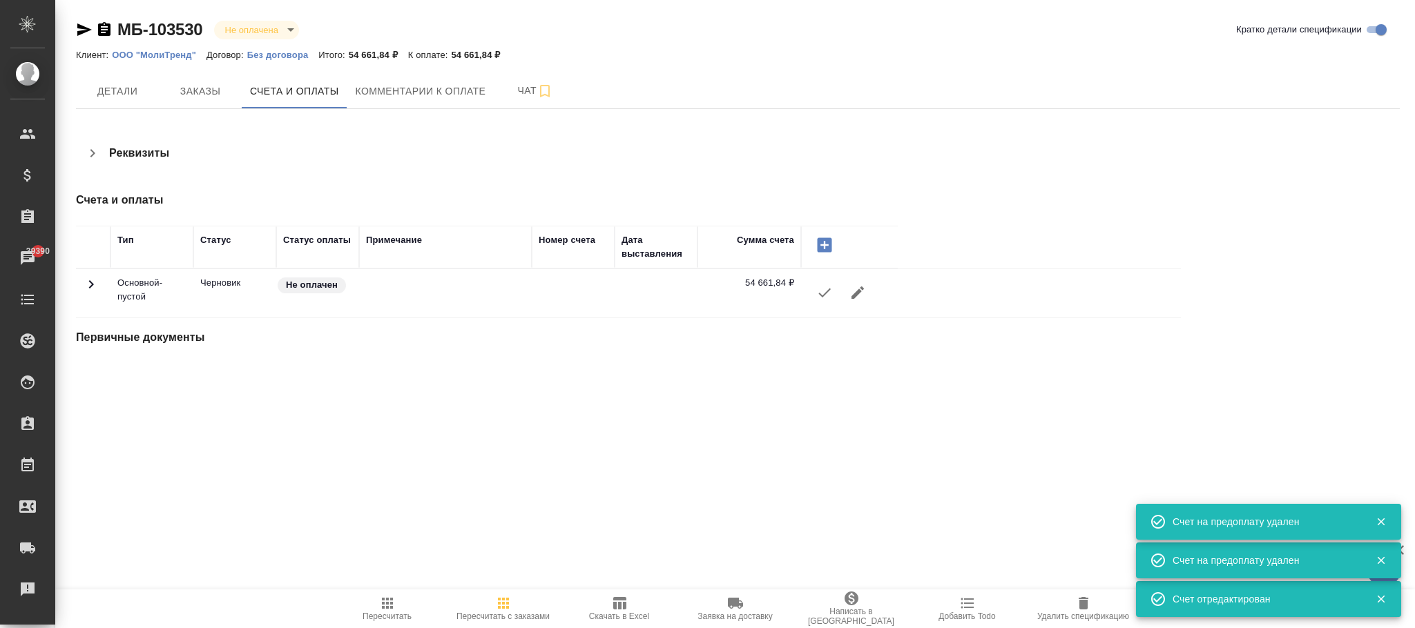
drag, startPoint x: 1082, startPoint y: 606, endPoint x: 967, endPoint y: 398, distance: 236.8
click at [1082, 605] on icon "button" at bounding box center [1084, 603] width 10 height 12
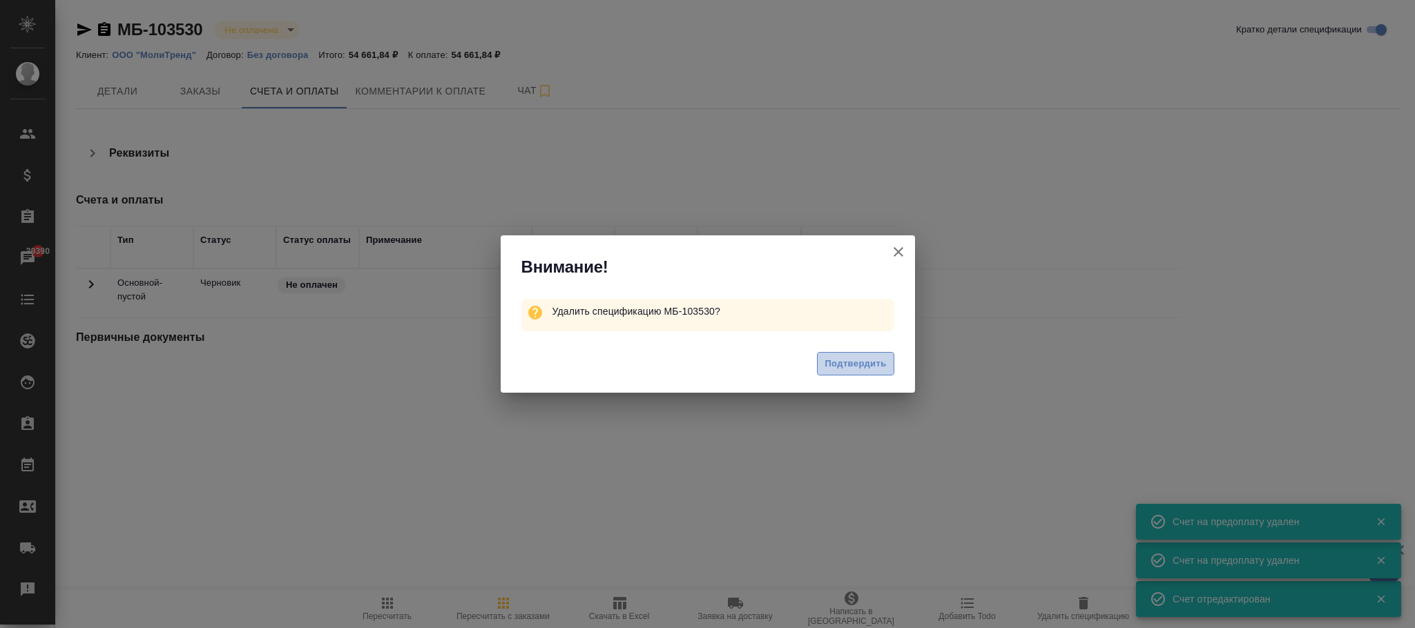
click at [839, 357] on span "Подтвердить" at bounding box center [855, 364] width 61 height 16
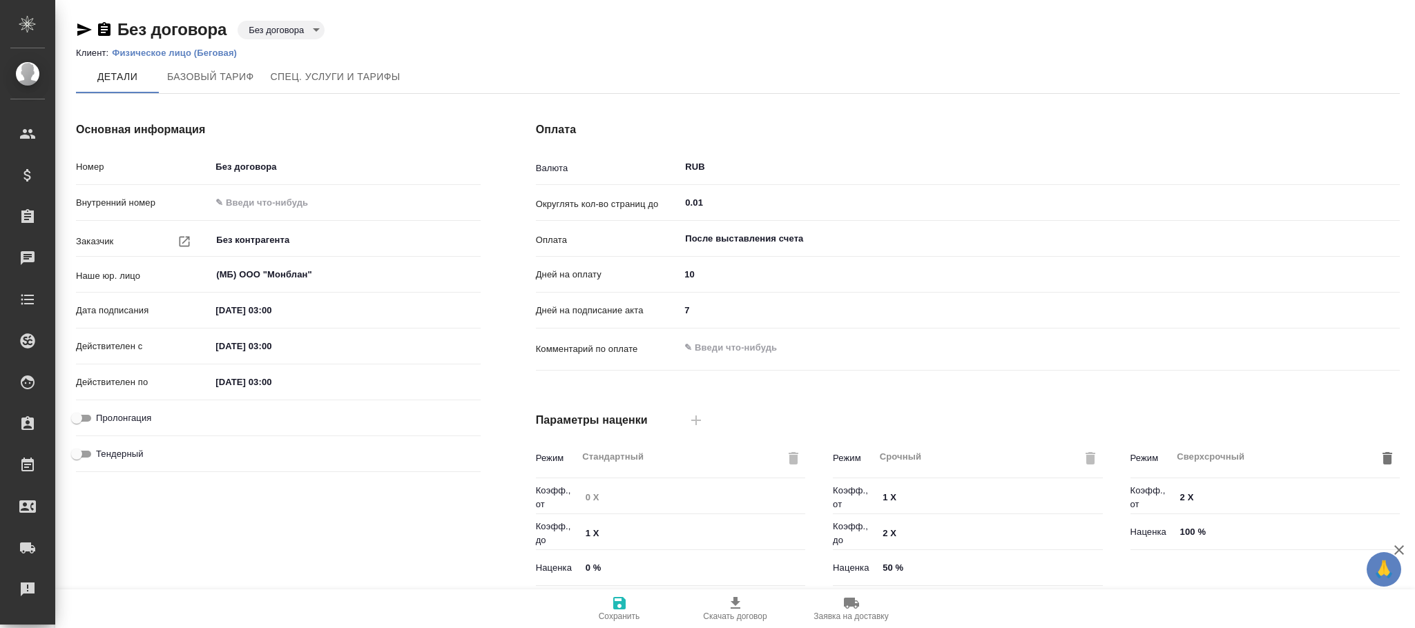
type input "Прайс_2025_филиалы"
click at [295, 234] on input "Без контрагента" at bounding box center [322, 240] width 215 height 17
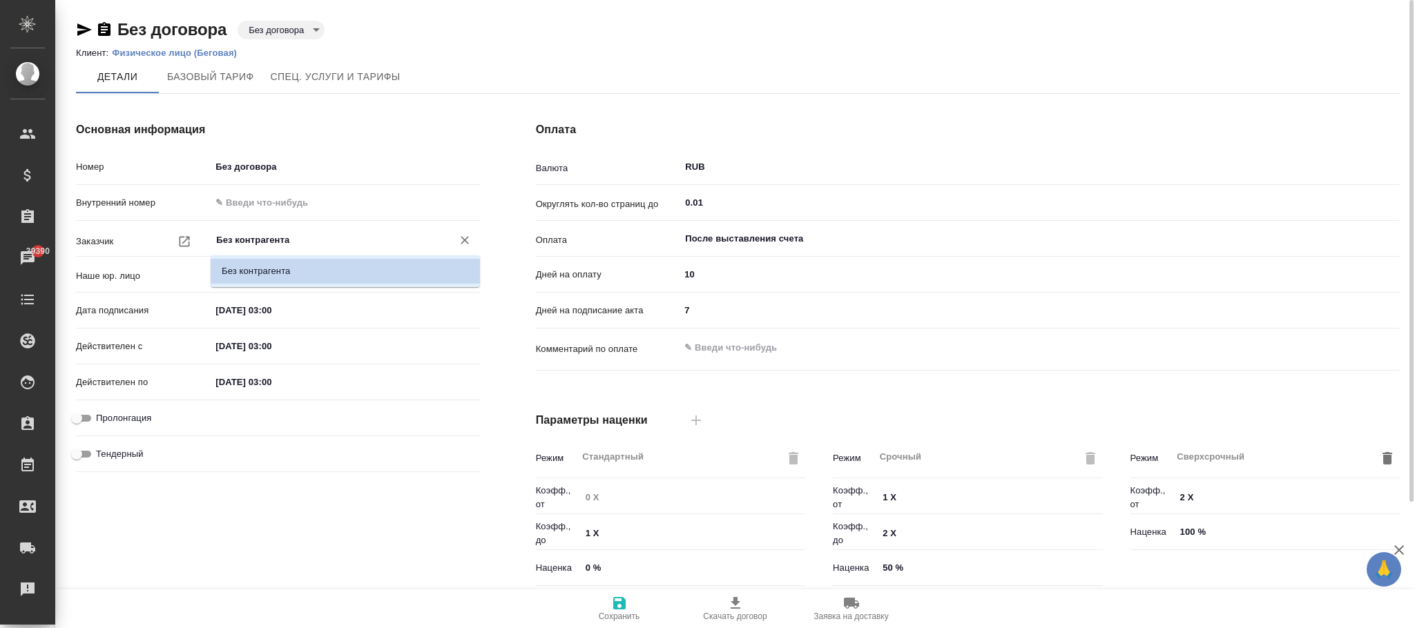
click at [365, 394] on div "Действителен по [DATE] 03:00" at bounding box center [278, 388] width 405 height 36
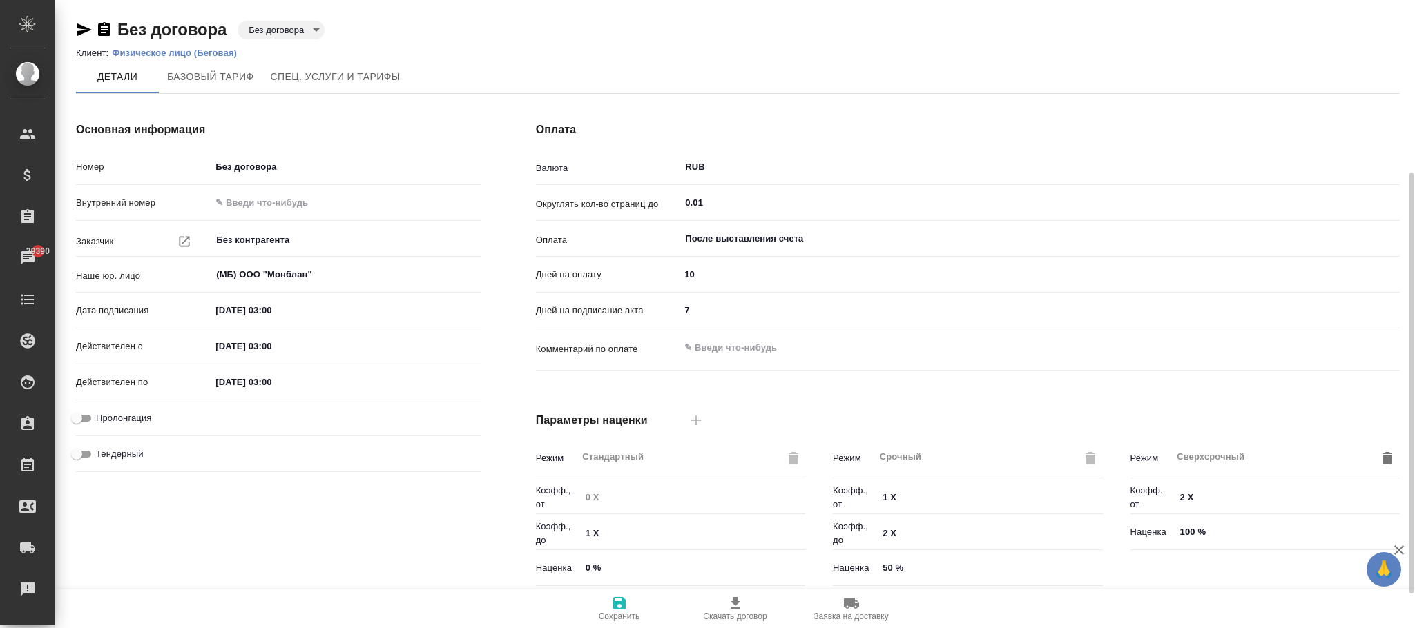
scroll to position [104, 0]
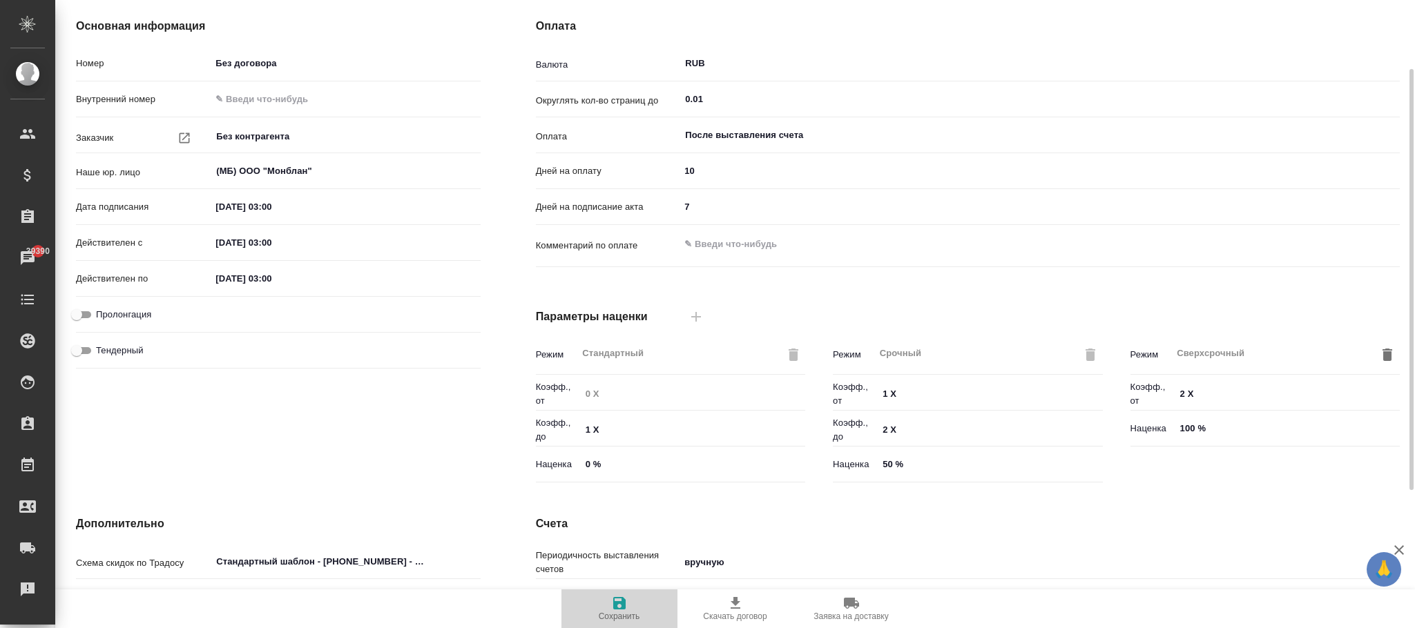
click at [622, 615] on span "Сохранить" at bounding box center [619, 617] width 41 height 10
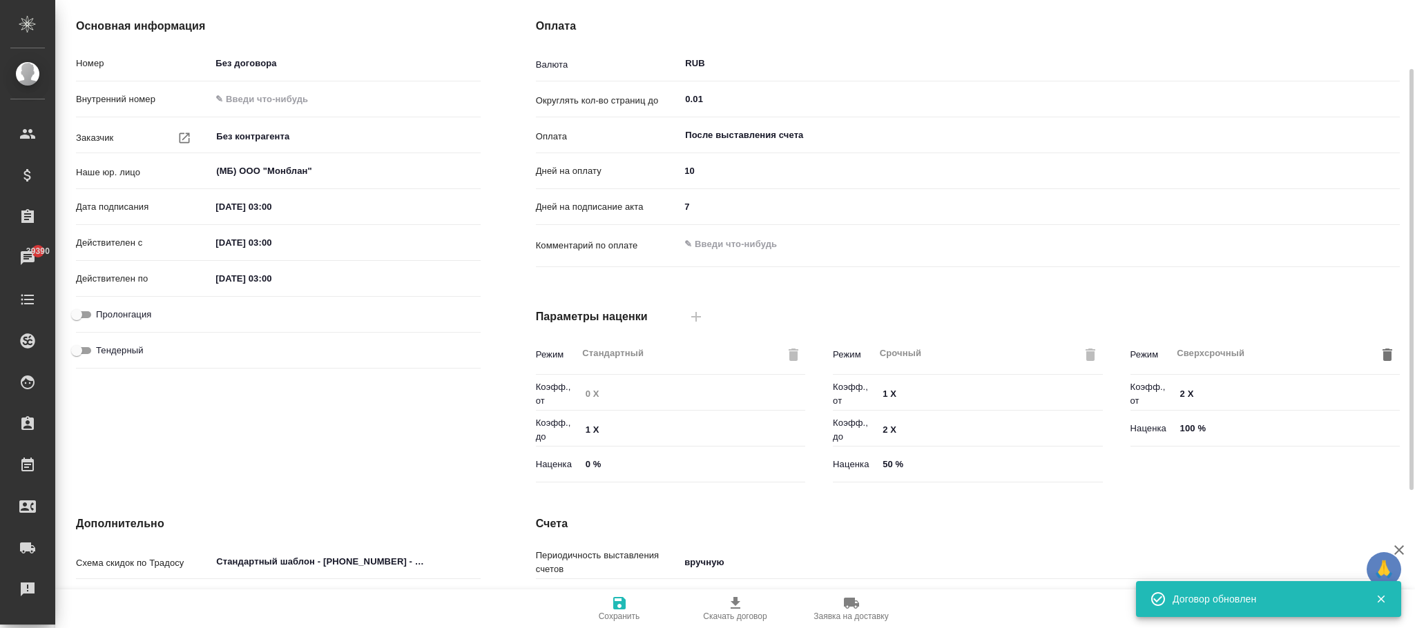
type input "Прайс_2025_филиалы"
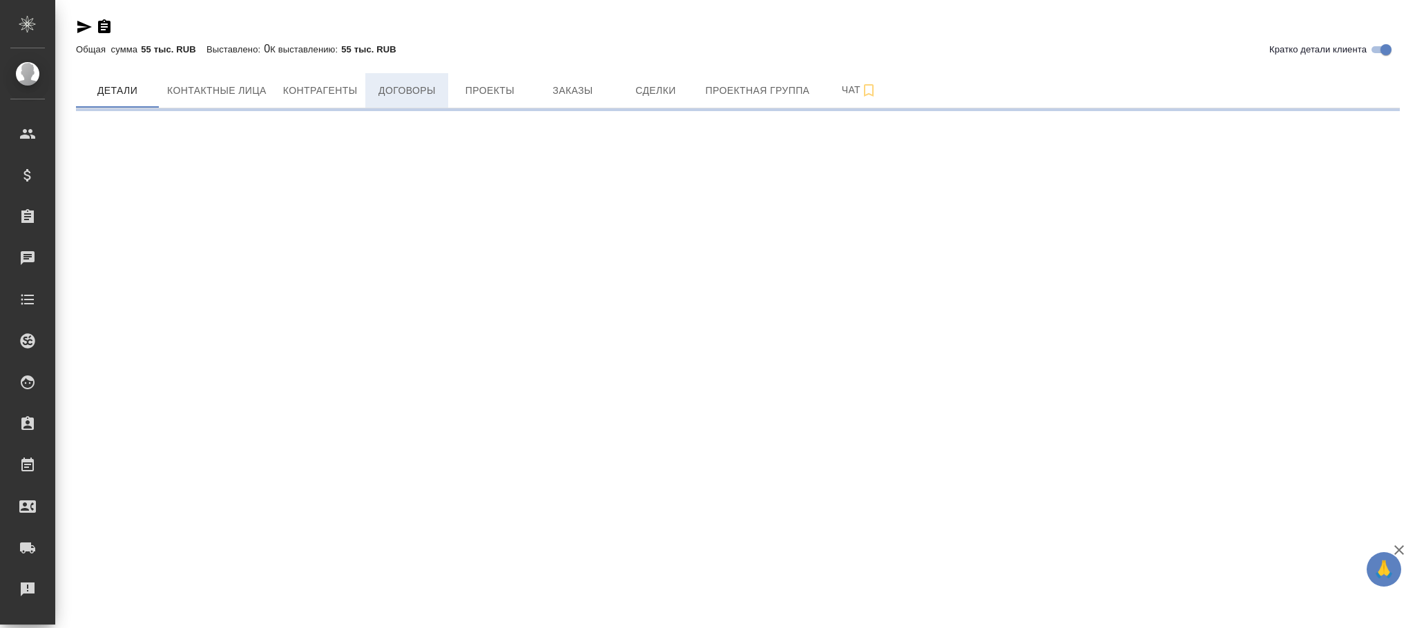
click at [418, 94] on span "Договоры" at bounding box center [407, 90] width 66 height 17
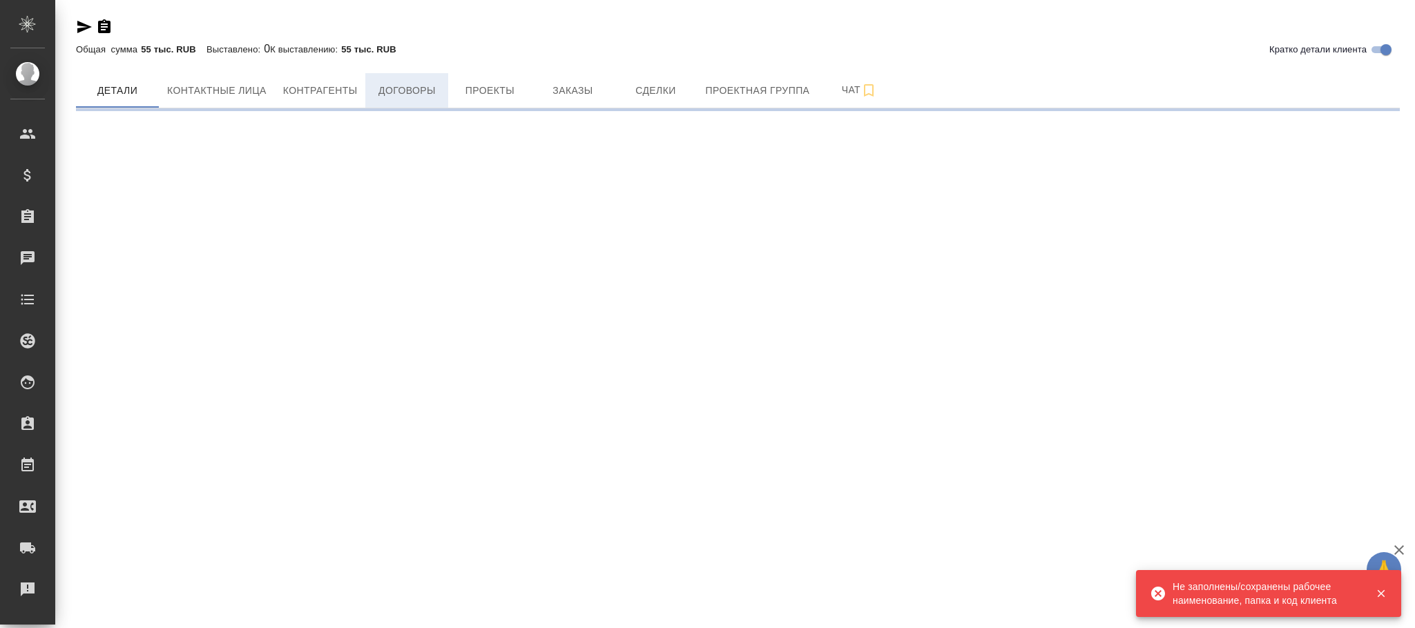
click at [417, 93] on span "Договоры" at bounding box center [407, 90] width 66 height 17
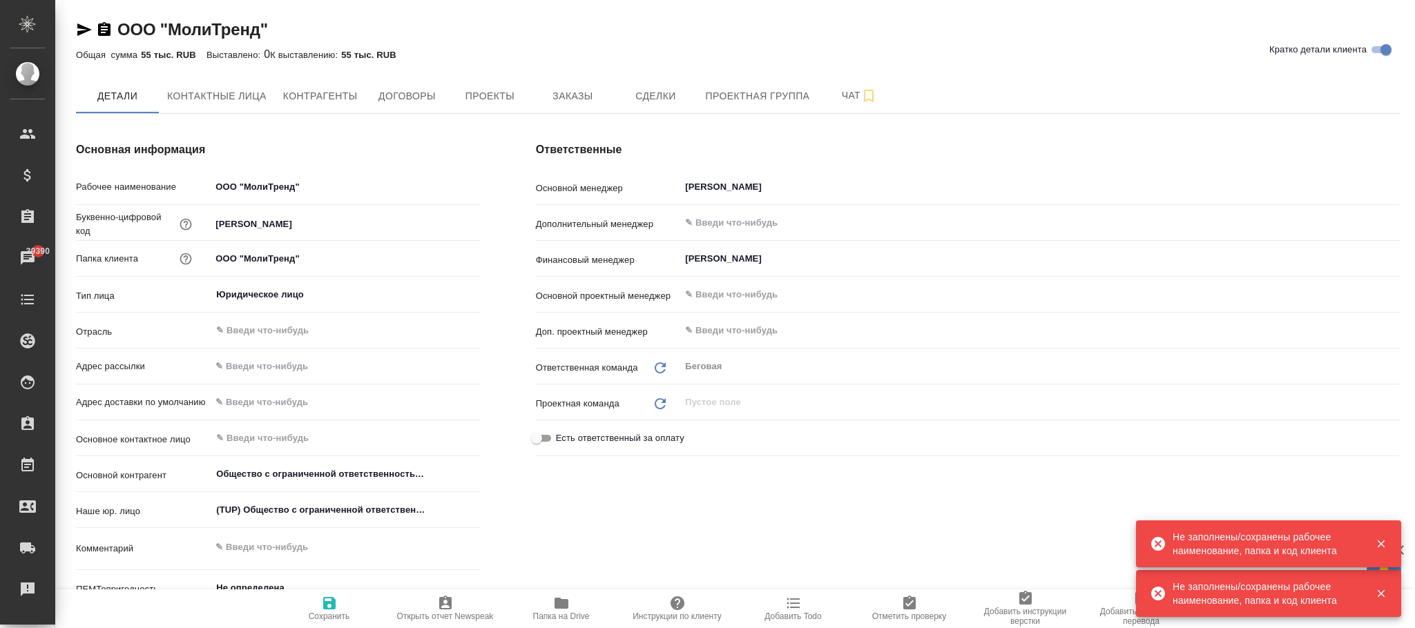
type textarea "x"
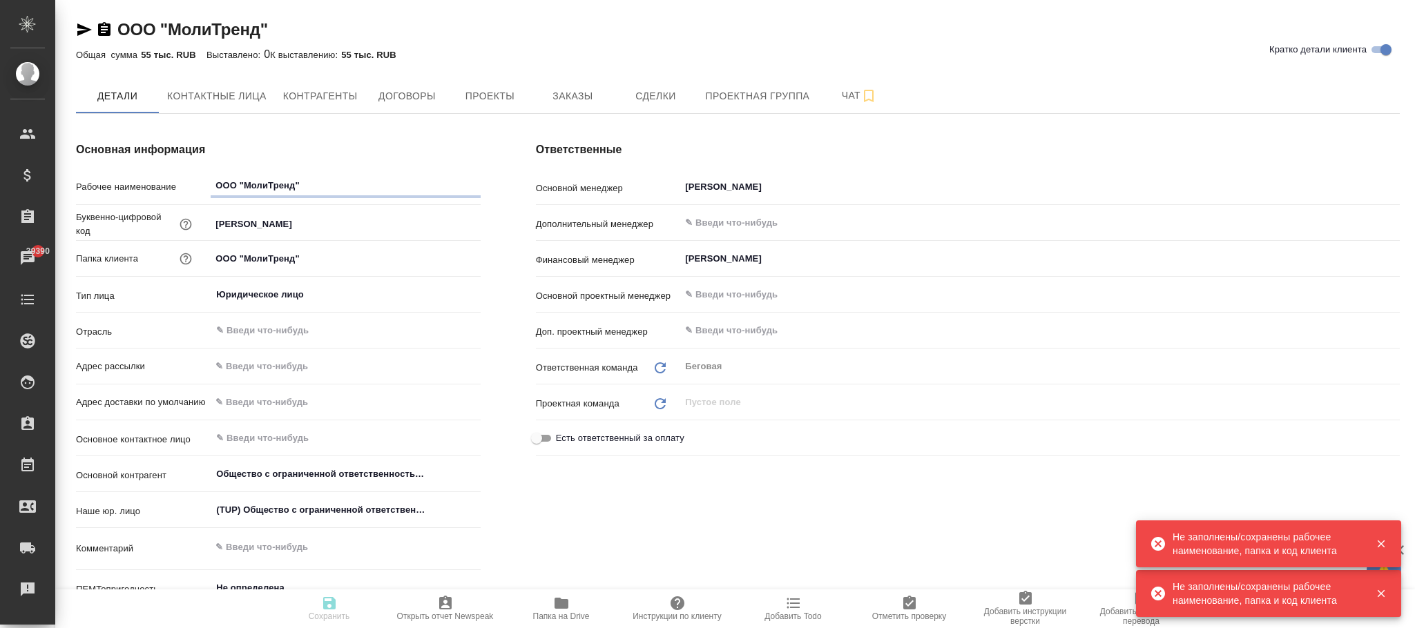
type textarea "x"
click at [435, 90] on span "Договоры" at bounding box center [407, 96] width 66 height 17
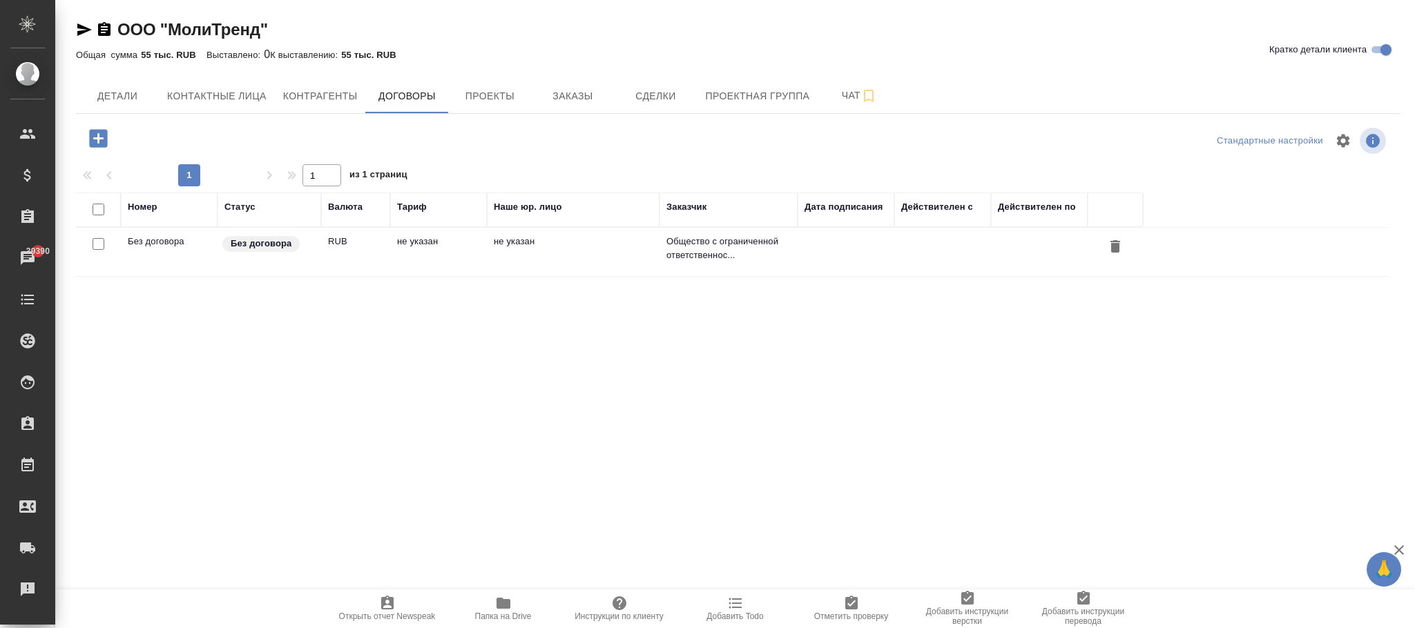
click at [628, 263] on td "не указан" at bounding box center [573, 252] width 173 height 48
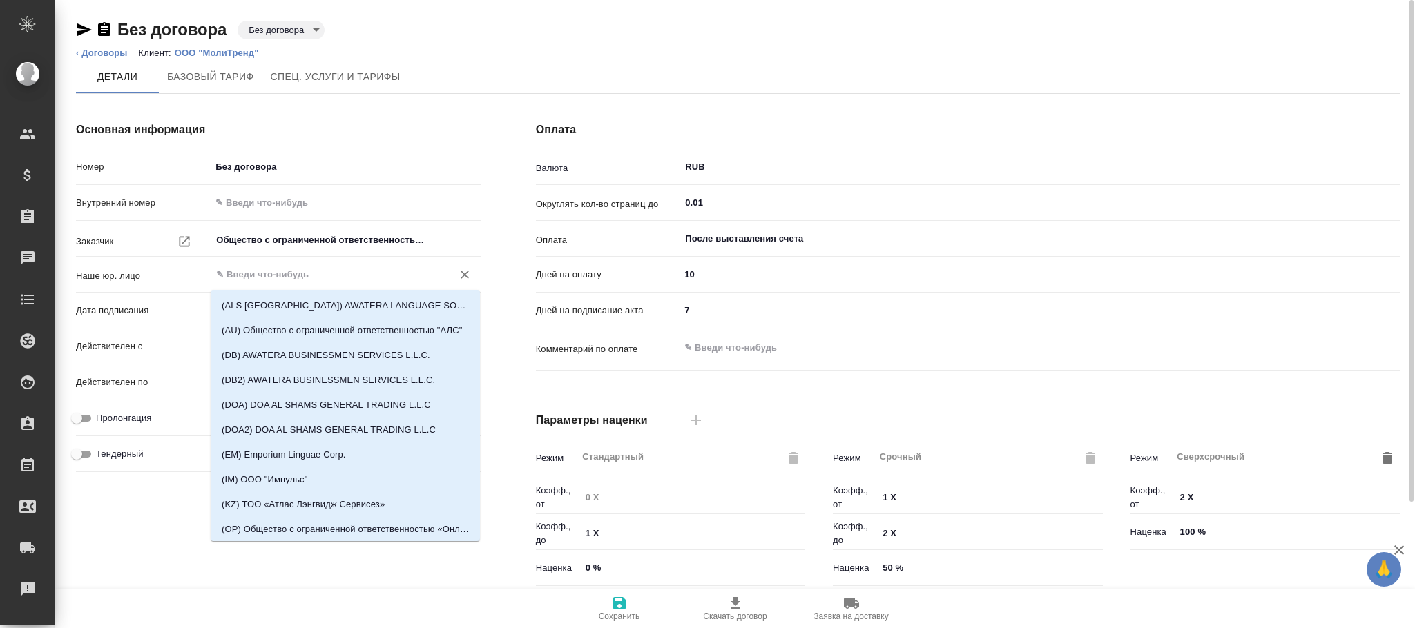
click at [295, 270] on input "text" at bounding box center [322, 275] width 215 height 17
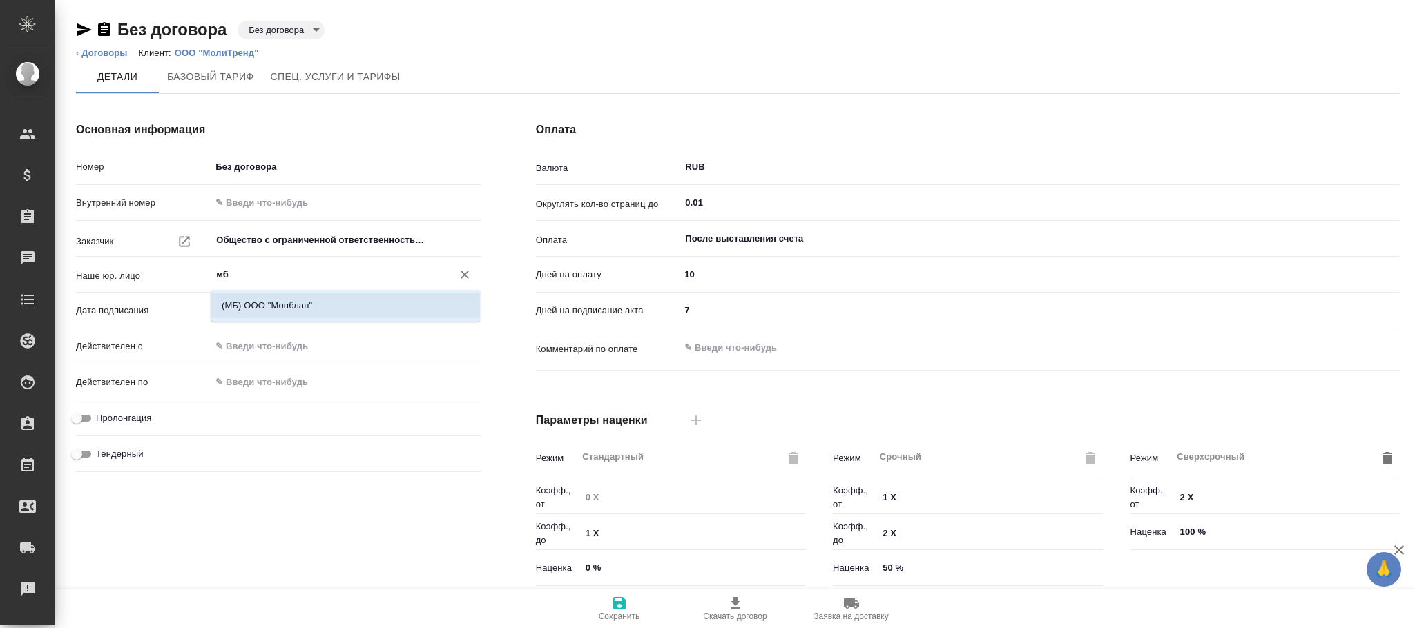
click at [379, 307] on li "(МБ) ООО "Монблан"" at bounding box center [345, 305] width 269 height 25
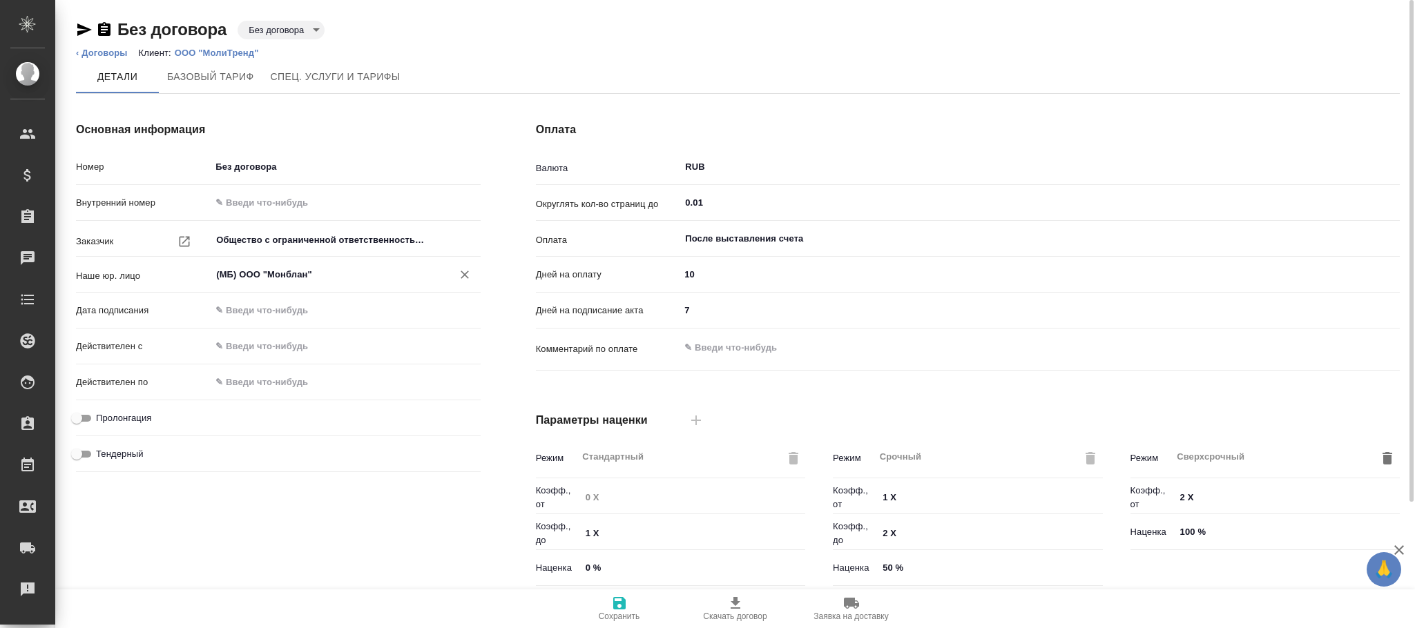
type input "(МБ) ООО "Монблан""
click at [630, 599] on span "Сохранить" at bounding box center [619, 608] width 99 height 26
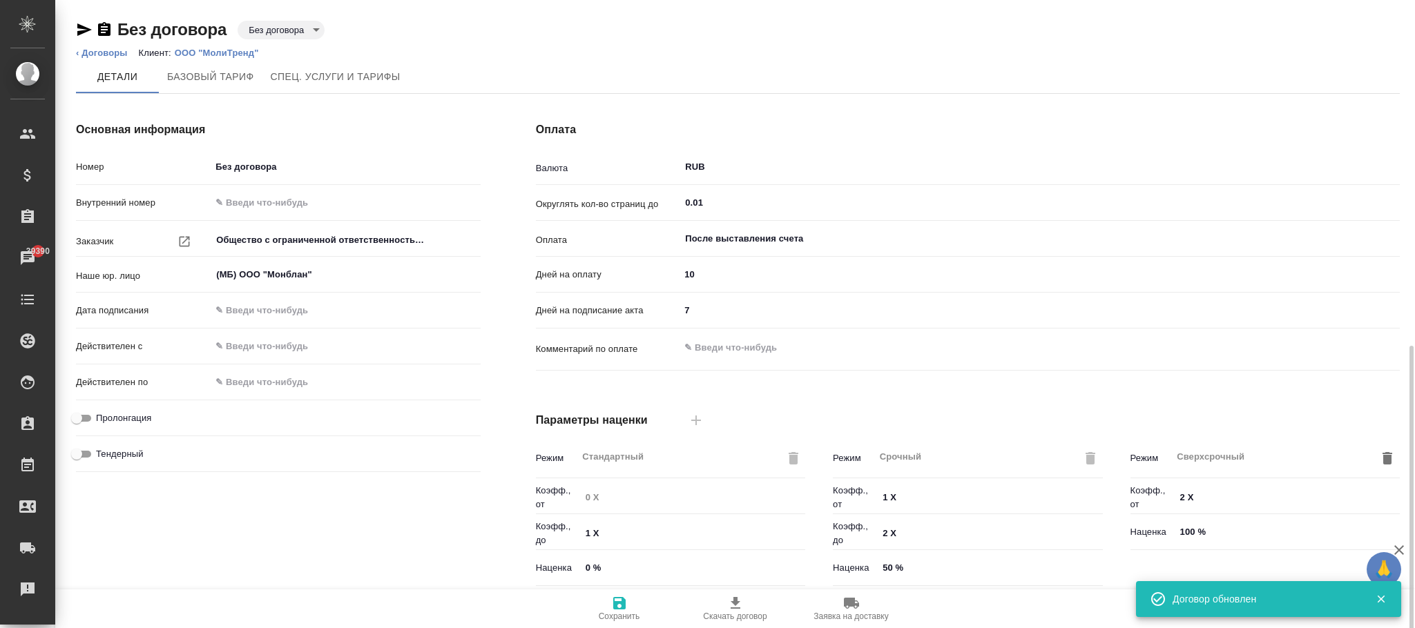
scroll to position [309, 0]
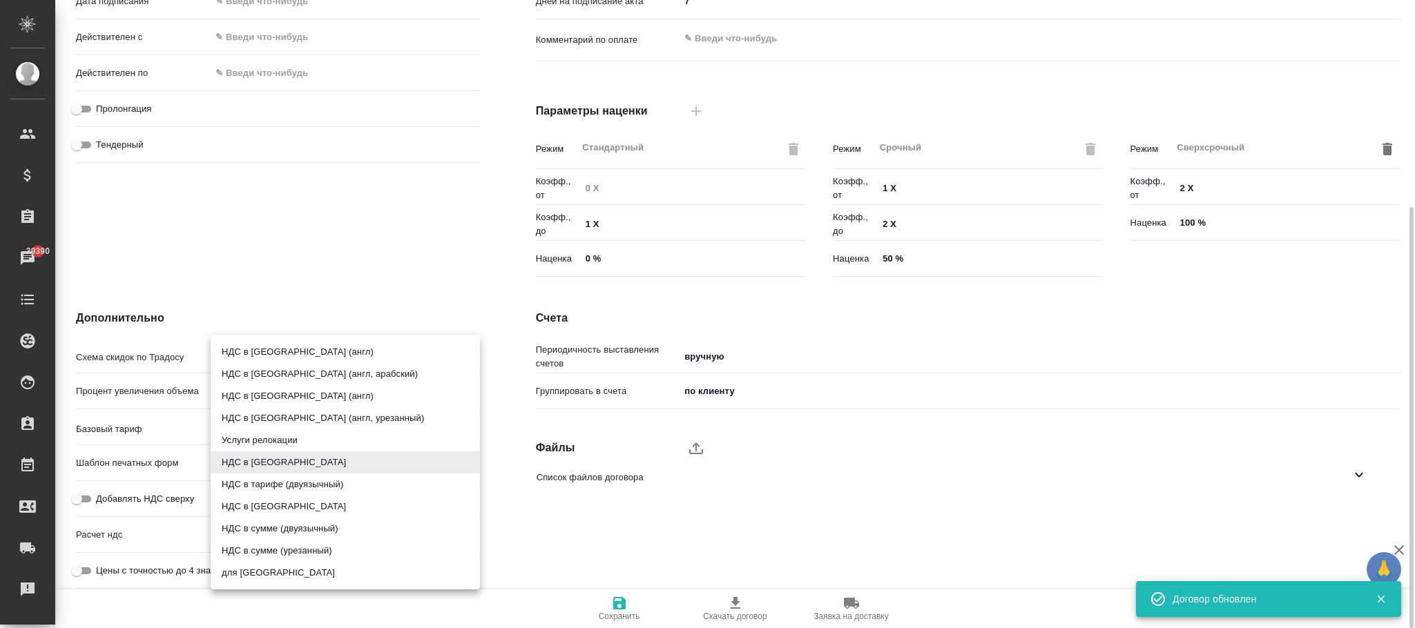
click at [291, 460] on body "🙏 .cls-1 fill:#fff; AWATERA [PERSON_NAME]fokina Клиенты Спецификации Заказы 393…" at bounding box center [707, 314] width 1415 height 628
click at [258, 456] on li "НДС в тарифе" at bounding box center [345, 463] width 269 height 22
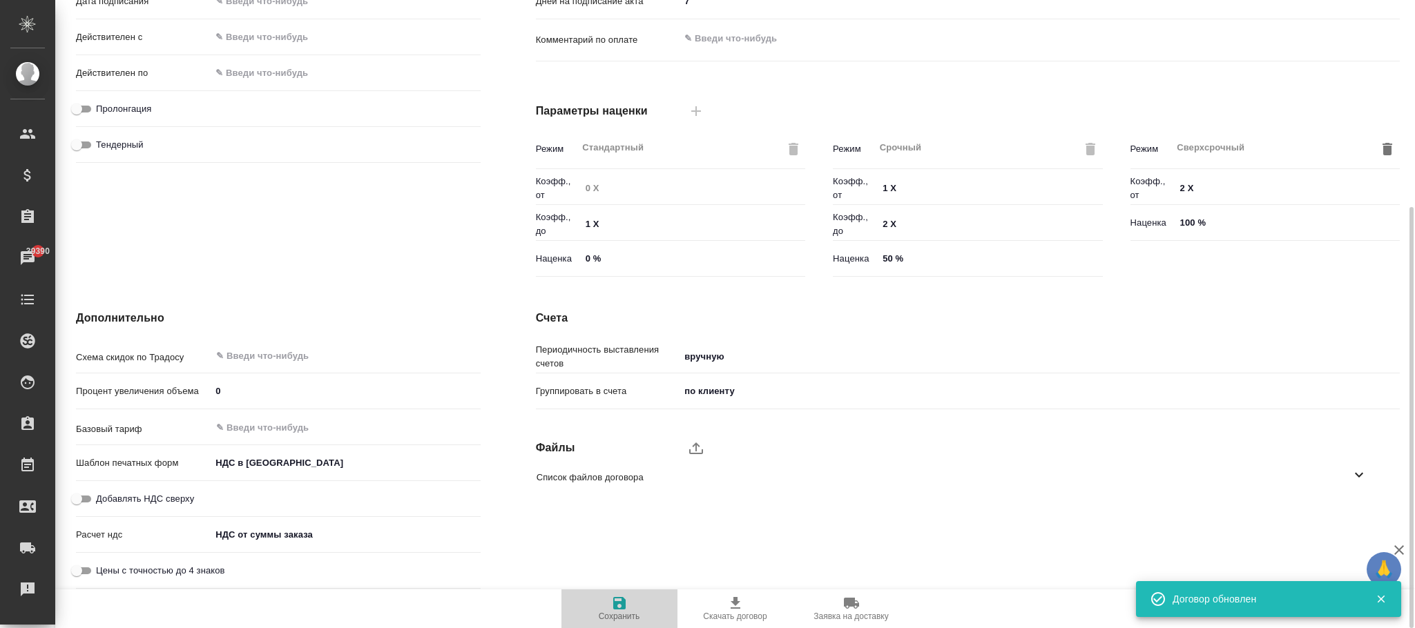
click at [619, 597] on icon "button" at bounding box center [619, 603] width 17 height 17
click at [266, 463] on body "🙏 .cls-1 fill:#fff; AWATERA Фокина Наталья n.fokina Клиенты Спецификации Заказы…" at bounding box center [707, 314] width 1415 height 628
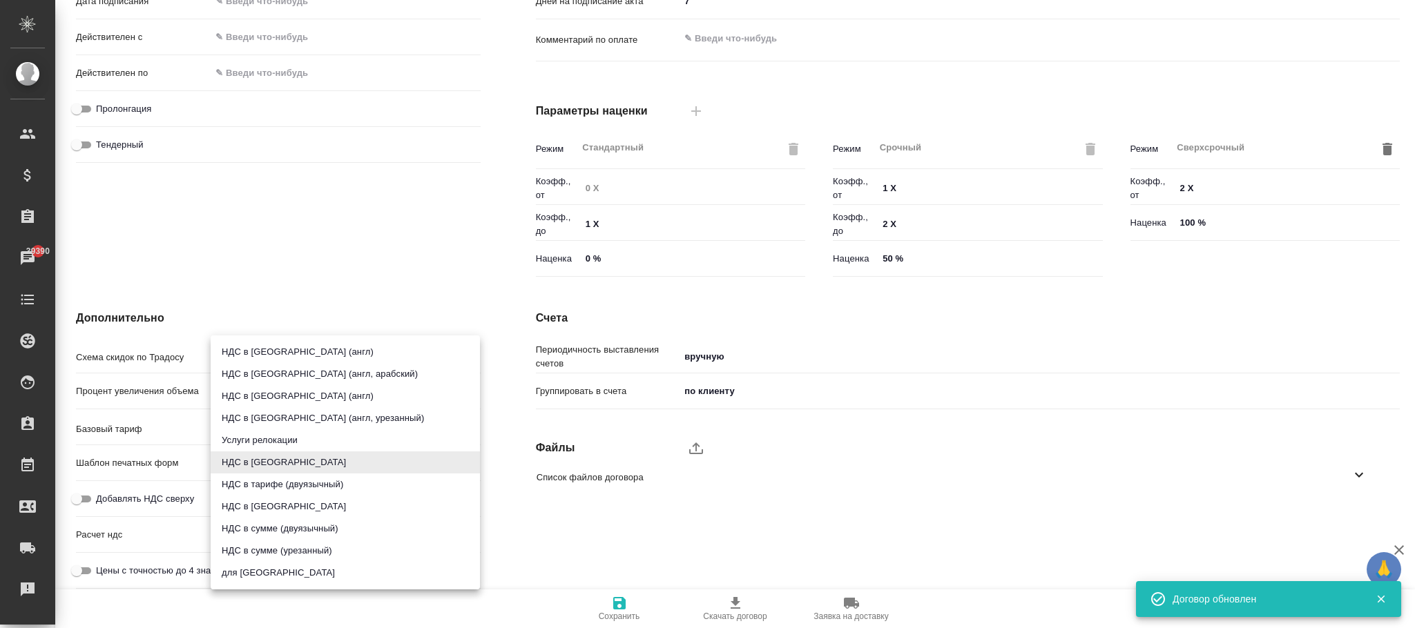
drag, startPoint x: 269, startPoint y: 506, endPoint x: 222, endPoint y: 514, distance: 47.7
click at [269, 508] on li "НДС в сумме" at bounding box center [345, 507] width 269 height 22
type textarea "x"
type input "russian2"
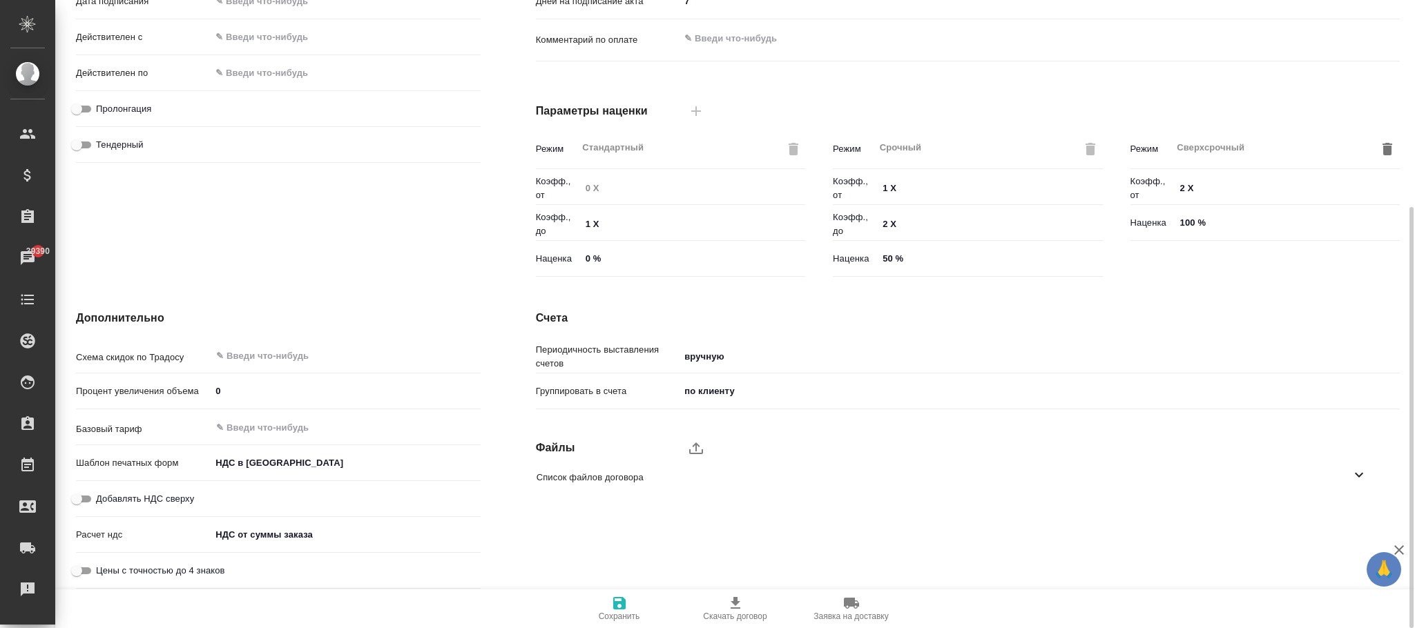
click at [92, 502] on input "Добавлять НДС сверху" at bounding box center [77, 499] width 50 height 17
checkbox input "true"
type textarea "x"
click at [274, 425] on input "text" at bounding box center [322, 427] width 215 height 17
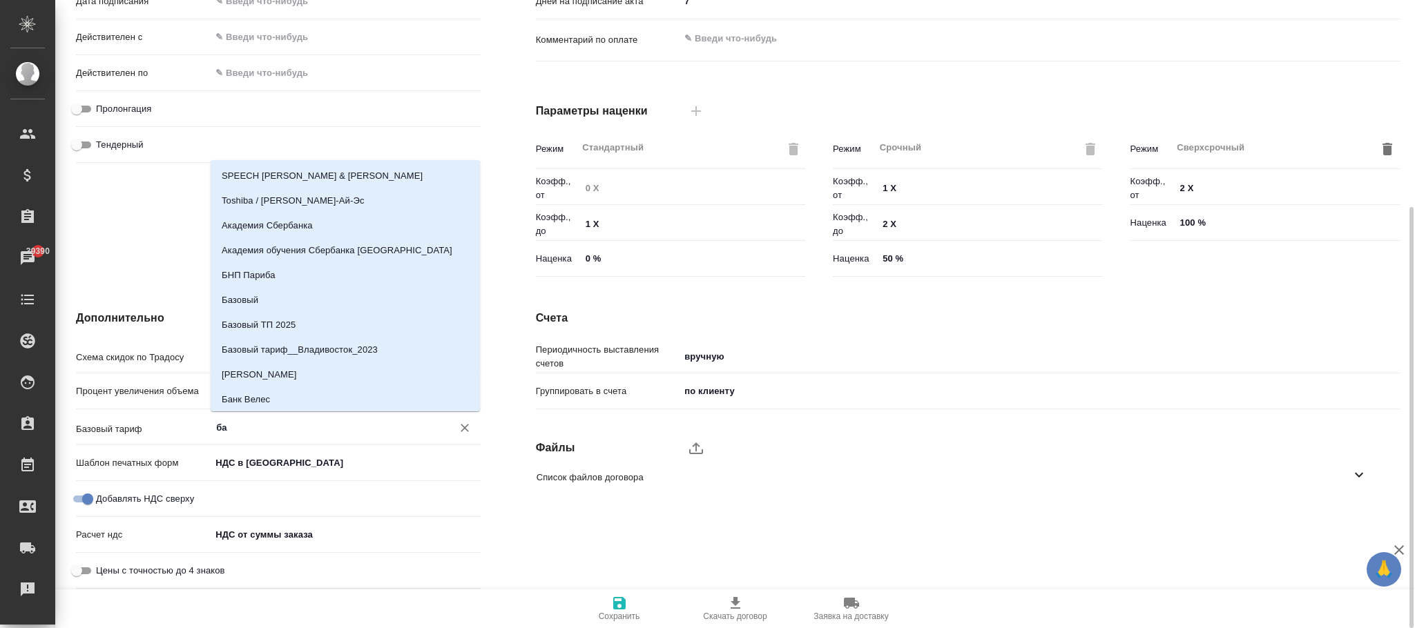
type input "баз"
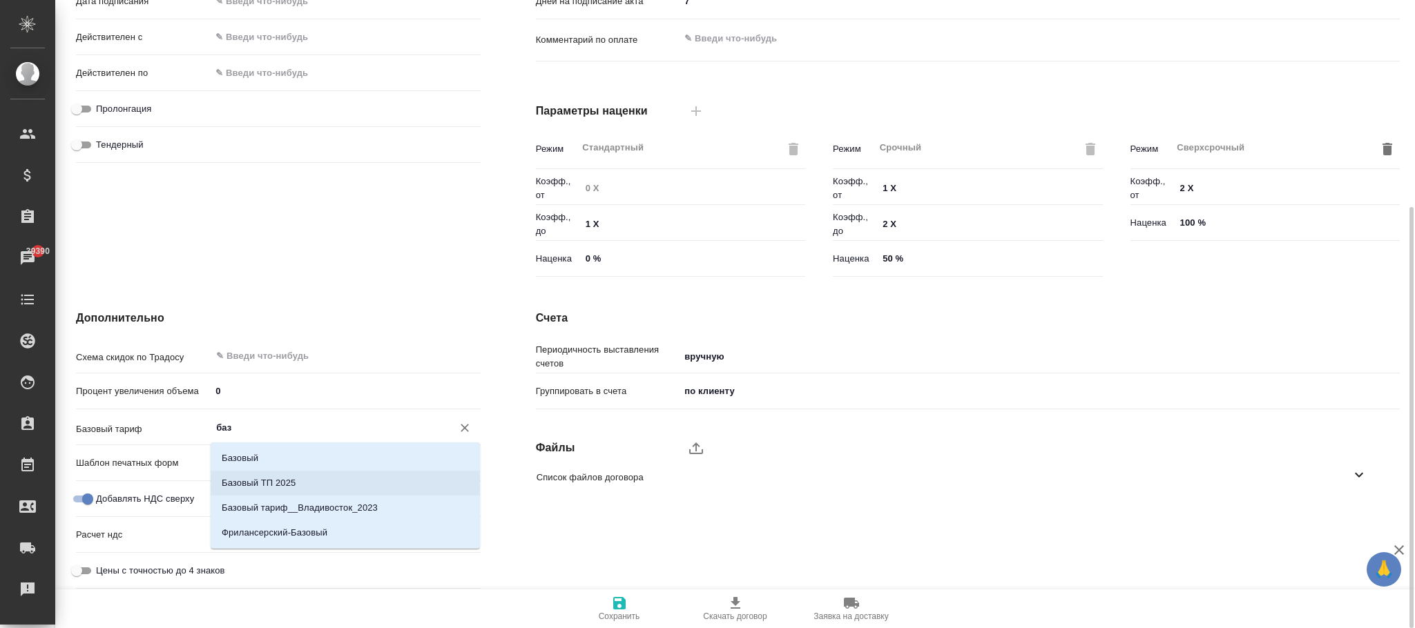
drag, startPoint x: 299, startPoint y: 481, endPoint x: 496, endPoint y: 531, distance: 203.0
click at [299, 481] on li "Базовый ТП 2025" at bounding box center [345, 483] width 269 height 25
type textarea "x"
type input "Базовый ТП 2025"
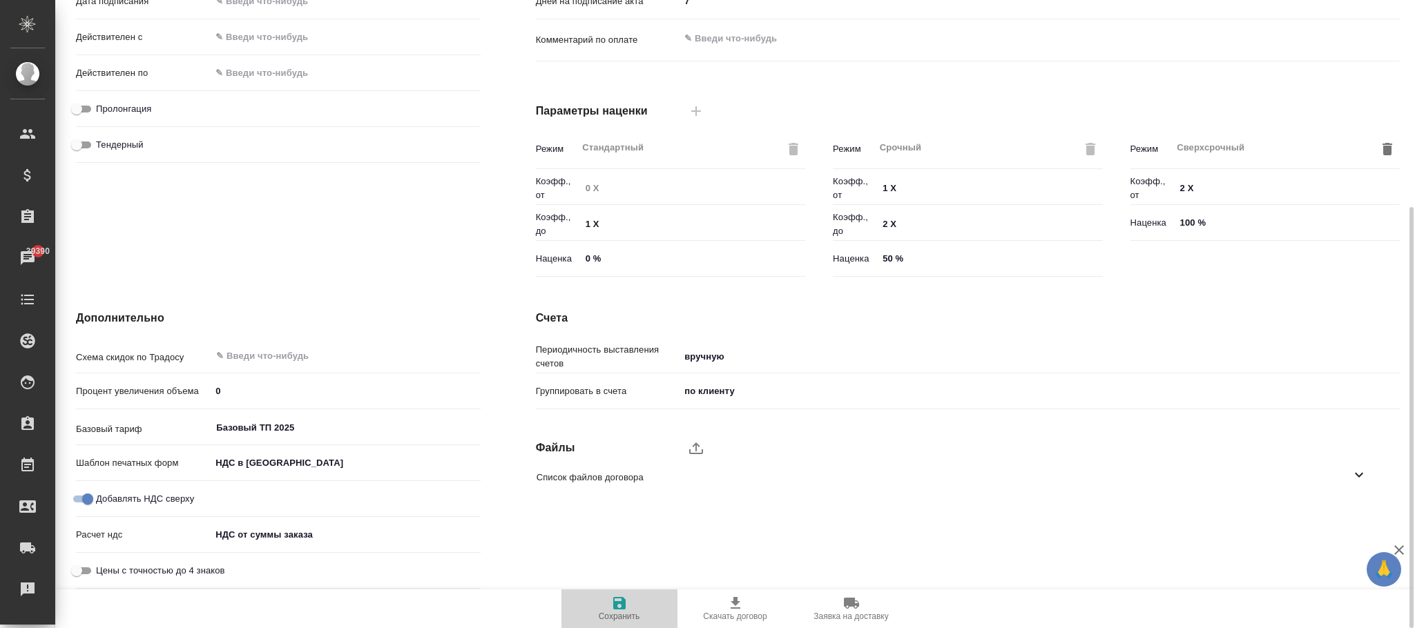
click at [619, 609] on icon "button" at bounding box center [619, 603] width 17 height 17
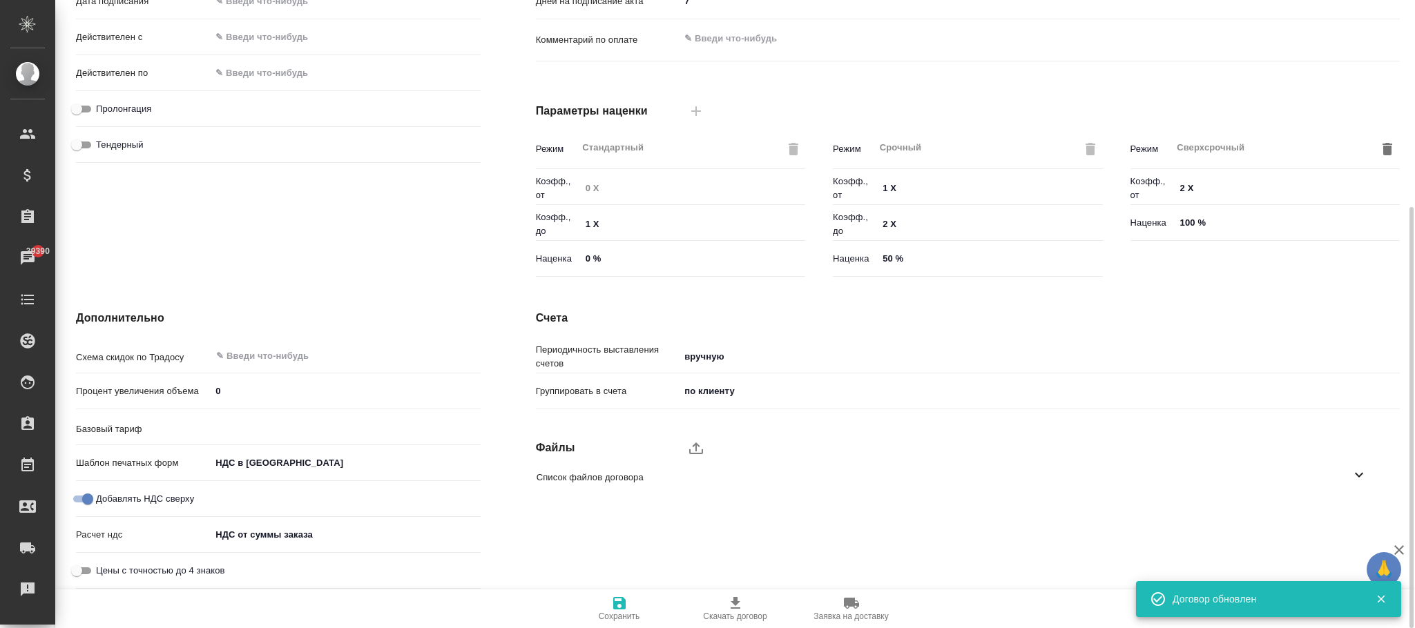
type input "Базовый ТП 2025"
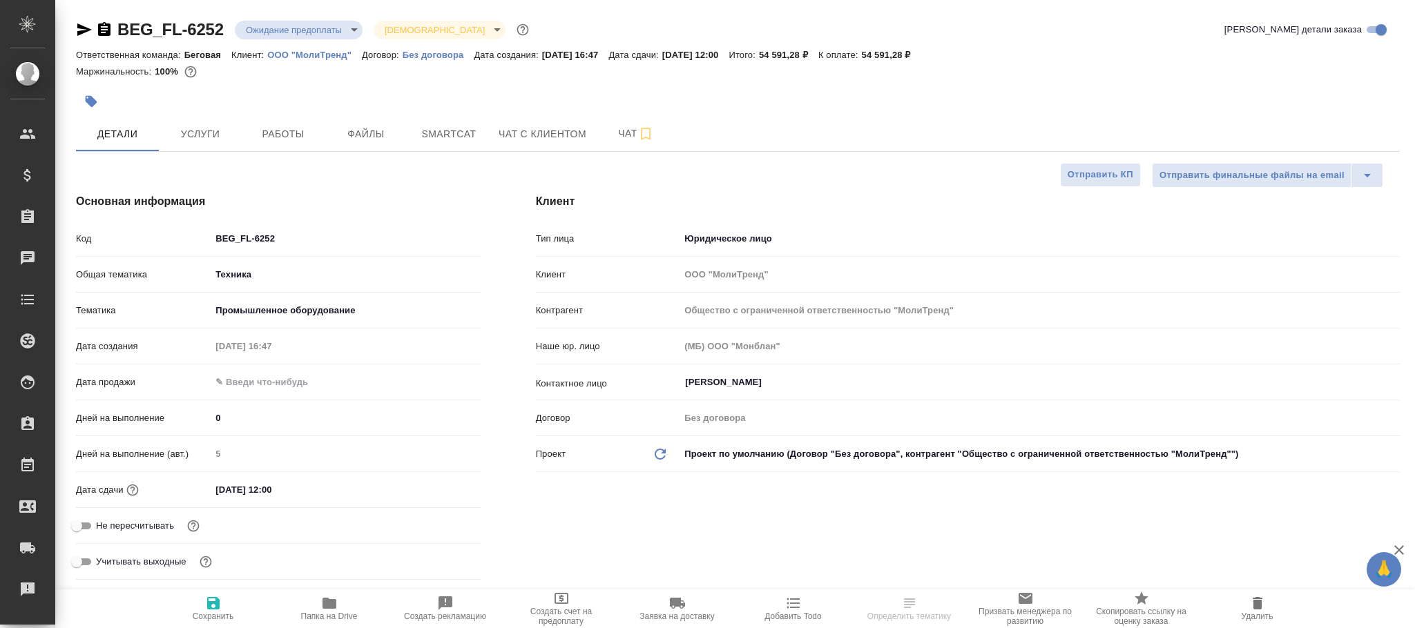
select select "RU"
click at [218, 607] on icon "button" at bounding box center [213, 603] width 12 height 12
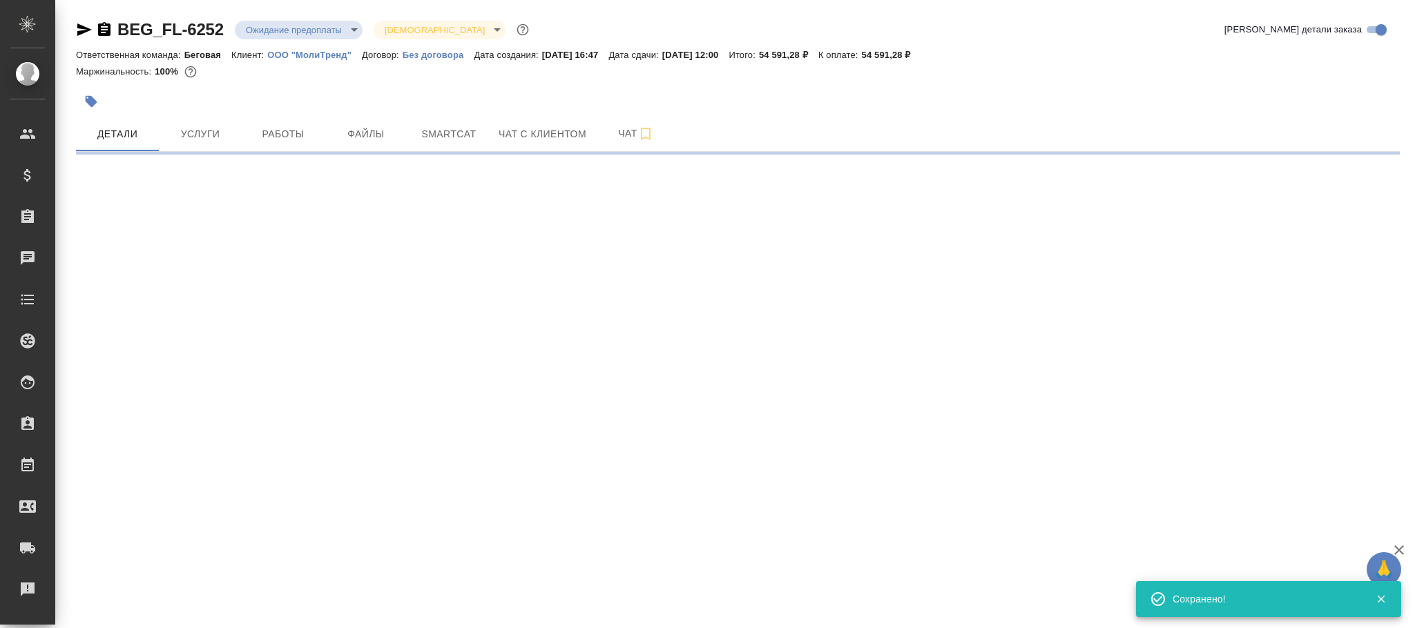
select select "RU"
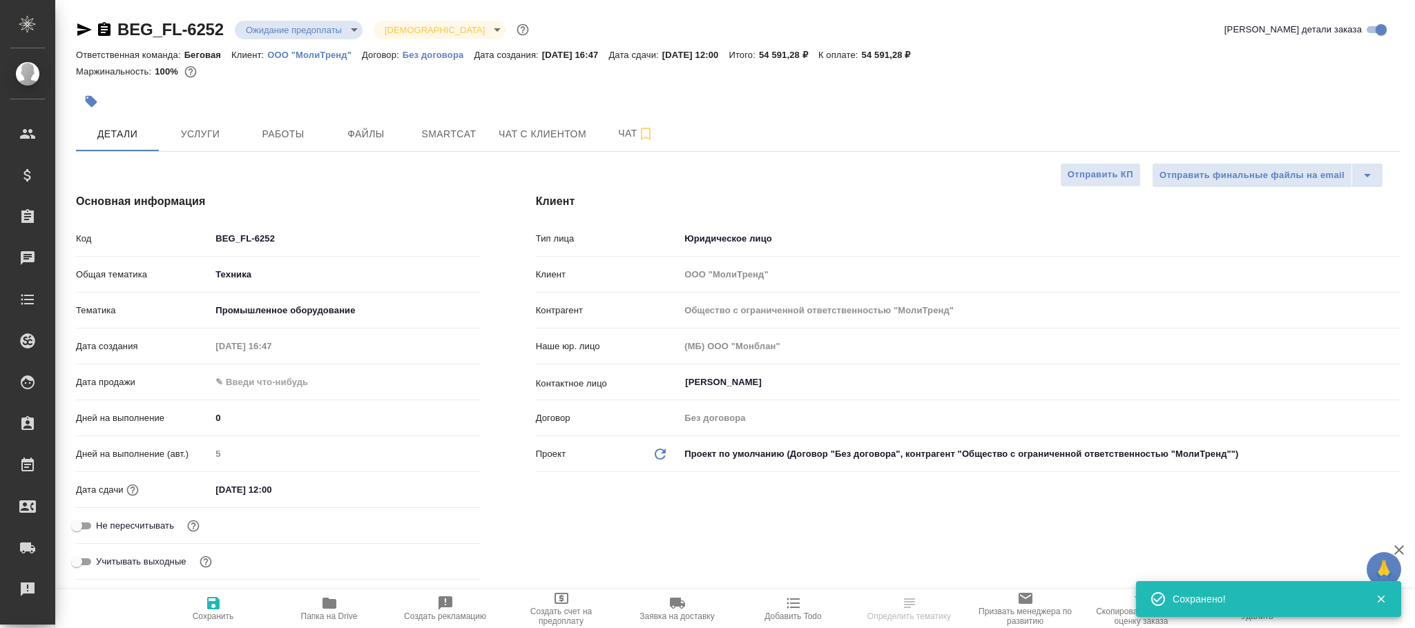
type textarea "x"
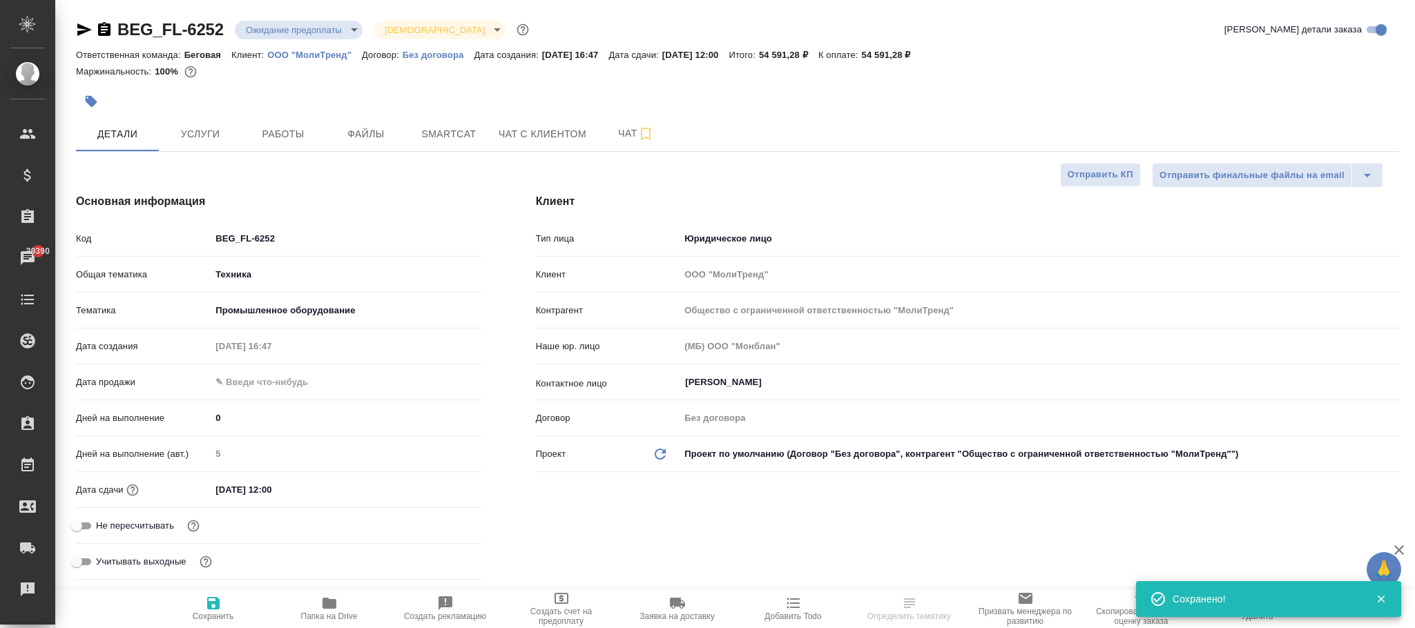
type textarea "x"
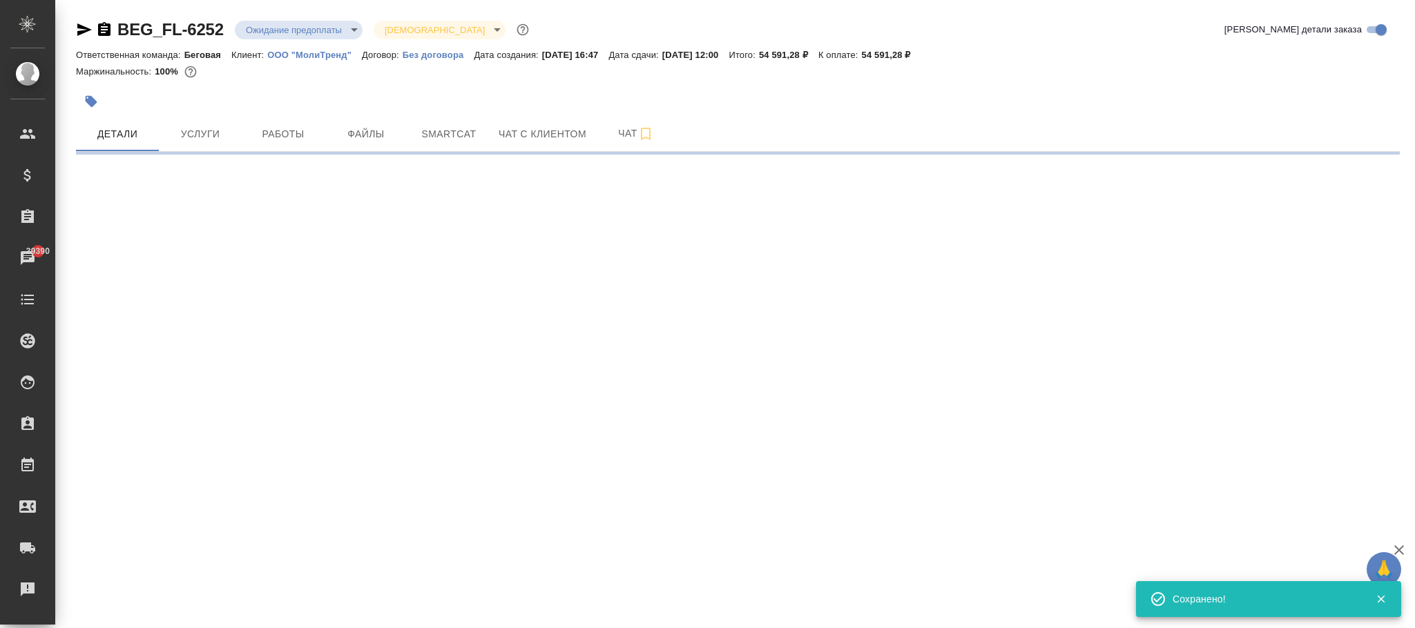
select select "RU"
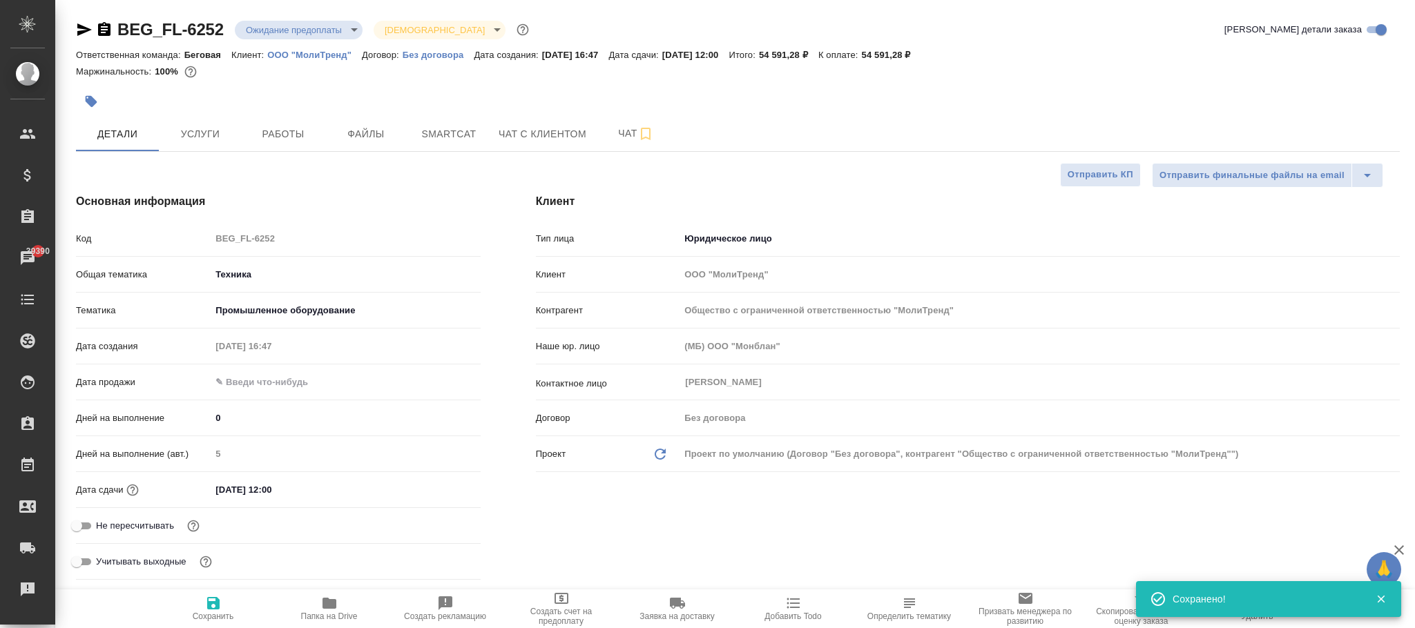
type textarea "x"
drag, startPoint x: 205, startPoint y: 611, endPoint x: 334, endPoint y: 21, distance: 603.7
click at [207, 608] on icon "button" at bounding box center [213, 603] width 17 height 17
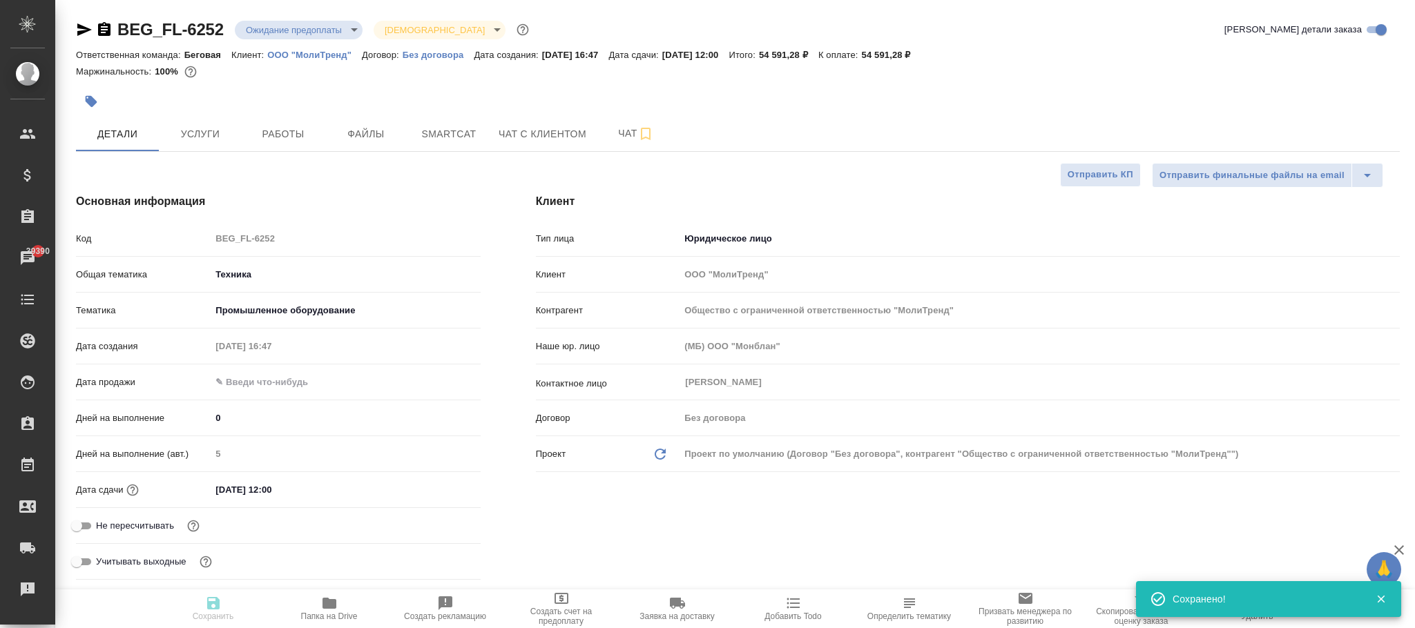
type textarea "x"
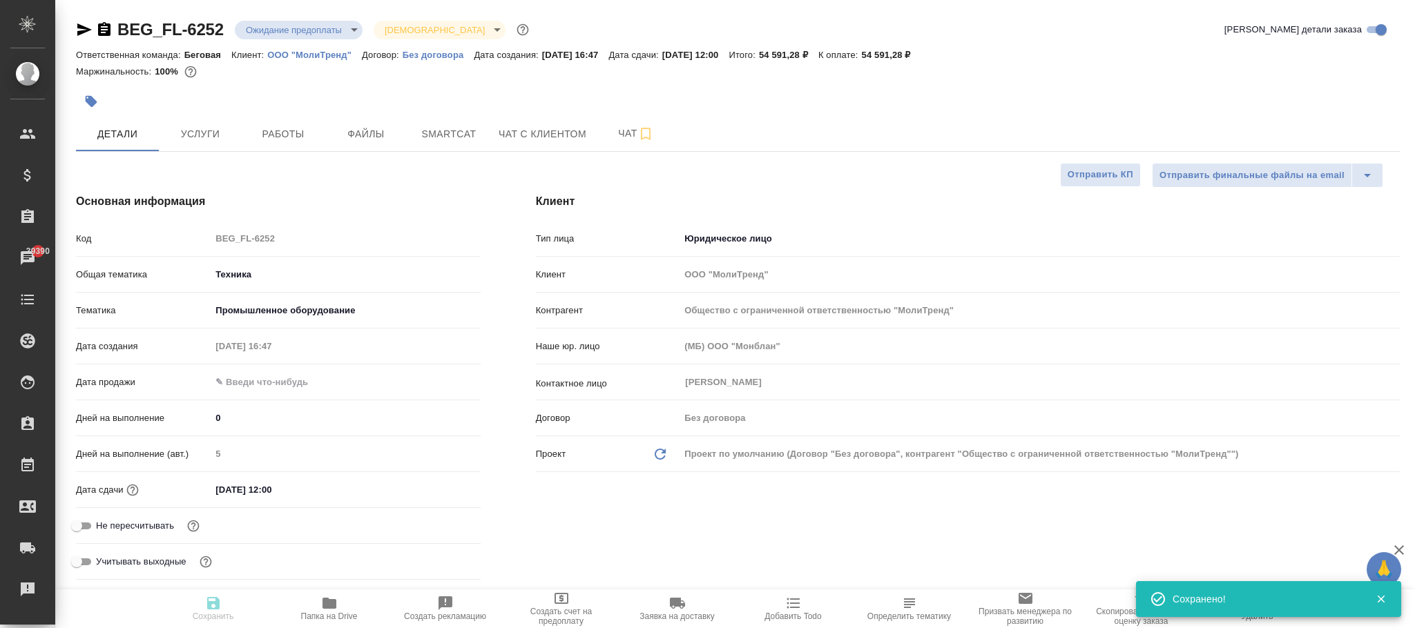
type textarea "x"
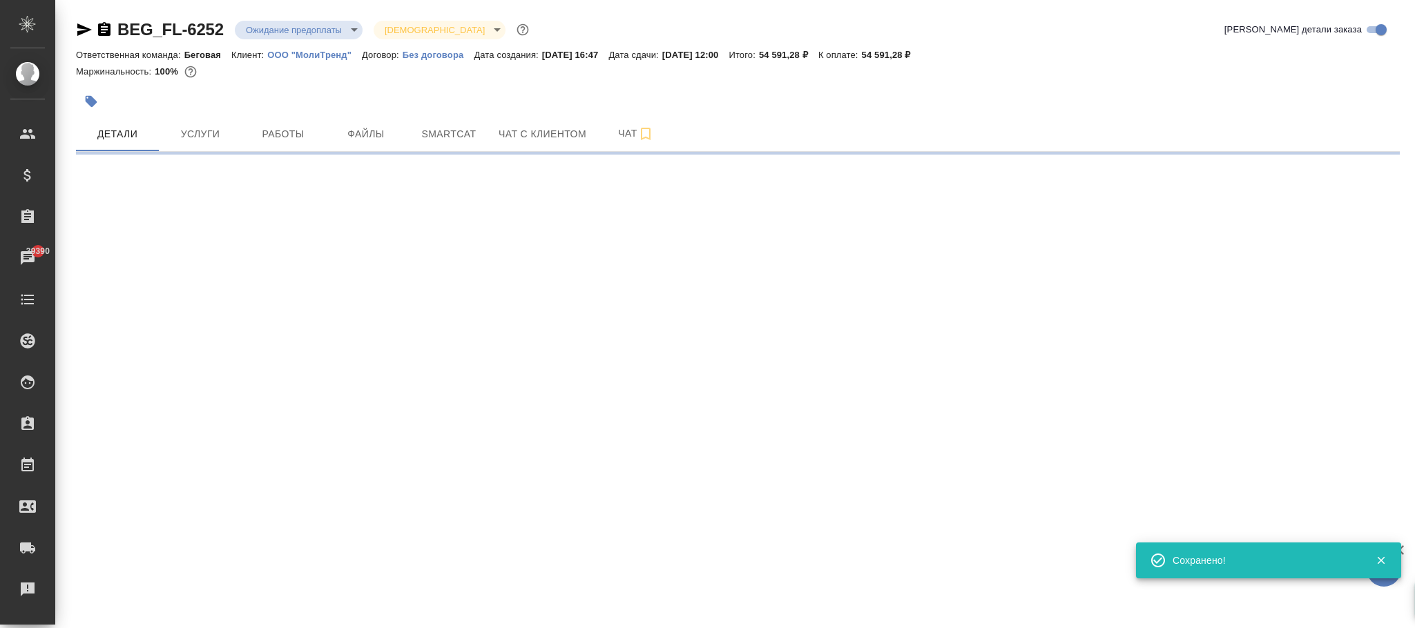
select select "RU"
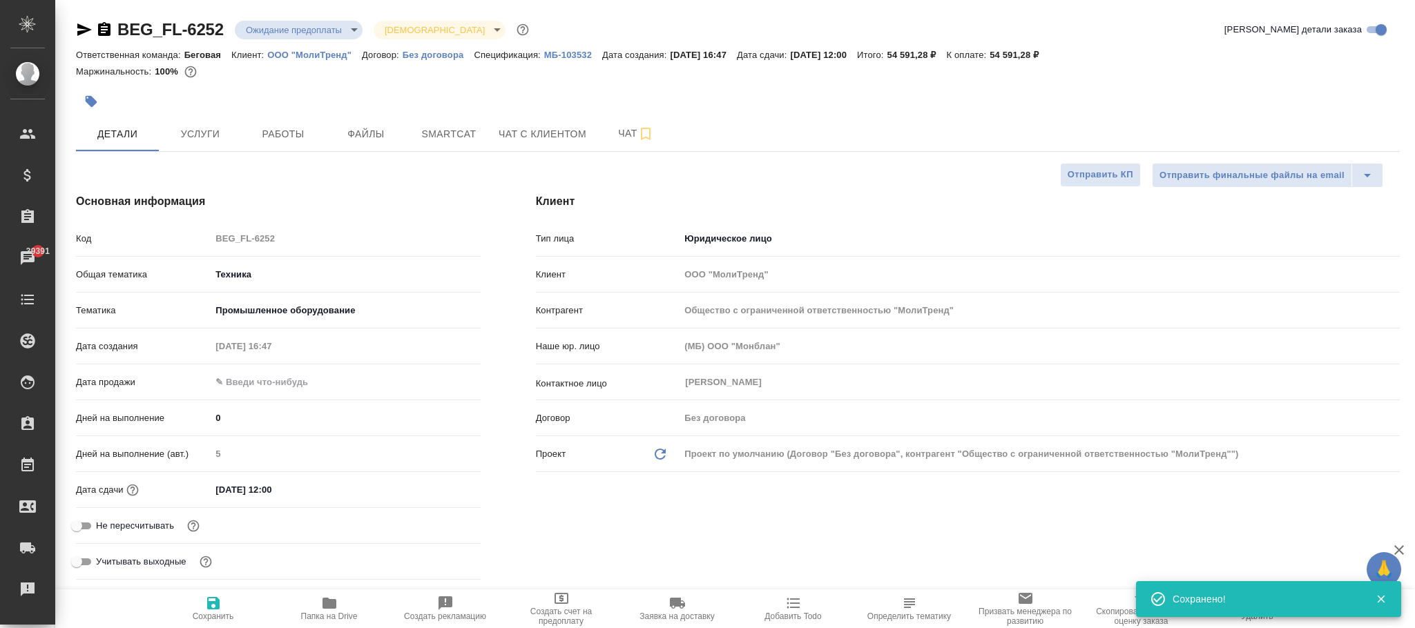
type textarea "x"
